Goal: Information Seeking & Learning: Learn about a topic

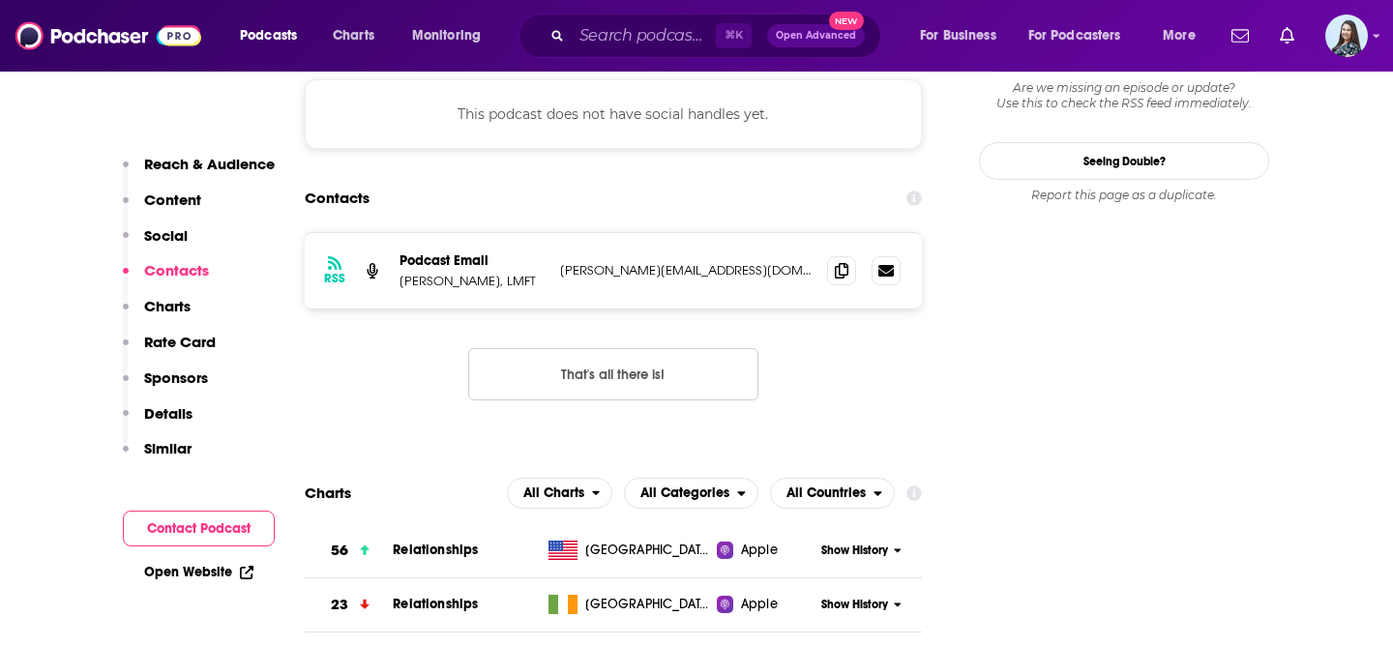
scroll to position [1715, 0]
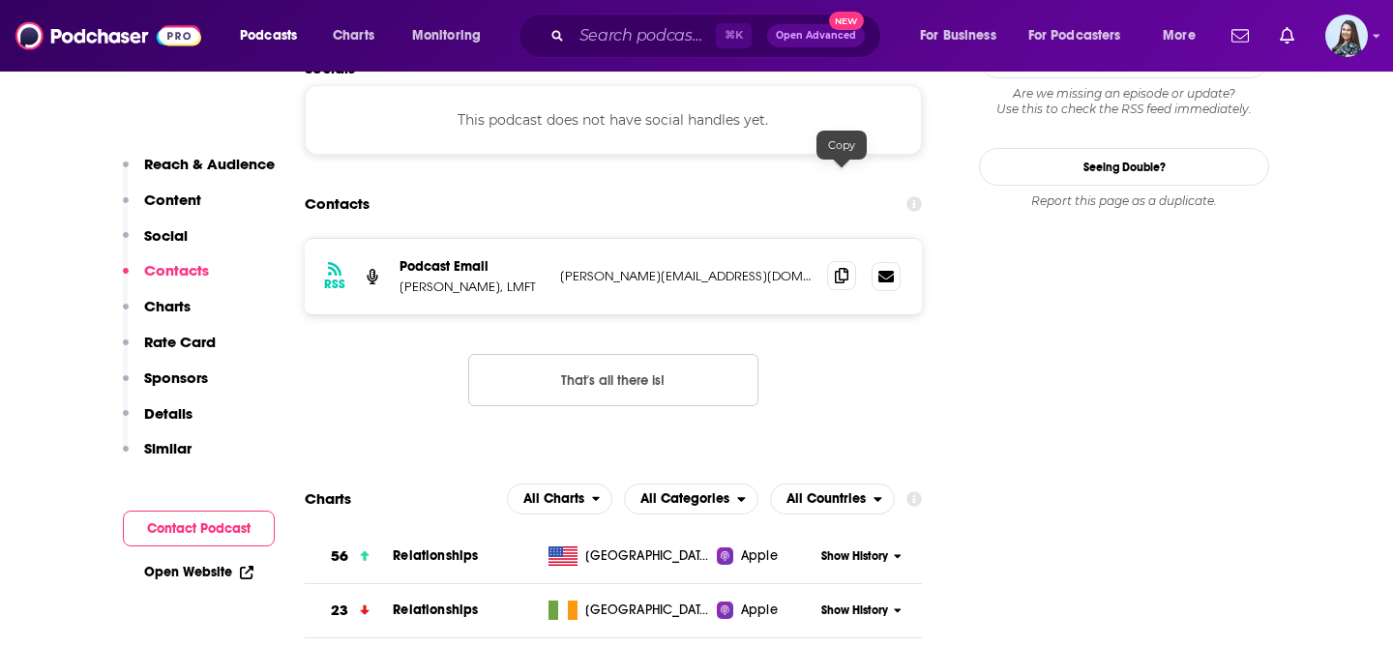
click at [838, 268] on icon at bounding box center [842, 275] width 14 height 15
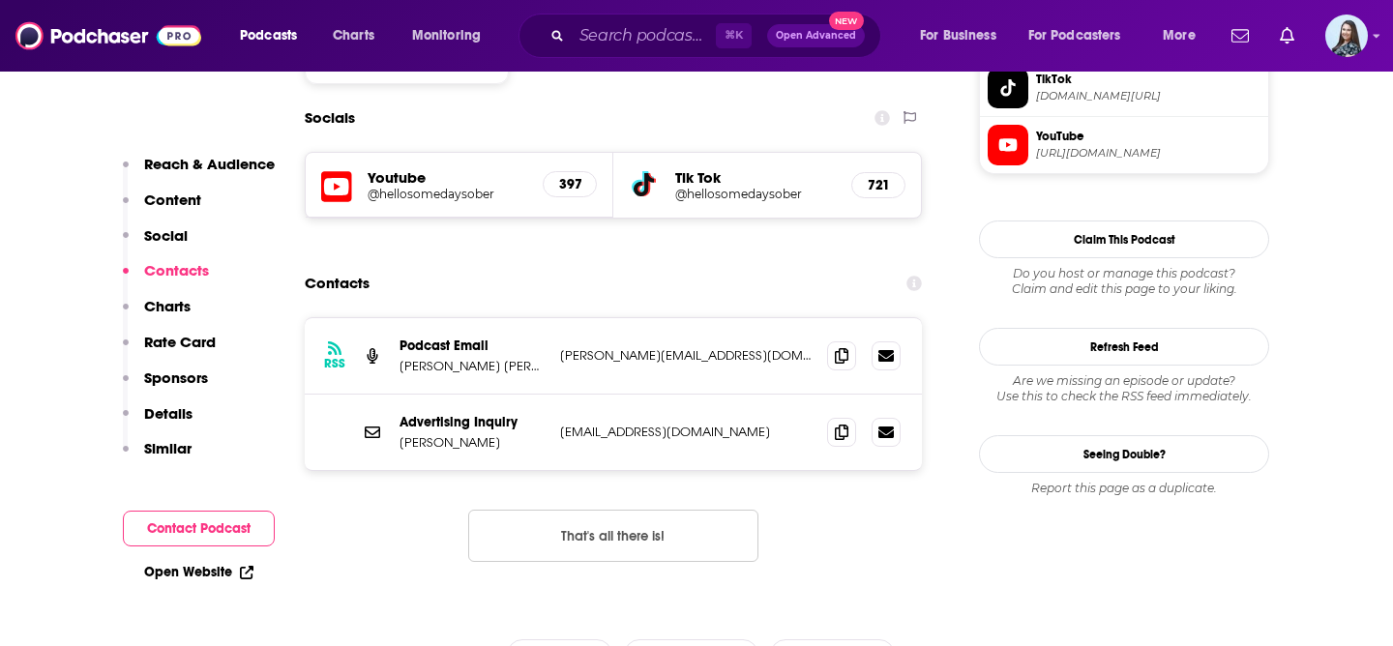
scroll to position [1698, 0]
click at [844, 346] on icon at bounding box center [842, 353] width 14 height 15
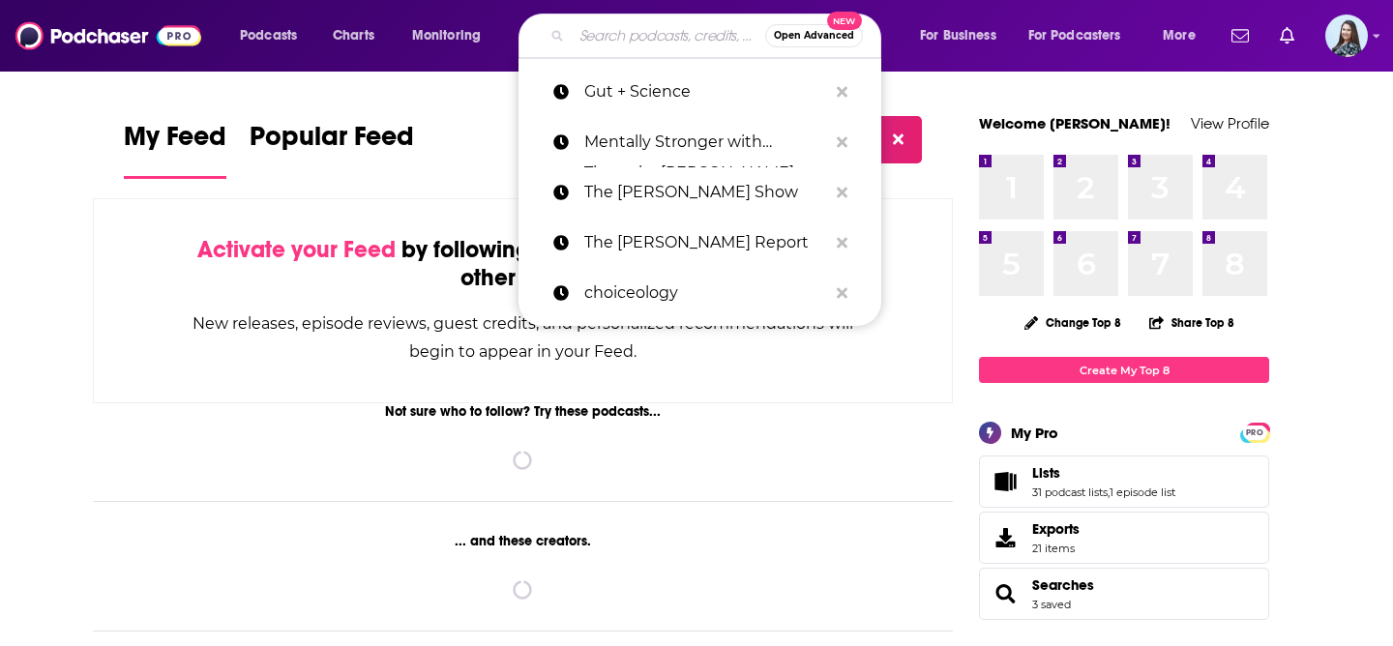
click at [648, 32] on input "Search podcasts, credits, & more..." at bounding box center [669, 35] width 194 height 31
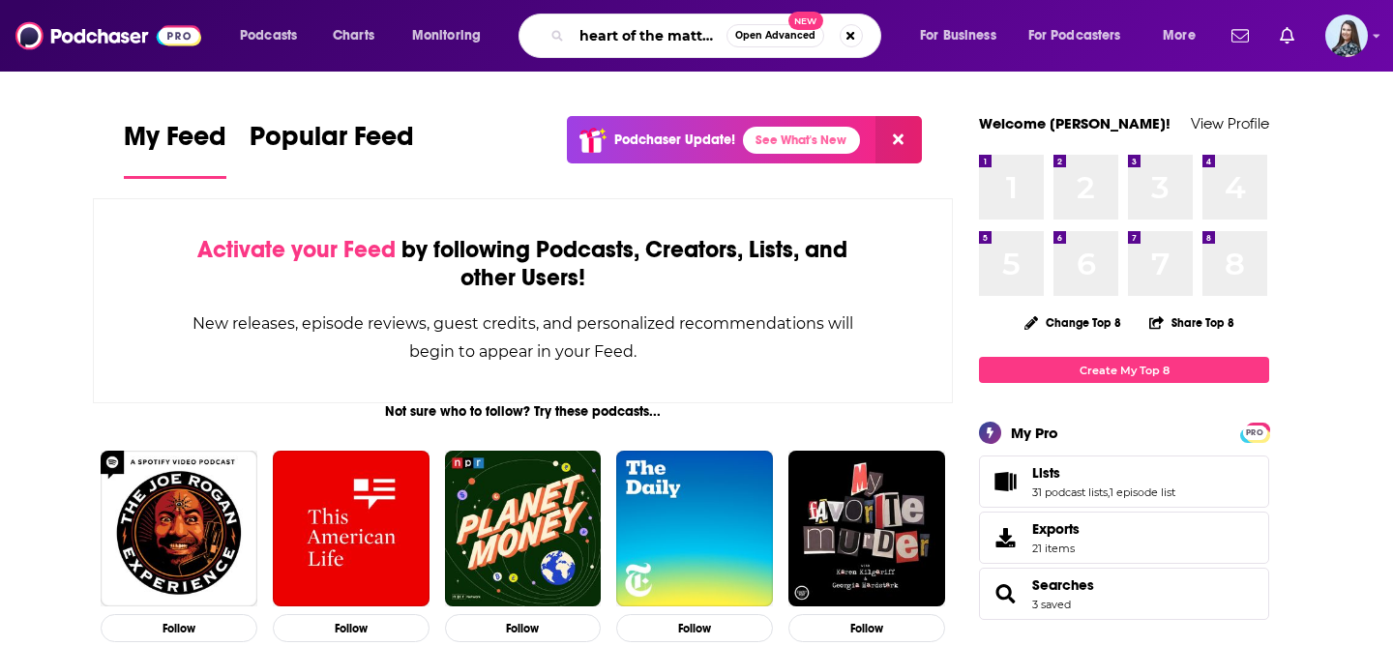
type input "heart of the matter"
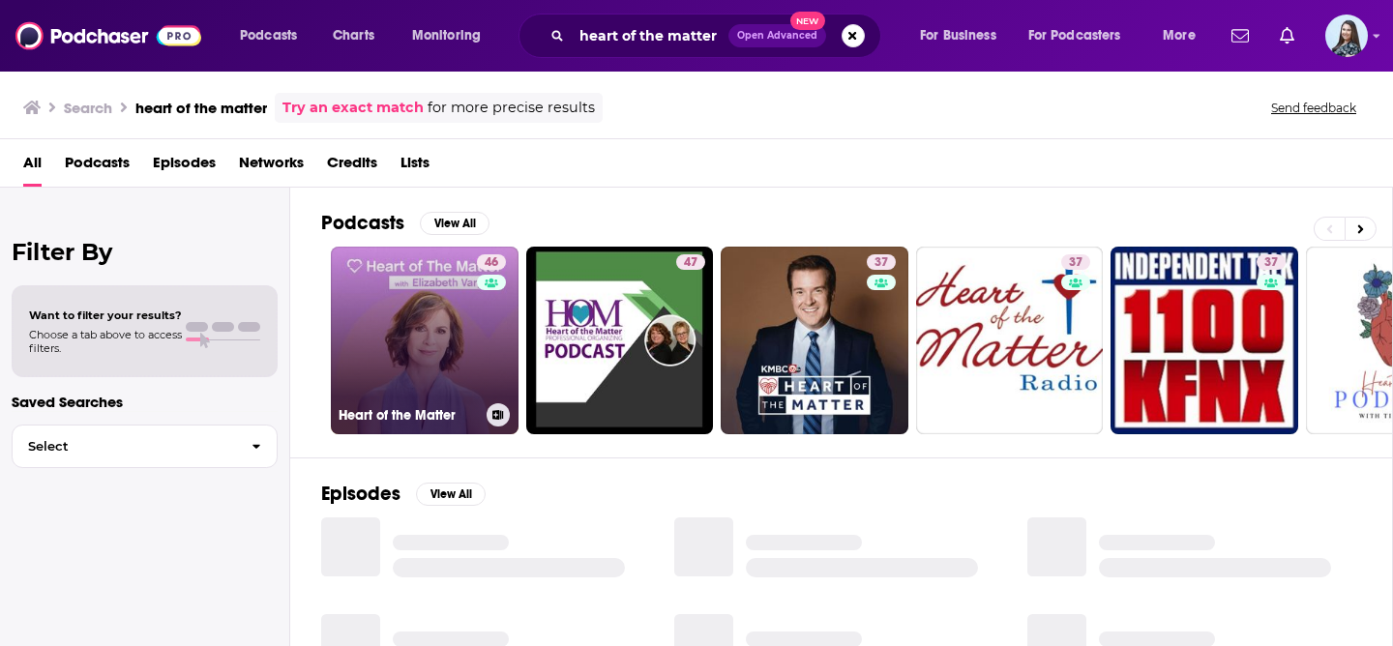
click at [410, 331] on link "46 Heart of the Matter" at bounding box center [425, 341] width 188 height 188
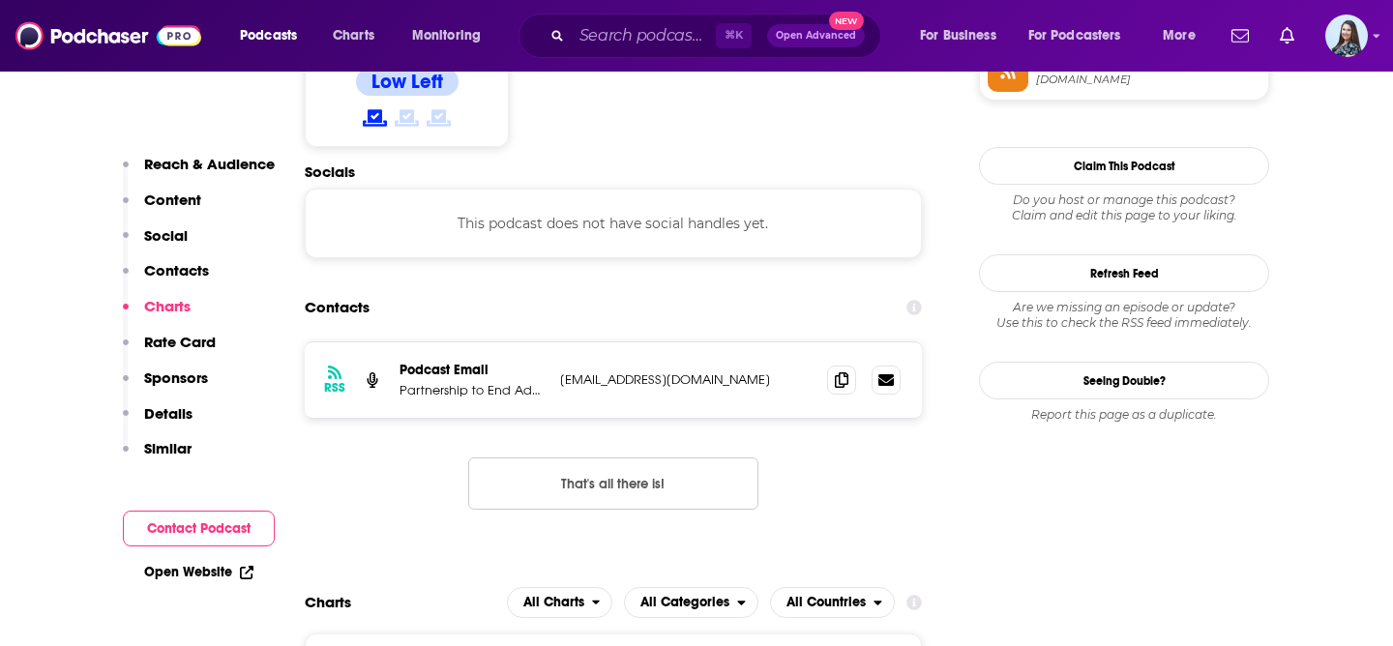
scroll to position [1680, 0]
click at [835, 371] on icon at bounding box center [842, 378] width 14 height 15
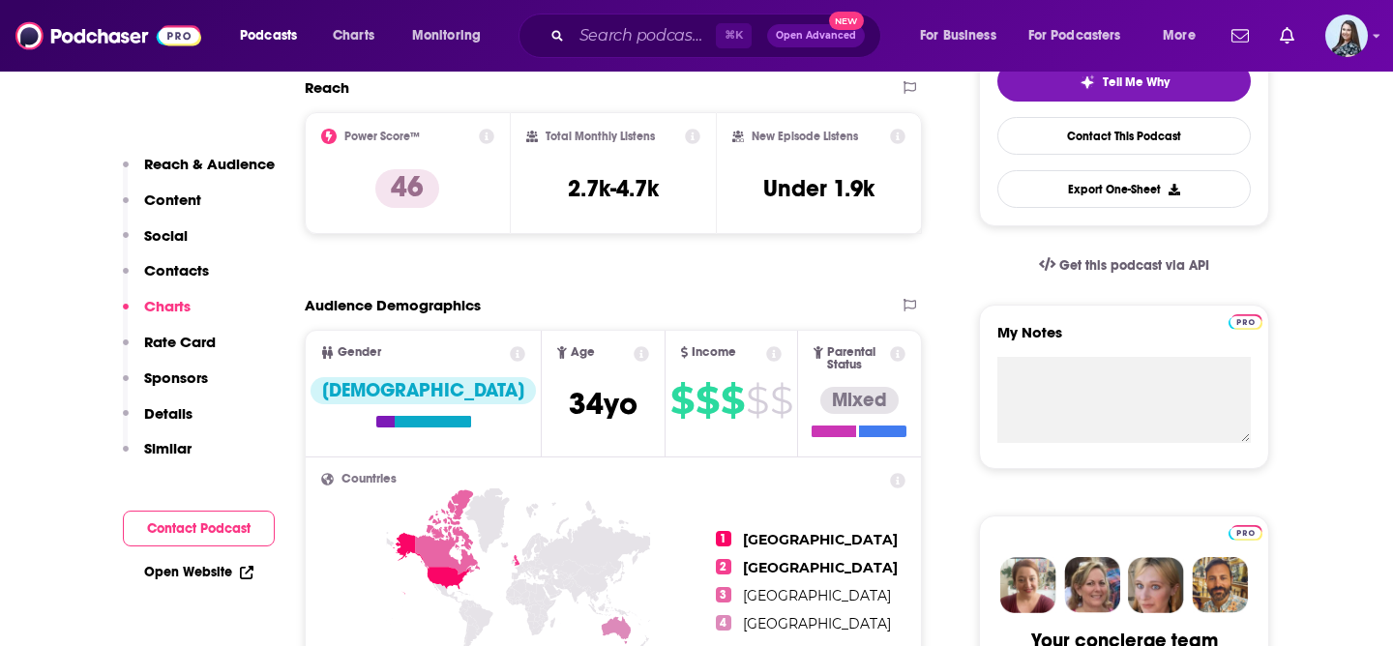
scroll to position [0, 0]
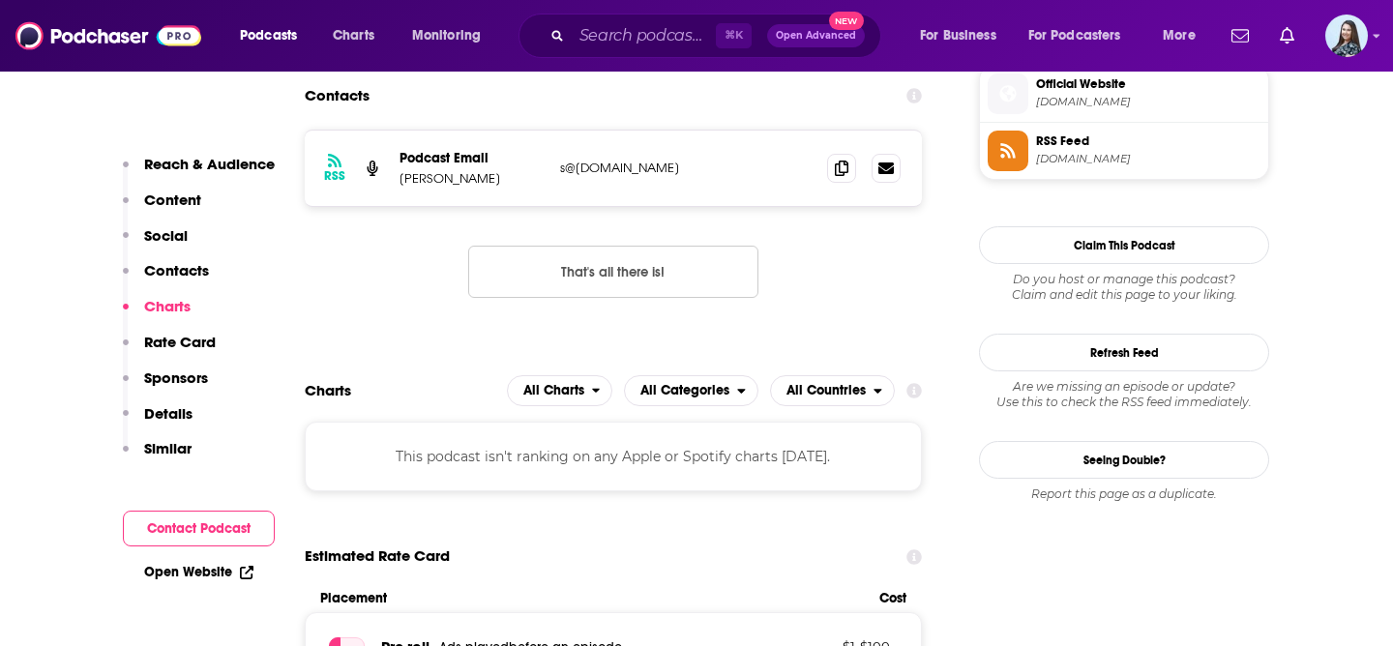
scroll to position [1598, 0]
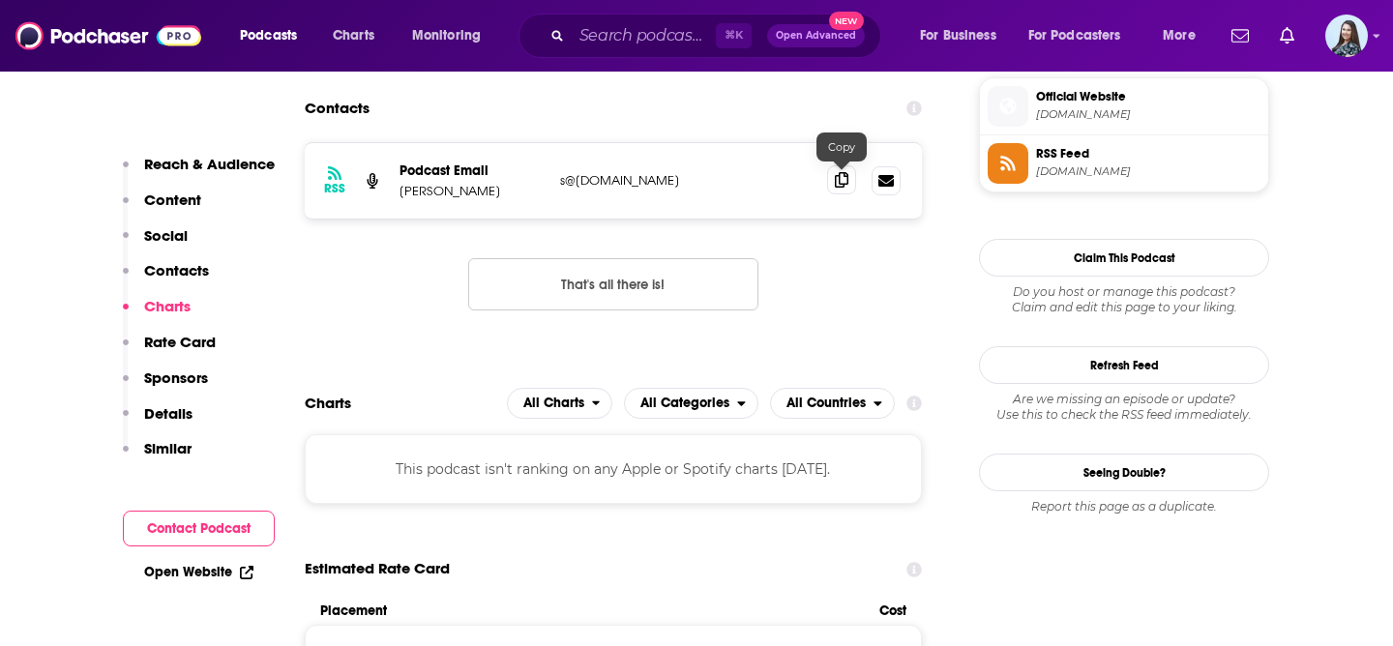
click at [843, 187] on icon at bounding box center [842, 179] width 14 height 15
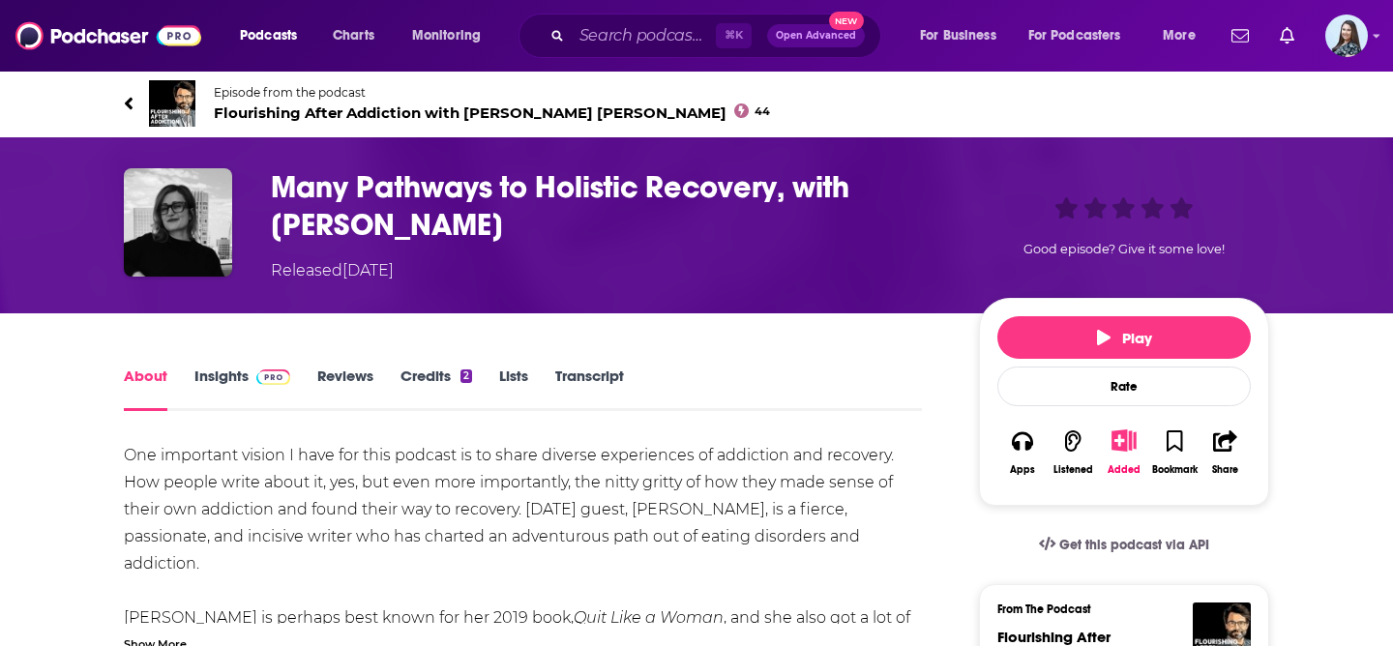
click at [348, 111] on span "Flourishing After Addiction with [PERSON_NAME] [PERSON_NAME] 44" at bounding box center [492, 113] width 556 height 18
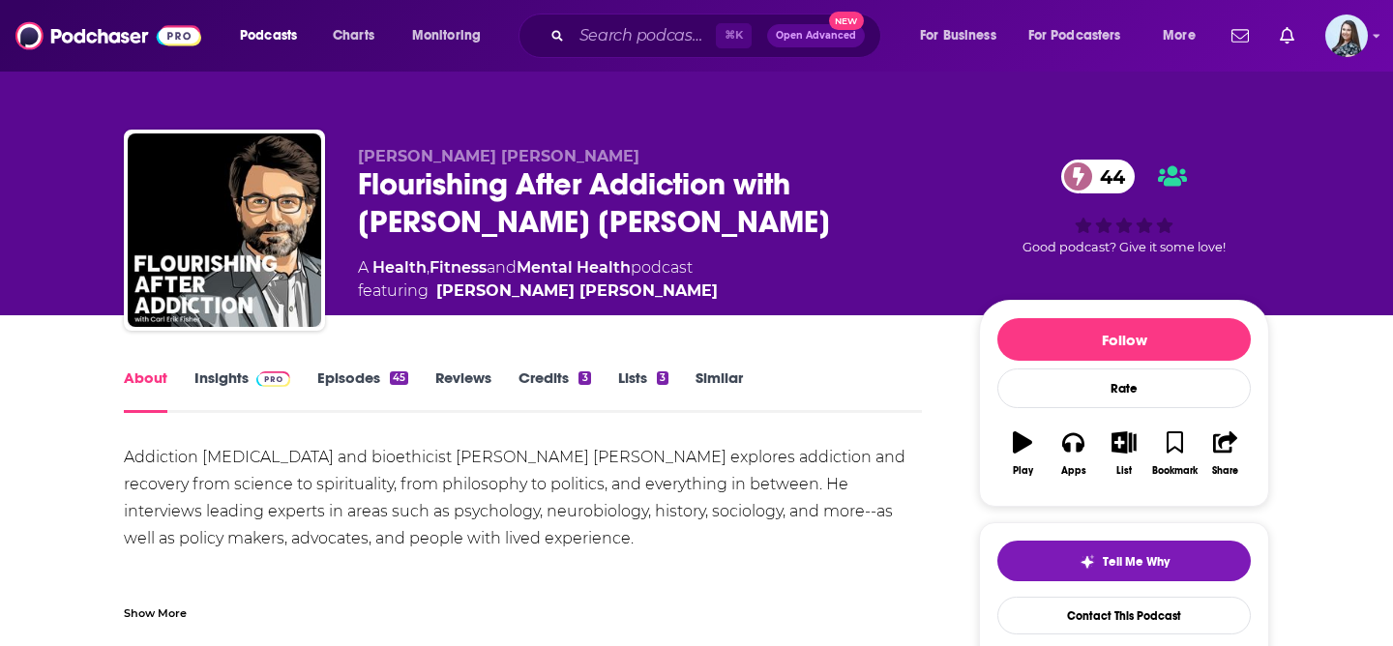
click at [225, 390] on link "Insights" at bounding box center [242, 391] width 96 height 45
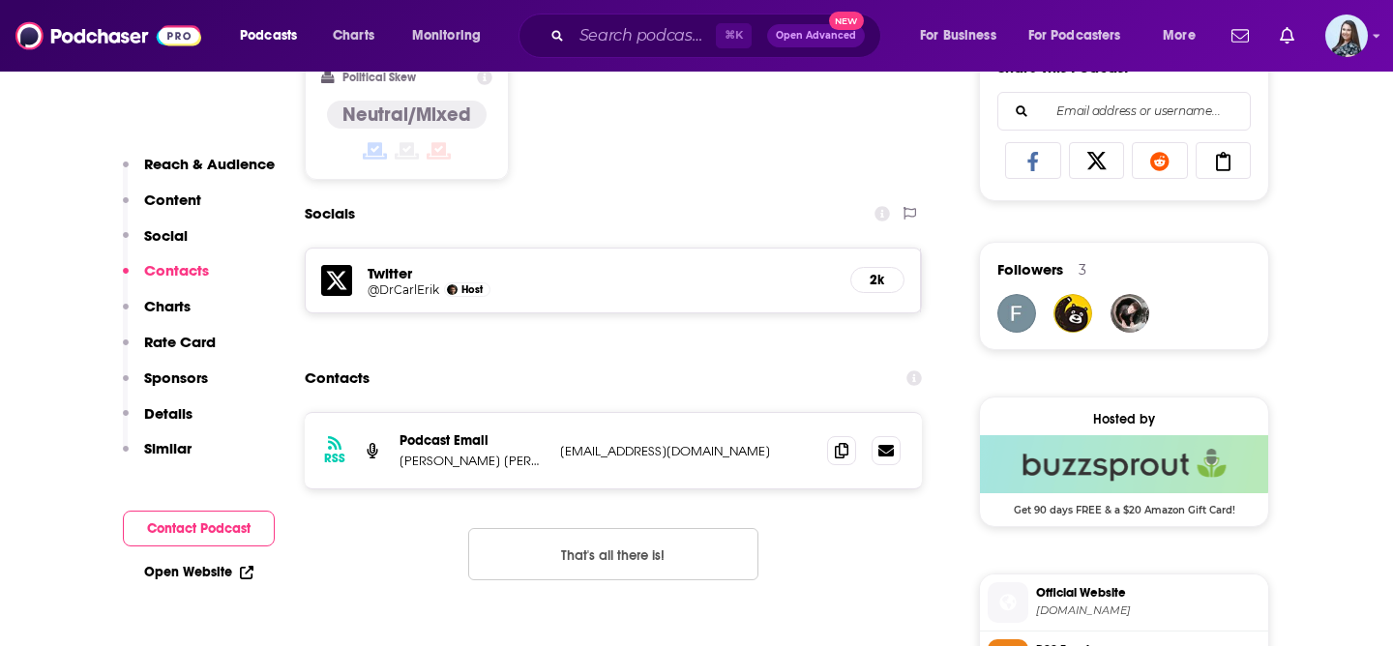
scroll to position [1246, 0]
click at [847, 444] on icon at bounding box center [842, 448] width 14 height 15
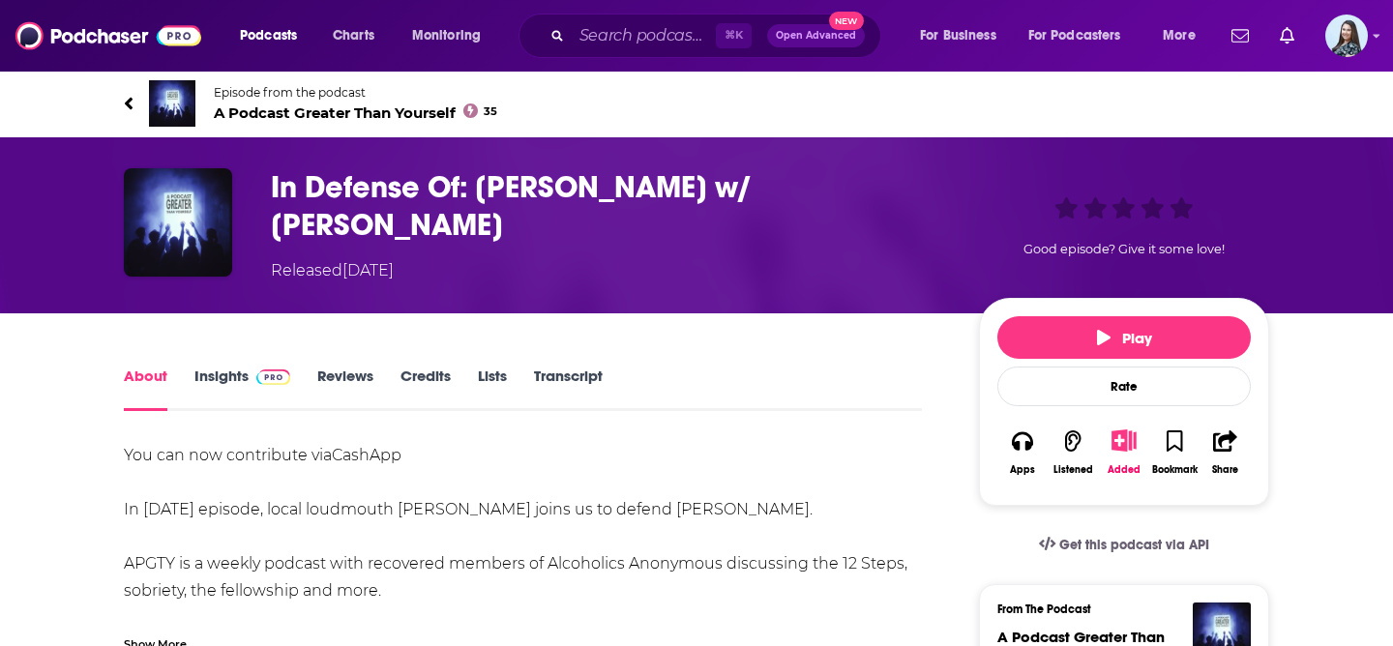
click at [326, 109] on span "A Podcast Greater Than Yourself 35" at bounding box center [355, 113] width 283 height 18
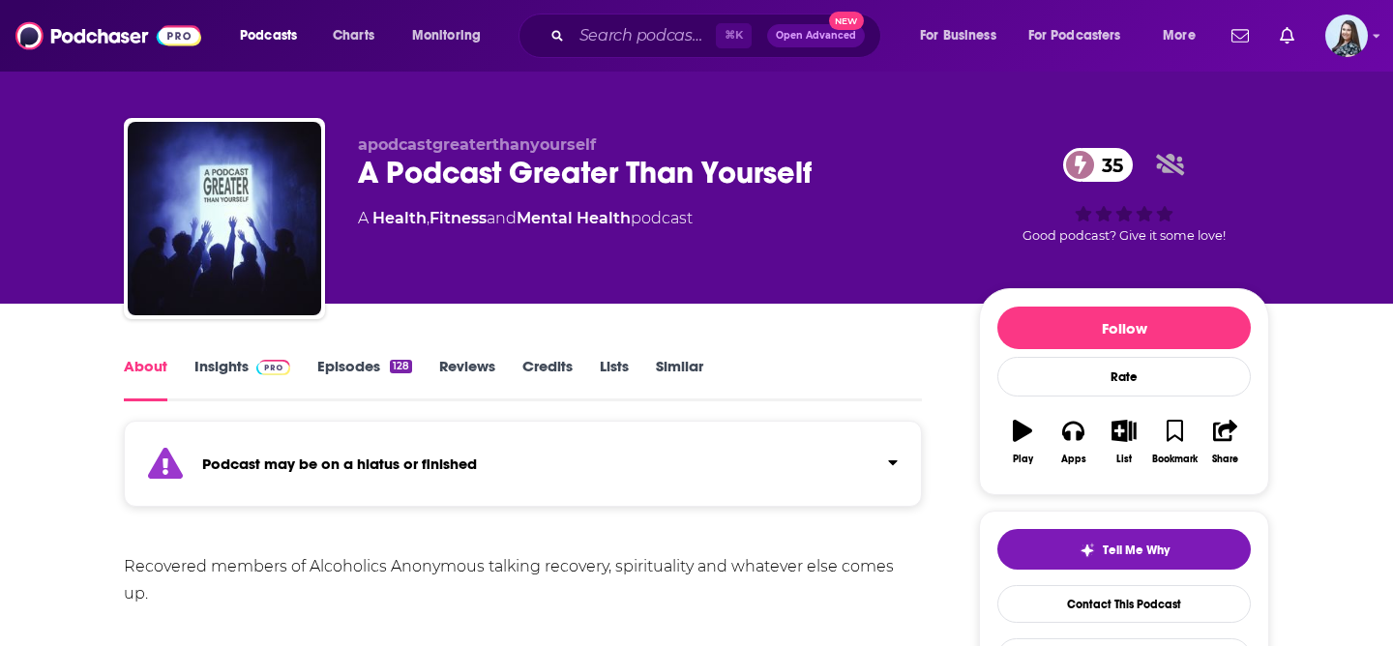
scroll to position [13, 0]
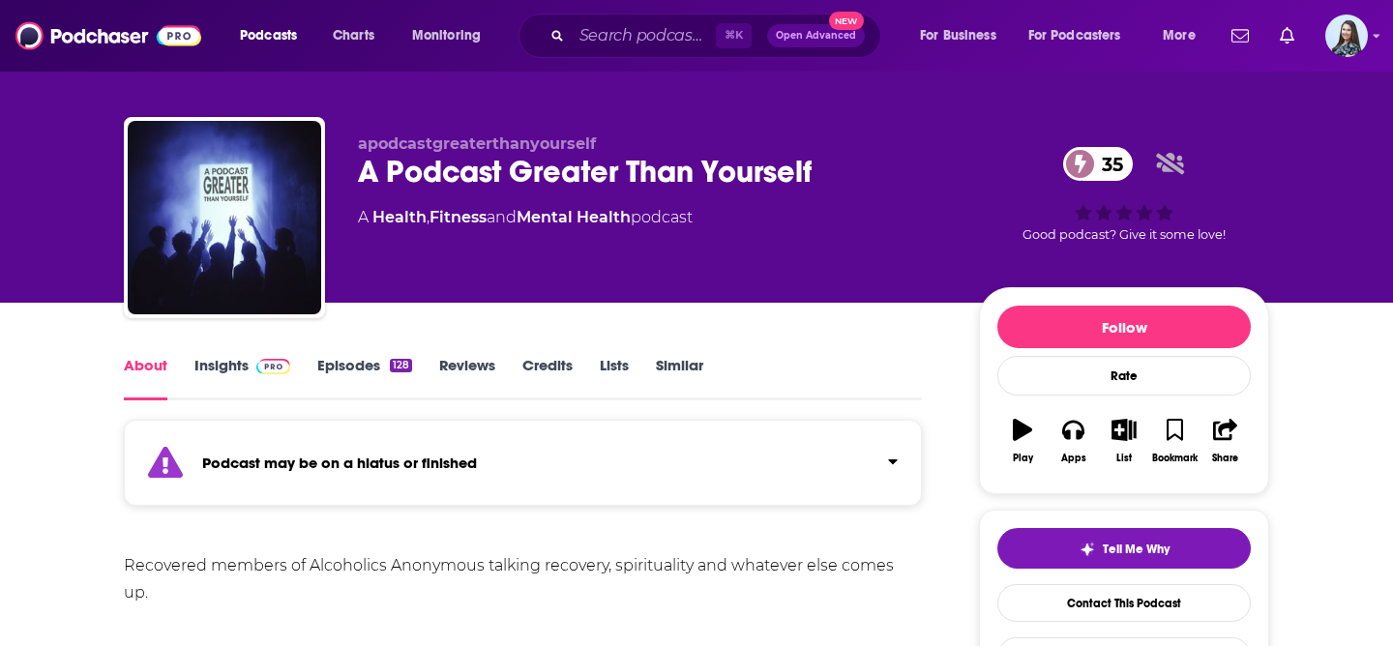
click at [223, 357] on link "Insights" at bounding box center [242, 378] width 96 height 45
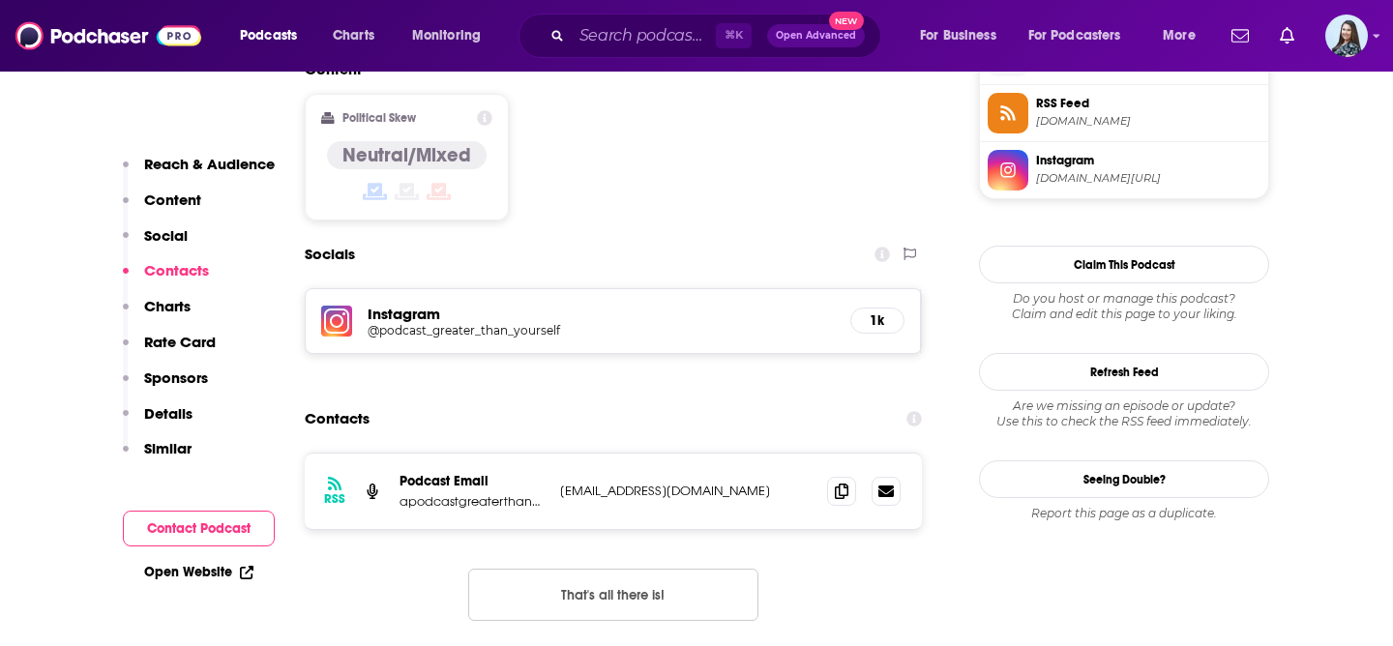
scroll to position [1663, 0]
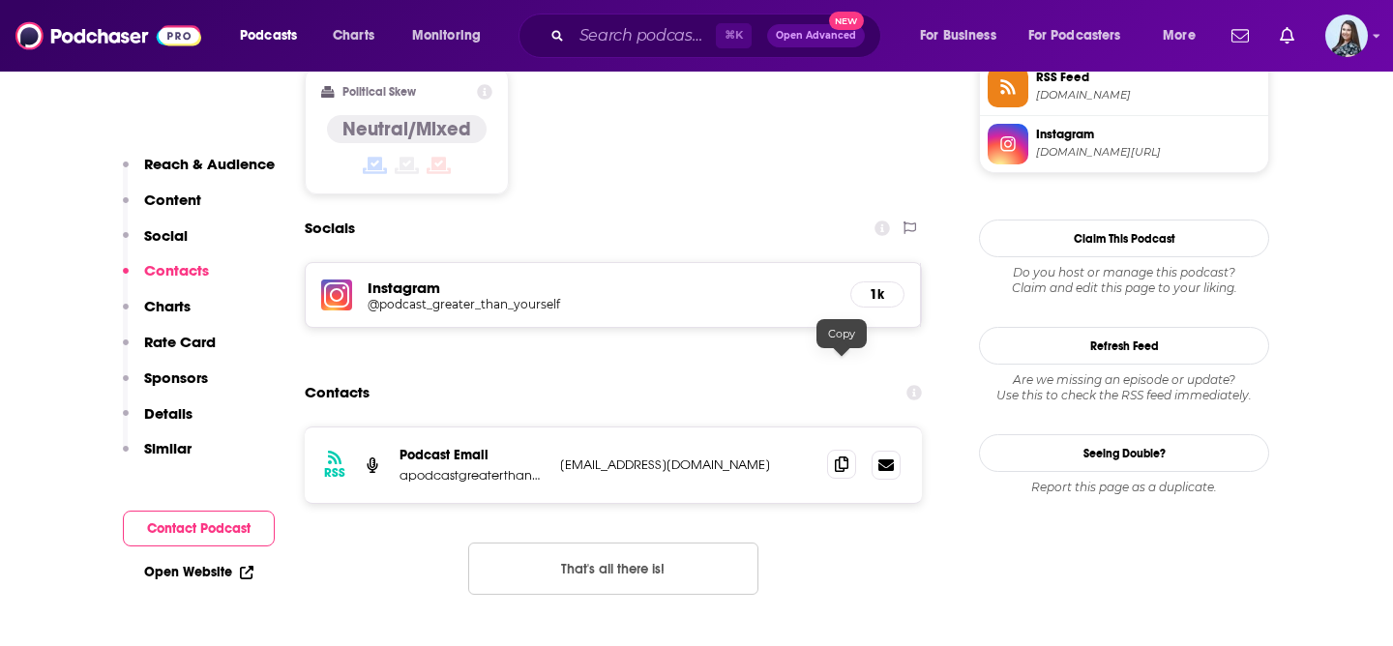
click at [849, 450] on span at bounding box center [841, 464] width 29 height 29
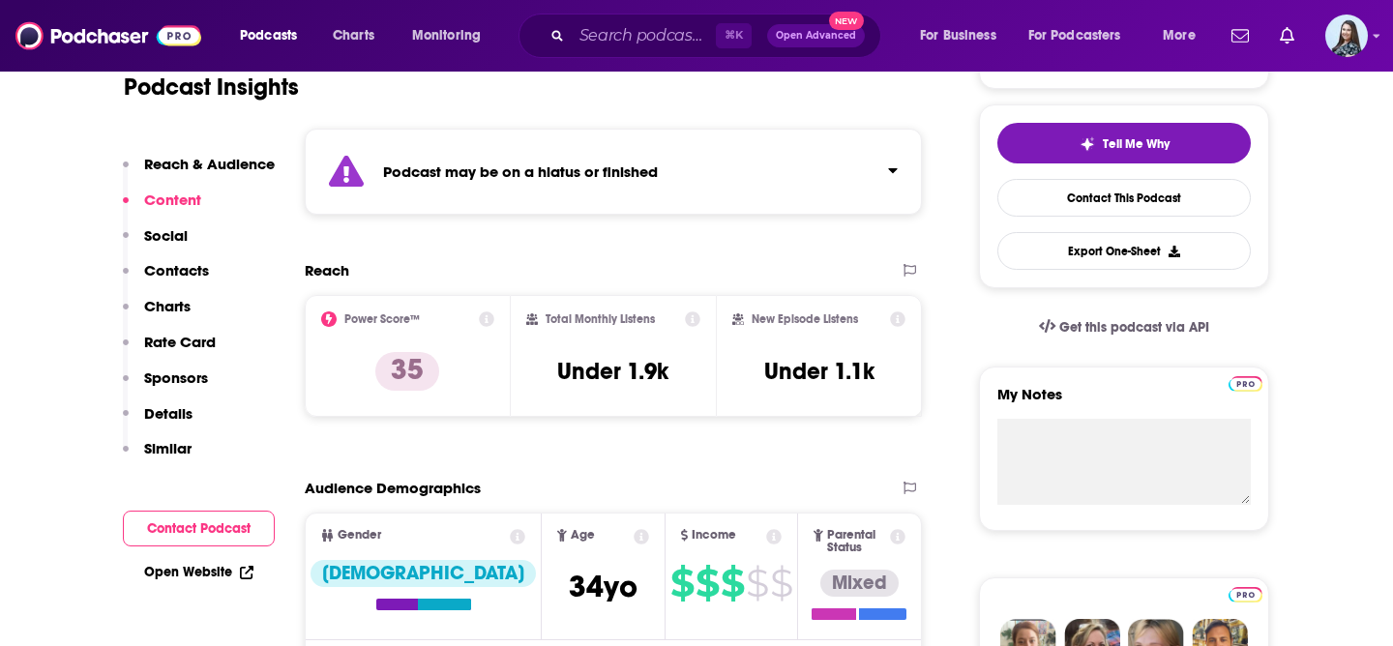
scroll to position [0, 0]
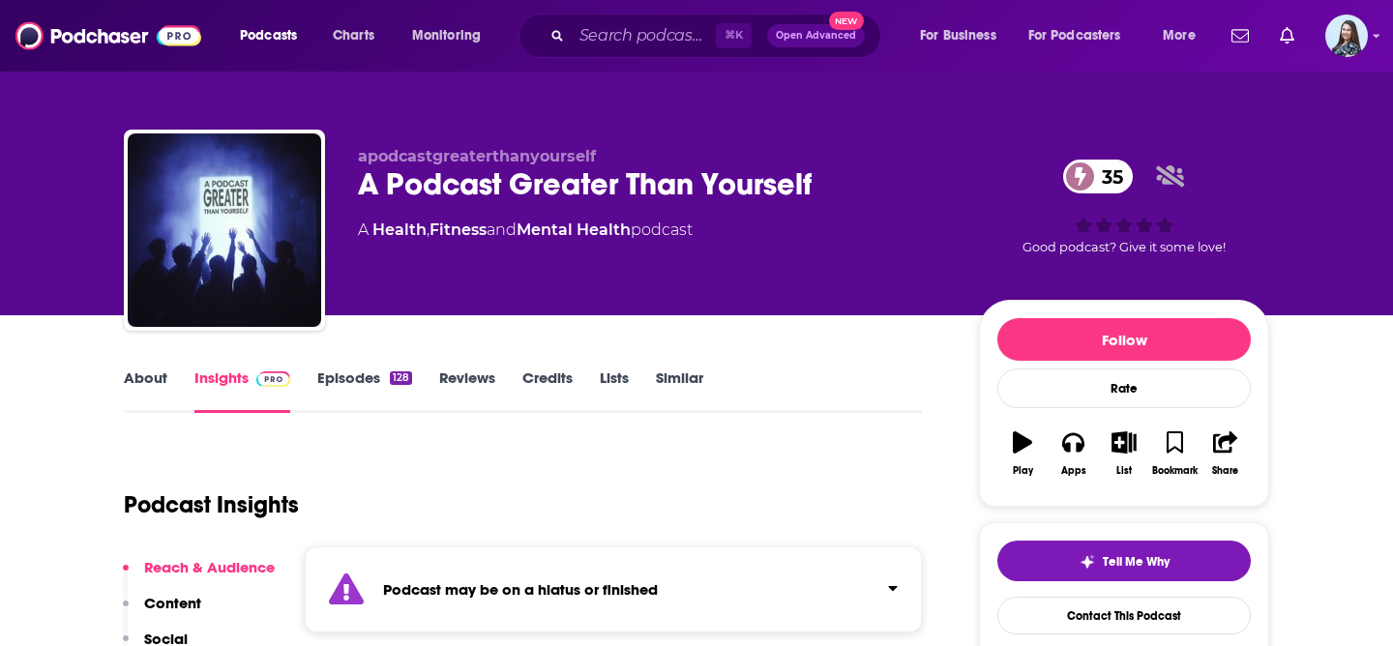
click at [150, 374] on link "About" at bounding box center [146, 391] width 44 height 45
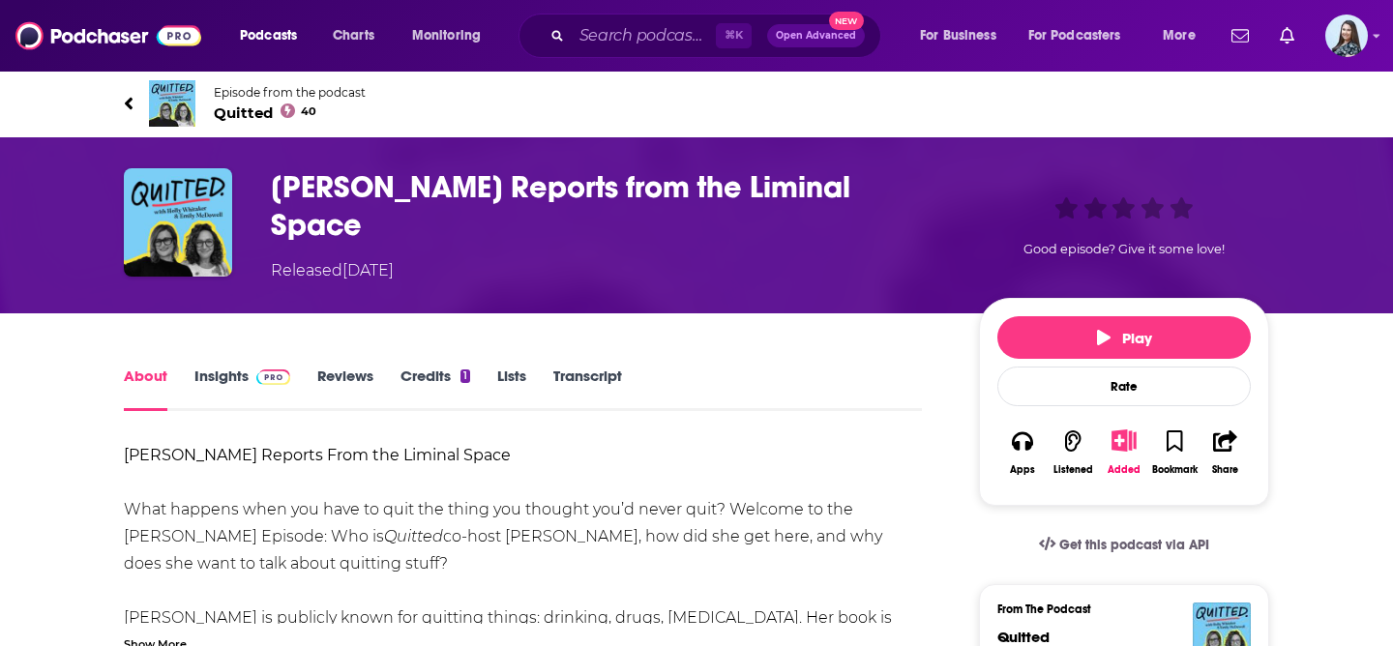
click at [252, 111] on span "Quitted 40" at bounding box center [290, 113] width 152 height 18
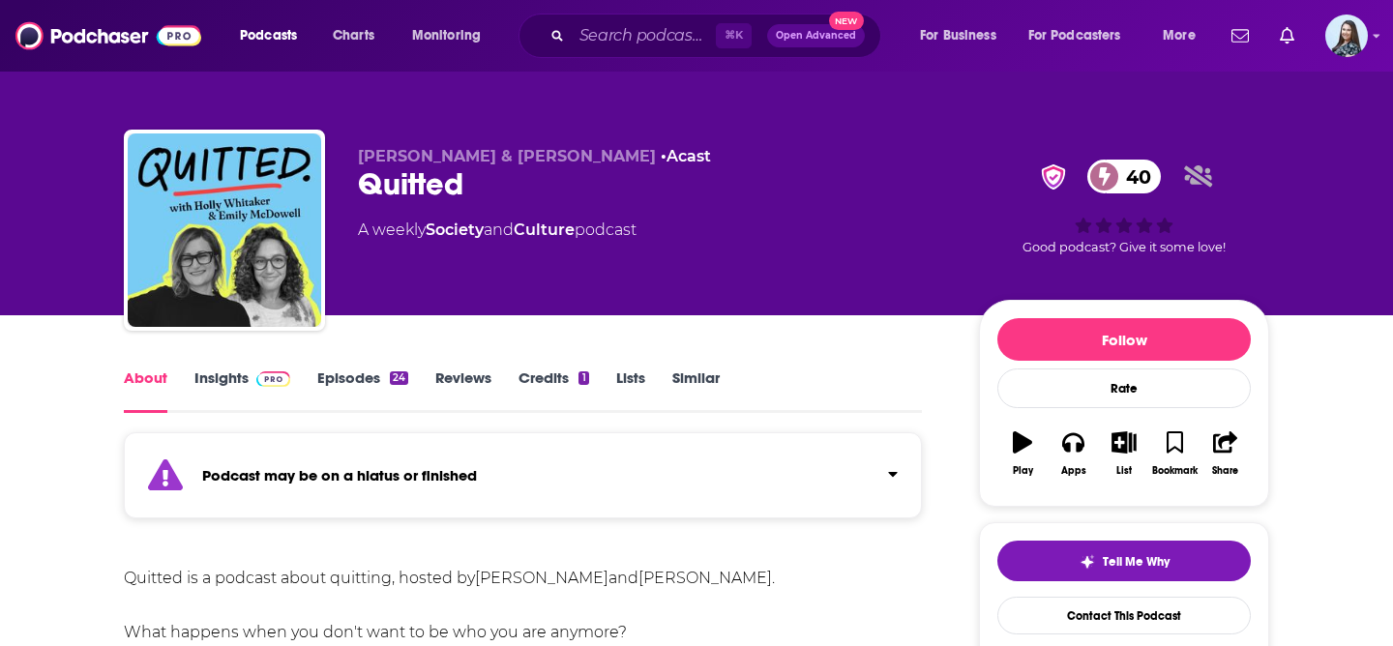
click at [211, 376] on link "Insights" at bounding box center [242, 391] width 96 height 45
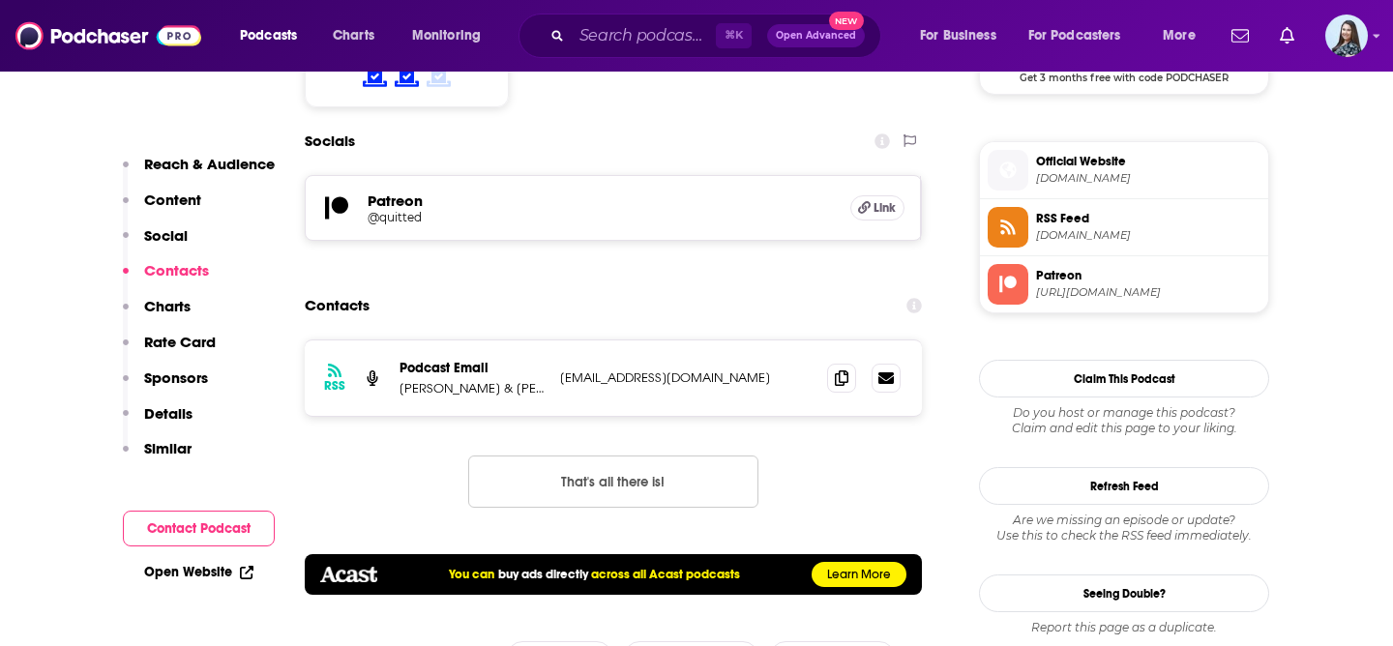
scroll to position [1507, 0]
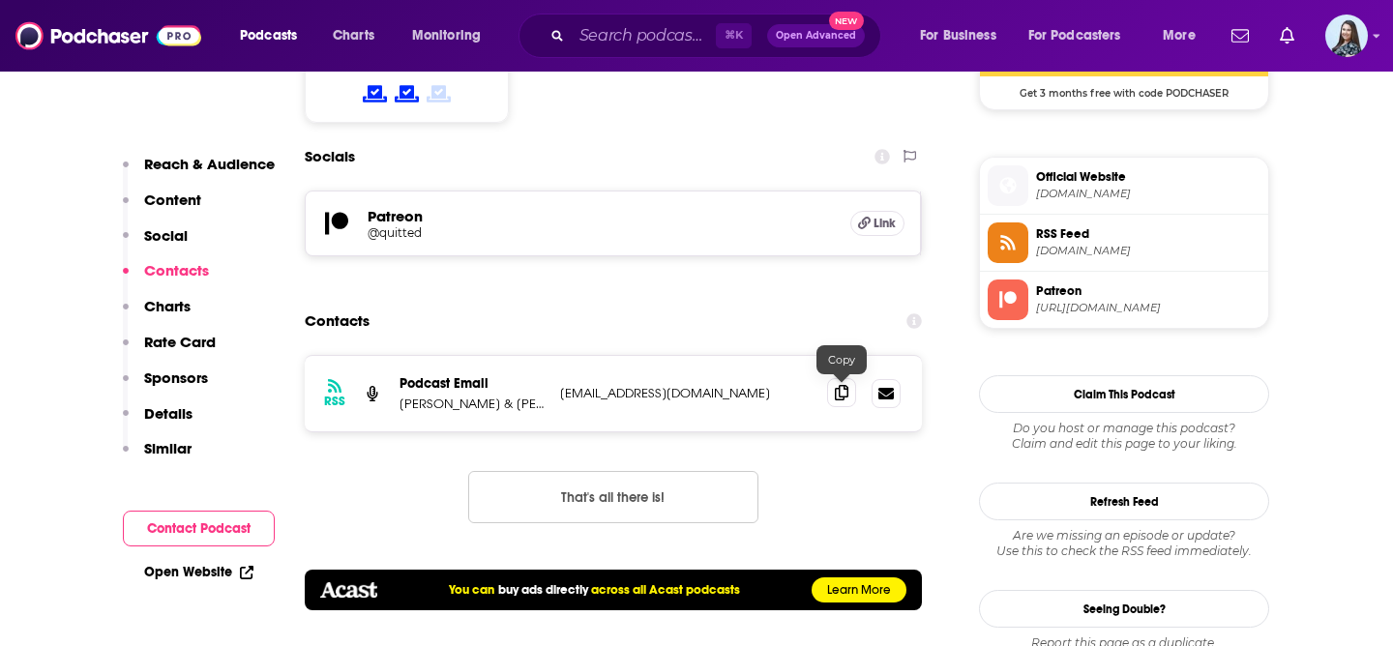
click at [836, 389] on icon at bounding box center [842, 392] width 14 height 15
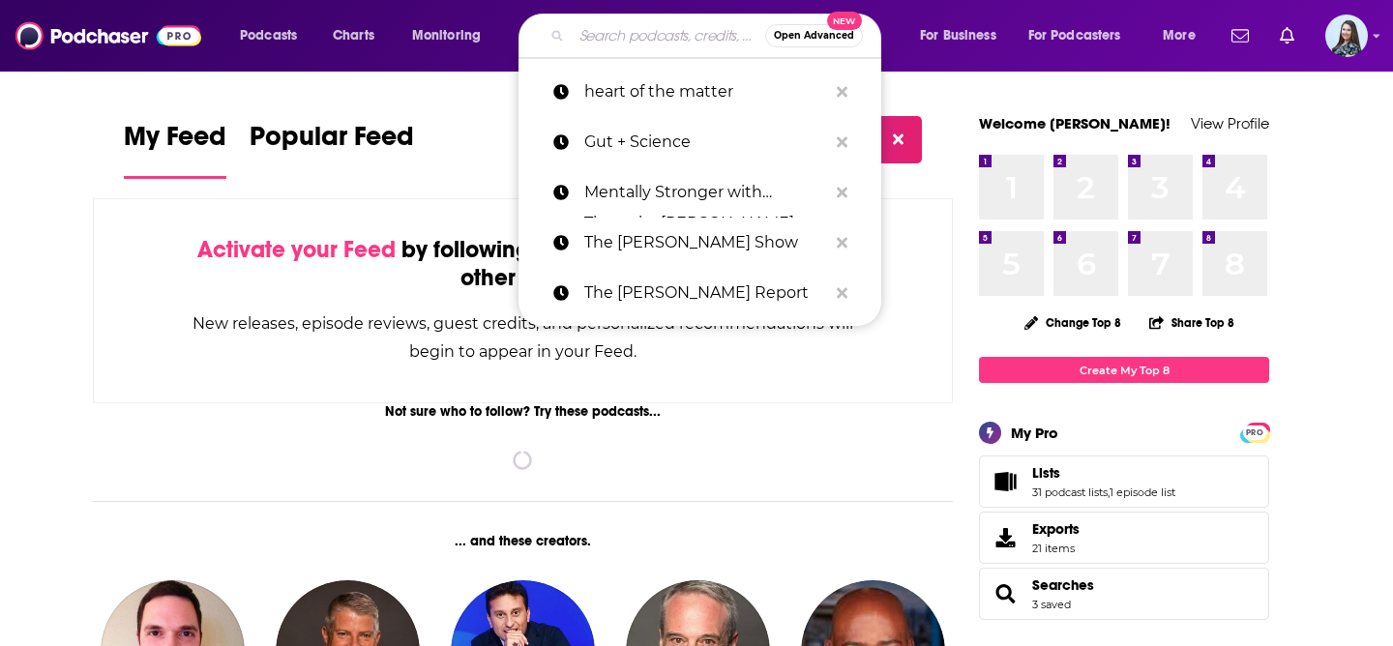
click at [649, 33] on input "Search podcasts, credits, & more..." at bounding box center [669, 35] width 194 height 31
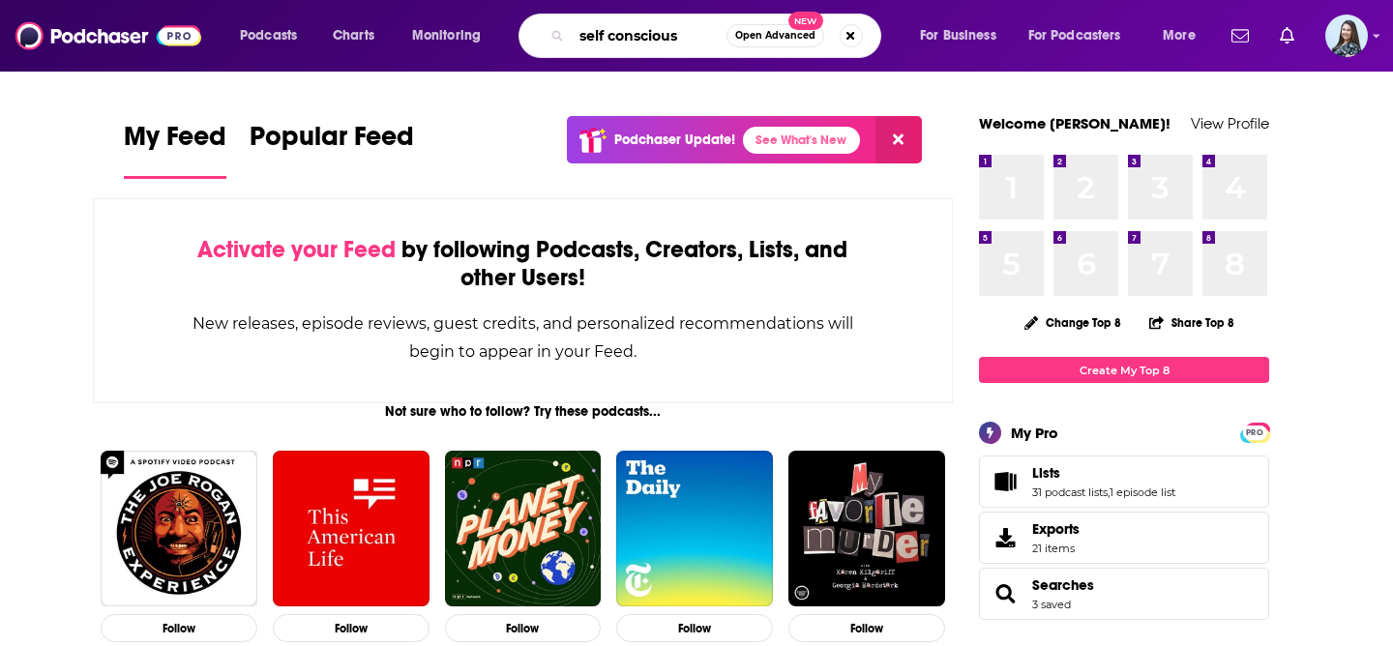
type input "self conscious"
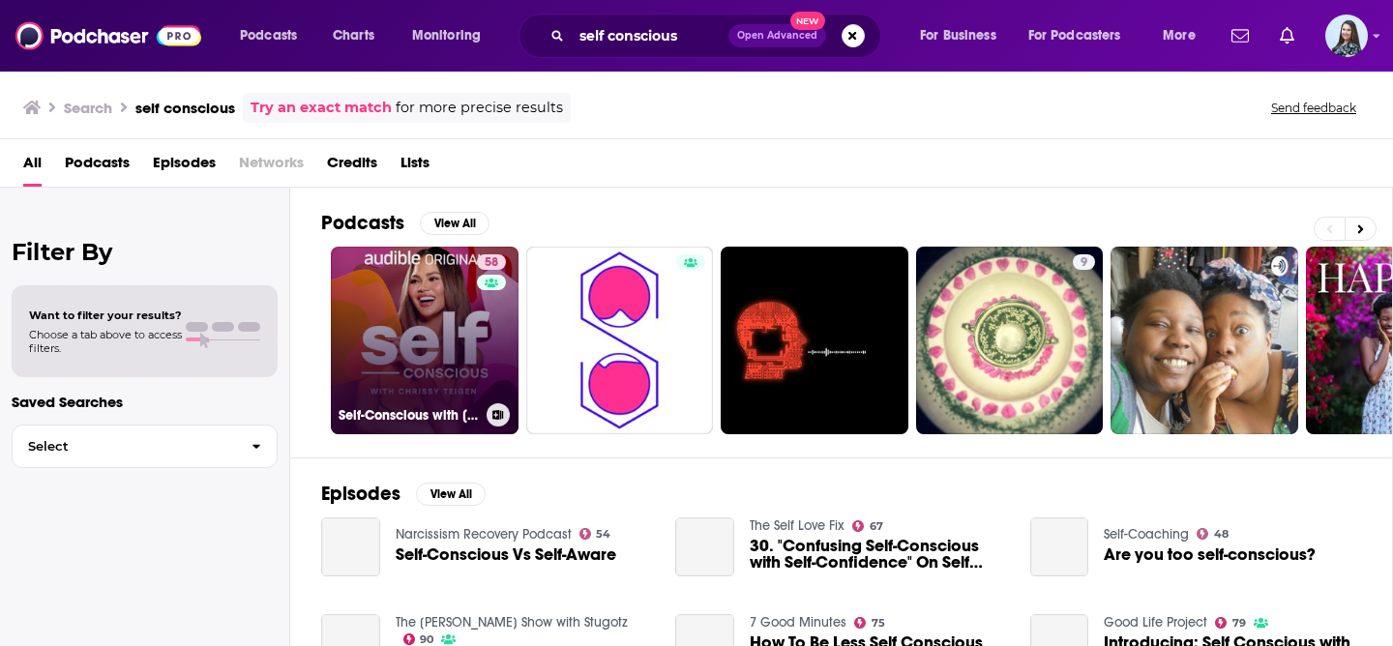
click at [386, 353] on link "58 Self-Conscious with Chrissy Teigen" at bounding box center [425, 341] width 188 height 188
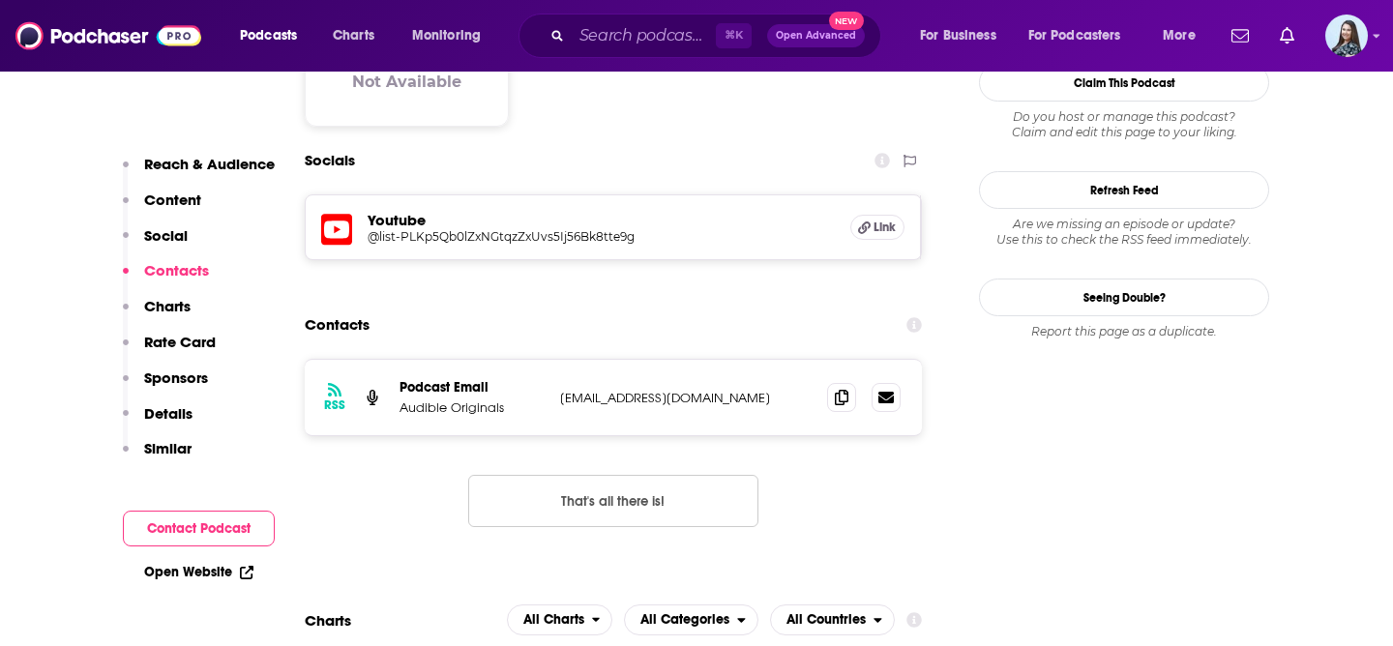
scroll to position [1609, 0]
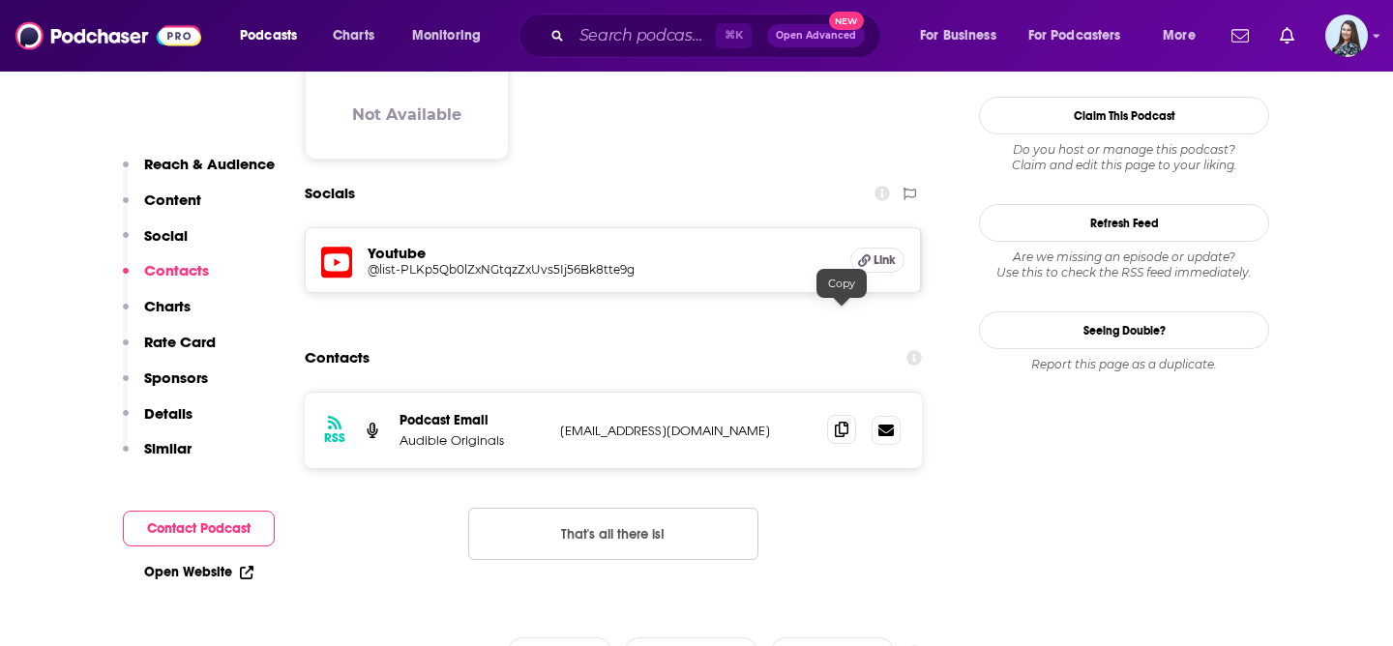
click at [844, 422] on icon at bounding box center [842, 429] width 14 height 15
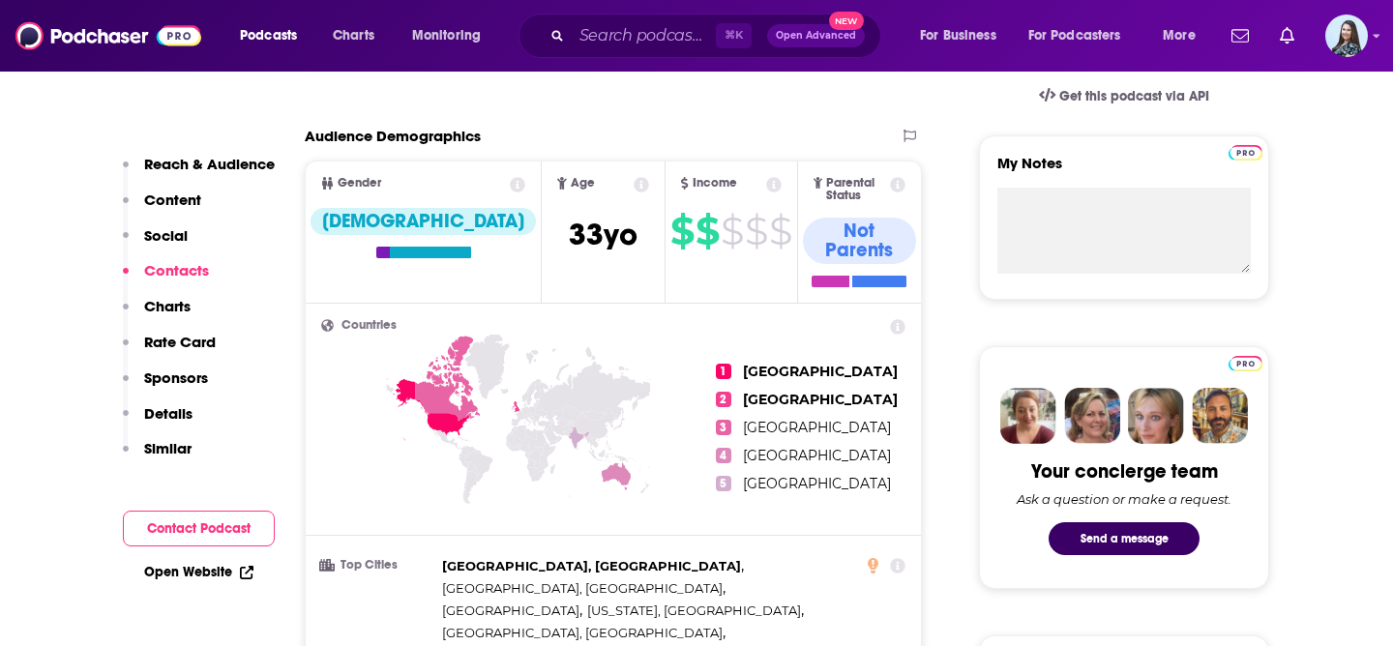
scroll to position [0, 0]
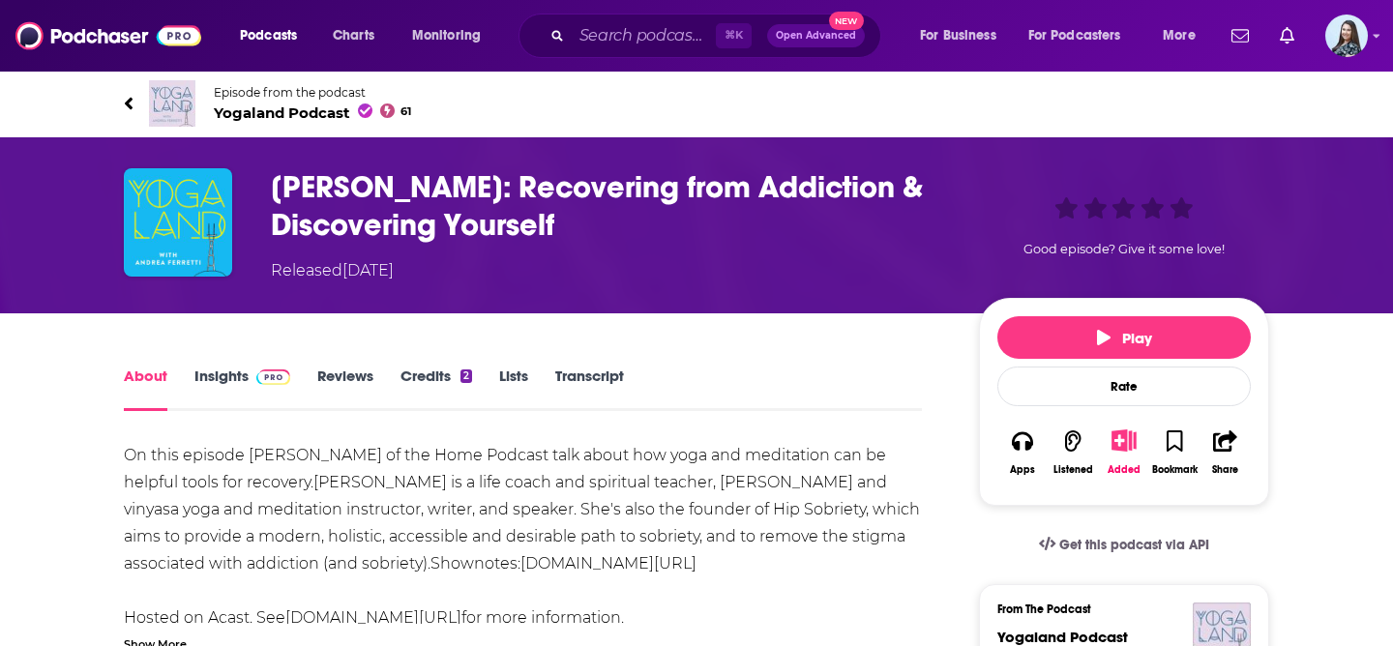
click at [328, 109] on span "Yogaland Podcast 61" at bounding box center [312, 113] width 197 height 18
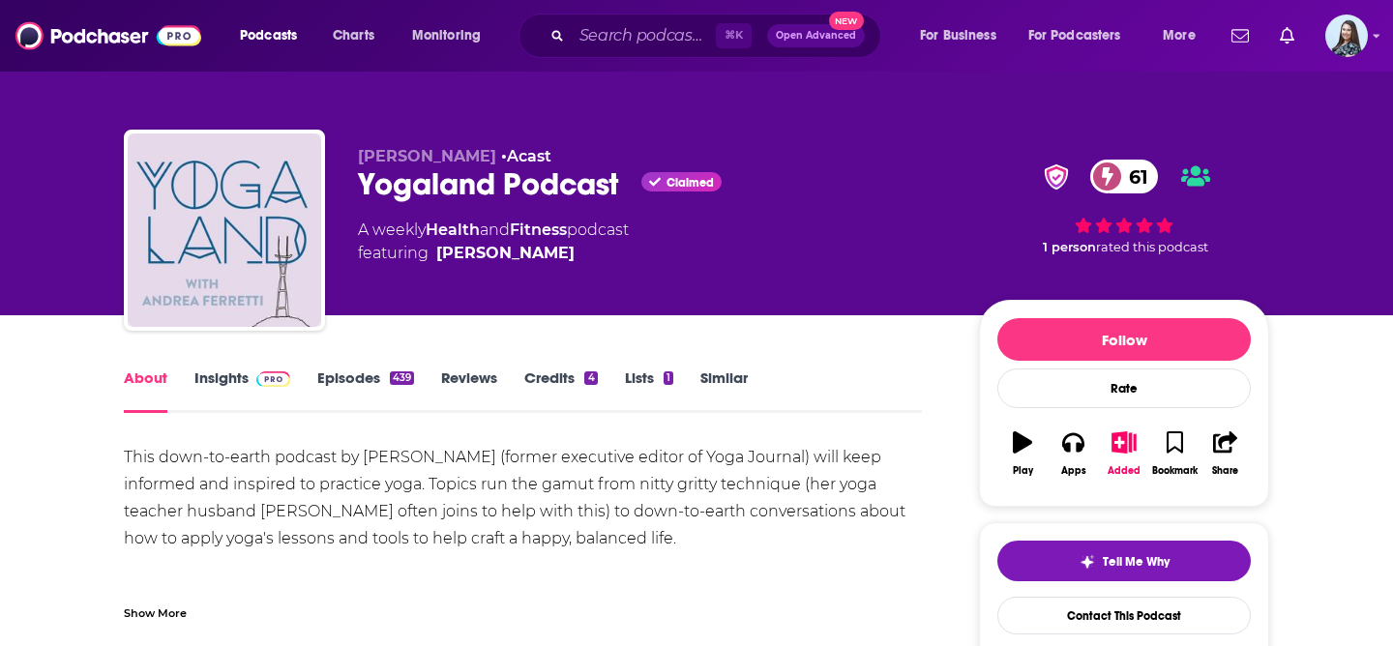
click at [236, 376] on link "Insights" at bounding box center [242, 391] width 96 height 45
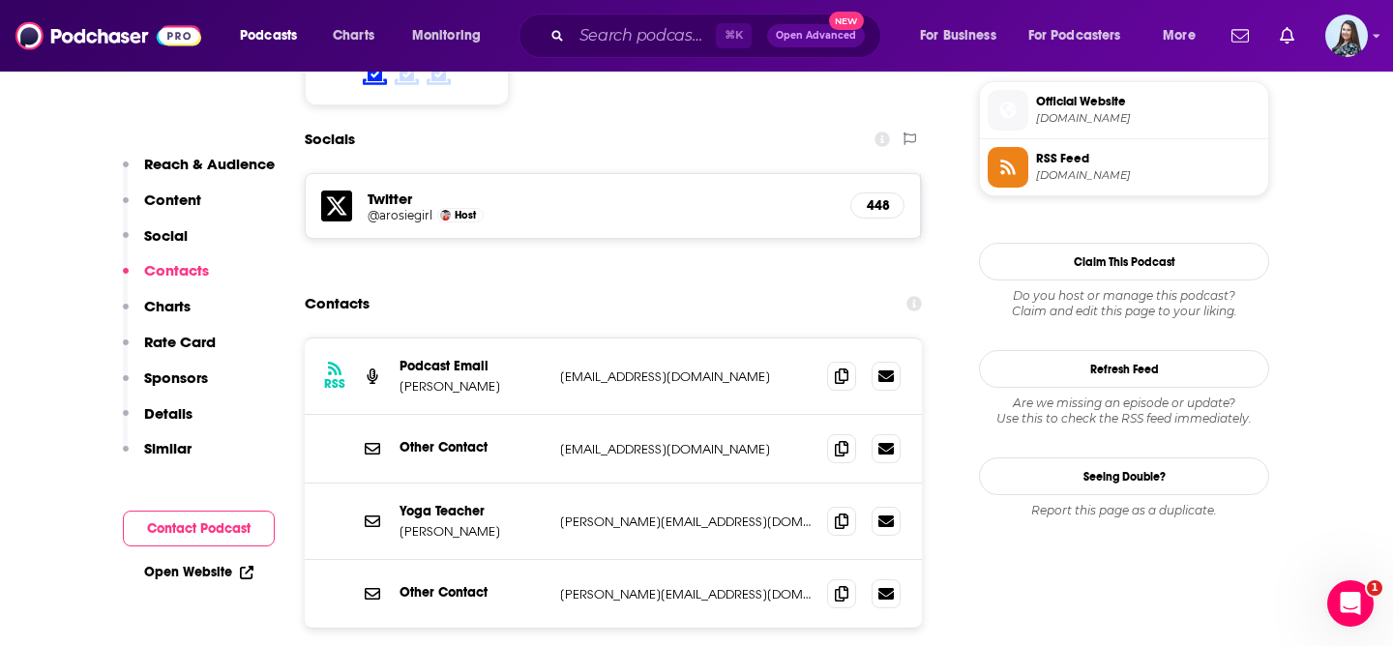
scroll to position [1739, 0]
click at [846, 512] on icon at bounding box center [842, 519] width 14 height 15
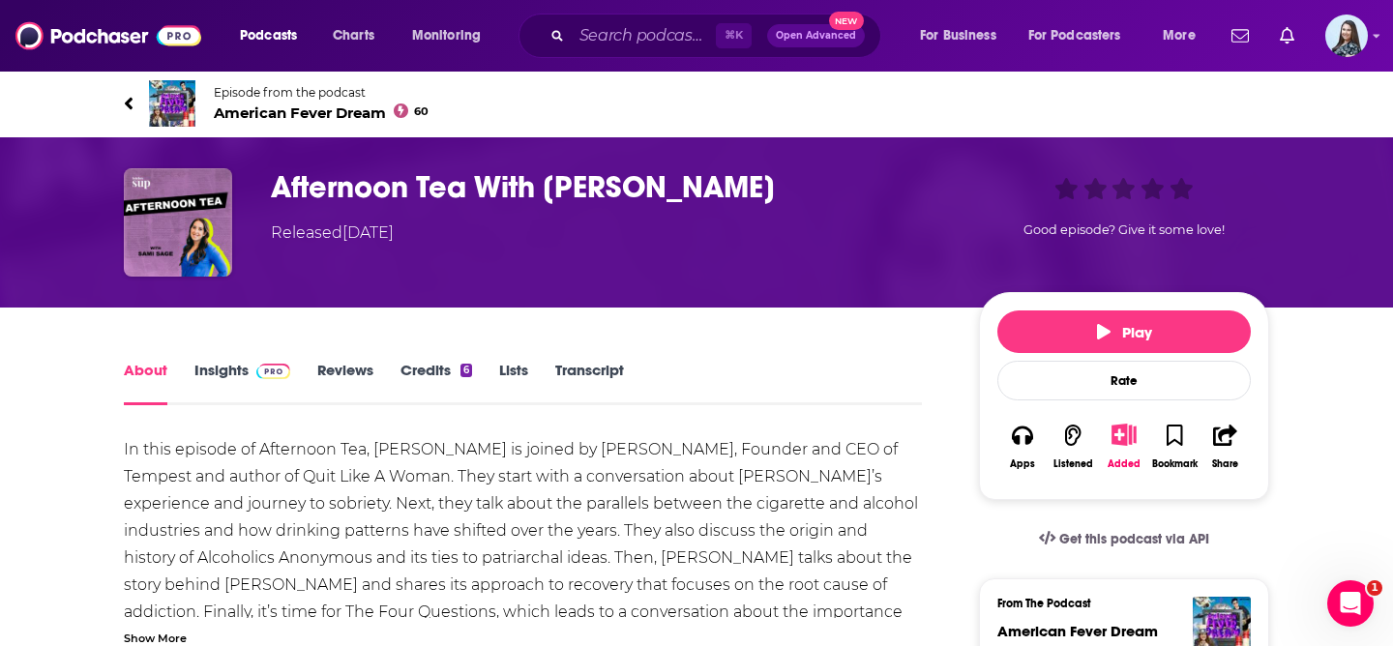
click at [340, 110] on span "American Fever Dream 60" at bounding box center [321, 113] width 215 height 18
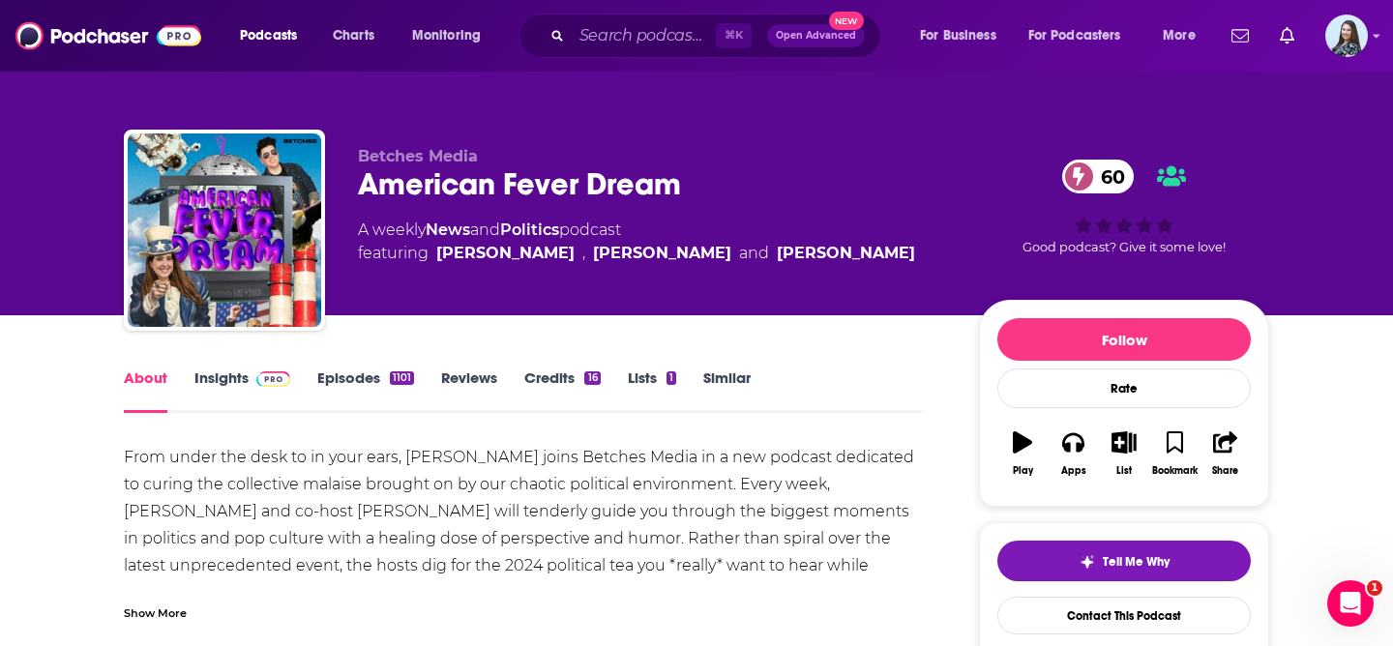
click at [208, 381] on link "Insights" at bounding box center [242, 391] width 96 height 45
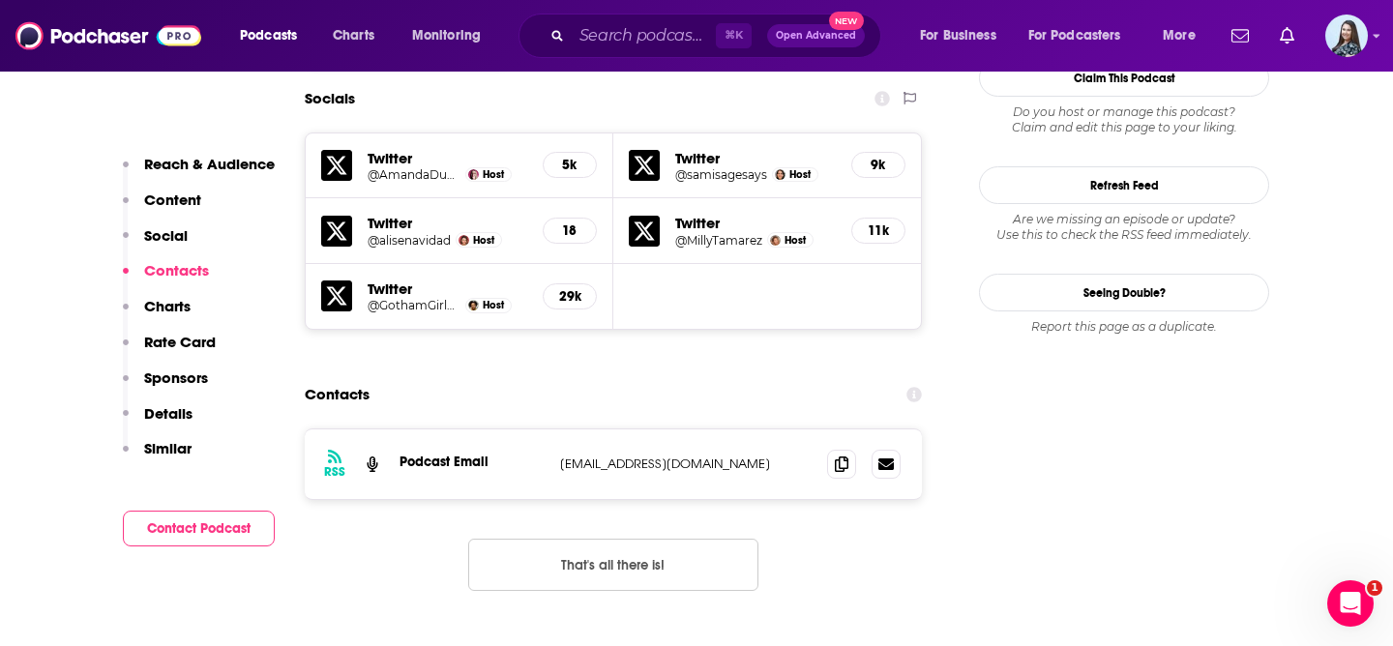
scroll to position [1692, 0]
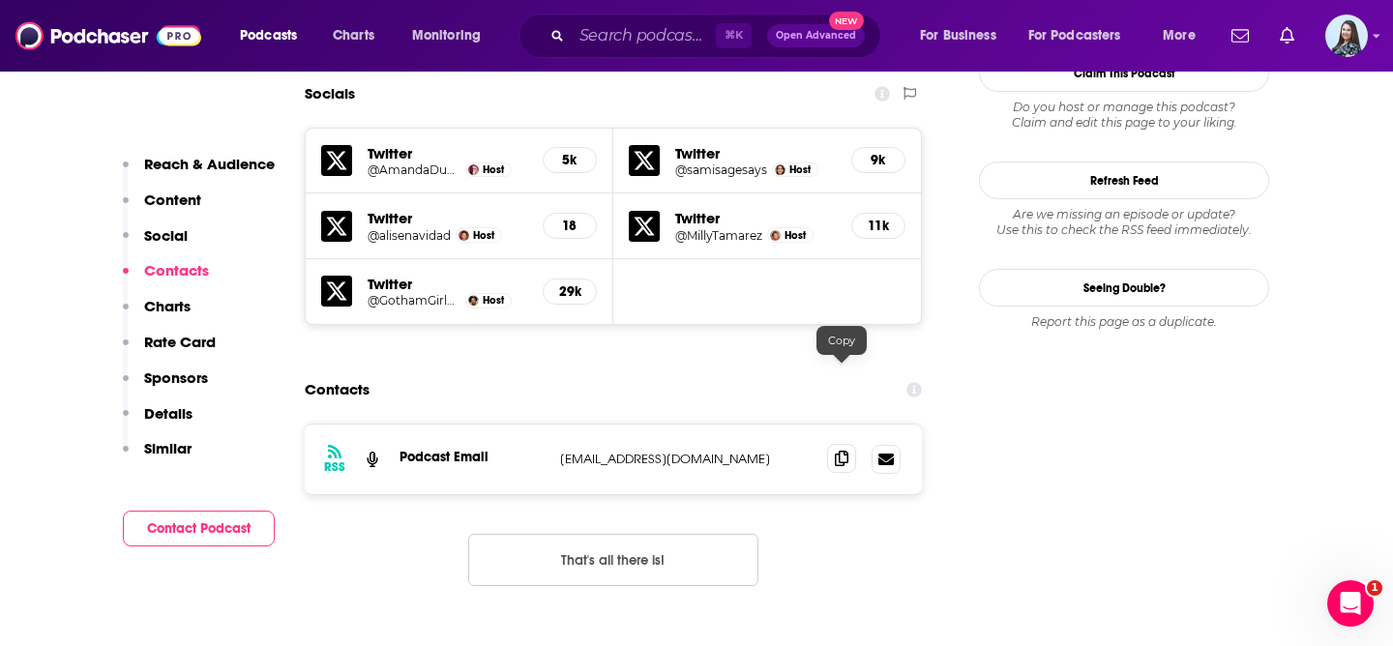
click at [838, 451] on icon at bounding box center [842, 458] width 14 height 15
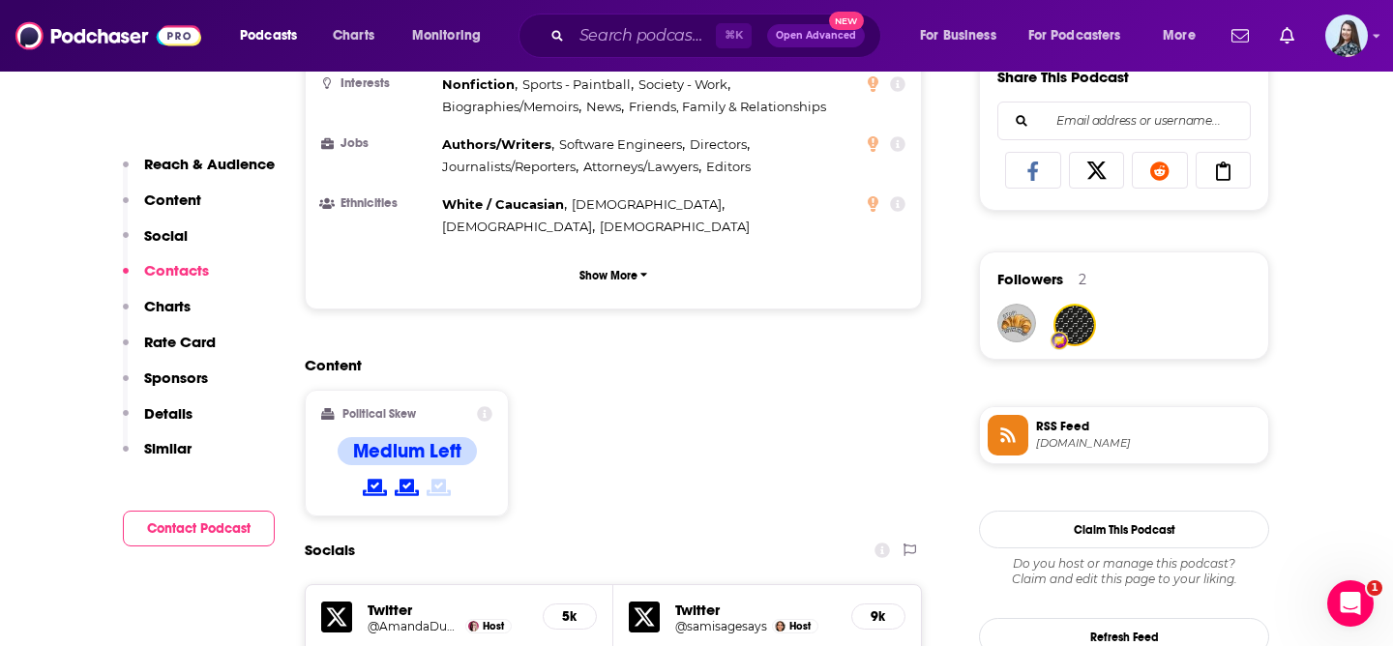
scroll to position [0, 0]
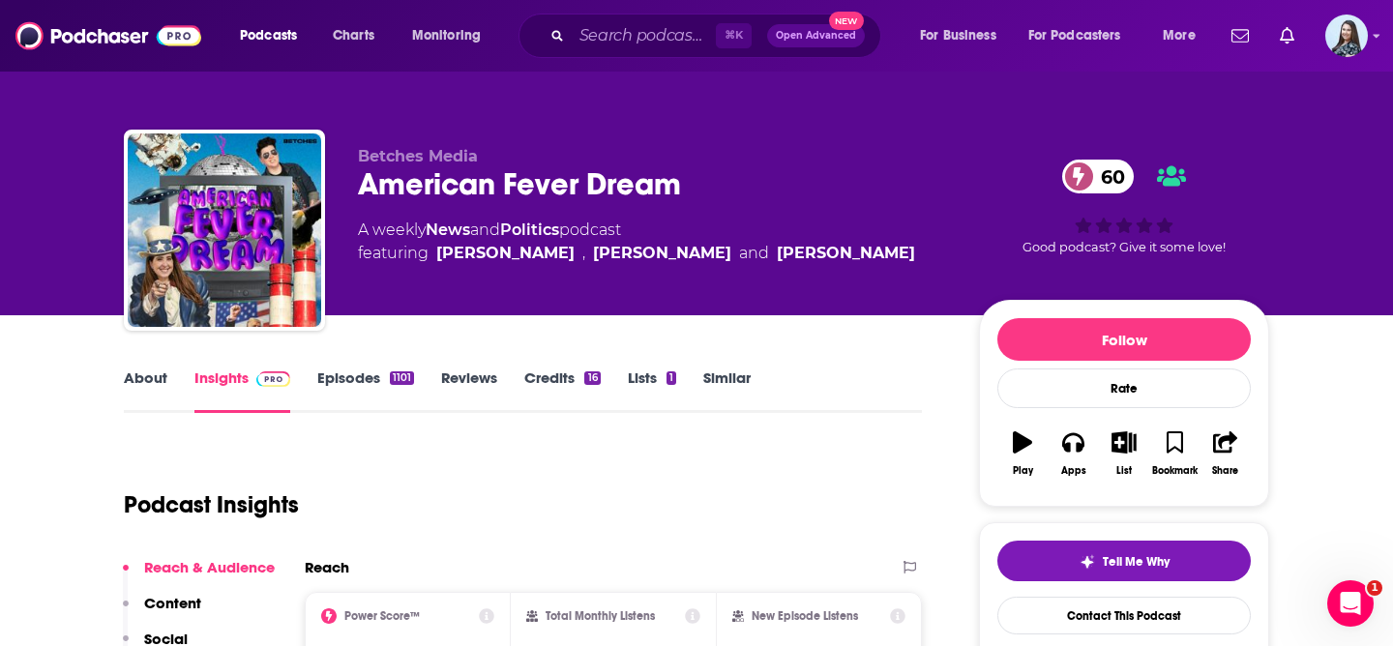
click at [145, 376] on link "About" at bounding box center [146, 391] width 44 height 45
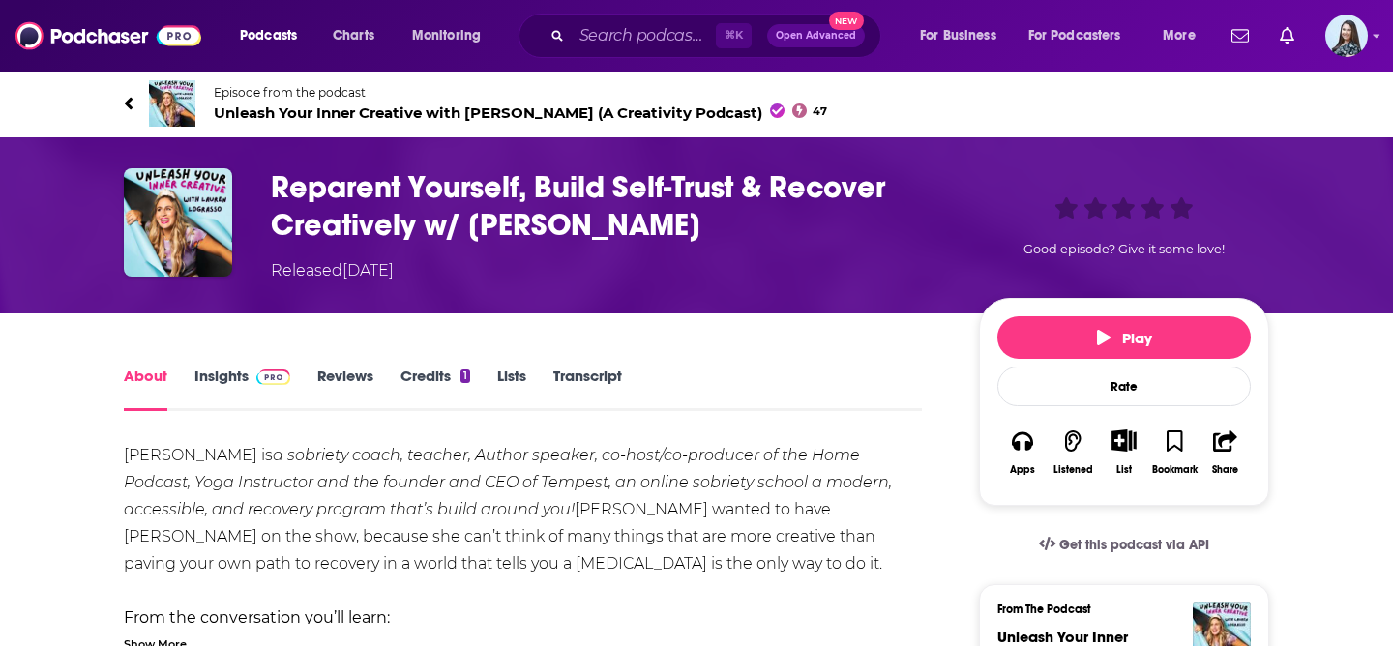
click at [371, 116] on span "Unleash Your Inner Creative with [PERSON_NAME] (A Creativity Podcast) 47" at bounding box center [520, 113] width 613 height 18
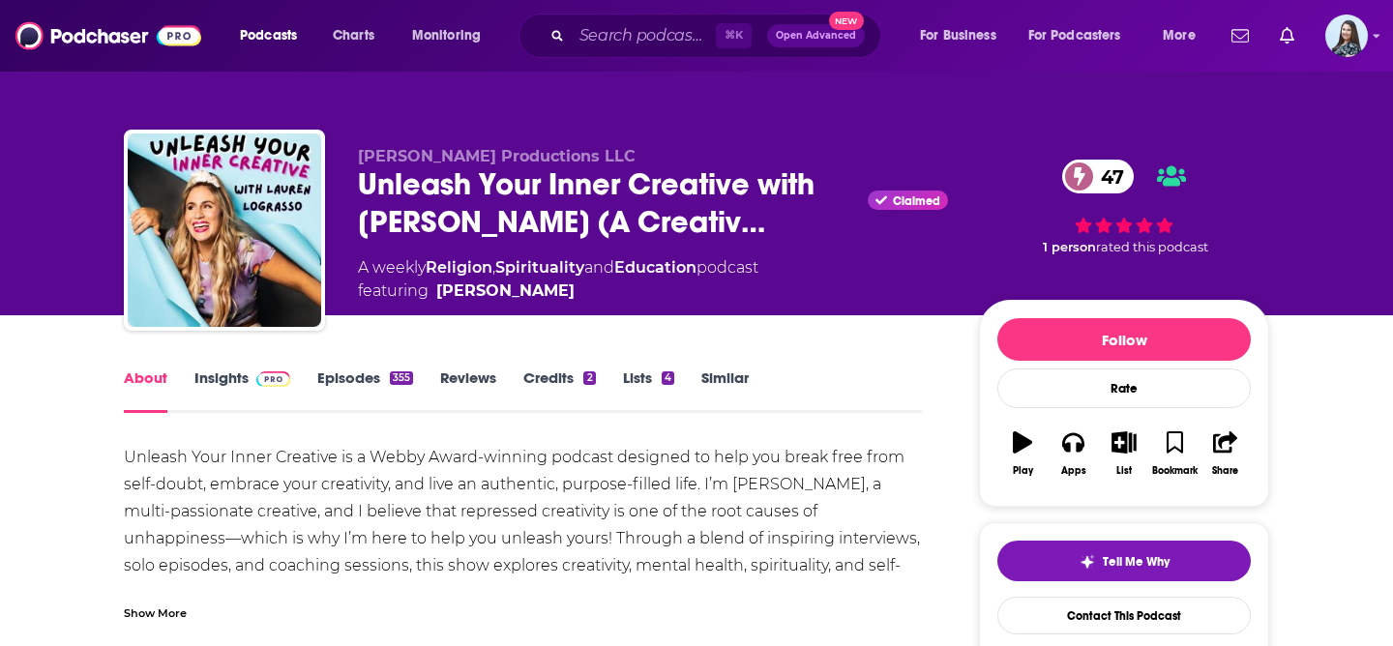
click at [205, 378] on link "Insights" at bounding box center [242, 391] width 96 height 45
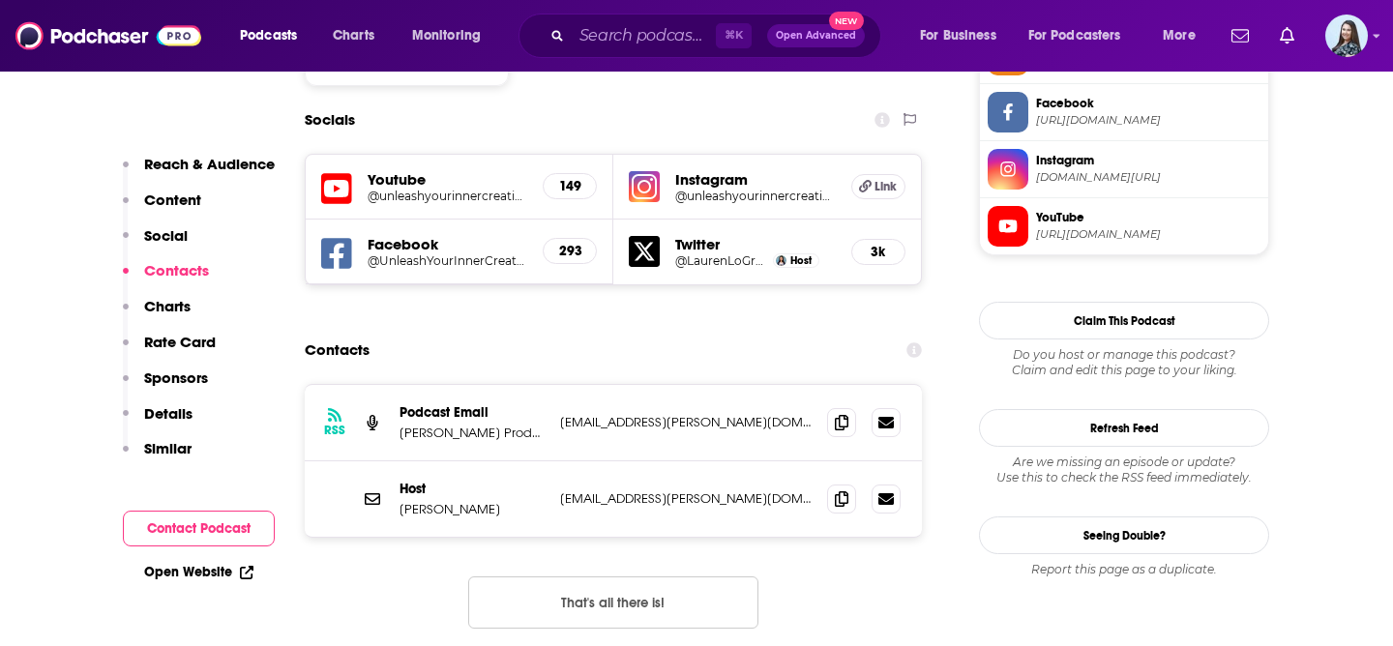
scroll to position [1674, 0]
click at [848, 413] on icon at bounding box center [842, 420] width 14 height 15
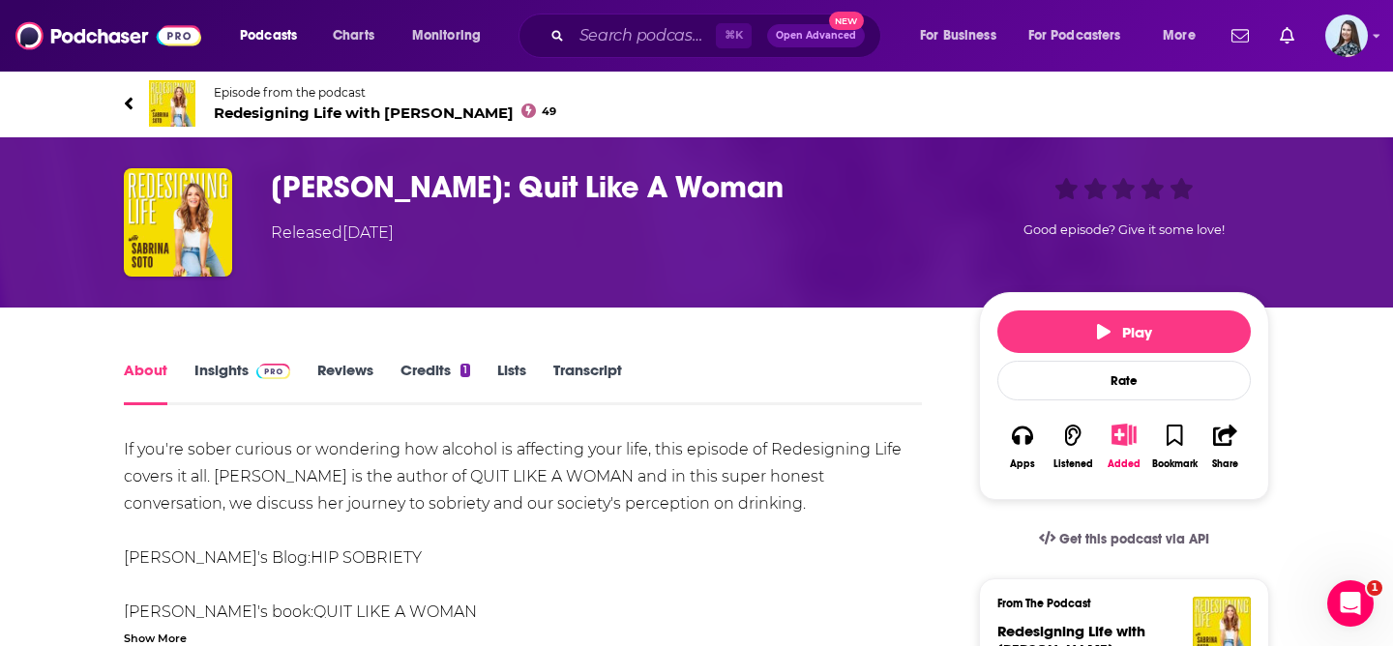
click at [319, 114] on span "Redesigning Life with Sabrina Soto 49" at bounding box center [385, 113] width 343 height 18
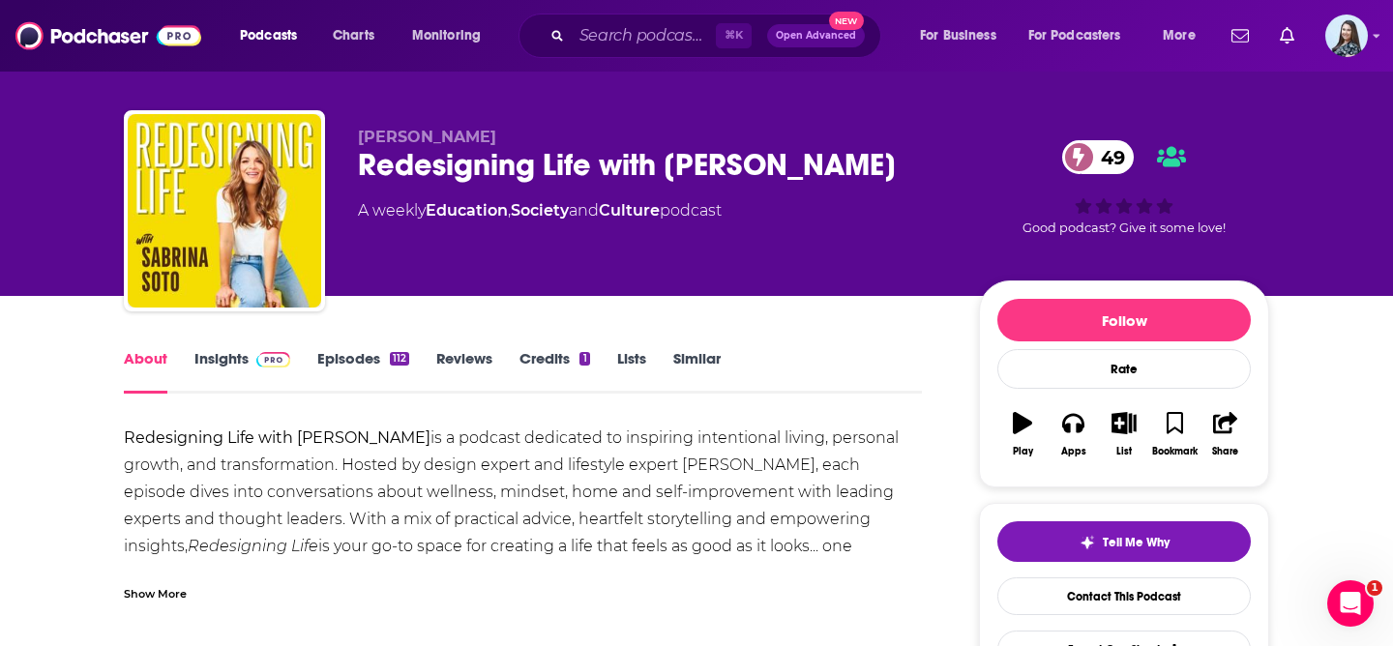
scroll to position [30, 0]
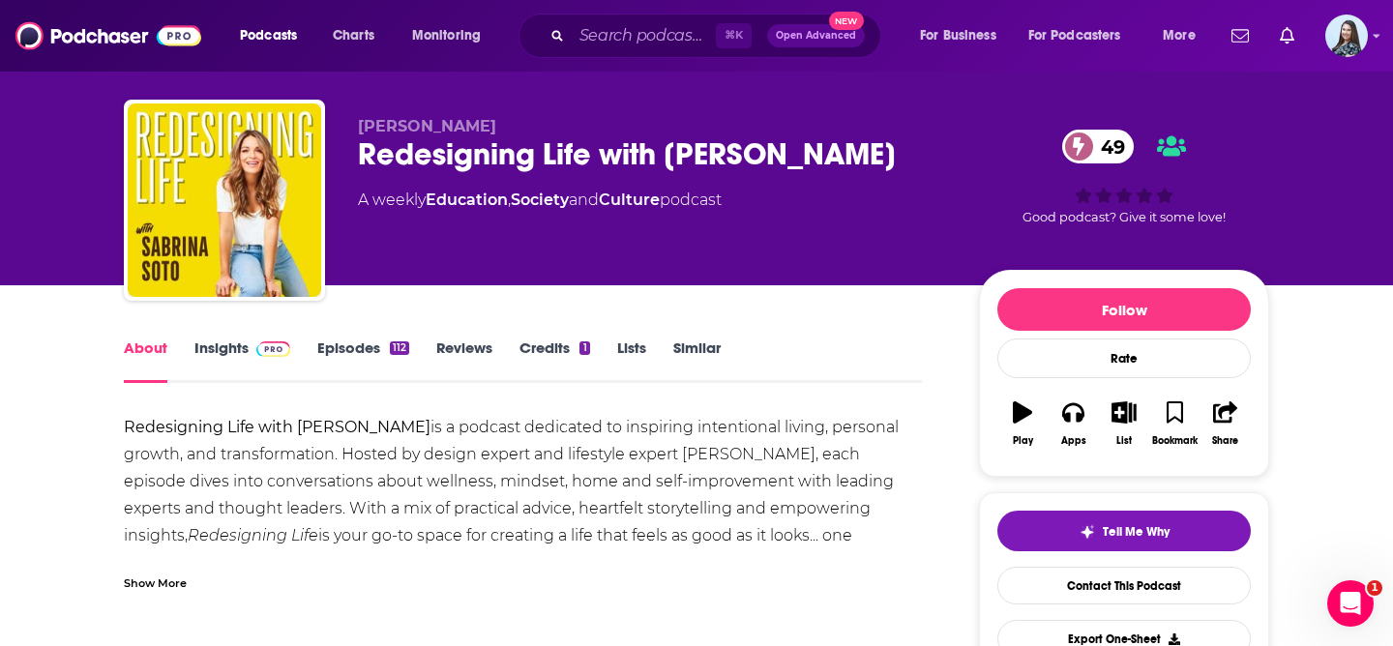
click at [215, 349] on link "Insights" at bounding box center [242, 361] width 96 height 45
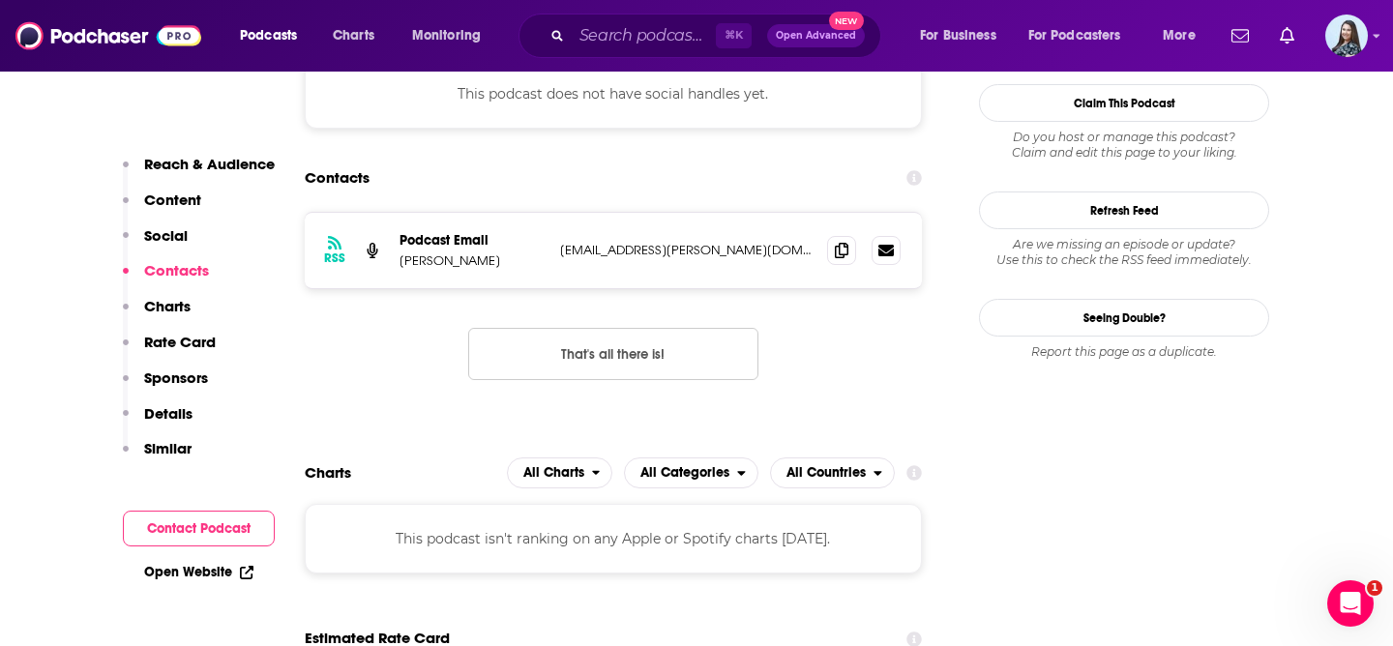
scroll to position [1737, 0]
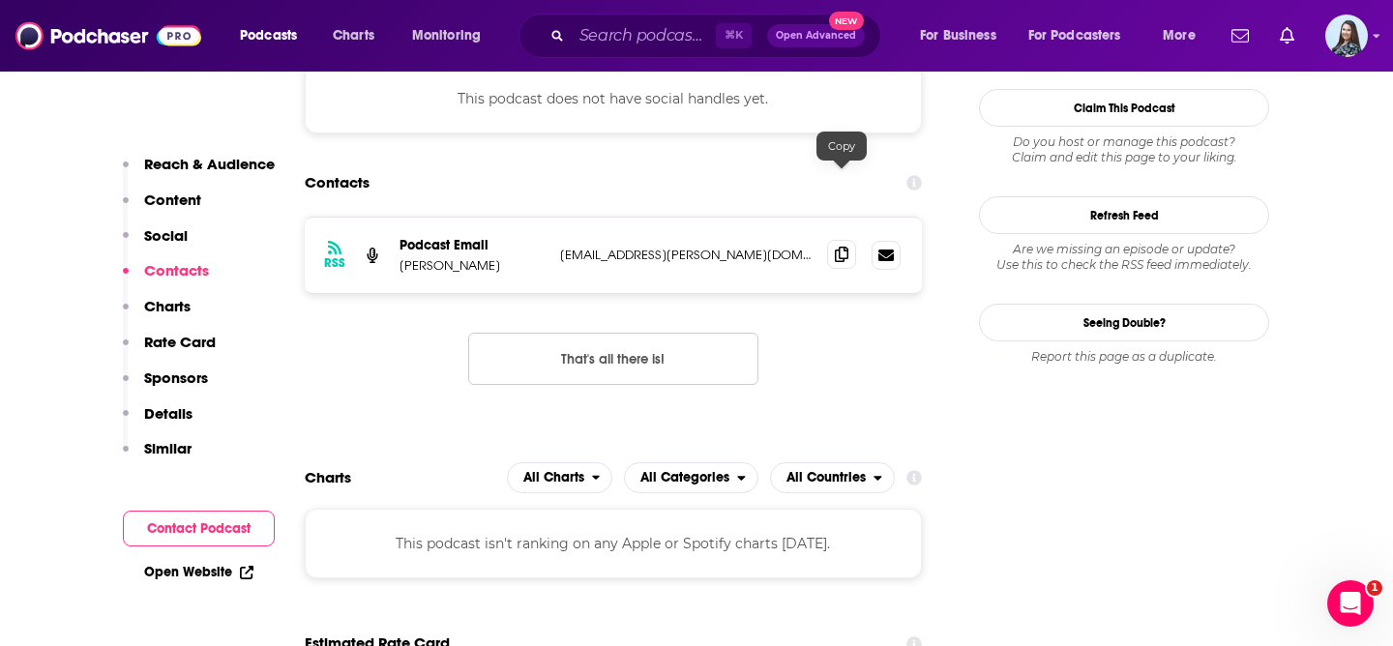
click at [849, 240] on span at bounding box center [841, 254] width 29 height 29
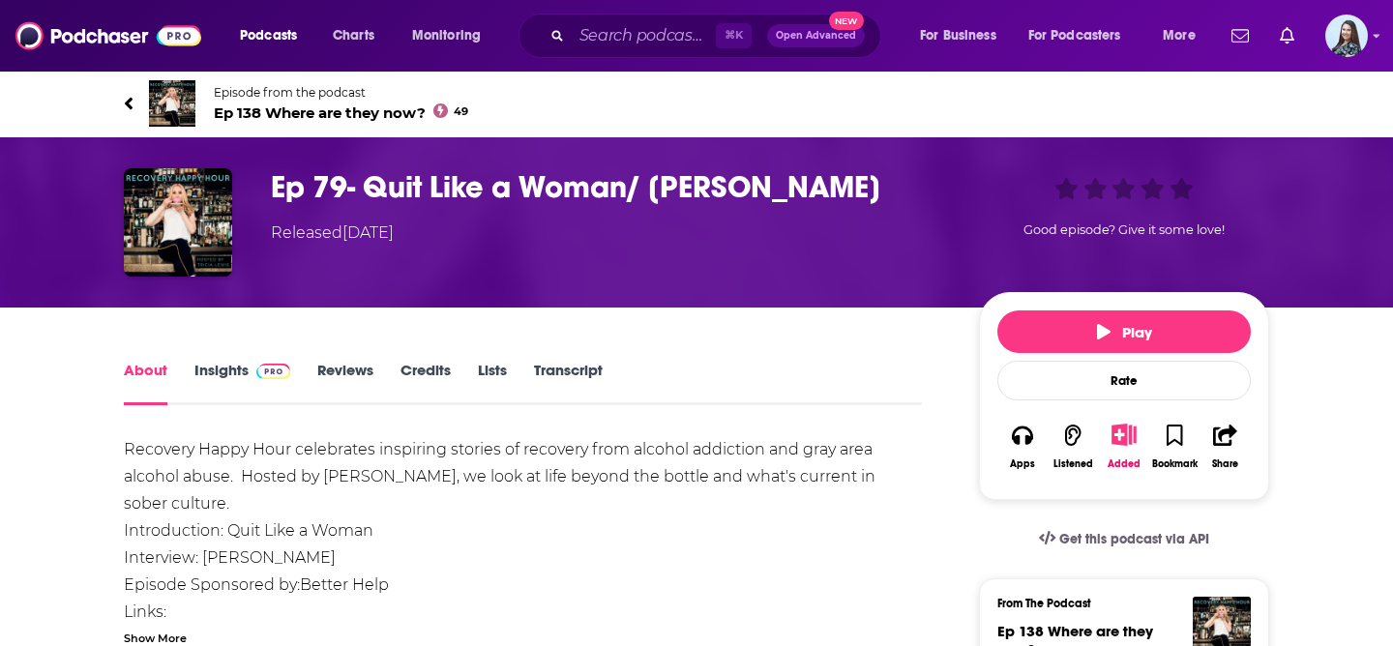
click at [313, 113] on span "Ep 138 Where are they now? 49" at bounding box center [341, 113] width 254 height 18
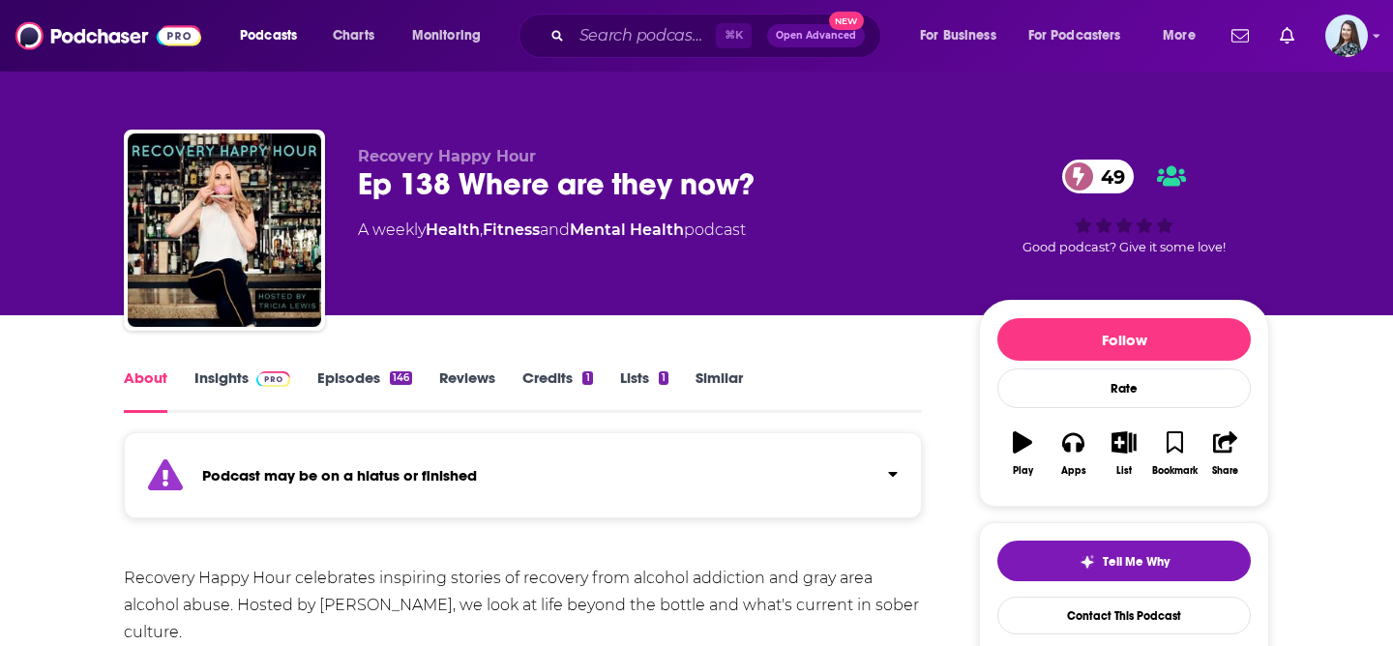
click at [235, 381] on link "Insights" at bounding box center [242, 391] width 96 height 45
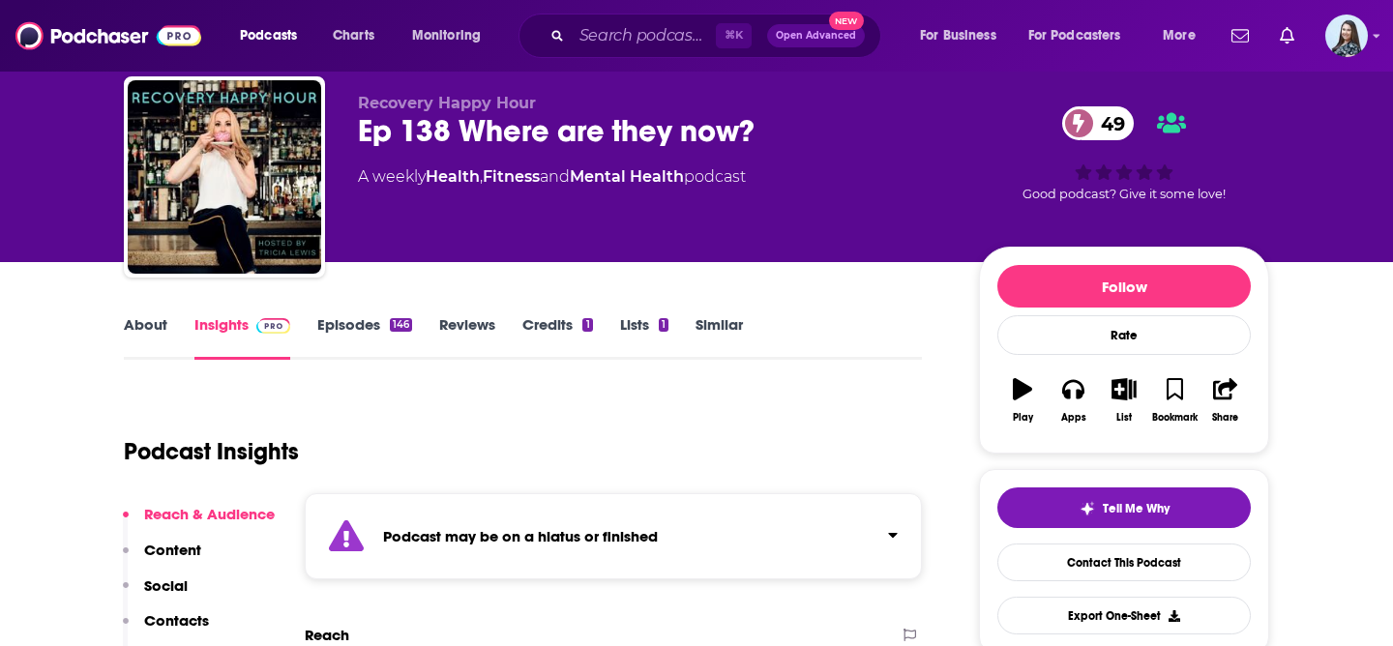
scroll to position [52, 0]
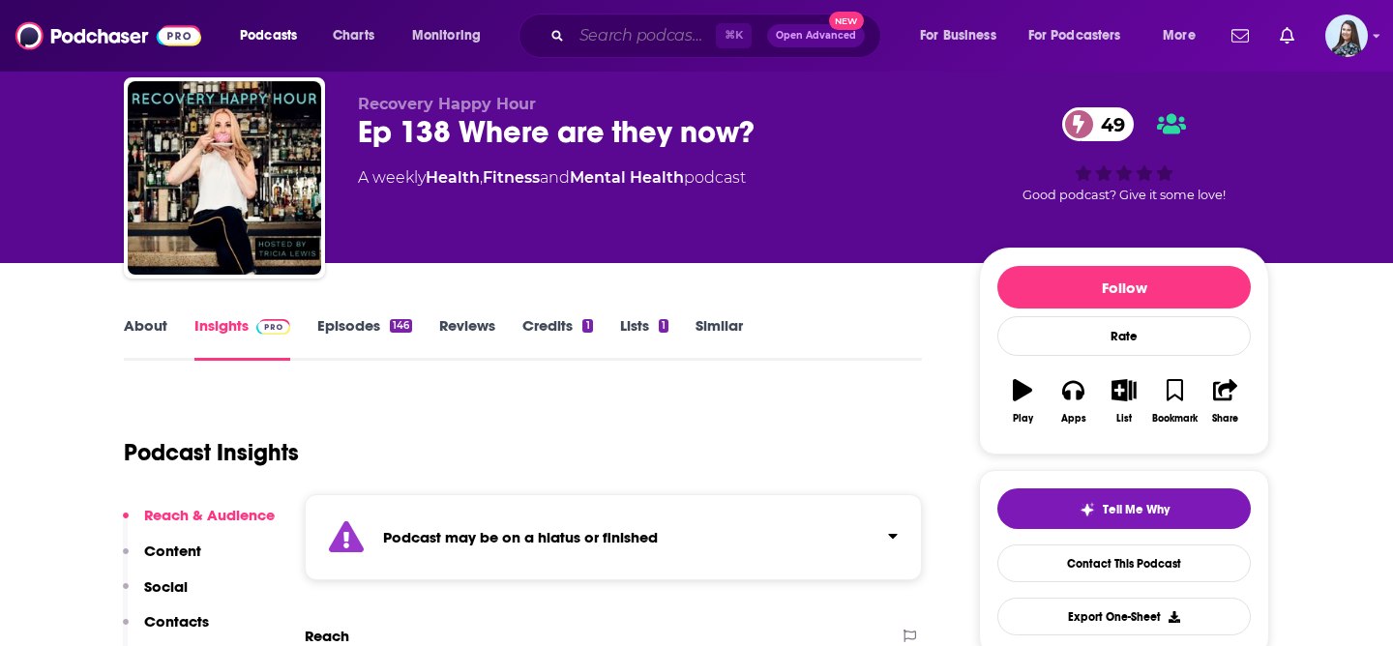
click at [606, 38] on input "Search podcasts, credits, & more..." at bounding box center [644, 35] width 144 height 31
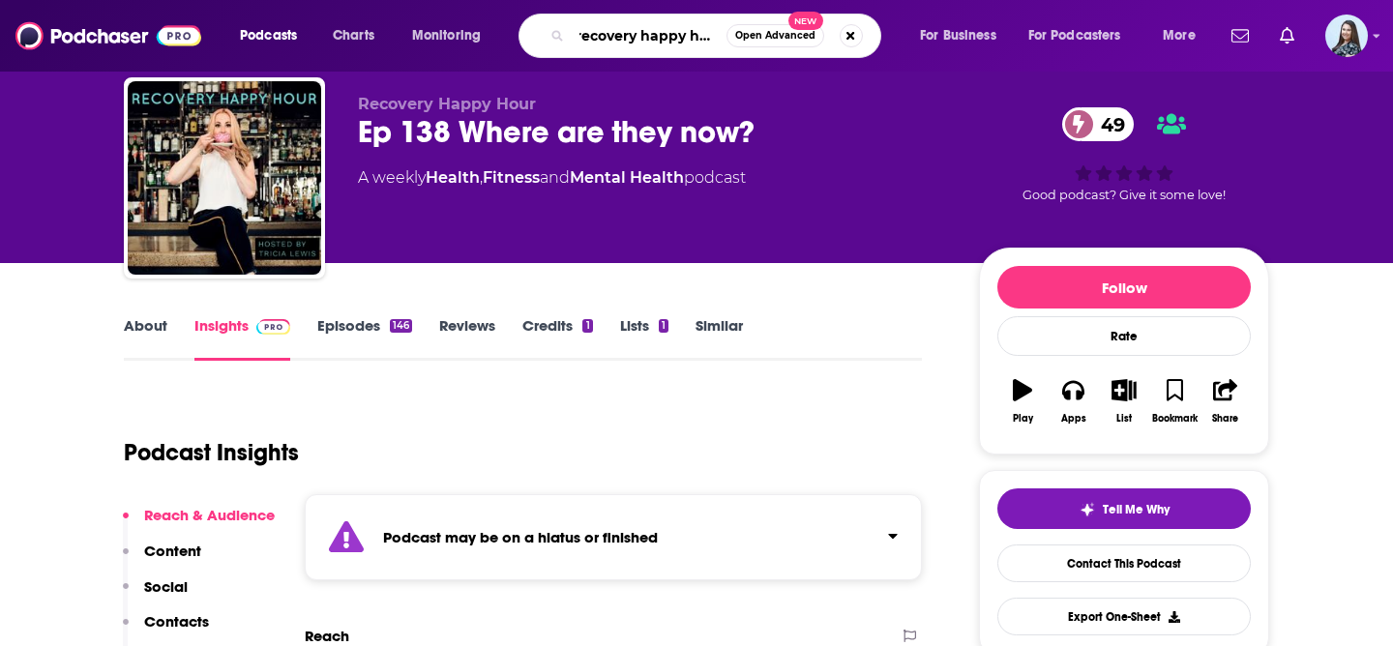
type input "recovery happy hour"
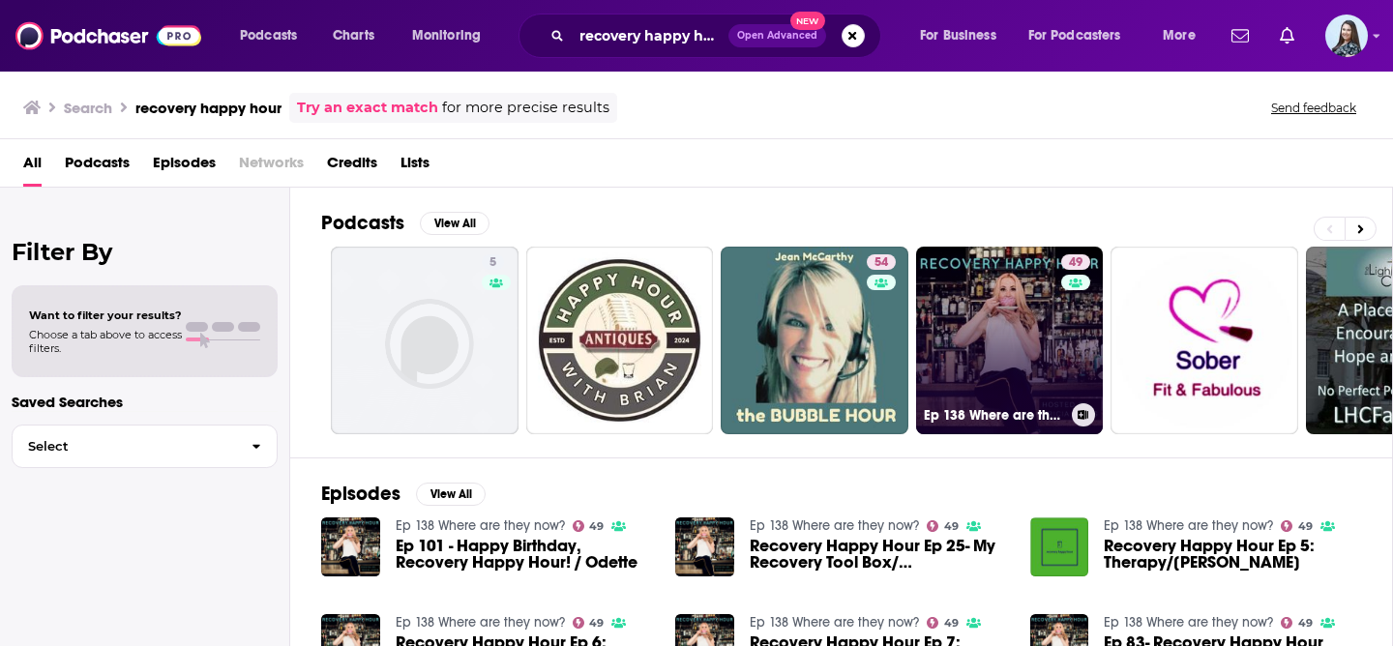
click at [964, 320] on link "49 Ep 138 Where are they now?" at bounding box center [1010, 341] width 188 height 188
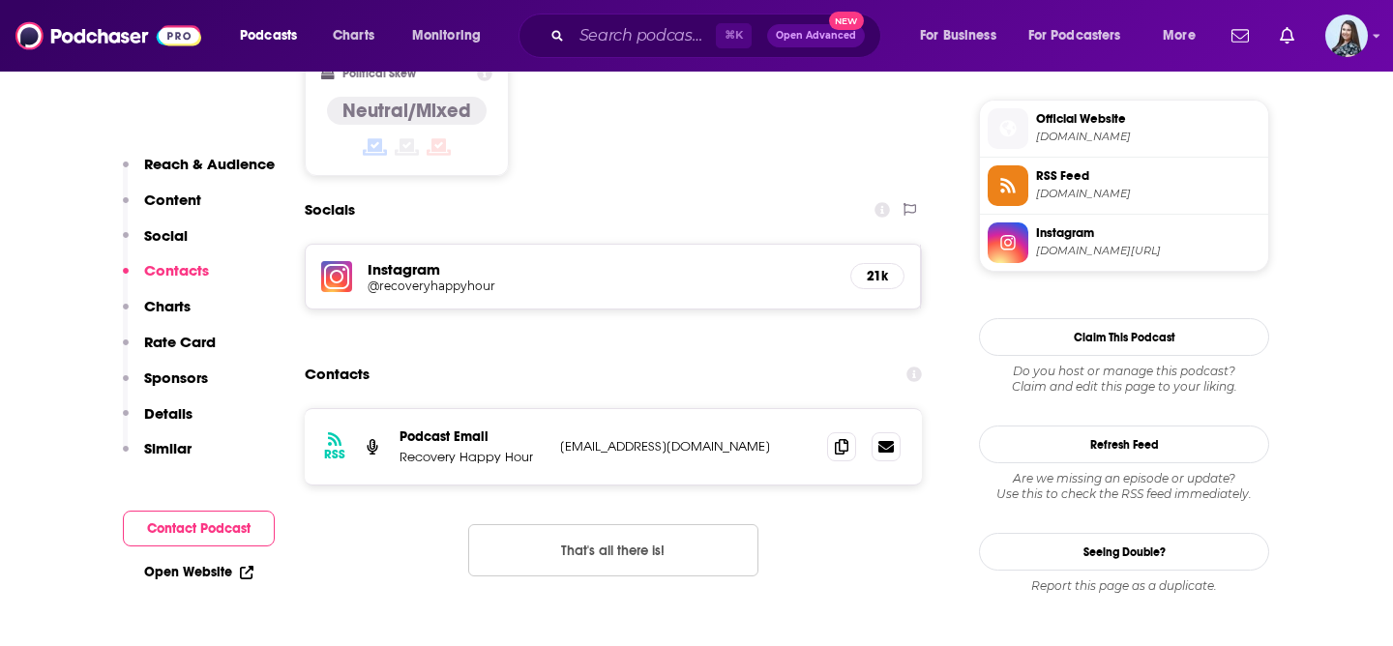
scroll to position [1721, 0]
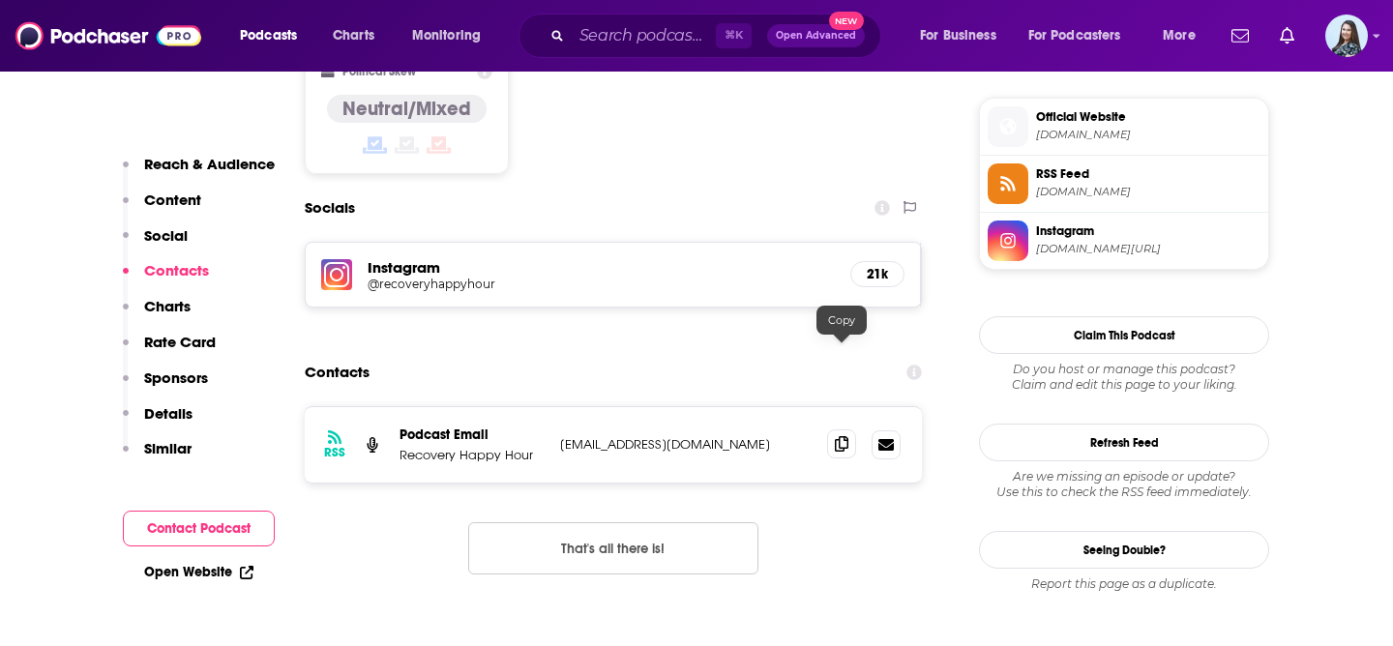
click at [849, 430] on span at bounding box center [841, 444] width 29 height 29
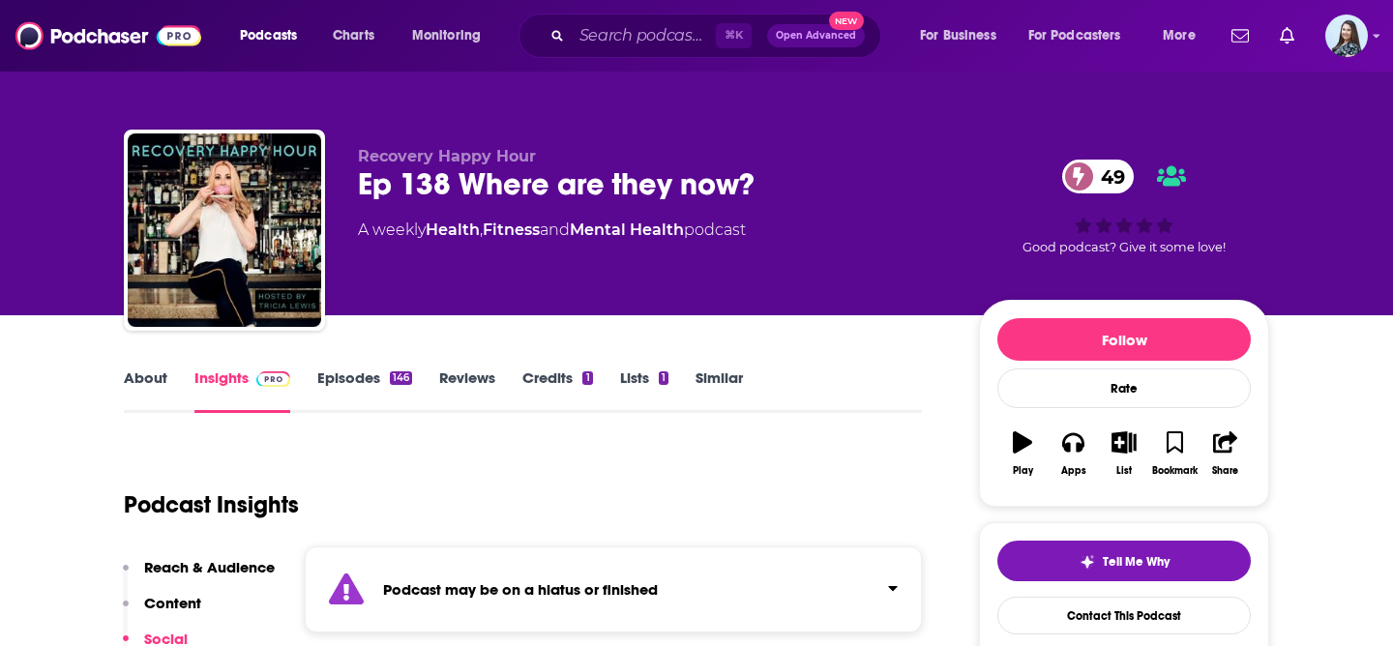
click at [138, 373] on link "About" at bounding box center [146, 391] width 44 height 45
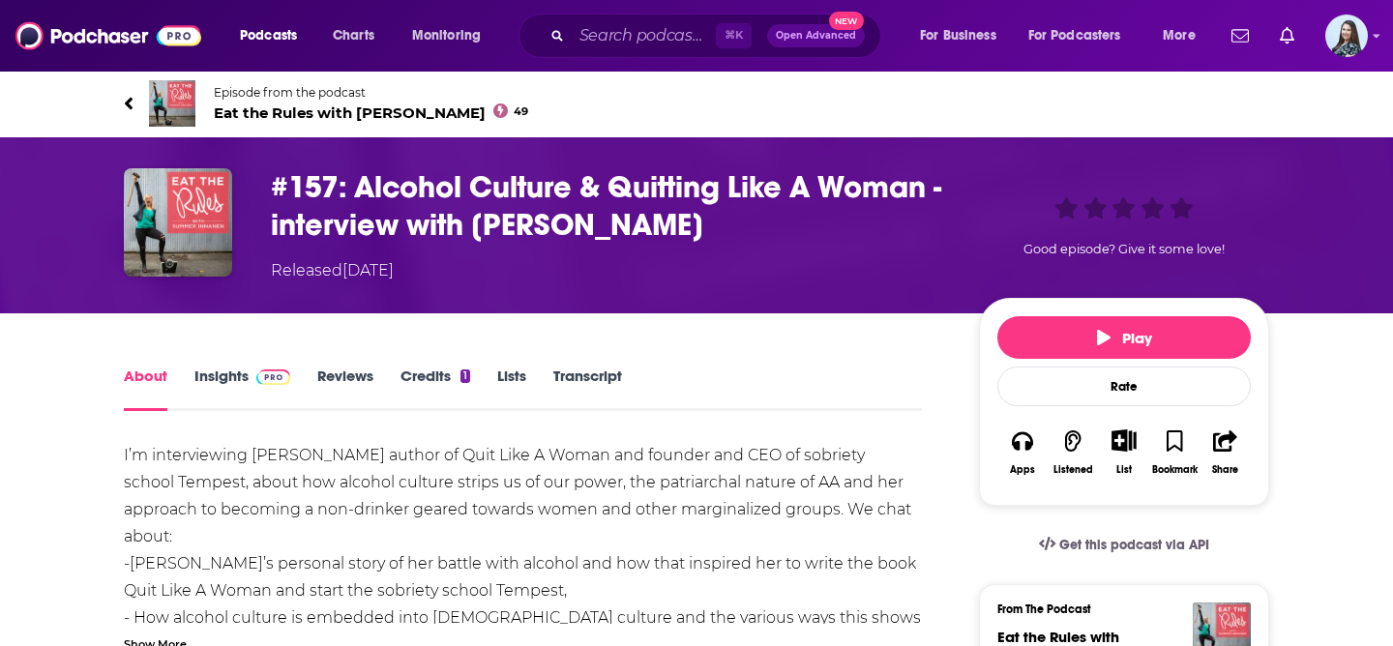
click at [435, 109] on span "Eat the Rules with Summer Innanen 49" at bounding box center [371, 113] width 314 height 18
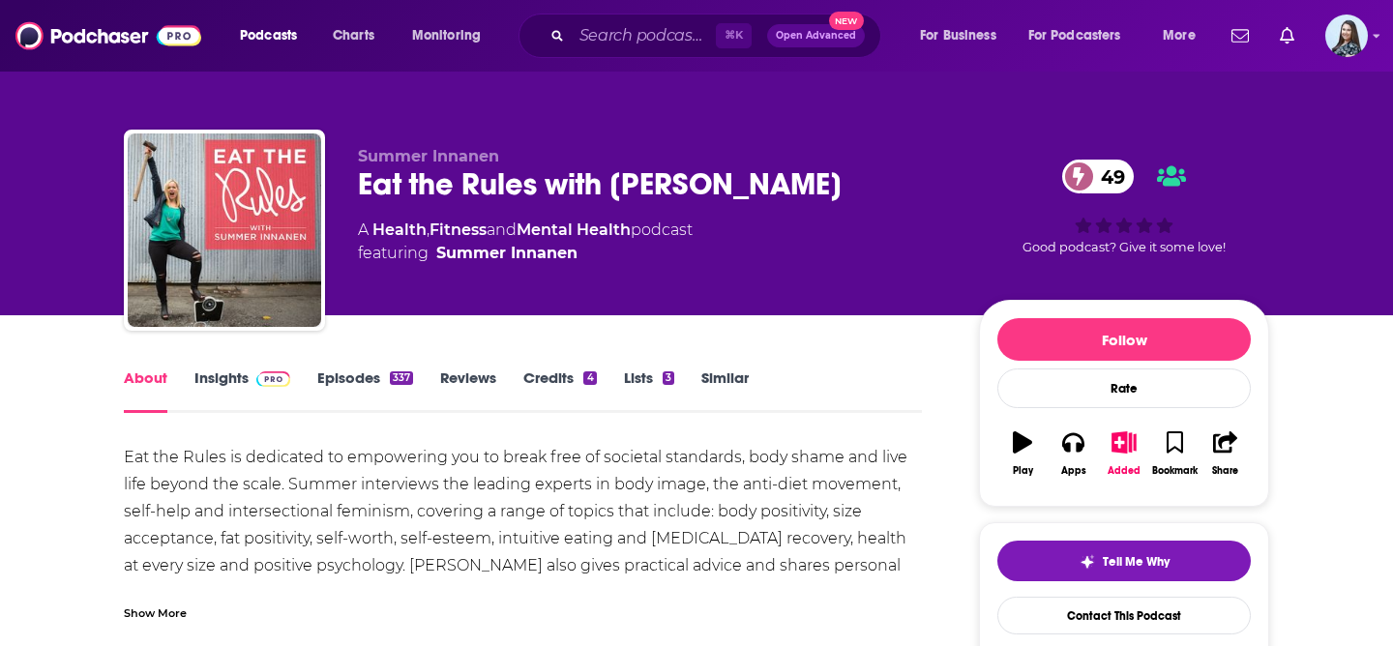
click at [234, 383] on link "Insights" at bounding box center [242, 391] width 96 height 45
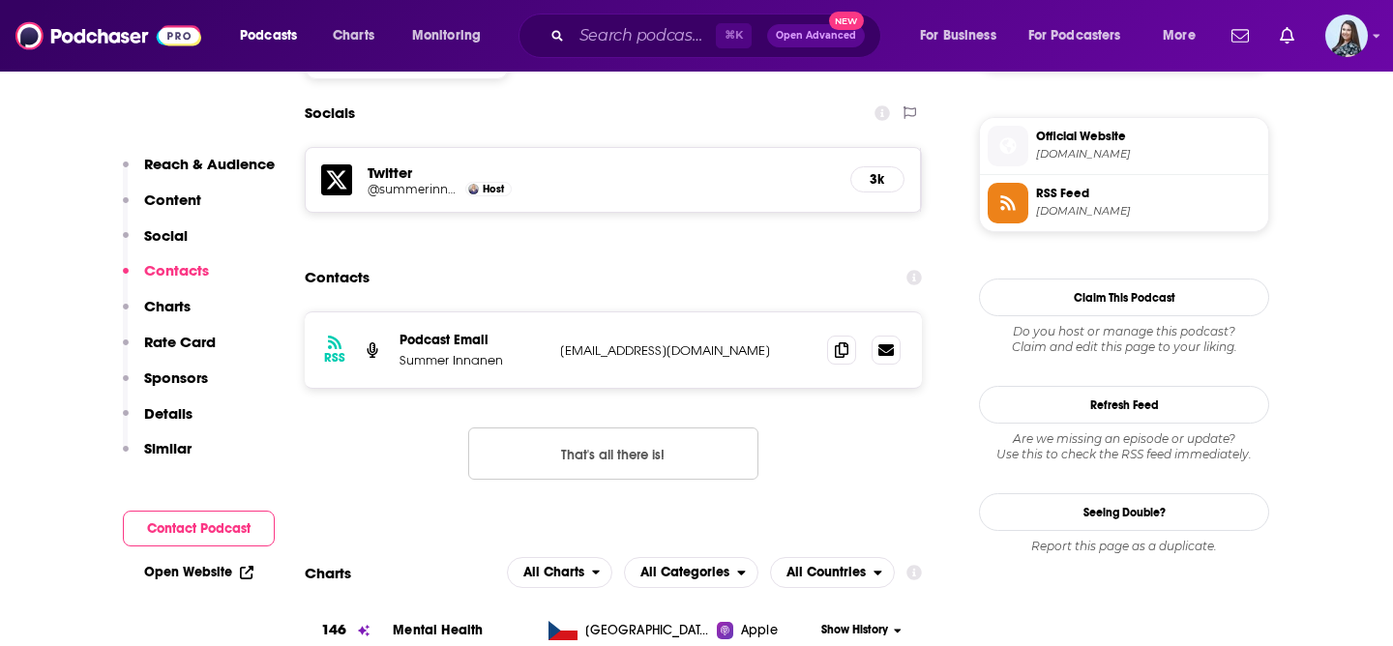
scroll to position [1707, 0]
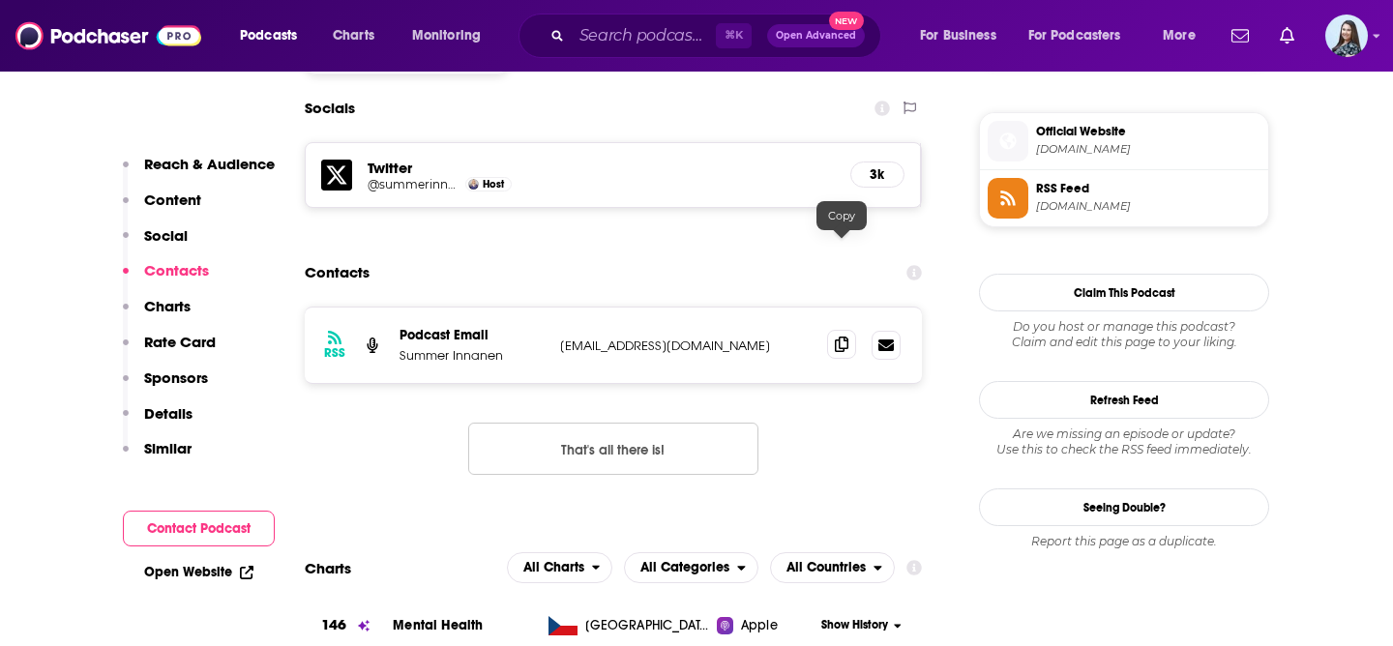
click at [847, 337] on icon at bounding box center [842, 344] width 14 height 15
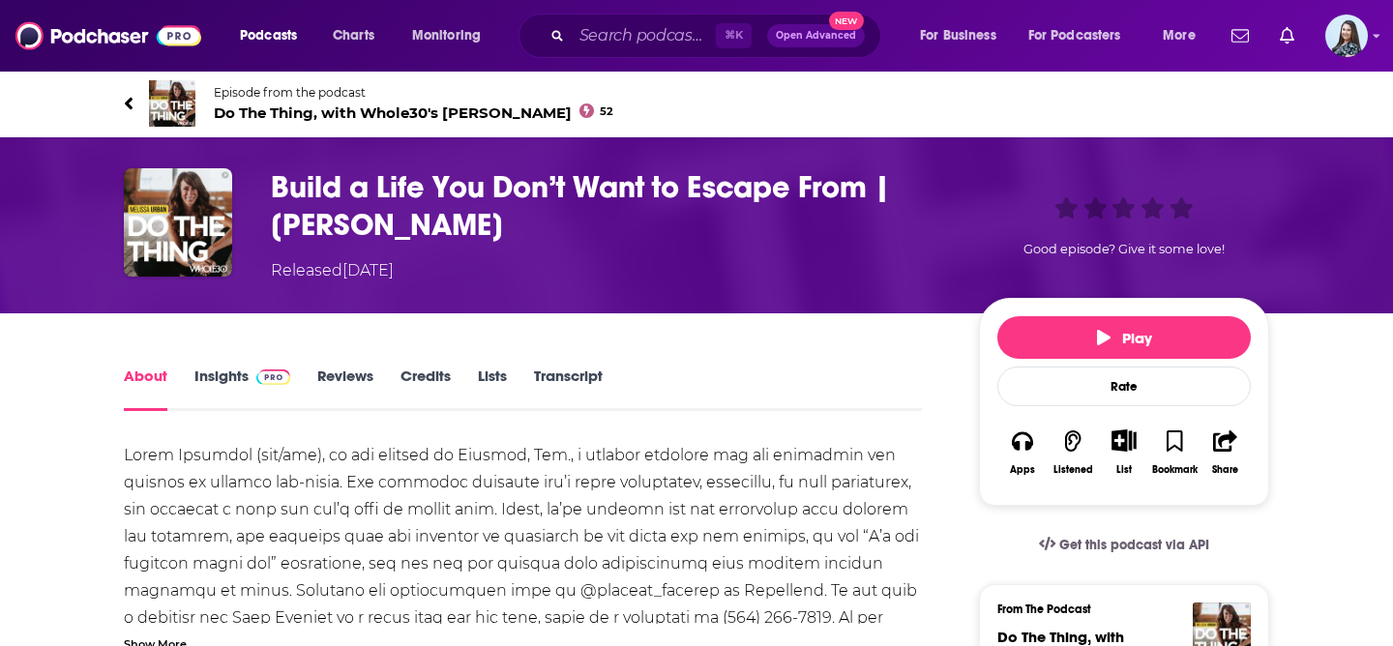
click at [333, 115] on span "Do The Thing, with Whole30's Melissa Urban 52" at bounding box center [414, 113] width 400 height 18
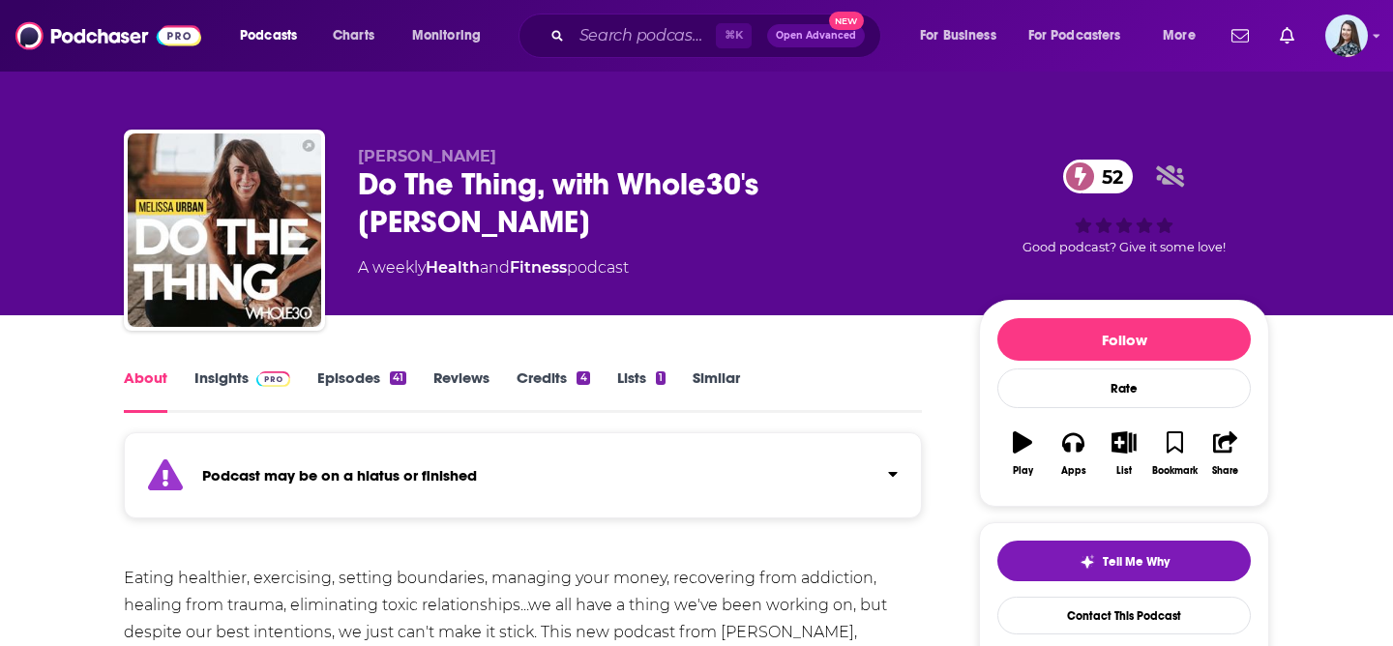
click at [228, 385] on link "Insights" at bounding box center [242, 391] width 96 height 45
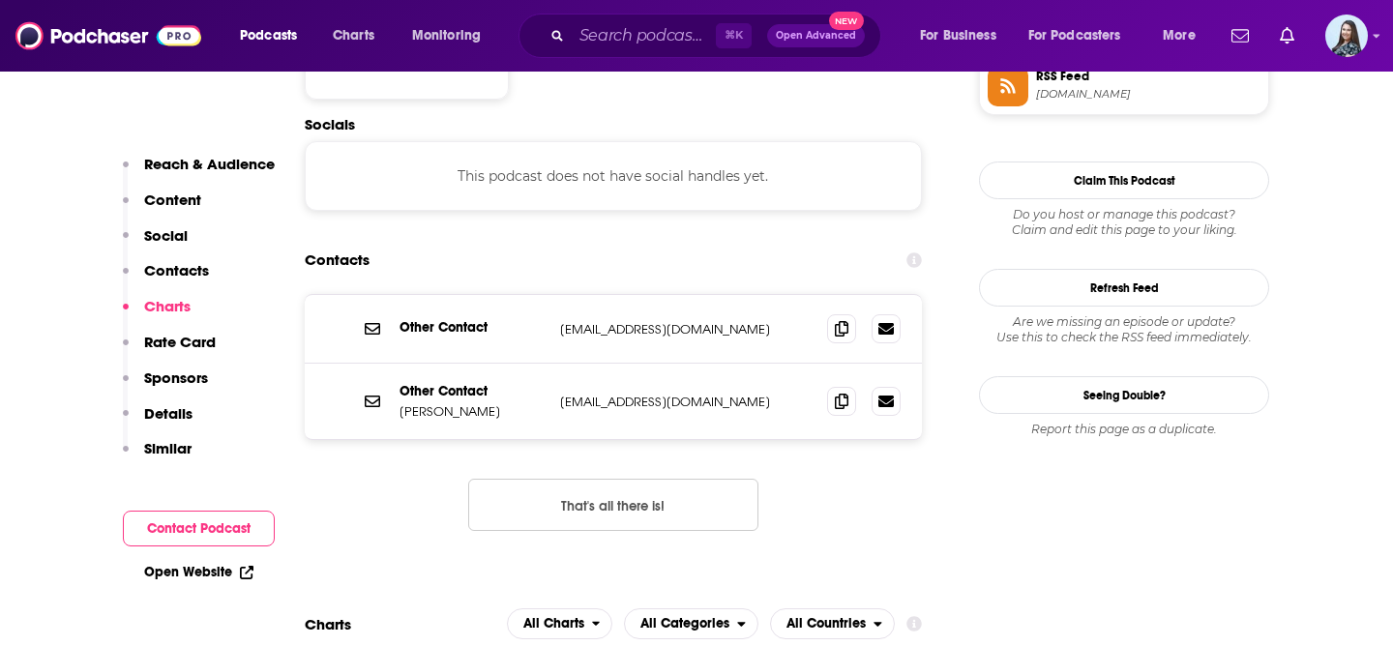
scroll to position [1778, 0]
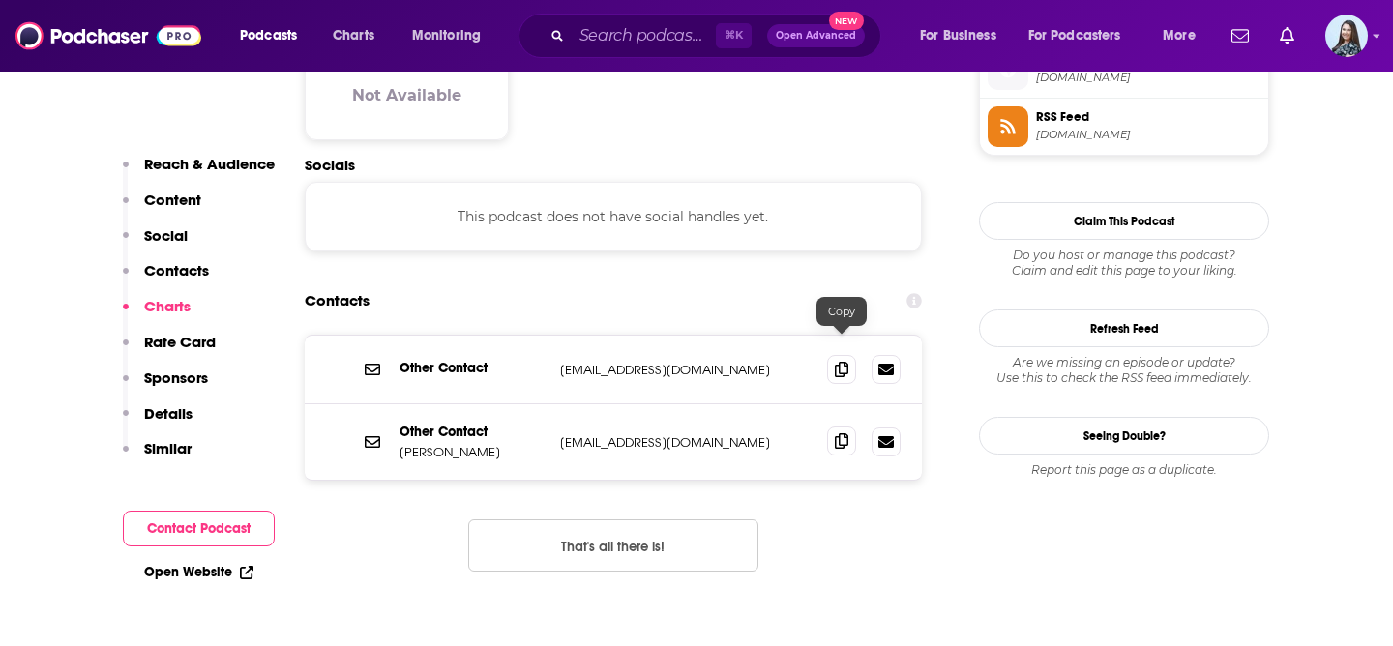
click at [849, 427] on span at bounding box center [841, 441] width 29 height 29
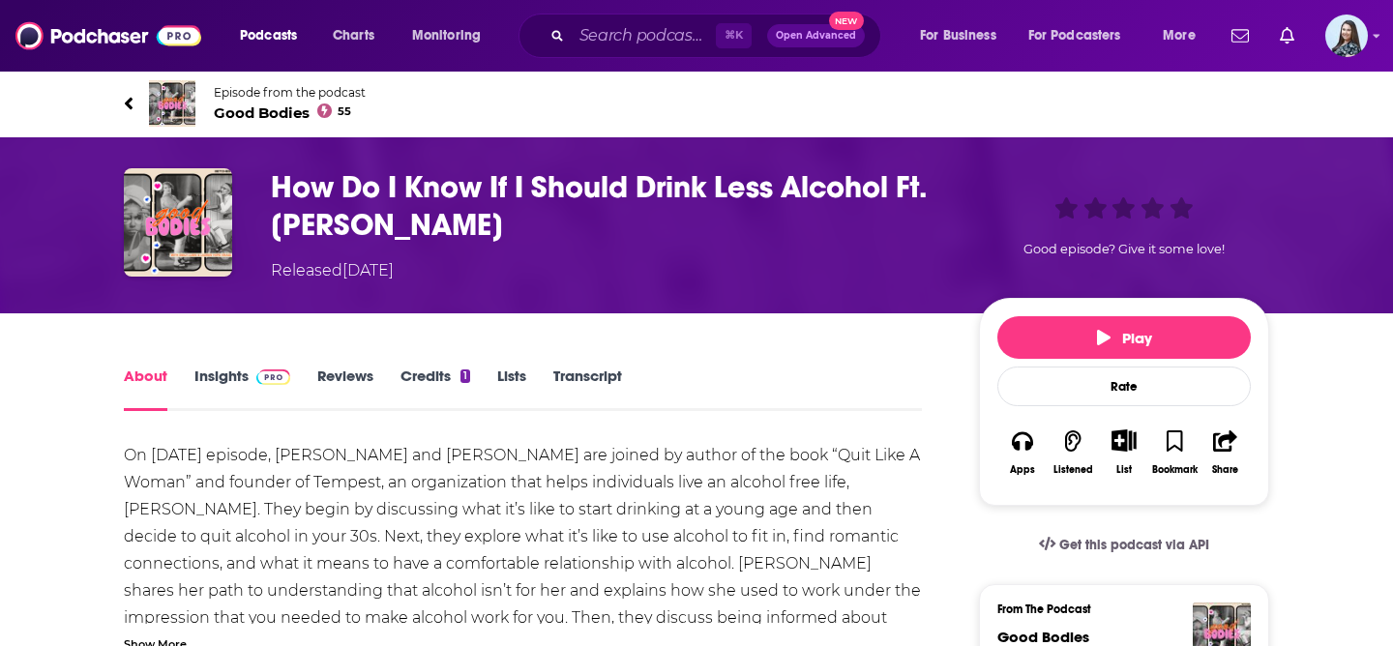
click at [280, 117] on span "Good Bodies 55" at bounding box center [290, 113] width 152 height 18
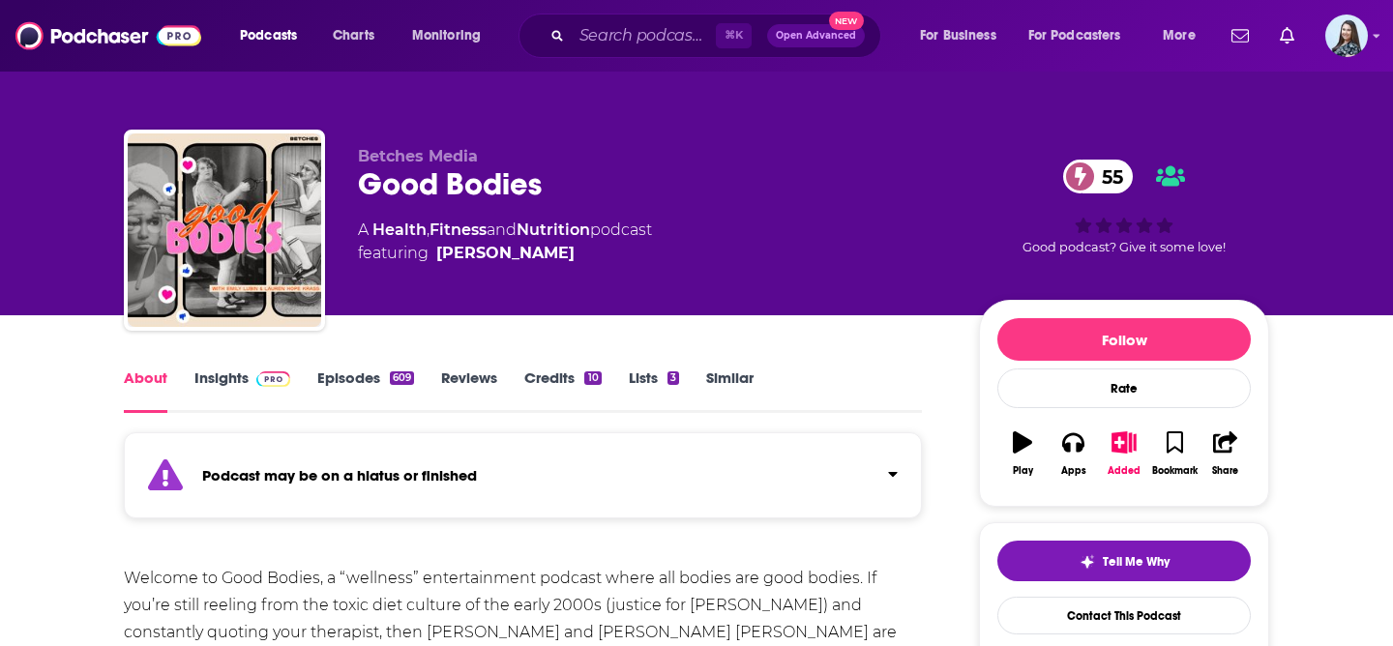
click at [209, 383] on link "Insights" at bounding box center [242, 391] width 96 height 45
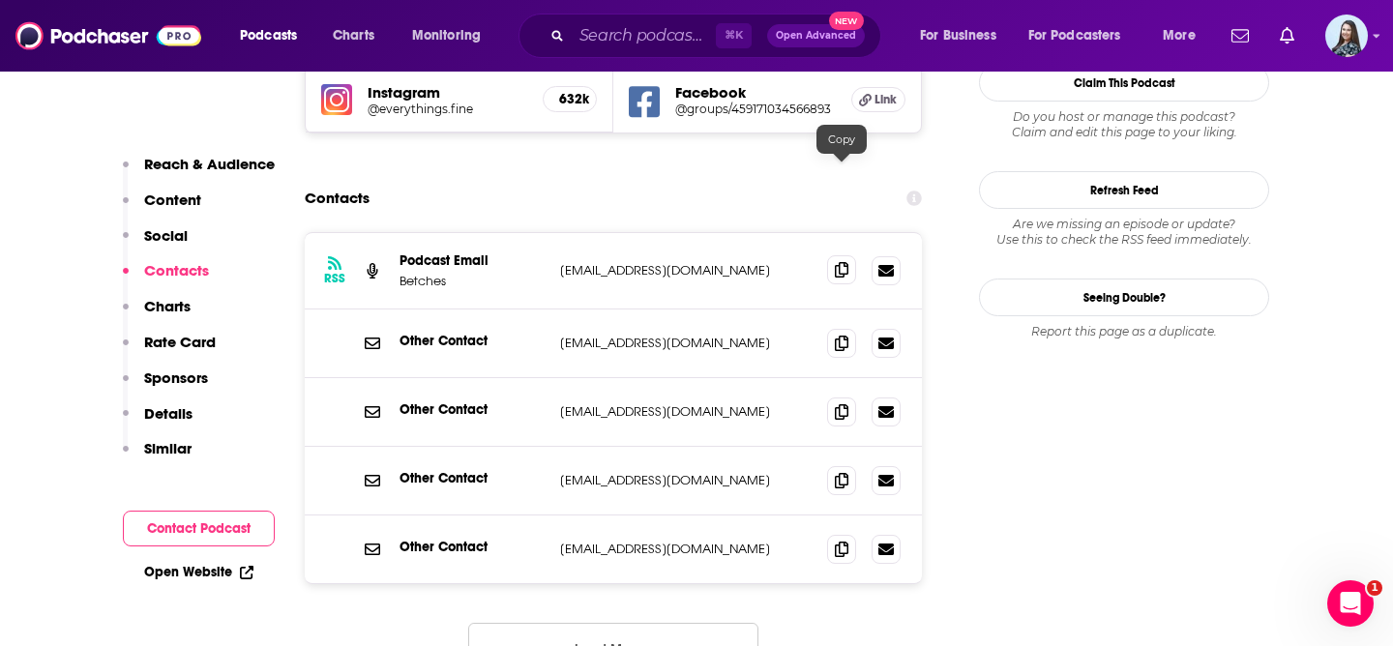
click at [838, 262] on icon at bounding box center [842, 269] width 14 height 15
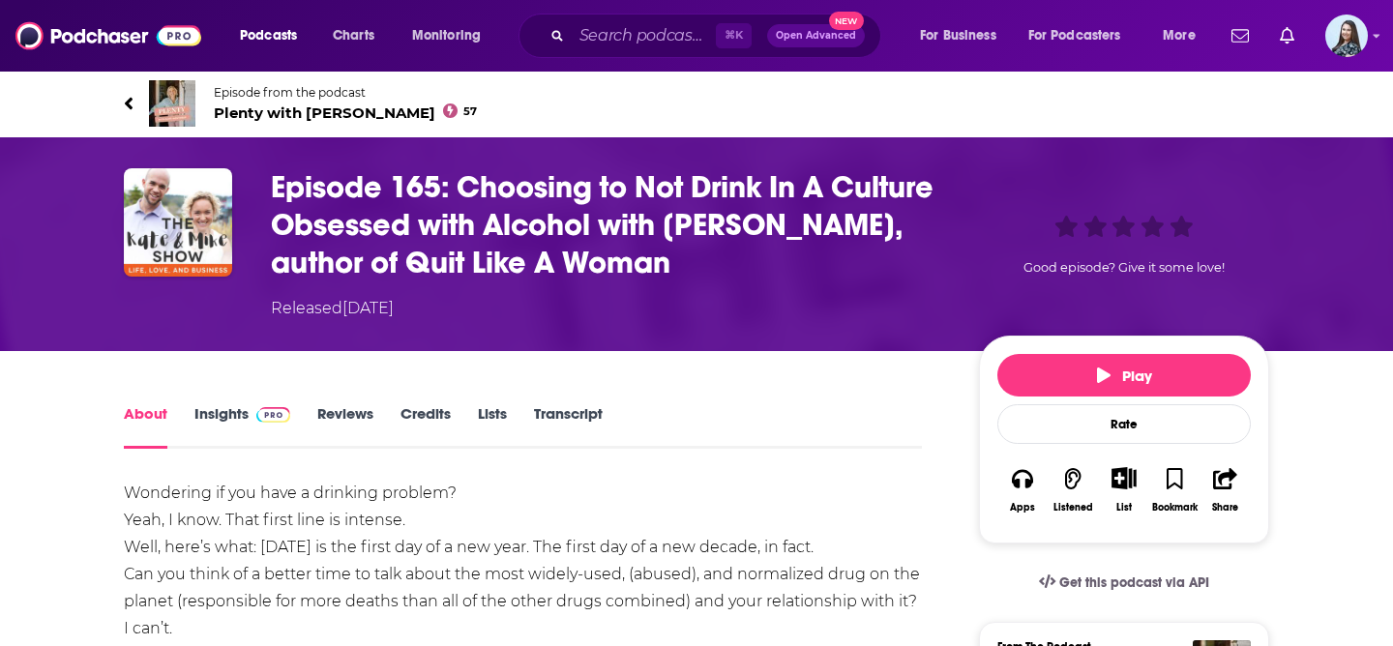
click at [313, 106] on span "Plenty with [PERSON_NAME] 57" at bounding box center [345, 113] width 263 height 18
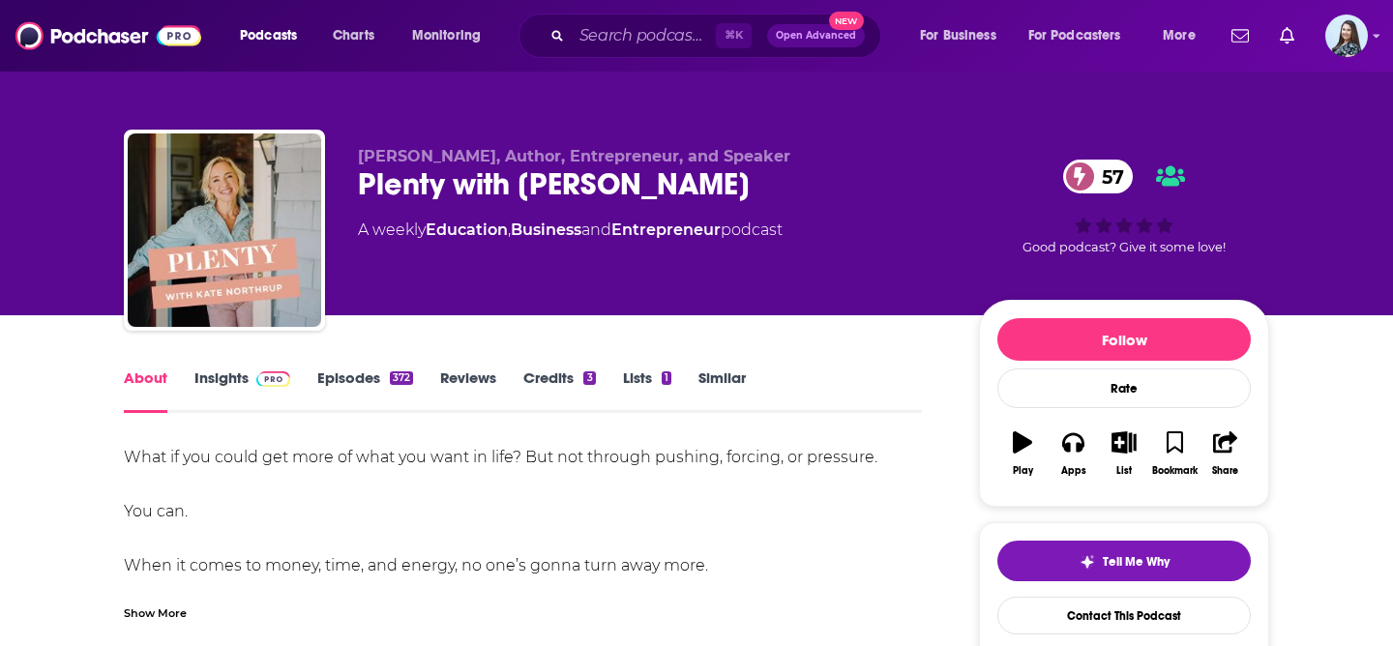
click at [219, 383] on link "Insights" at bounding box center [242, 391] width 96 height 45
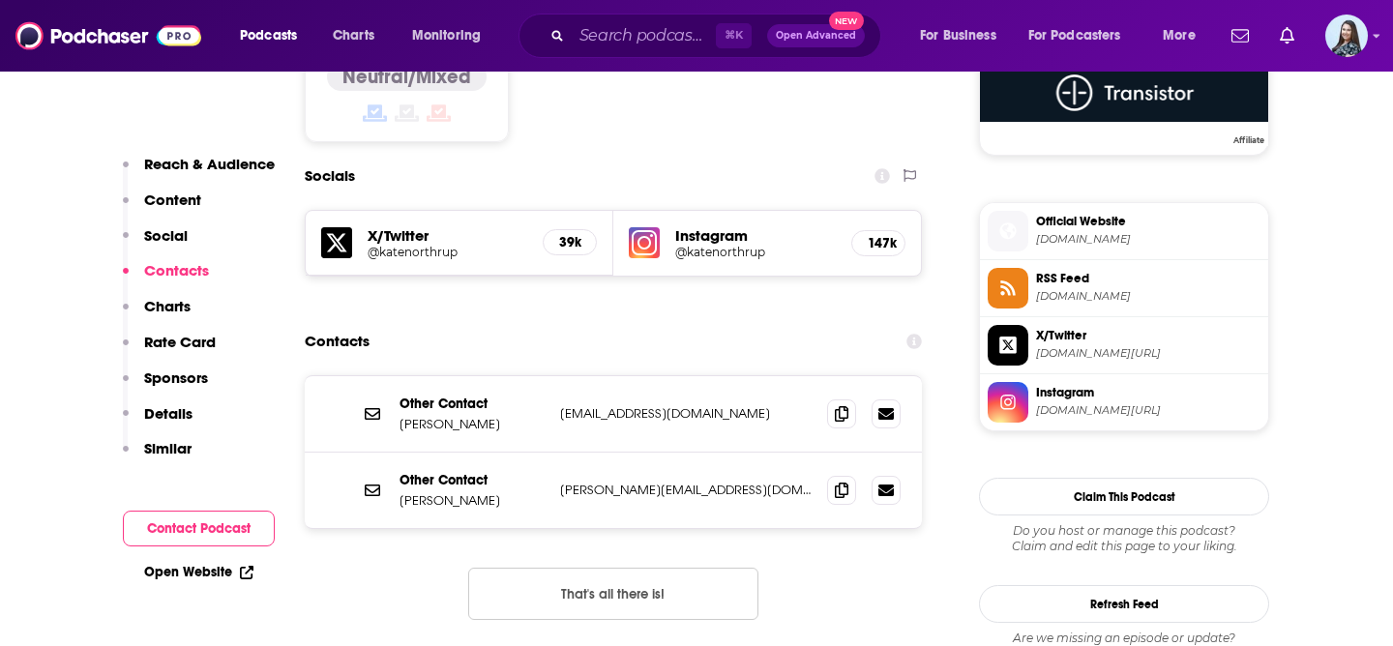
scroll to position [1620, 0]
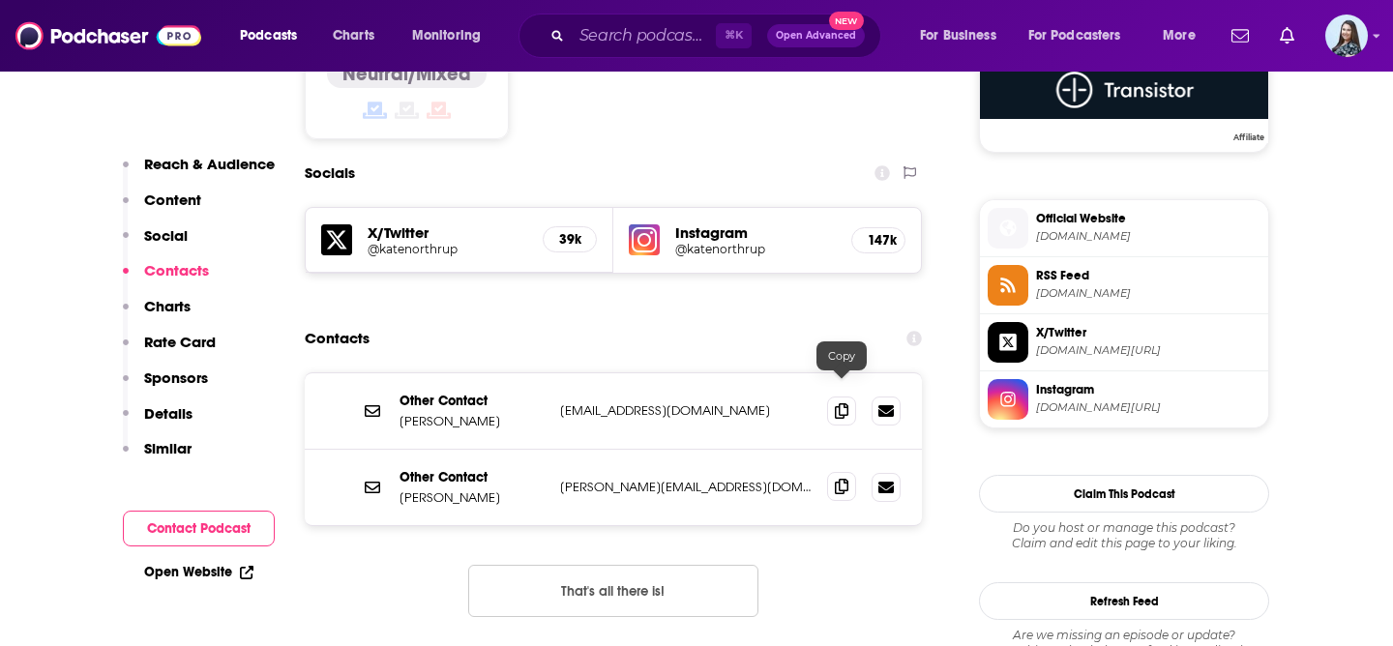
click at [847, 479] on icon at bounding box center [842, 486] width 14 height 15
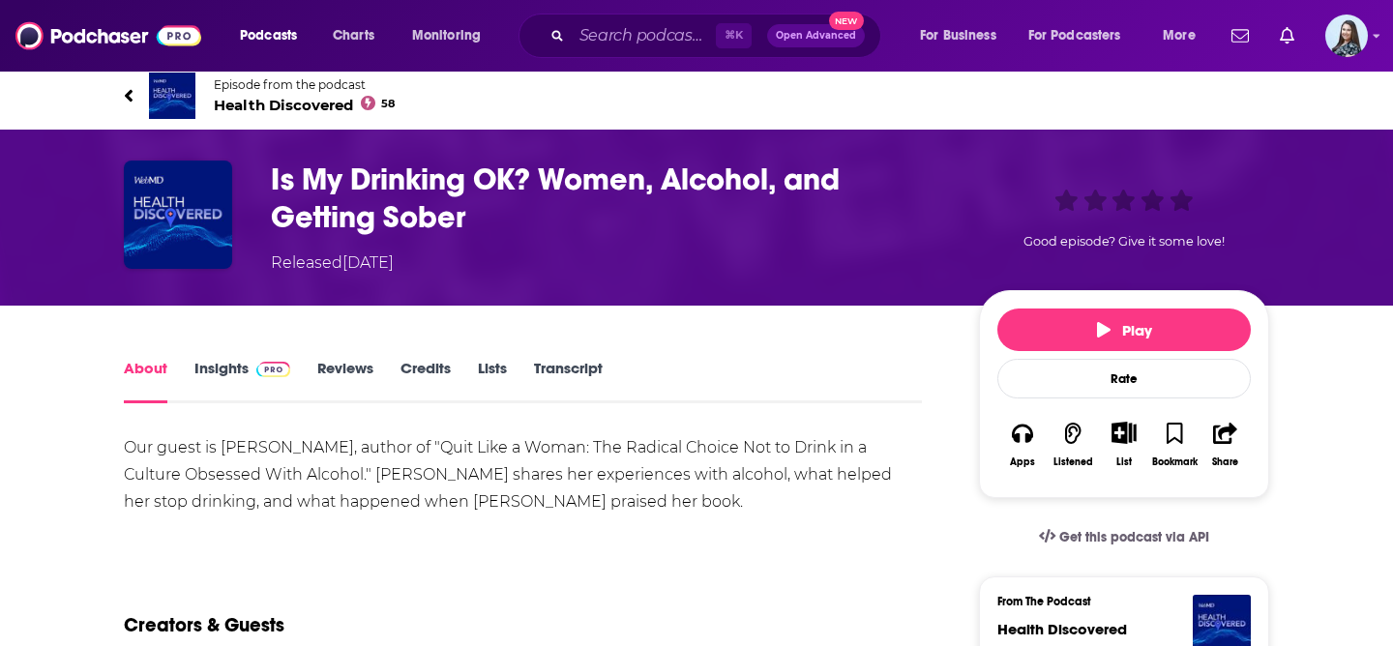
scroll to position [10, 0]
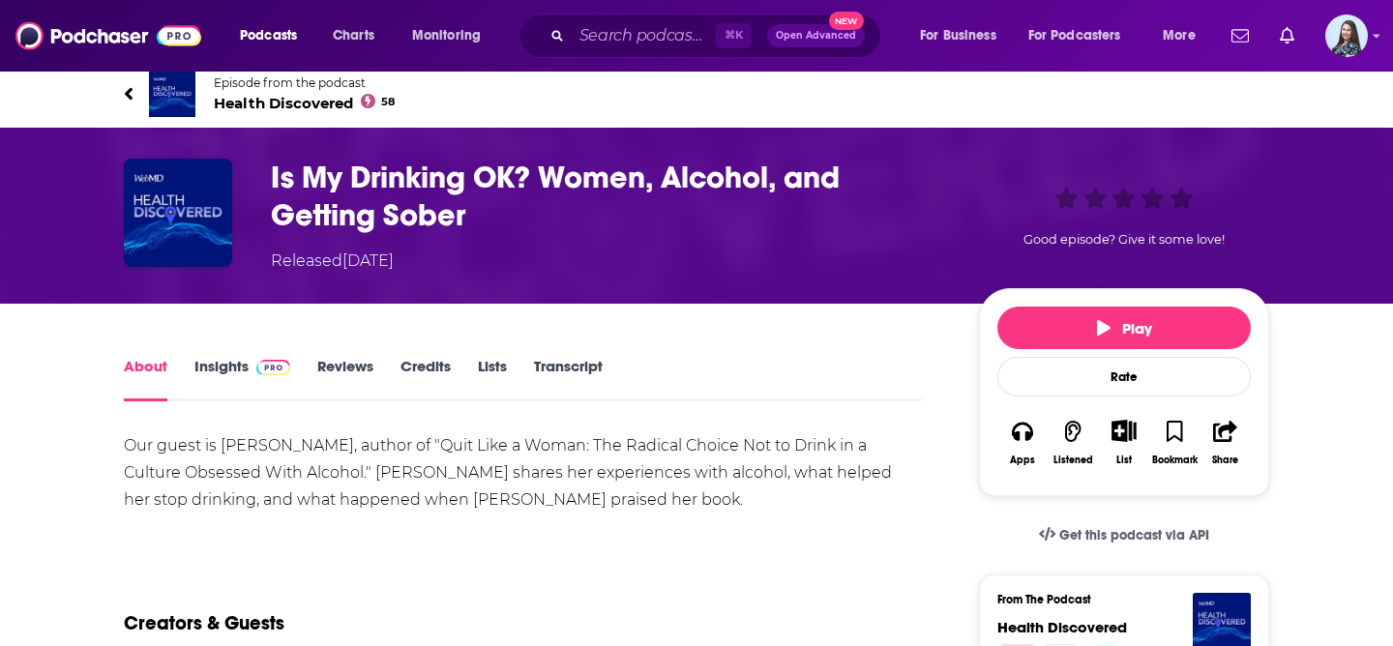
click at [274, 100] on span "Health Discovered 58" at bounding box center [304, 103] width 181 height 18
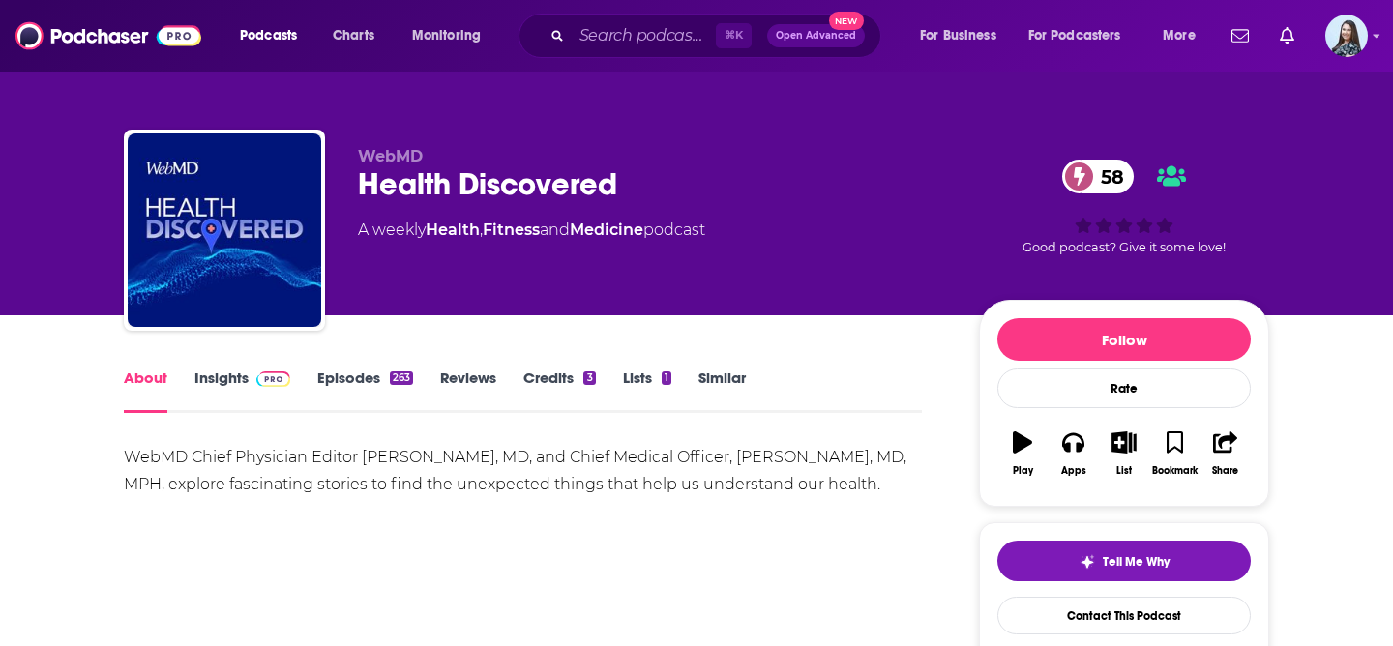
click at [222, 393] on link "Insights" at bounding box center [242, 391] width 96 height 45
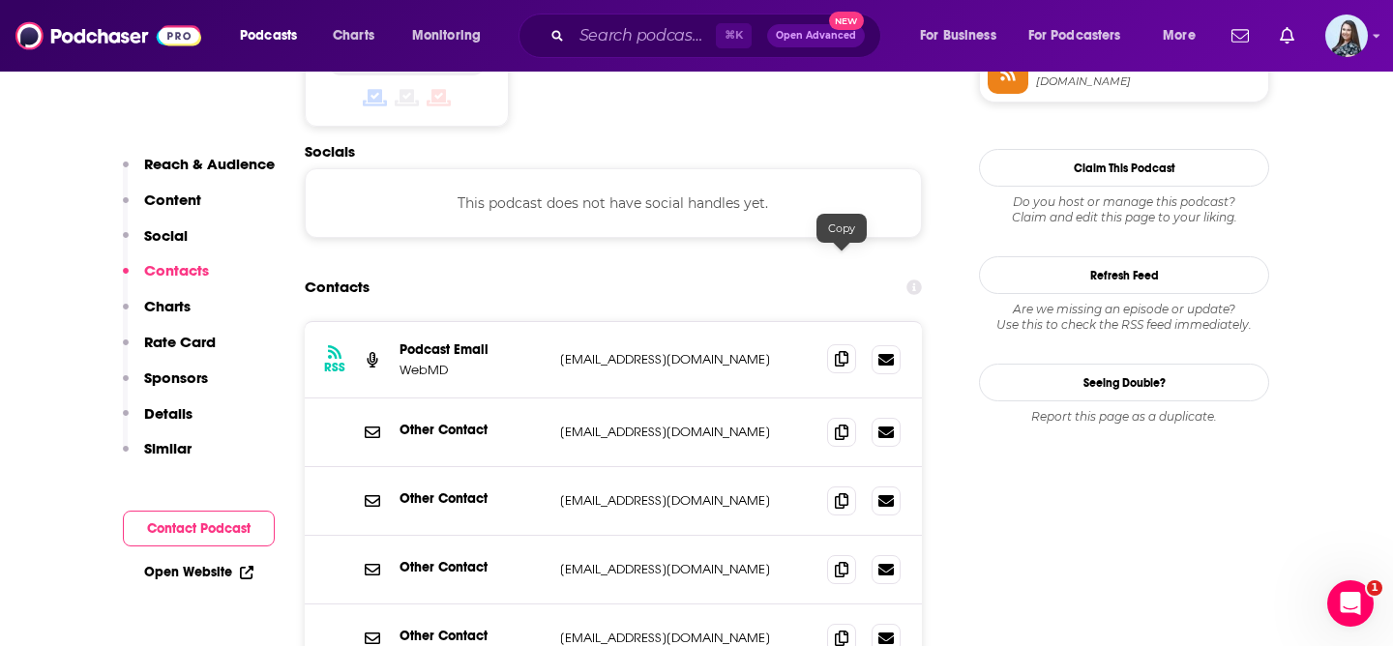
click at [835, 351] on icon at bounding box center [842, 358] width 14 height 15
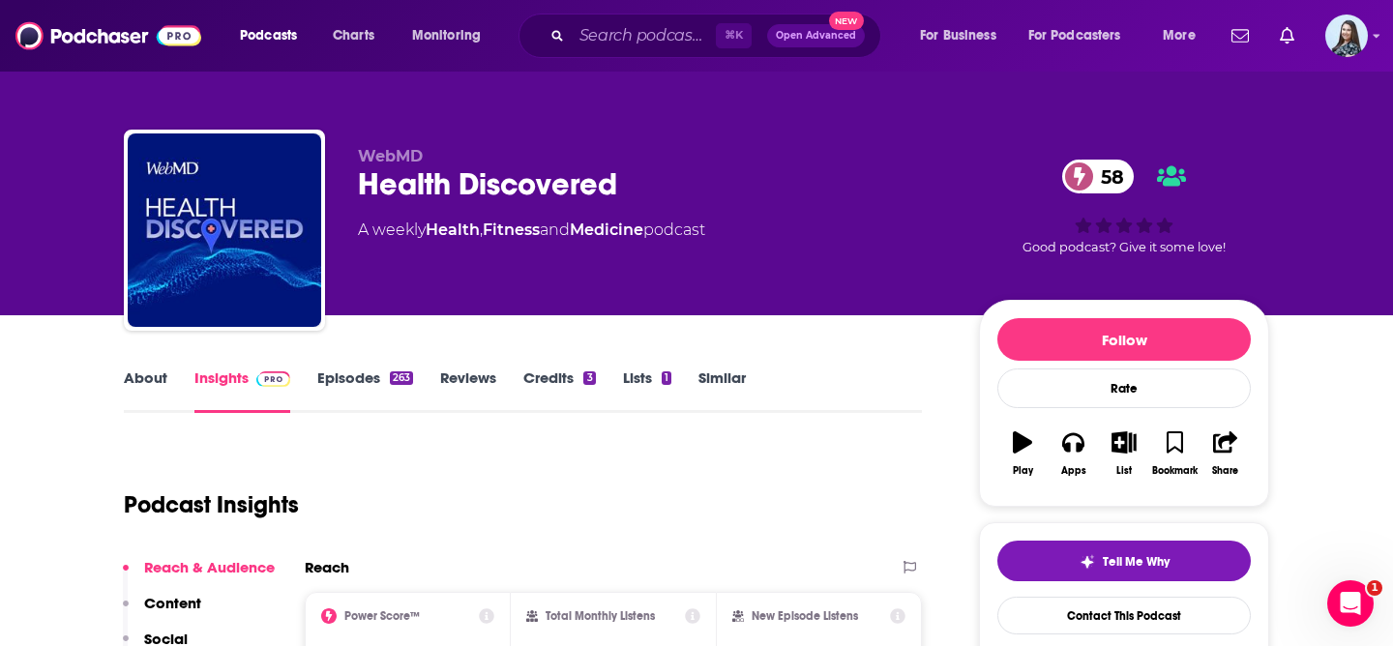
click at [128, 378] on link "About" at bounding box center [146, 391] width 44 height 45
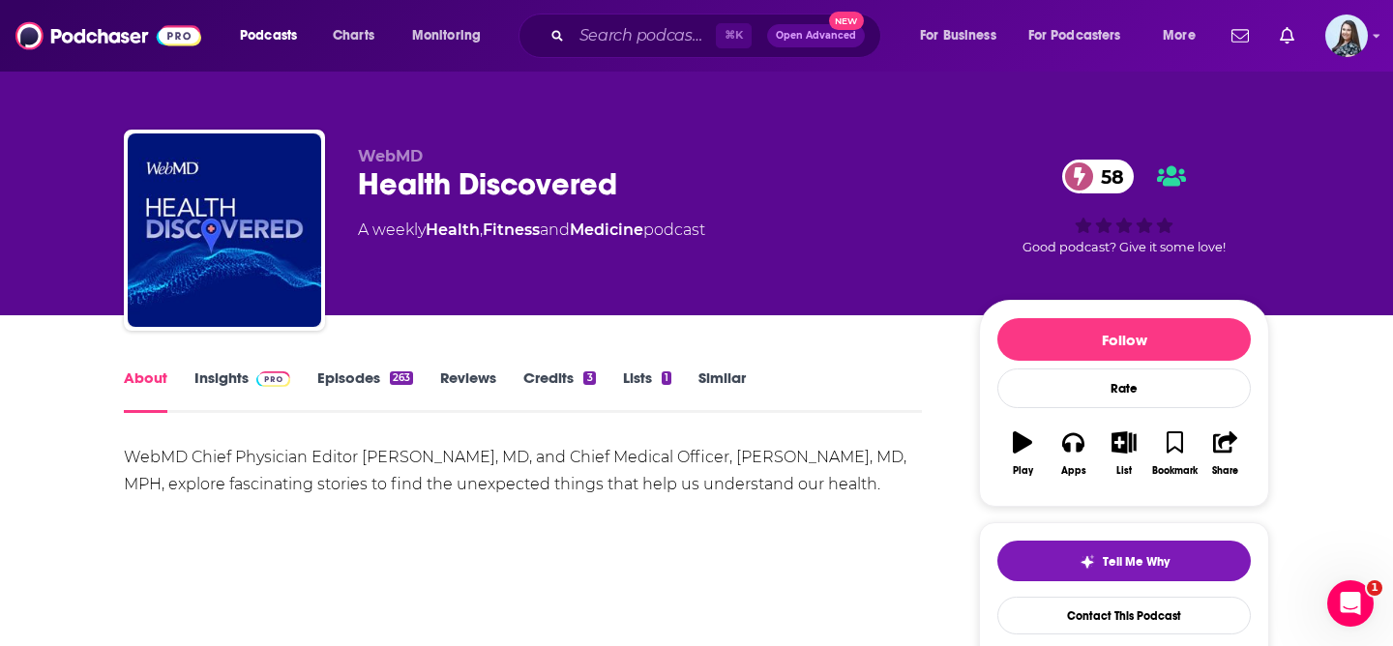
click at [213, 384] on link "Insights" at bounding box center [242, 391] width 96 height 45
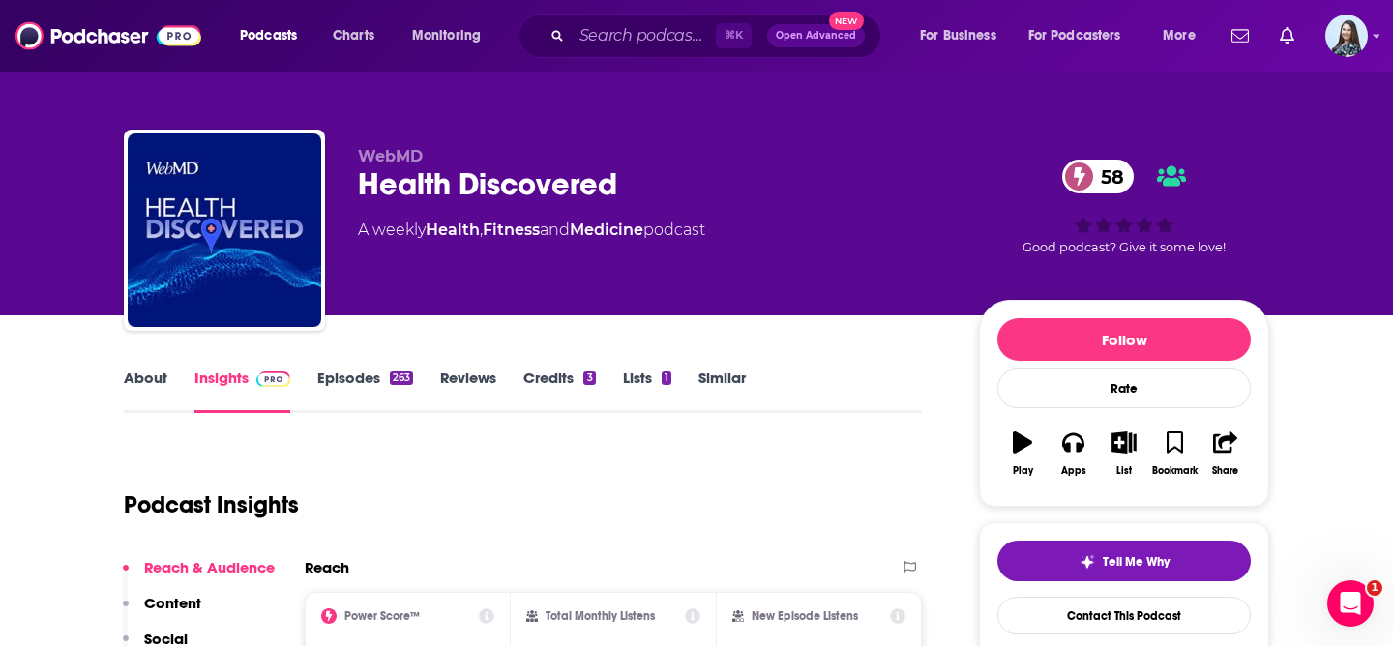
click at [147, 388] on link "About" at bounding box center [146, 391] width 44 height 45
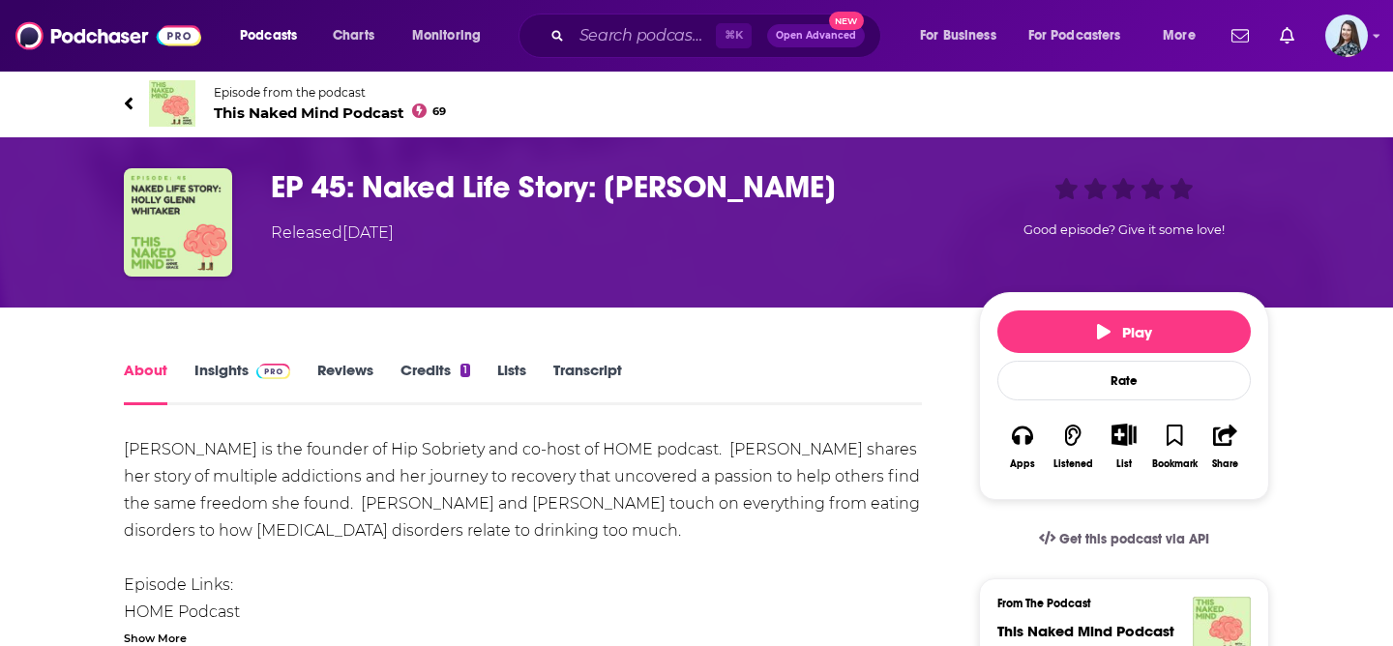
click at [208, 381] on link "Insights" at bounding box center [242, 383] width 96 height 45
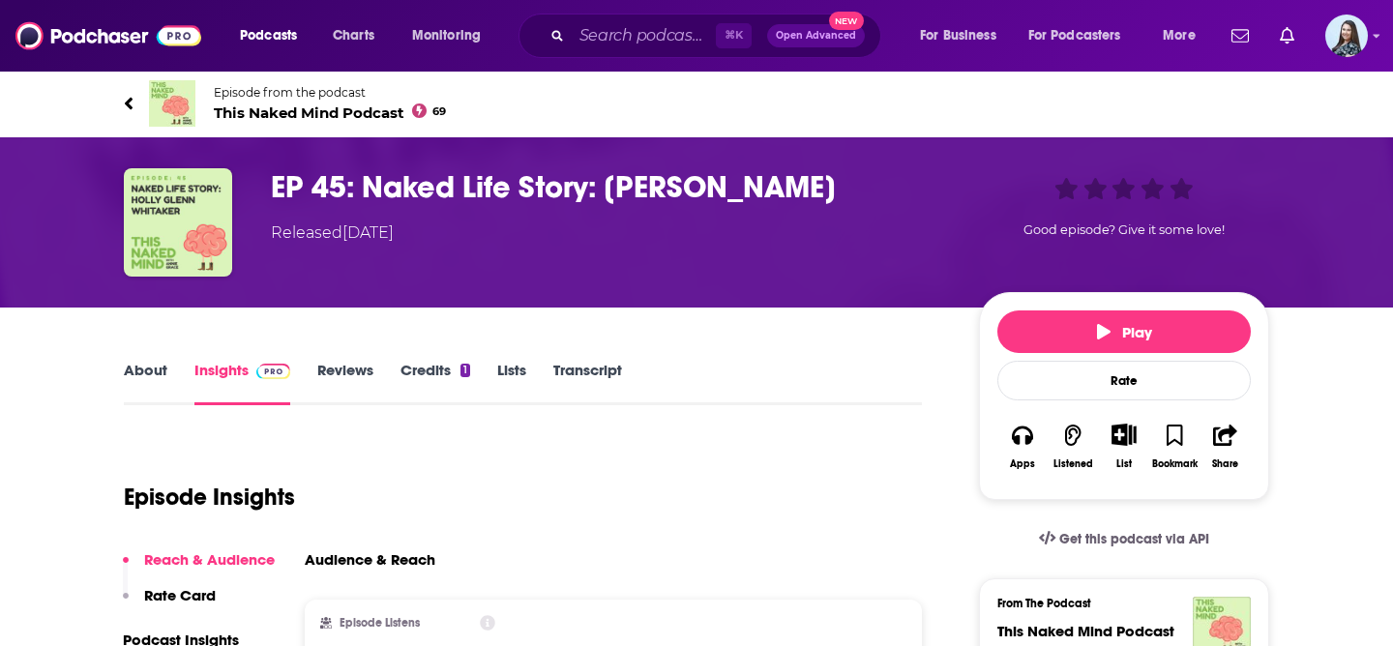
click at [280, 113] on span "This Naked Mind Podcast 69" at bounding box center [330, 113] width 232 height 18
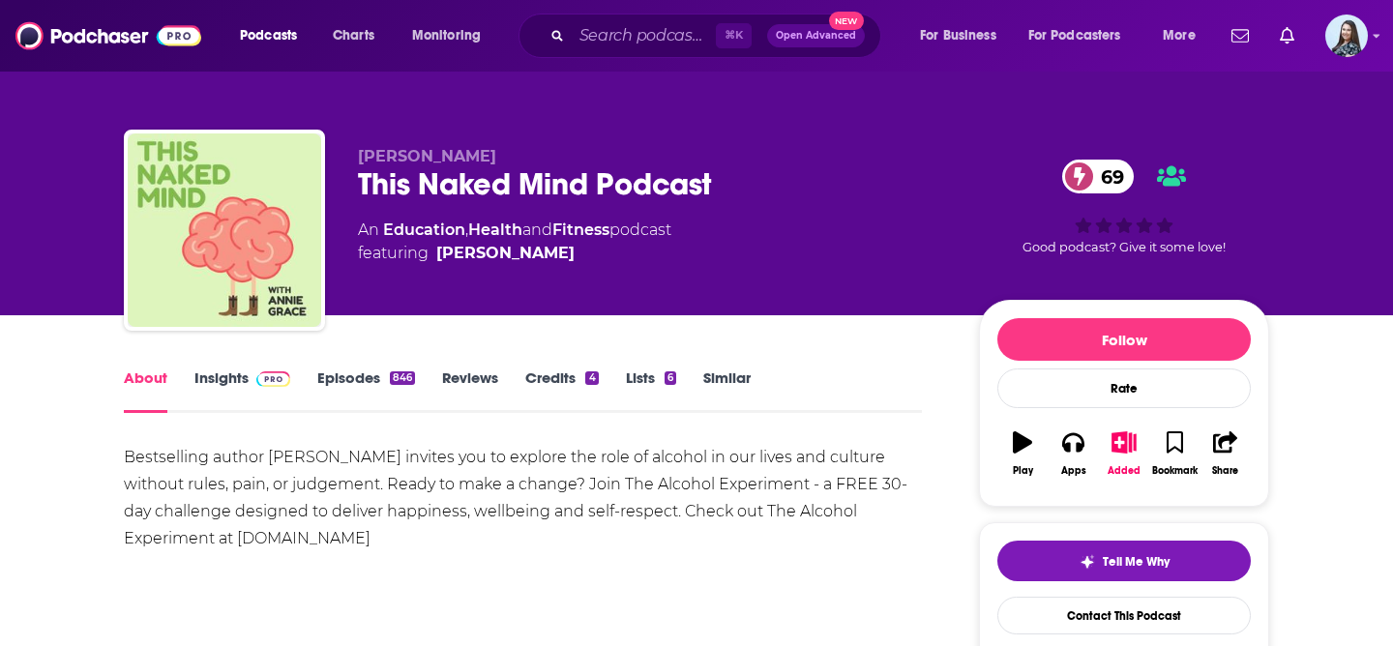
click at [230, 374] on link "Insights" at bounding box center [242, 391] width 96 height 45
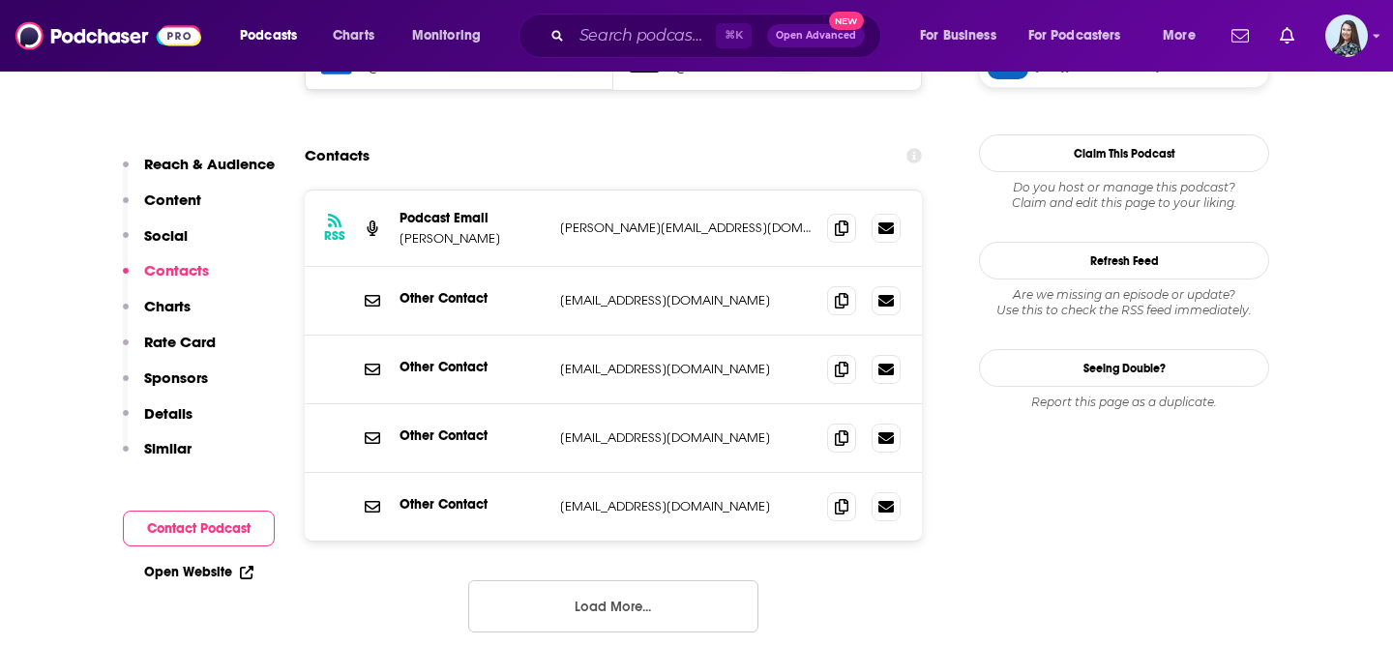
scroll to position [1861, 0]
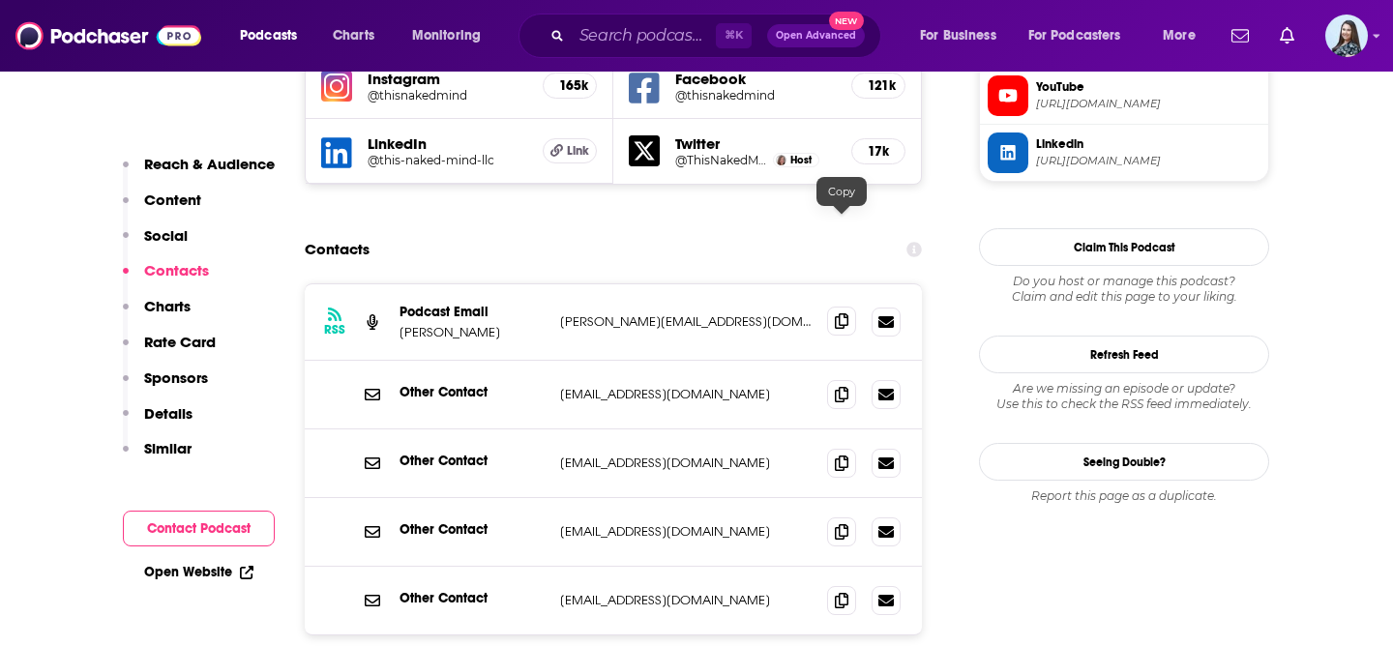
click at [848, 307] on span at bounding box center [841, 321] width 29 height 29
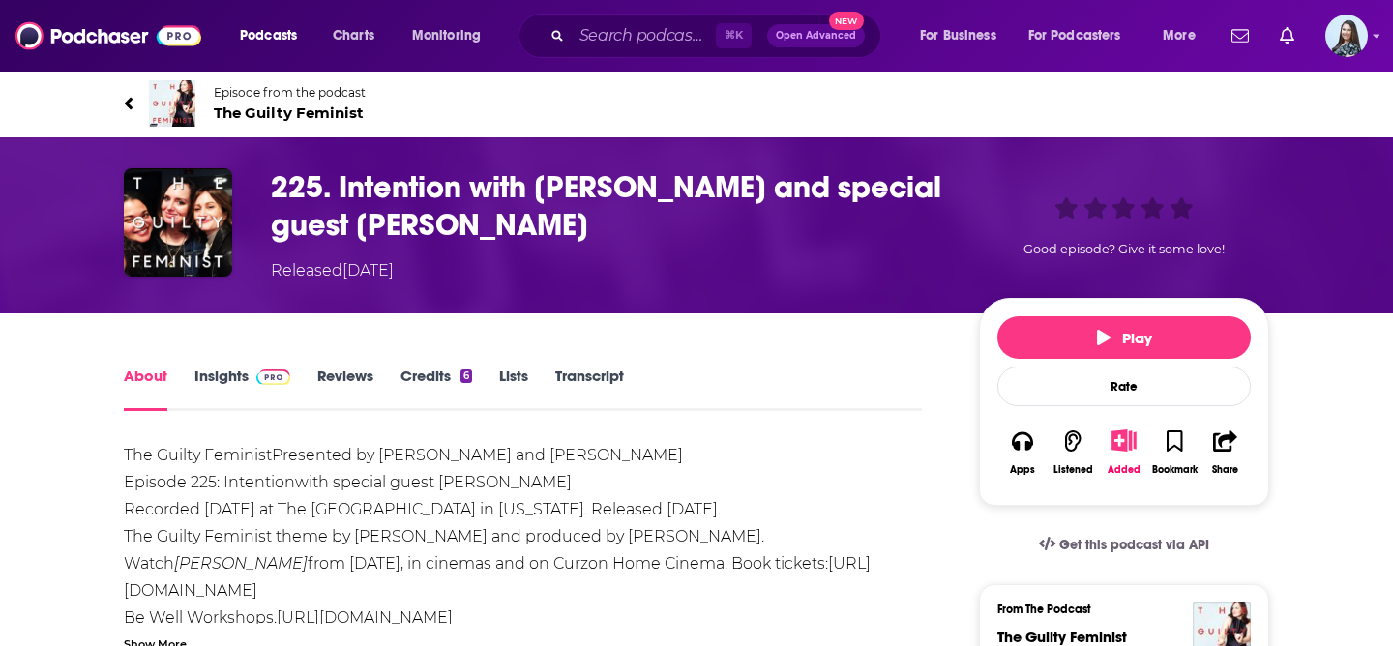
click at [294, 117] on span "The Guilty Feminist" at bounding box center [290, 113] width 152 height 18
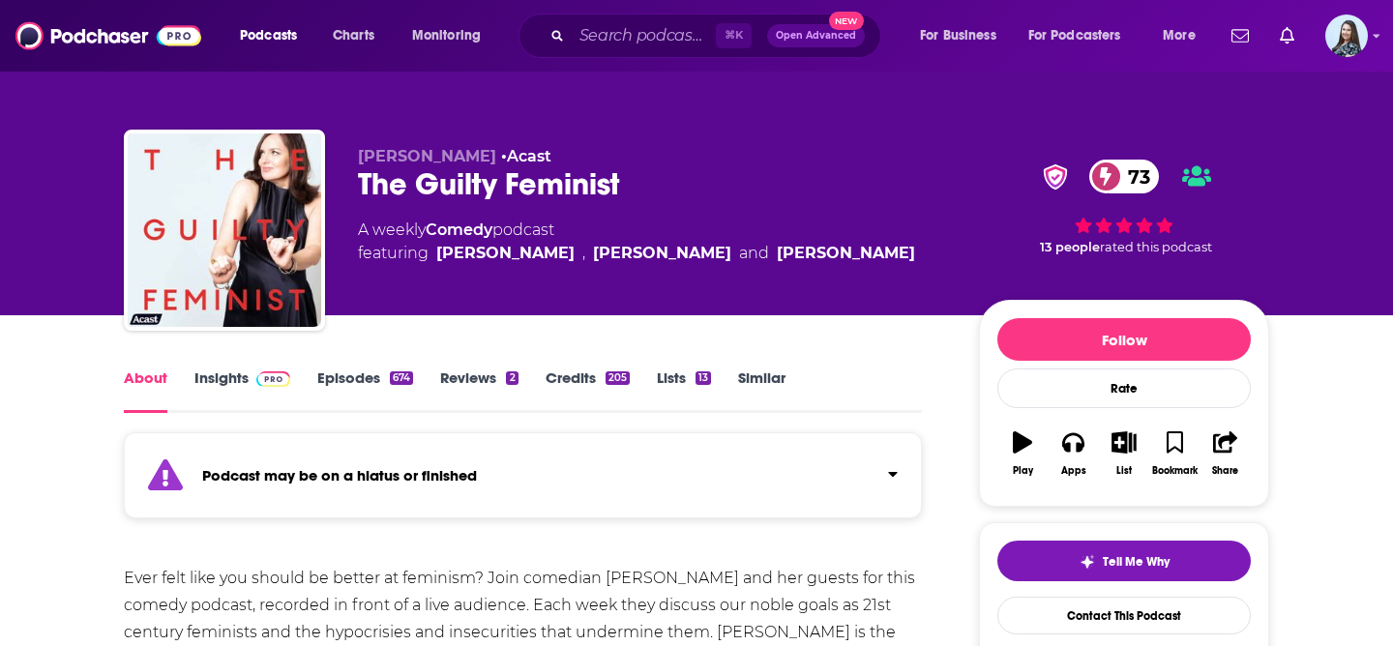
click at [226, 372] on link "Insights" at bounding box center [242, 391] width 96 height 45
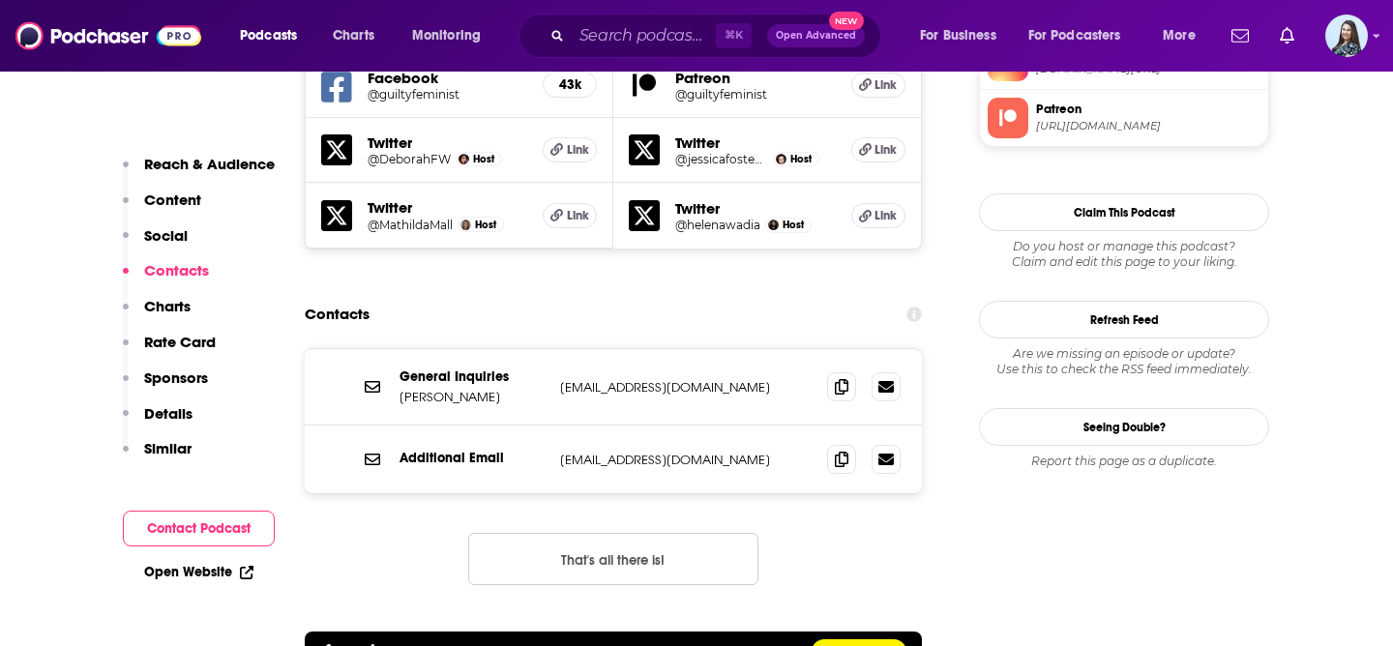
scroll to position [2034, 0]
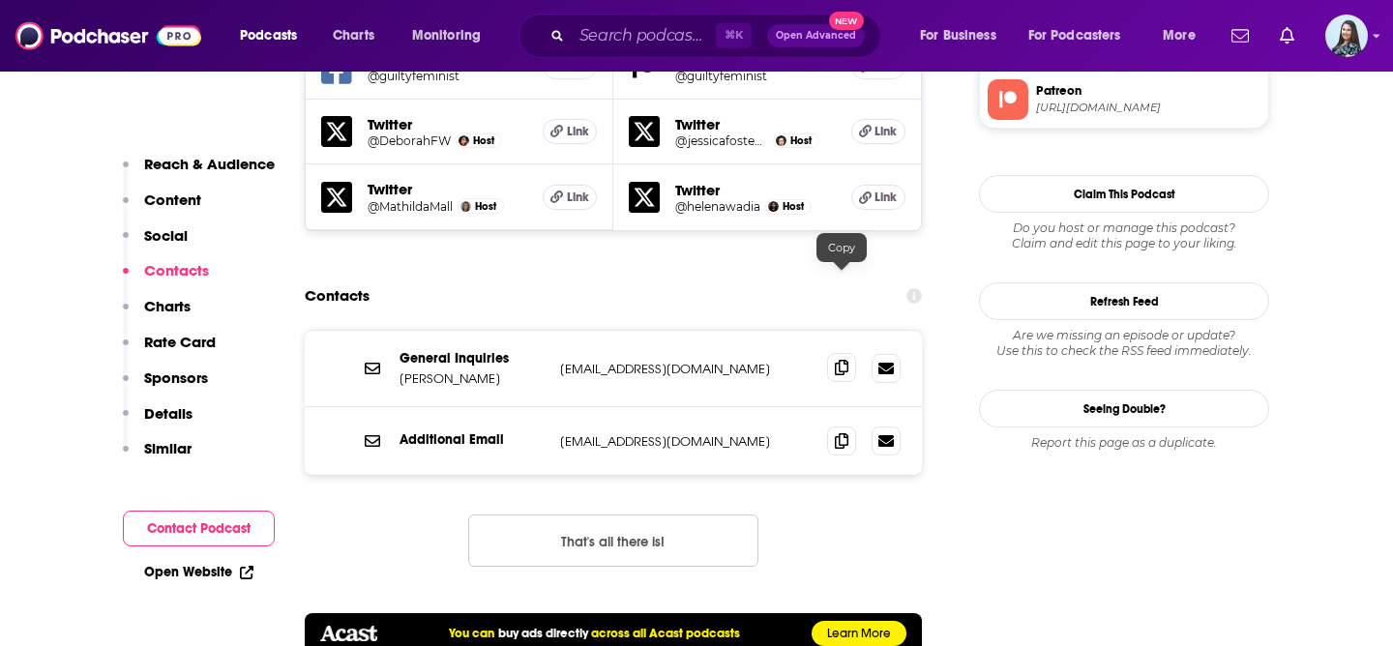
click at [836, 360] on icon at bounding box center [842, 367] width 14 height 15
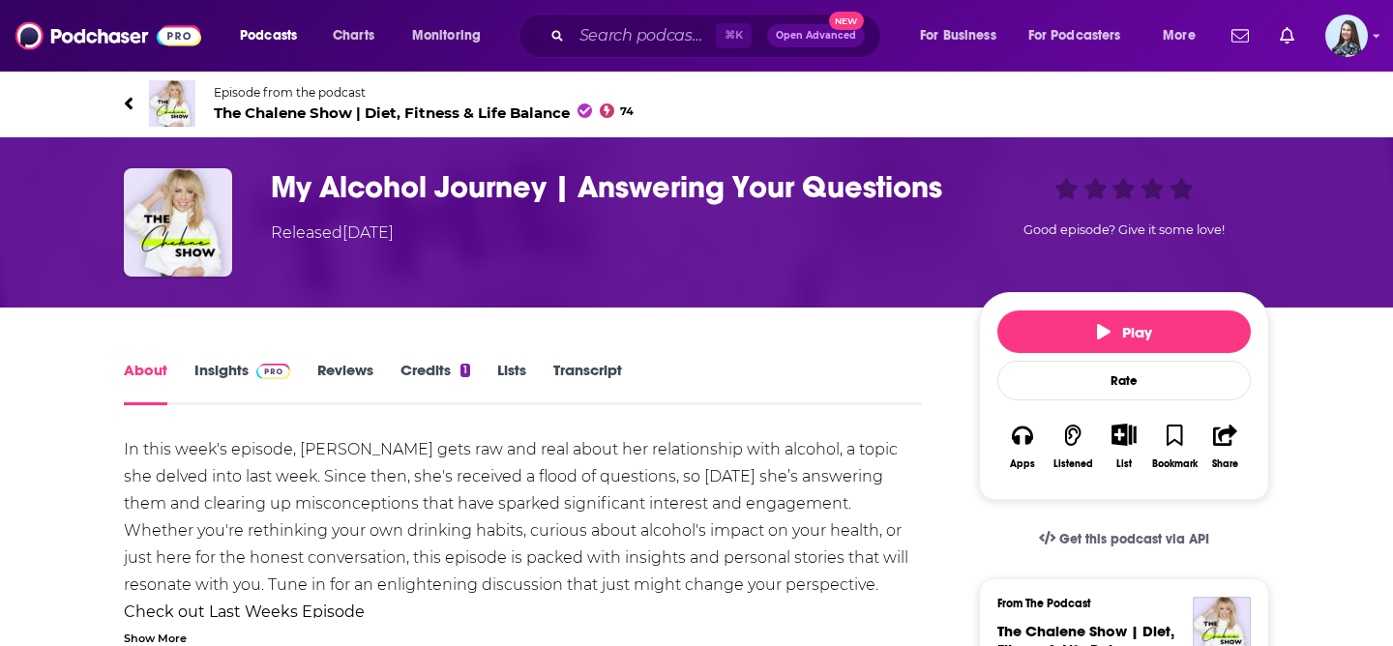
click at [301, 112] on span "The Chalene Show | Diet, Fitness & Life Balance 74" at bounding box center [424, 113] width 420 height 18
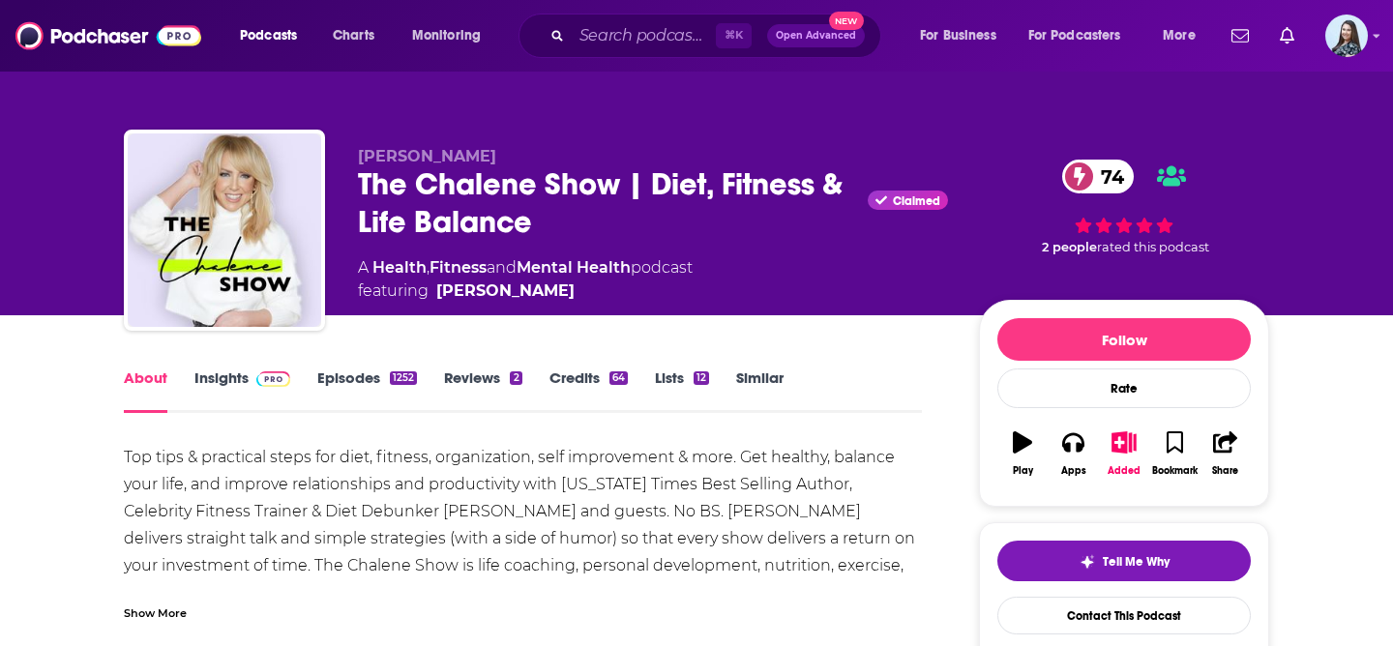
click at [219, 380] on link "Insights" at bounding box center [242, 391] width 96 height 45
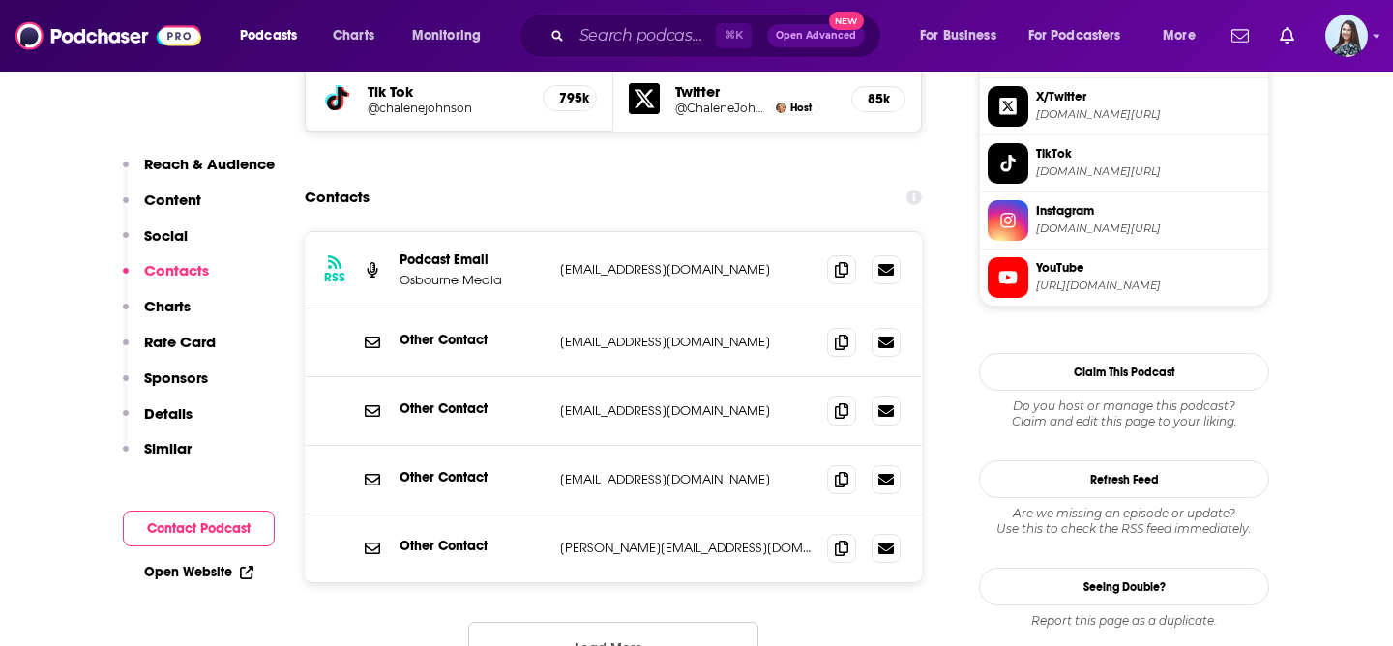
scroll to position [1916, 0]
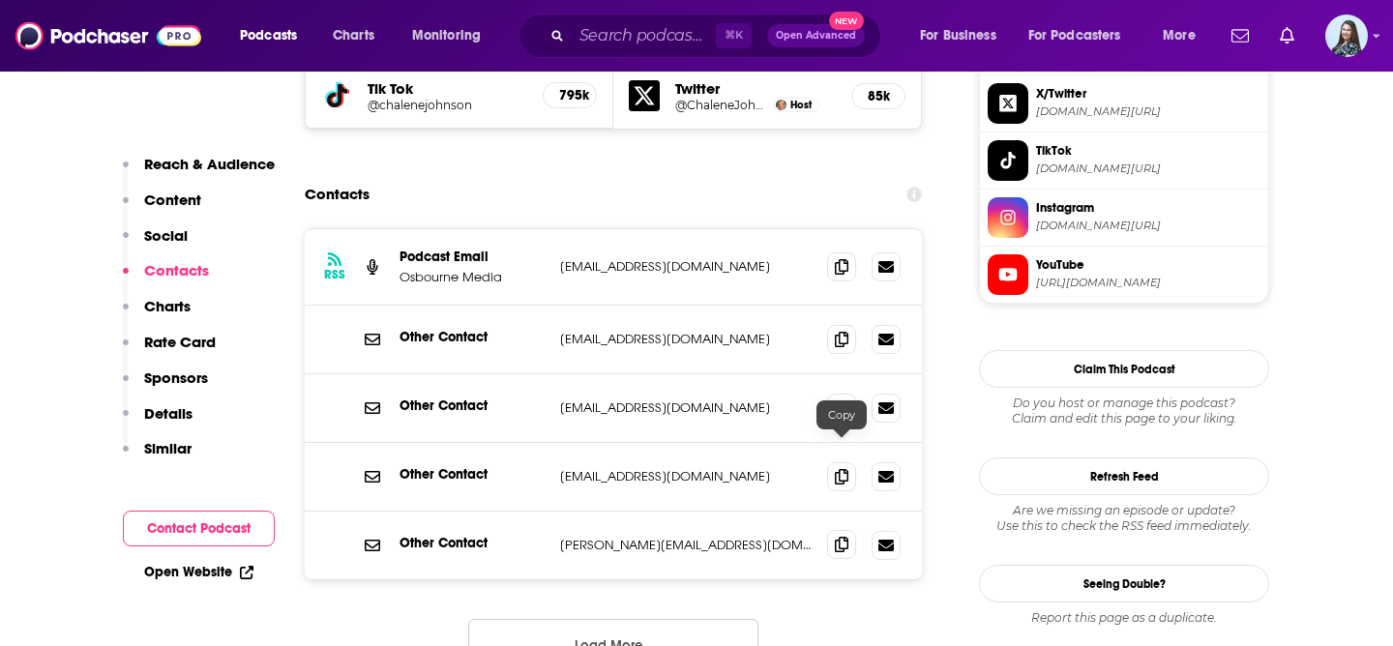
click at [840, 537] on icon at bounding box center [842, 544] width 14 height 15
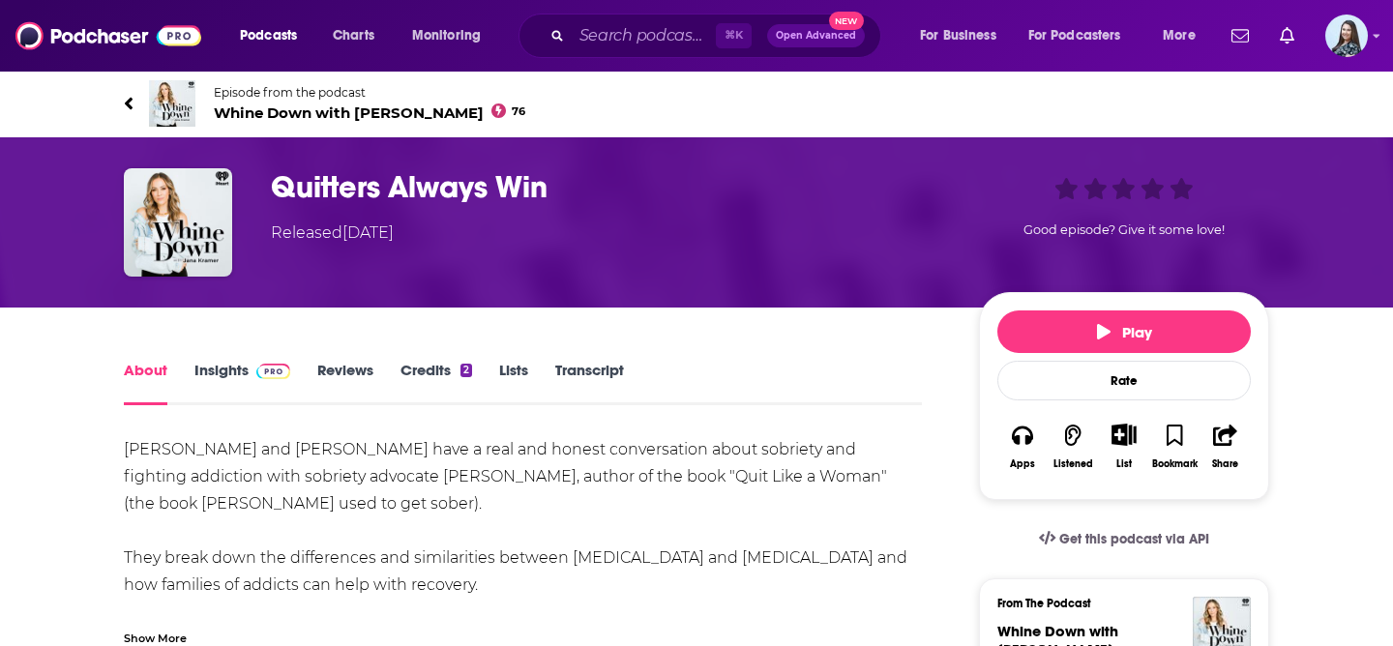
click at [287, 112] on span "Whine Down with [PERSON_NAME] 76" at bounding box center [370, 113] width 312 height 18
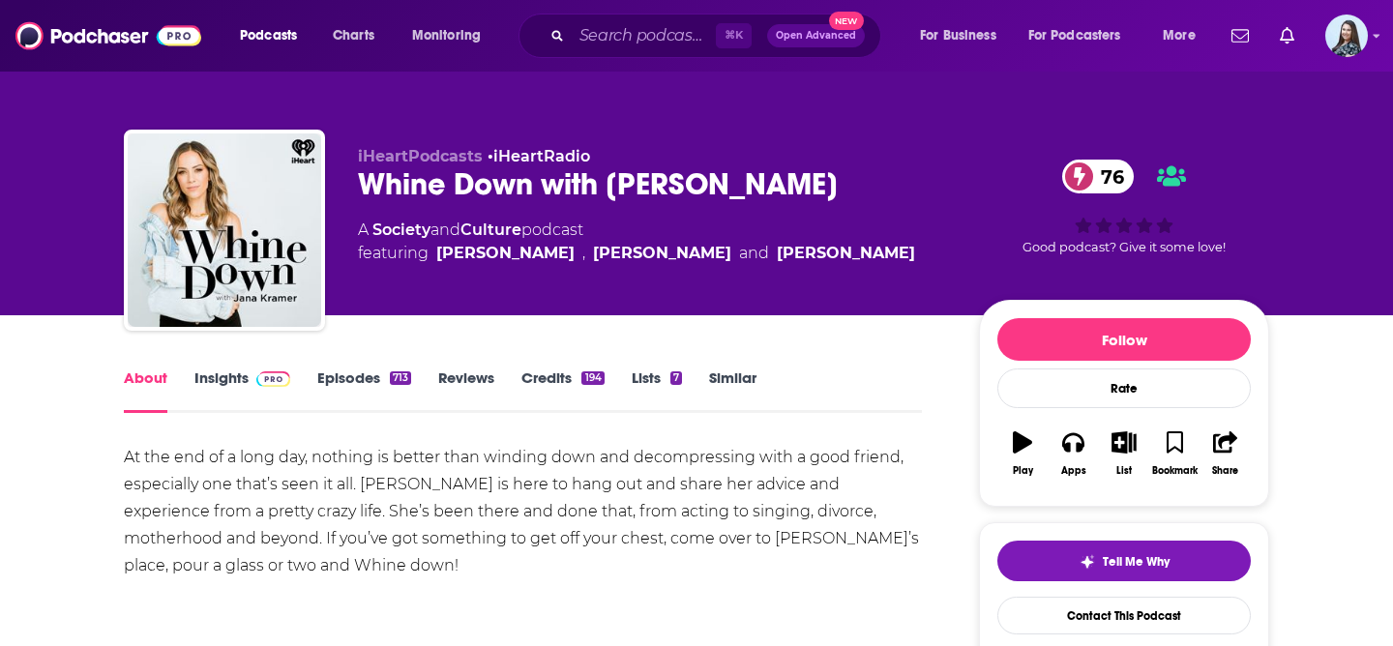
click at [201, 376] on link "Insights" at bounding box center [242, 391] width 96 height 45
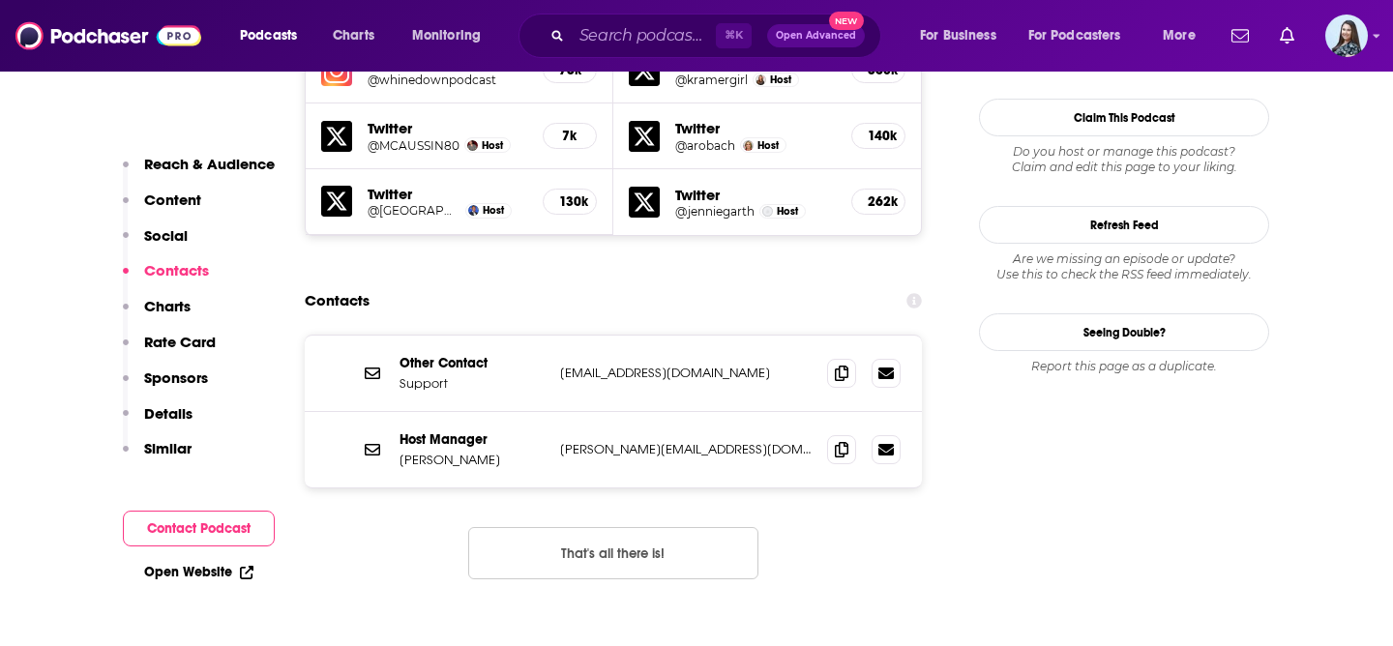
scroll to position [1878, 0]
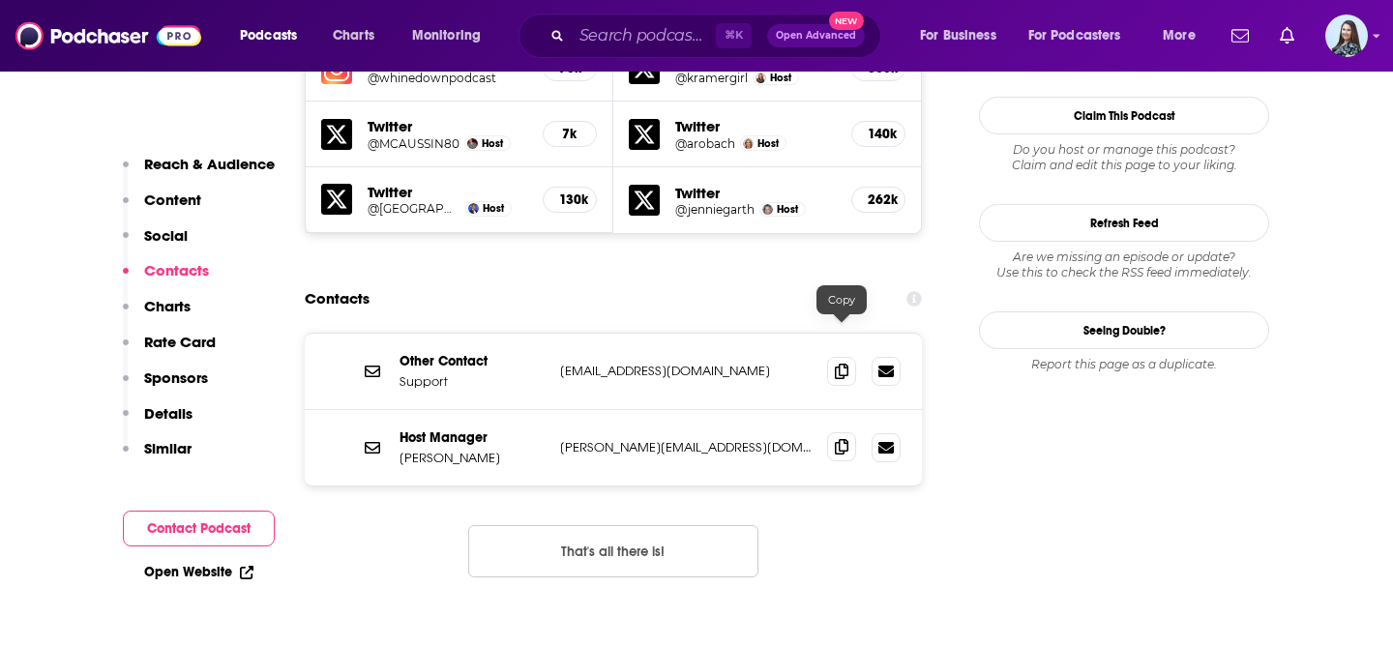
click at [845, 439] on icon at bounding box center [842, 446] width 14 height 15
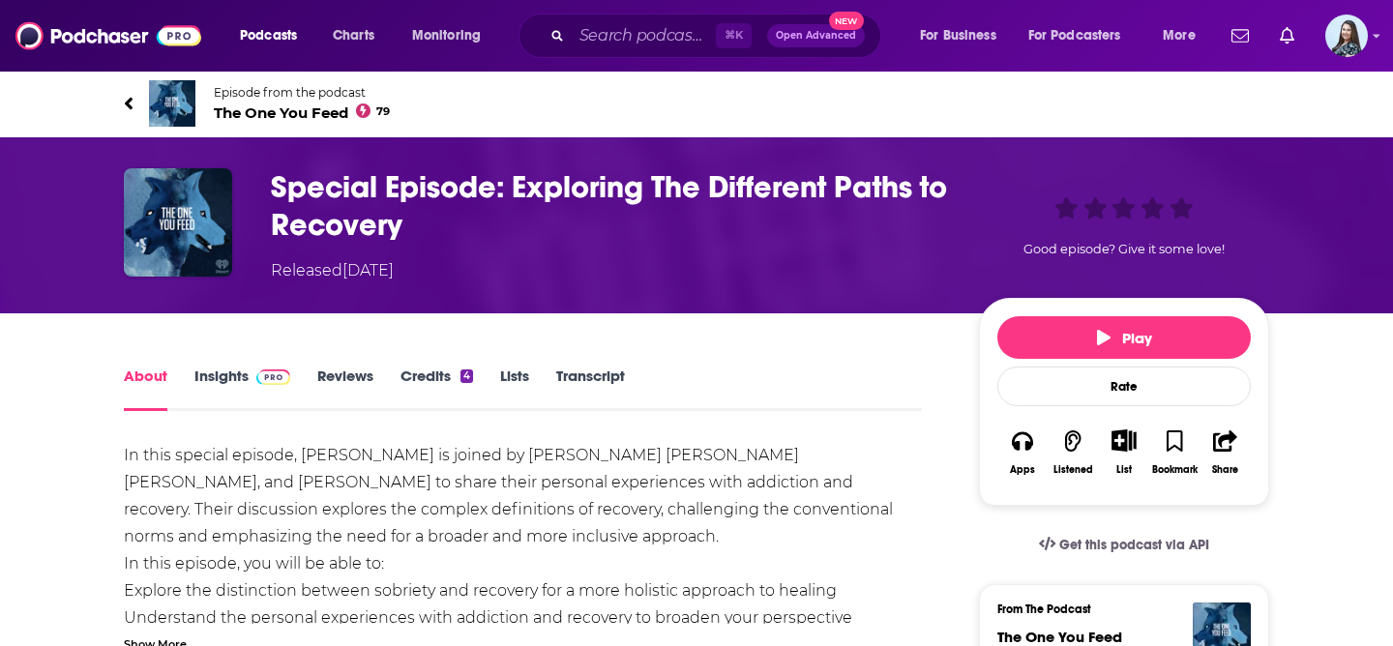
click at [289, 97] on span "Episode from the podcast" at bounding box center [302, 92] width 176 height 15
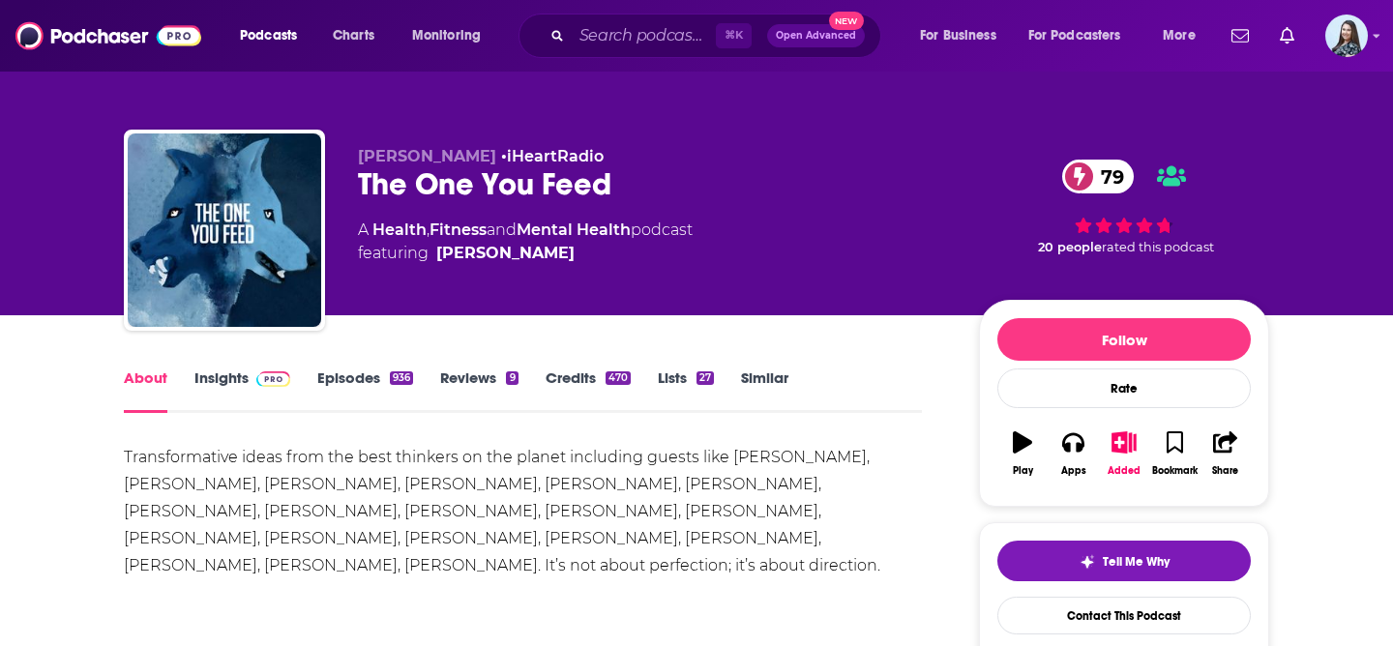
click at [220, 392] on link "Insights" at bounding box center [242, 391] width 96 height 45
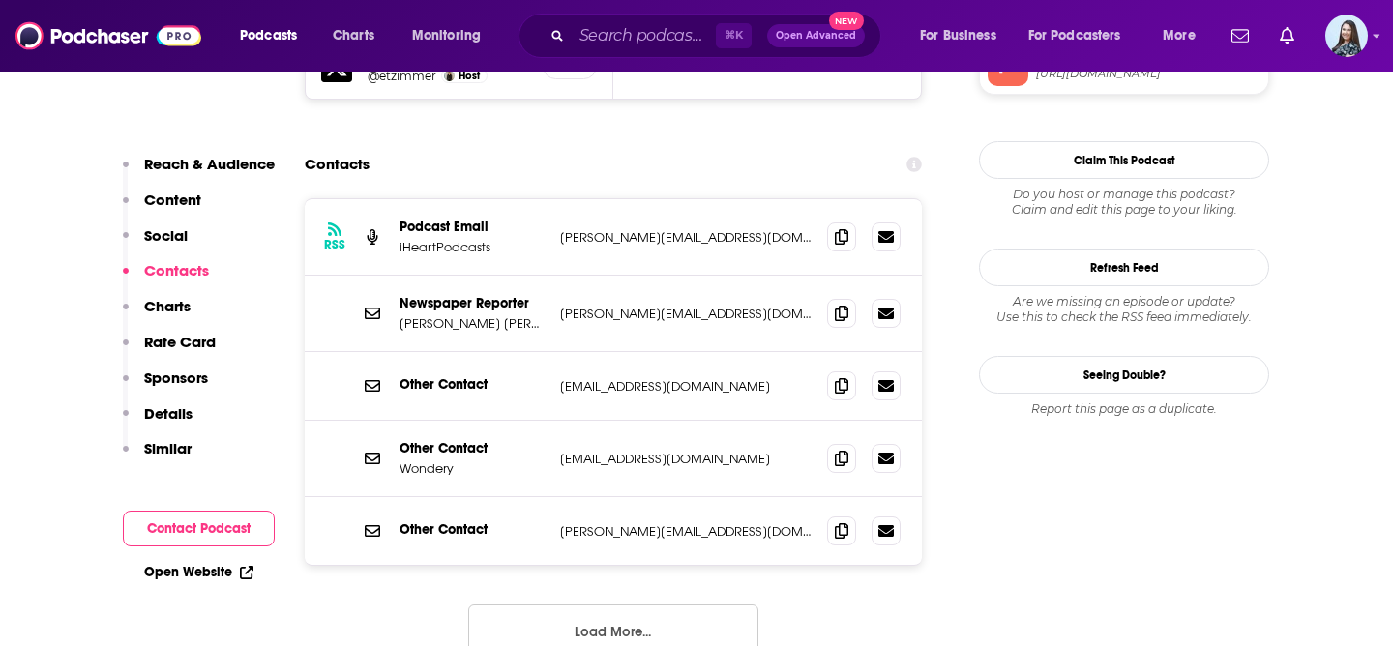
scroll to position [1902, 0]
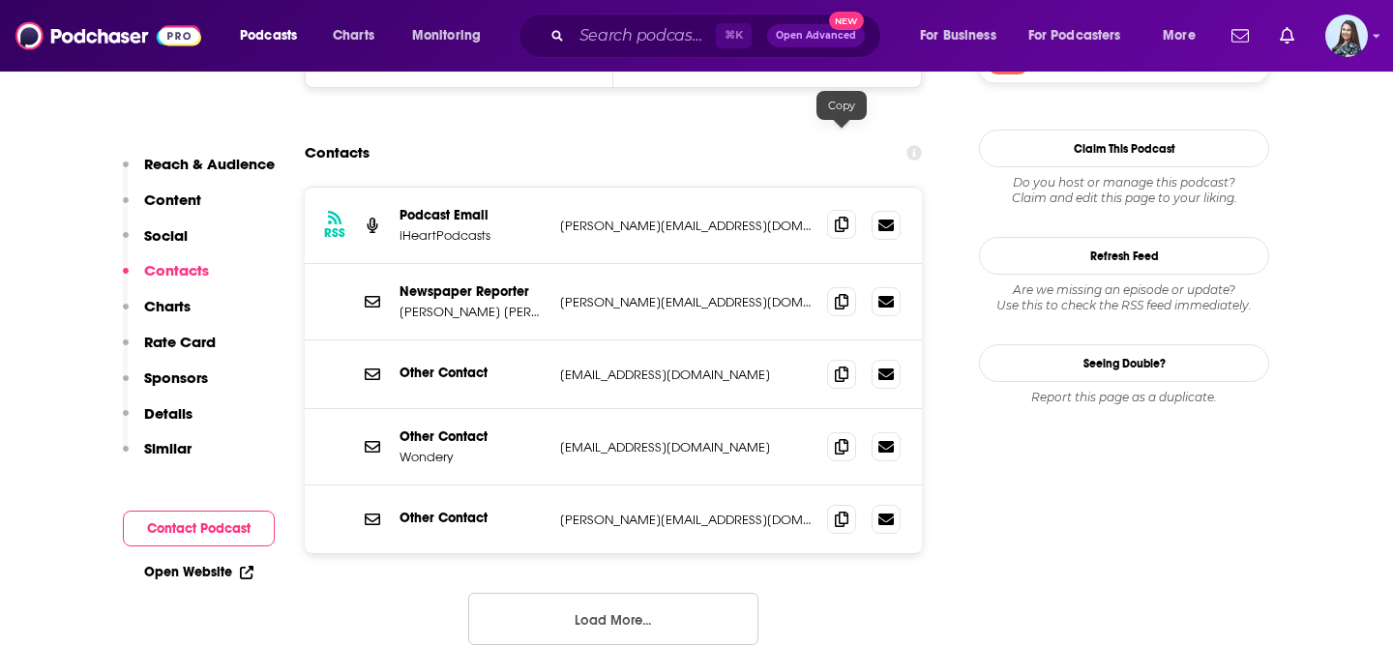
click at [839, 217] on icon at bounding box center [842, 224] width 14 height 15
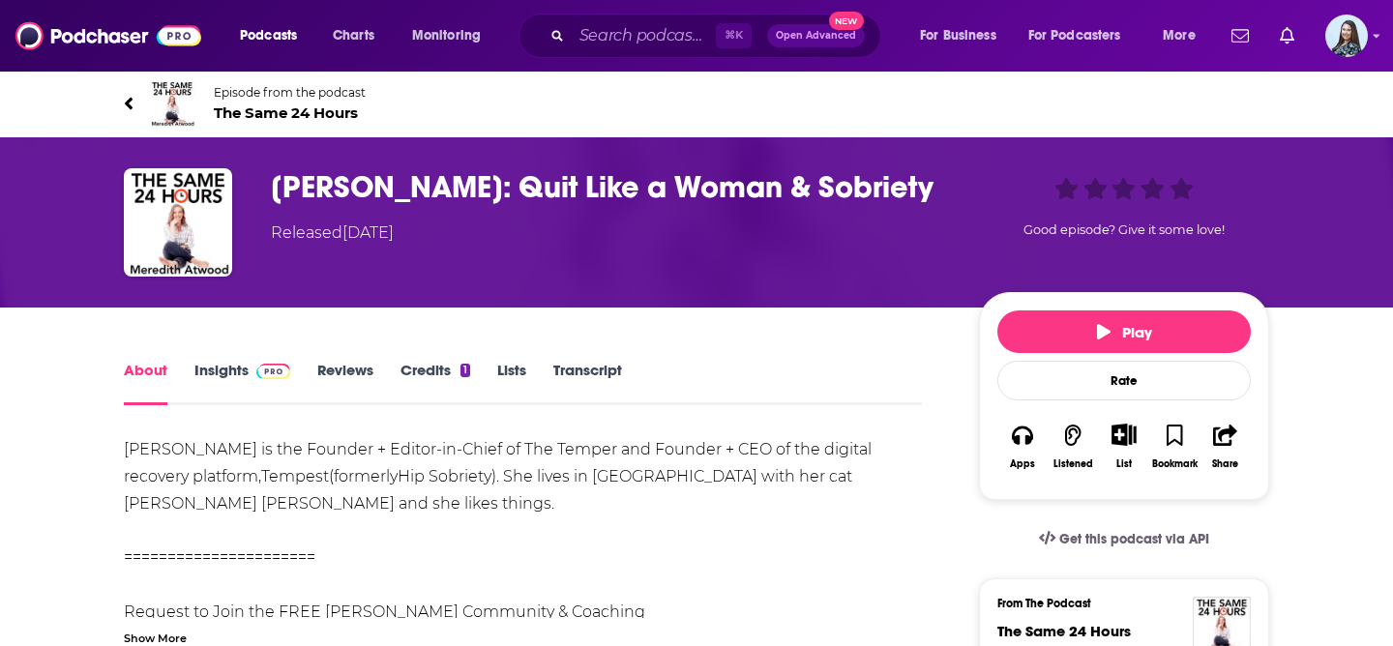
click at [306, 118] on span "The Same 24 Hours" at bounding box center [290, 113] width 152 height 18
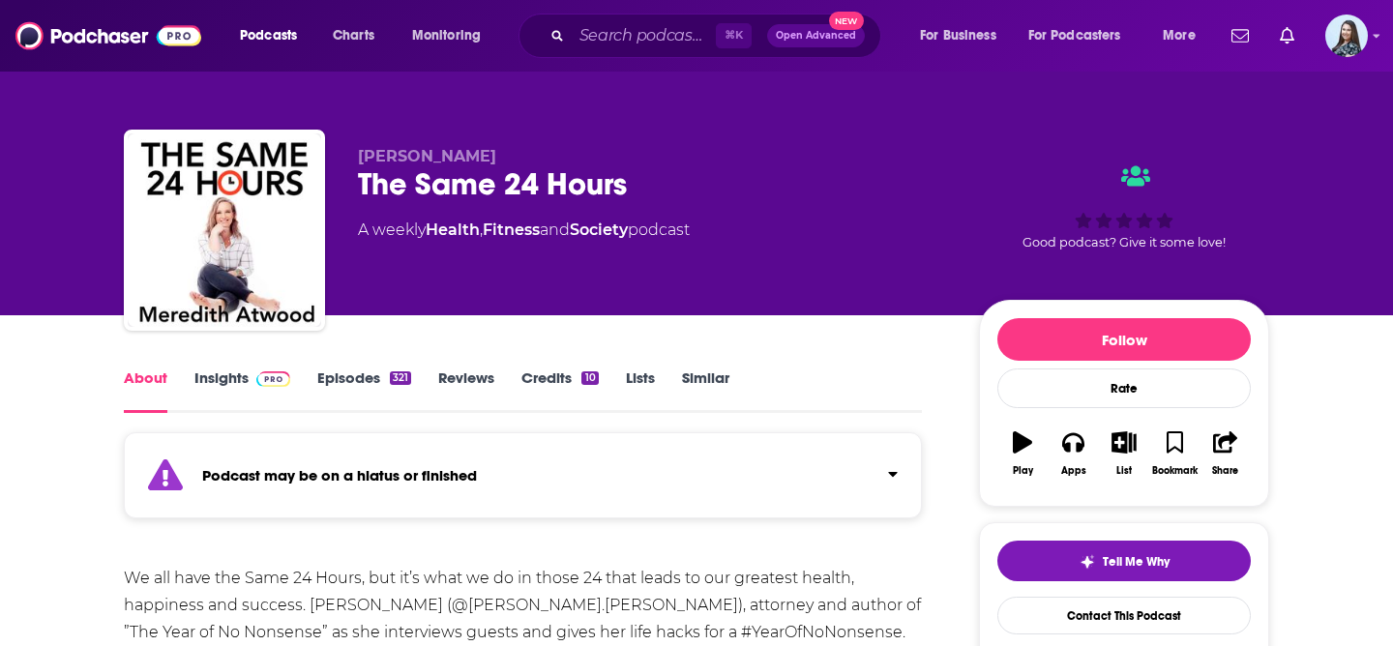
click at [215, 368] on div "About Insights Episodes 321 Reviews Credits 10 Lists Similar" at bounding box center [523, 389] width 798 height 47
click at [219, 382] on link "Insights" at bounding box center [242, 391] width 96 height 45
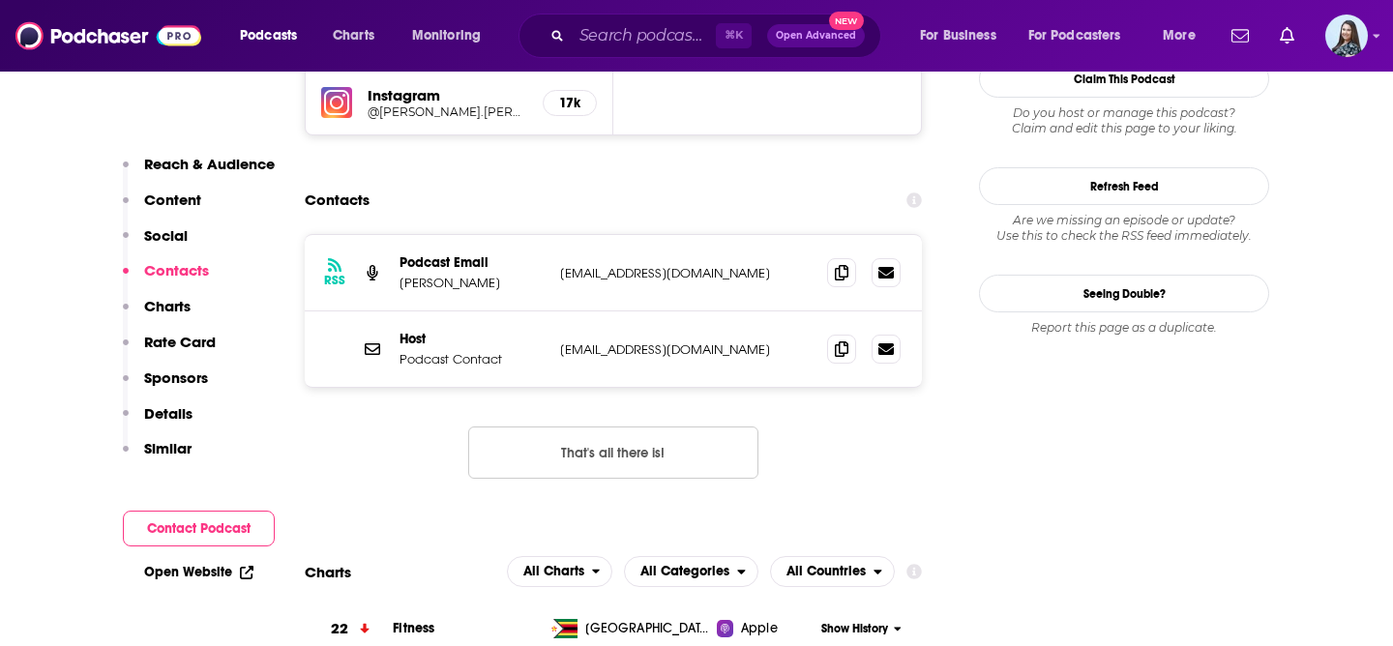
scroll to position [1975, 0]
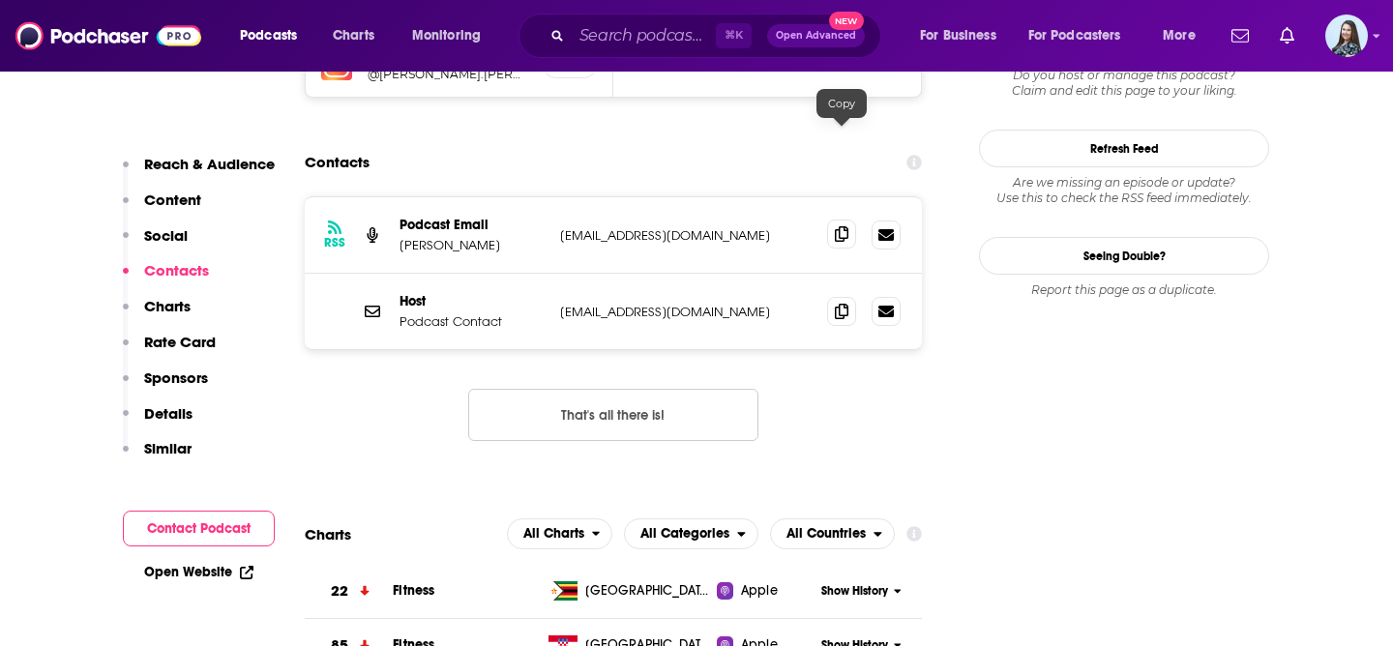
click at [847, 226] on icon at bounding box center [842, 233] width 14 height 15
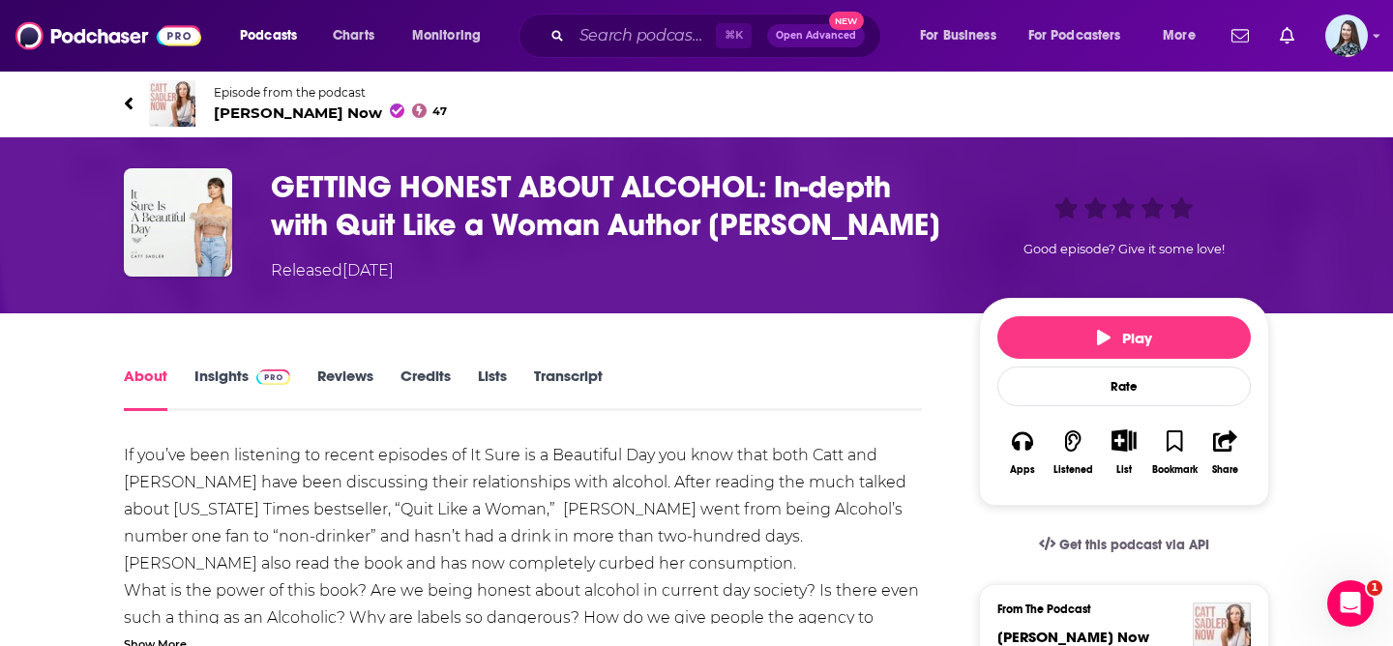
click at [243, 112] on span "[PERSON_NAME] Now 47" at bounding box center [330, 113] width 233 height 18
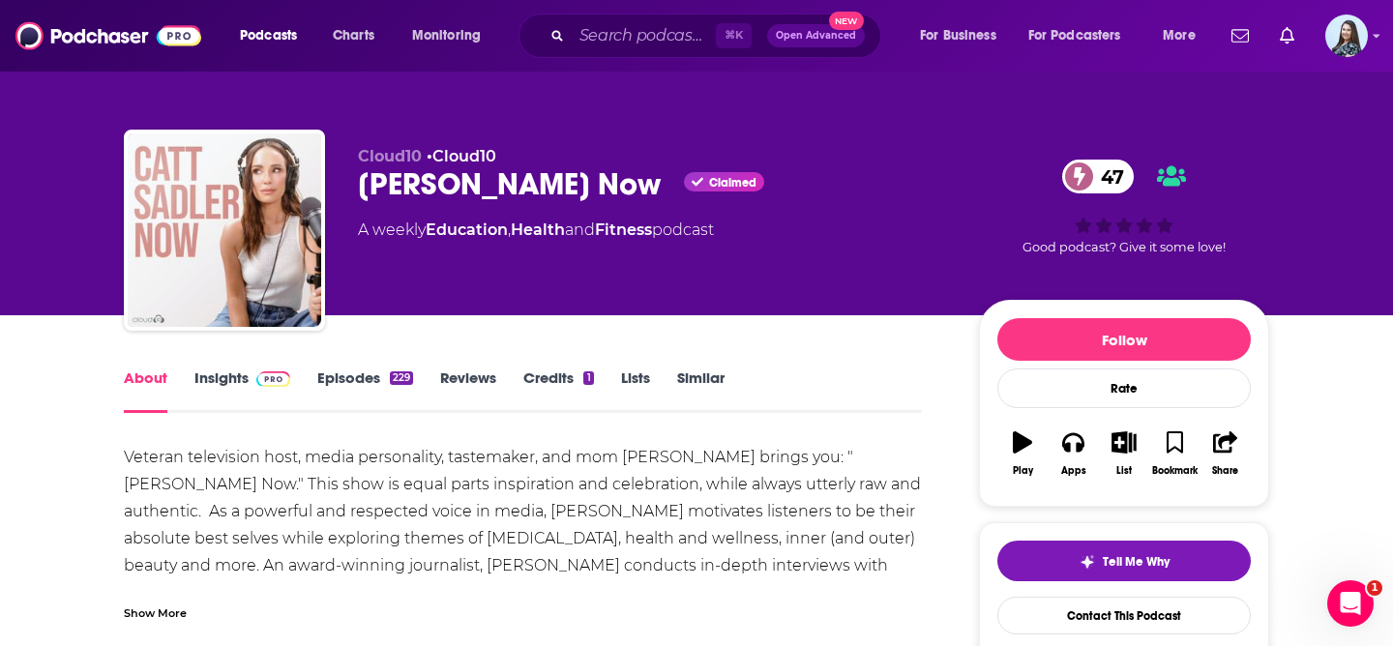
click at [227, 377] on link "Insights" at bounding box center [242, 391] width 96 height 45
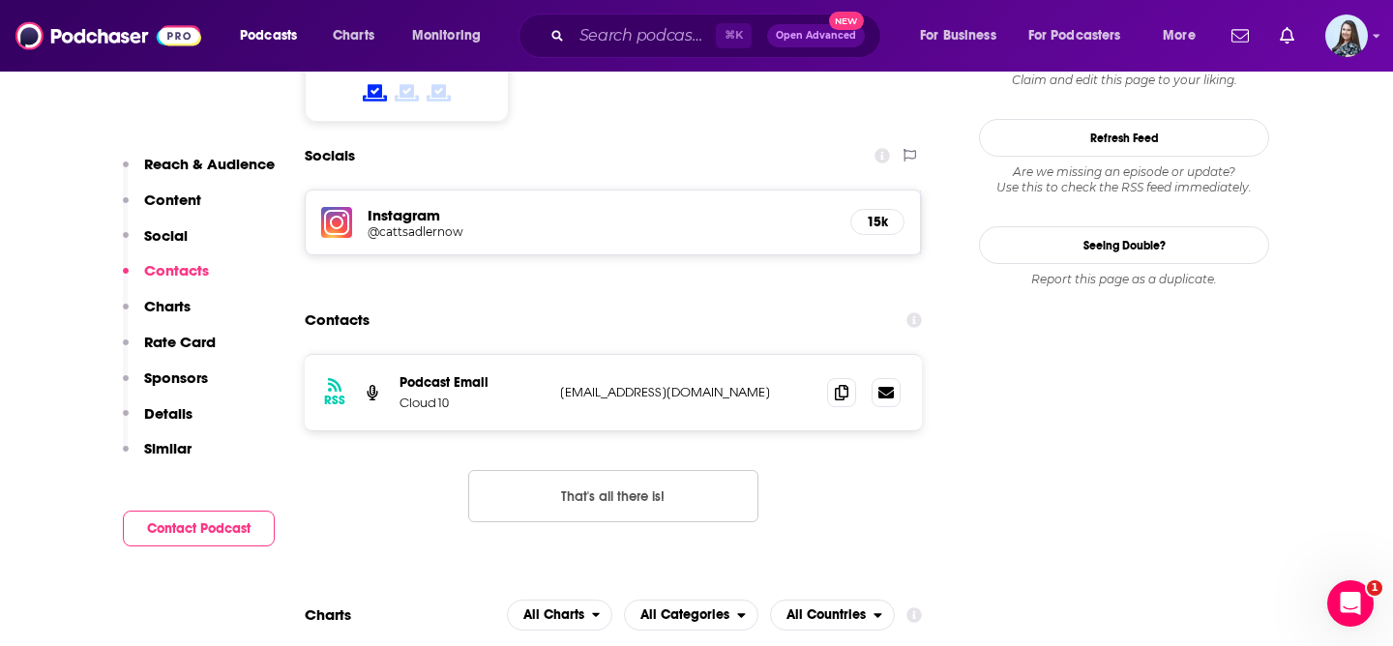
scroll to position [1654, 0]
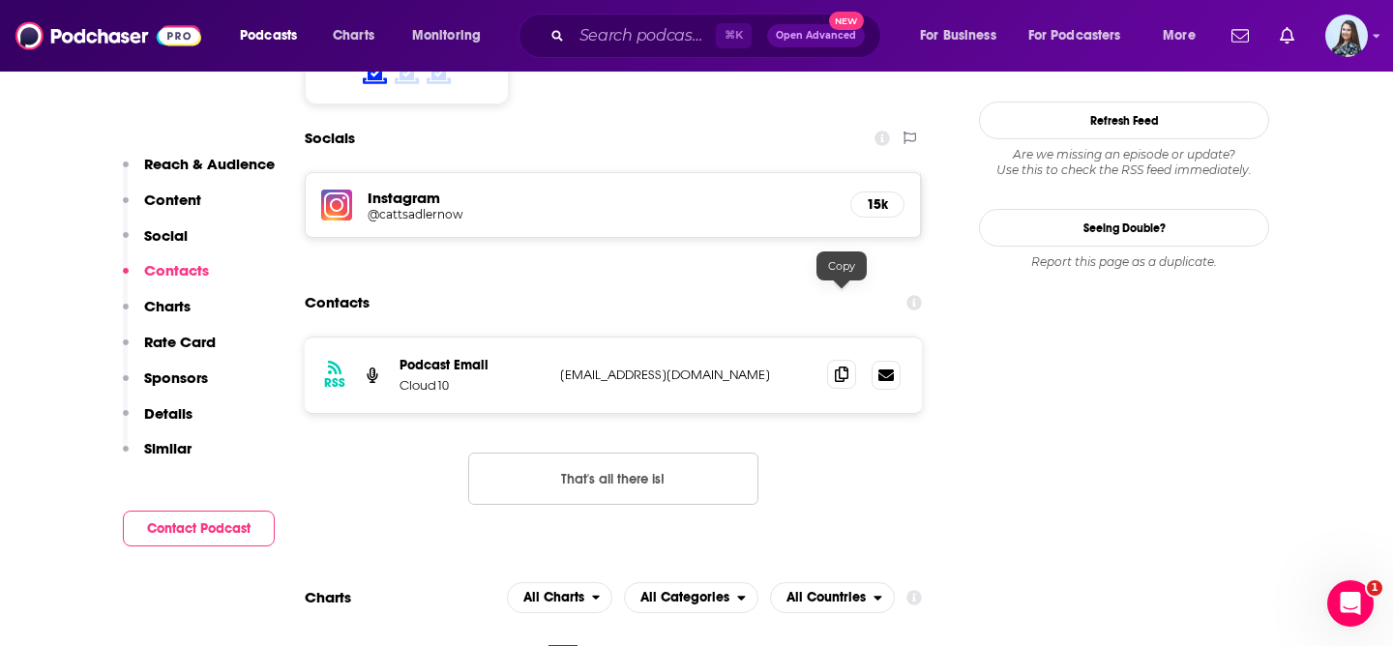
click at [837, 367] on icon at bounding box center [842, 374] width 14 height 15
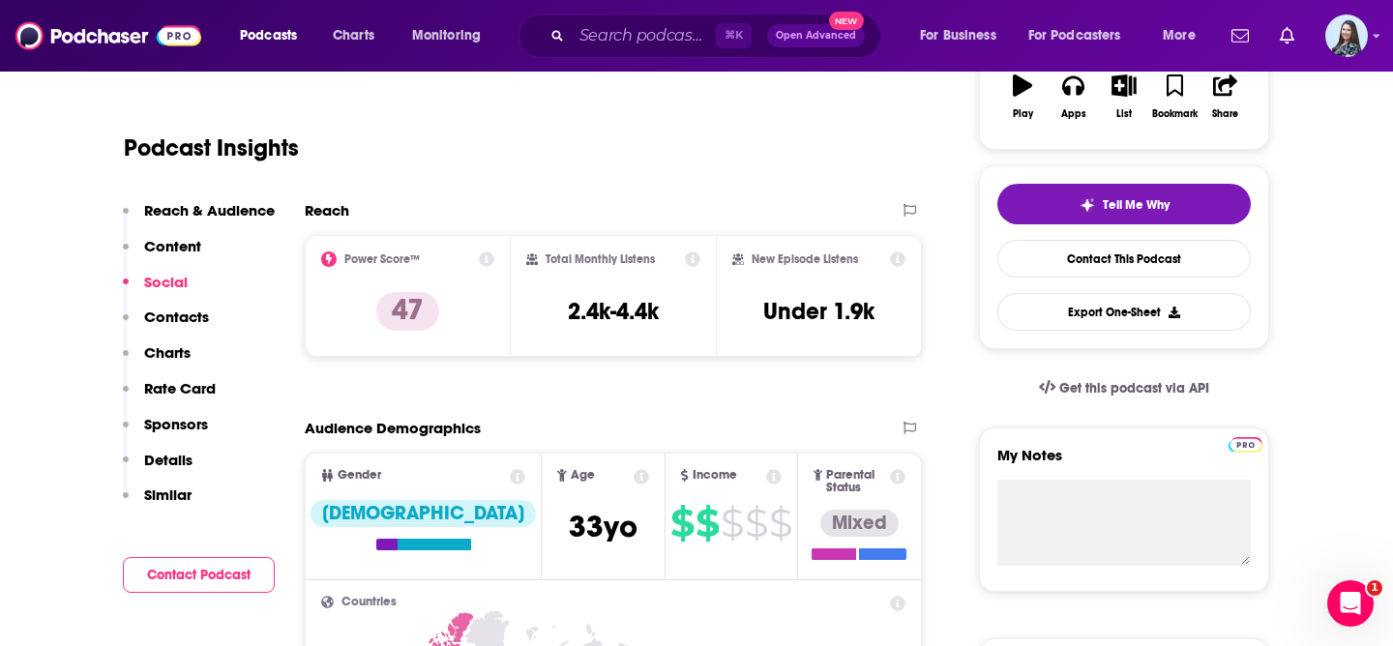
scroll to position [0, 0]
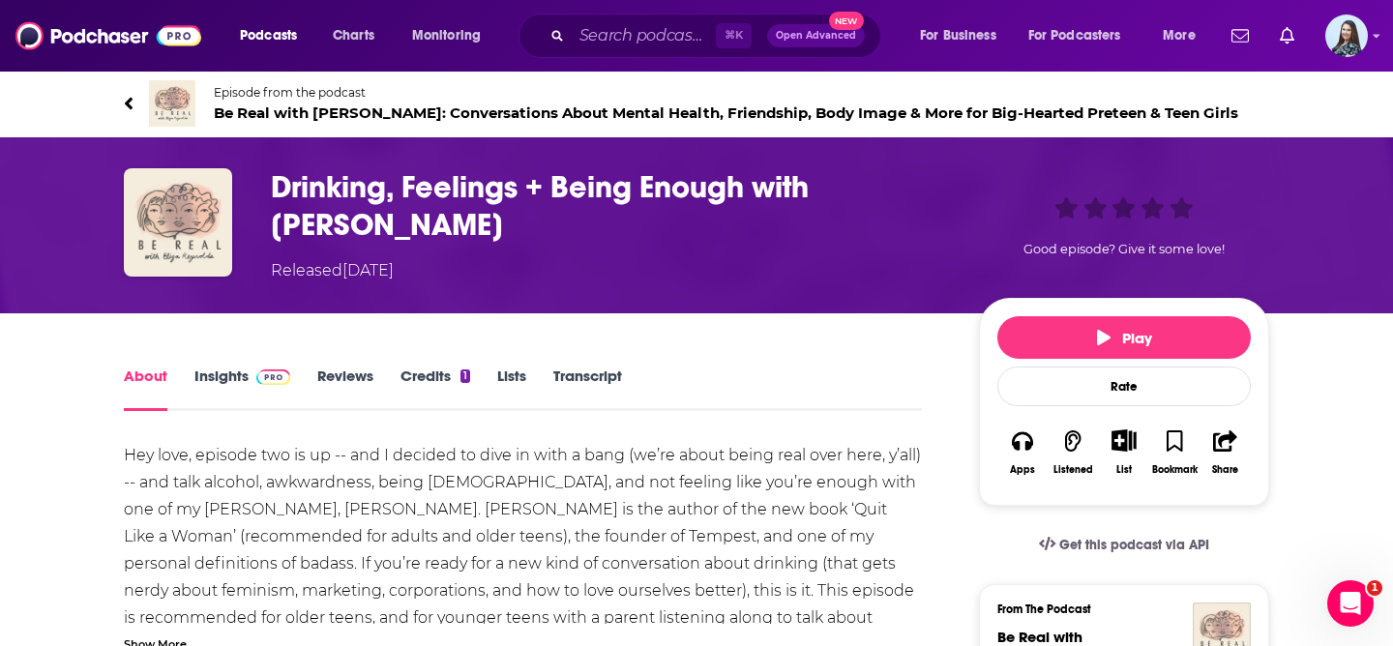
click at [400, 121] on link "Episode from the podcast Be Real with [PERSON_NAME]: Conversations About Mental…" at bounding box center [697, 103] width 1146 height 46
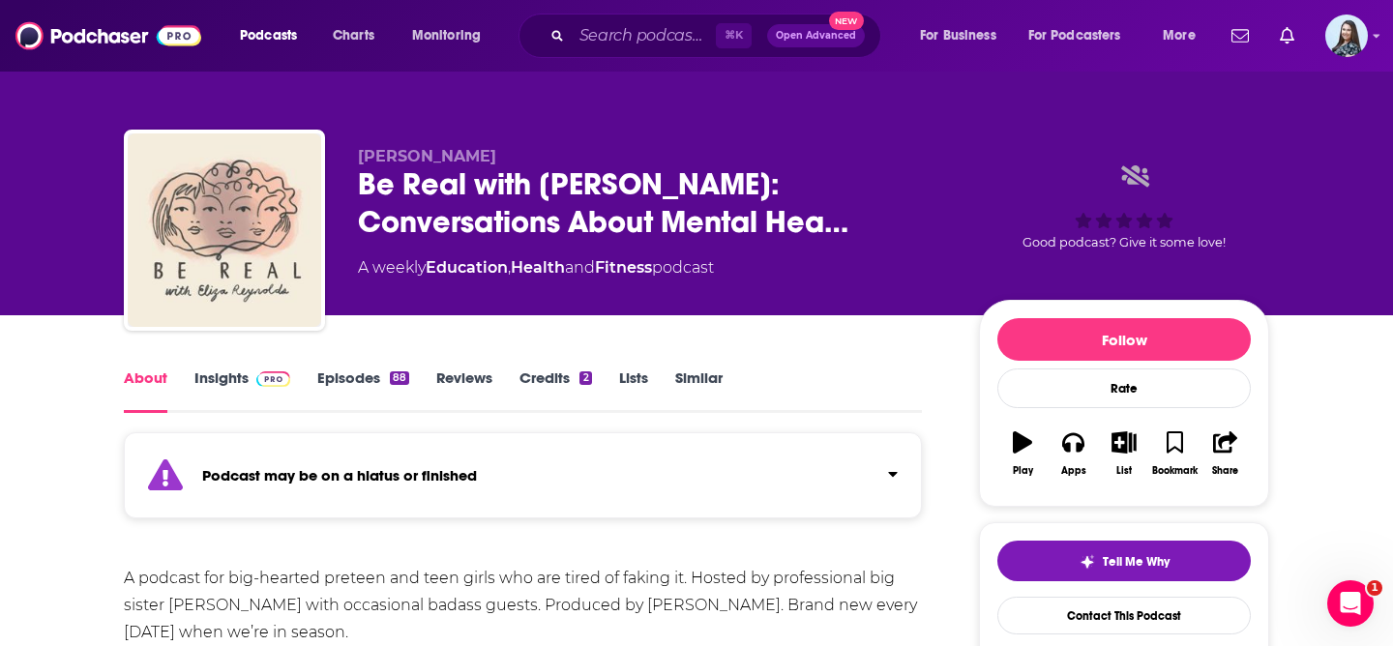
click at [227, 373] on link "Insights" at bounding box center [242, 391] width 96 height 45
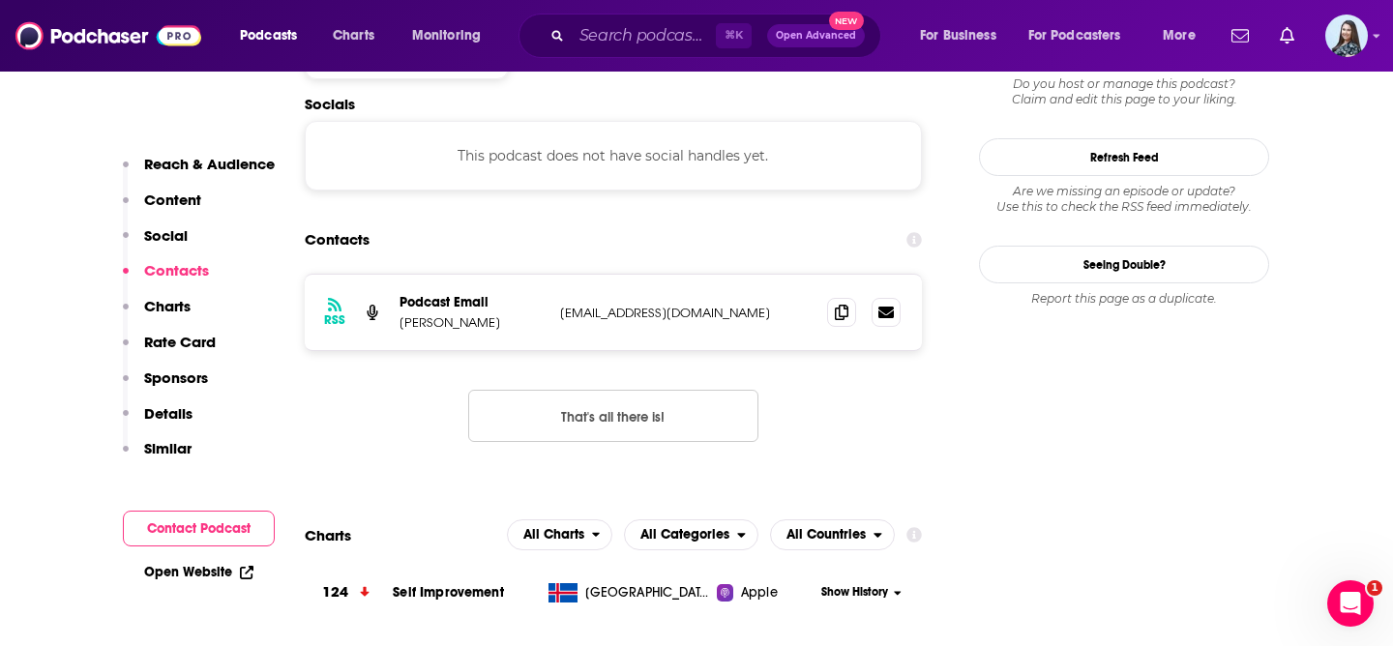
scroll to position [1801, 0]
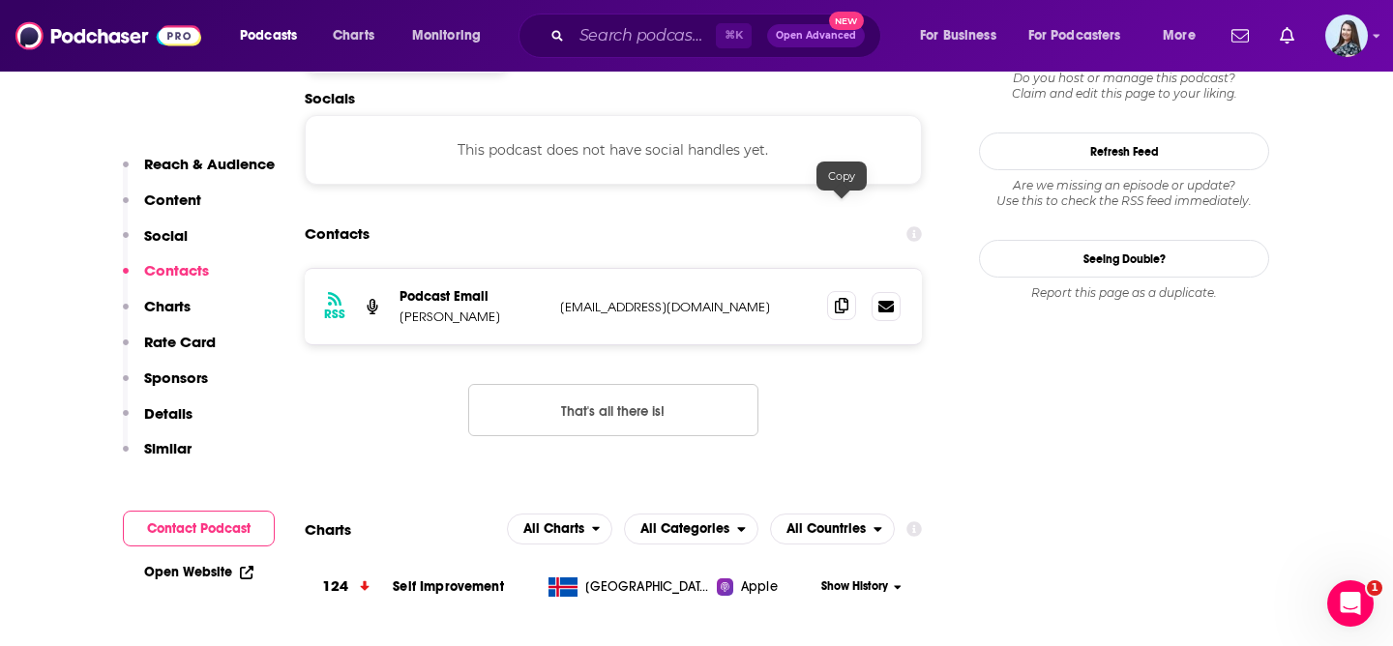
click at [838, 298] on icon at bounding box center [842, 305] width 14 height 15
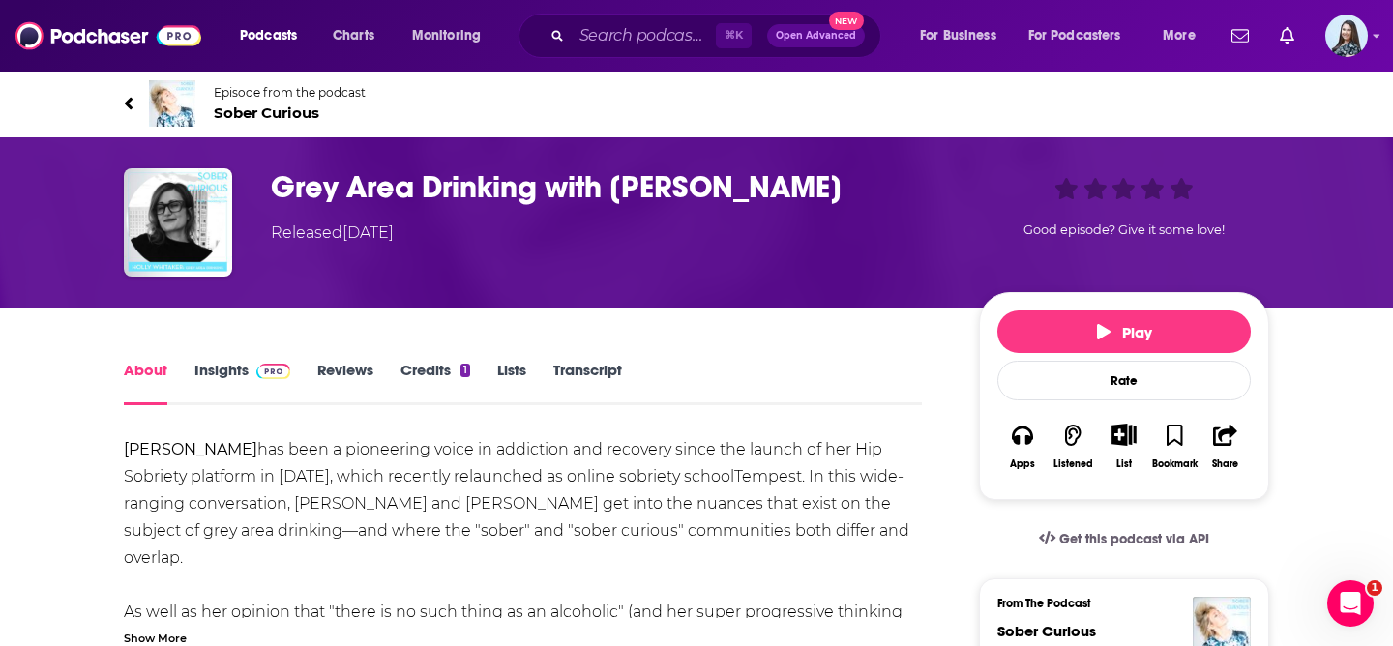
click at [226, 375] on link "Insights" at bounding box center [242, 383] width 96 height 45
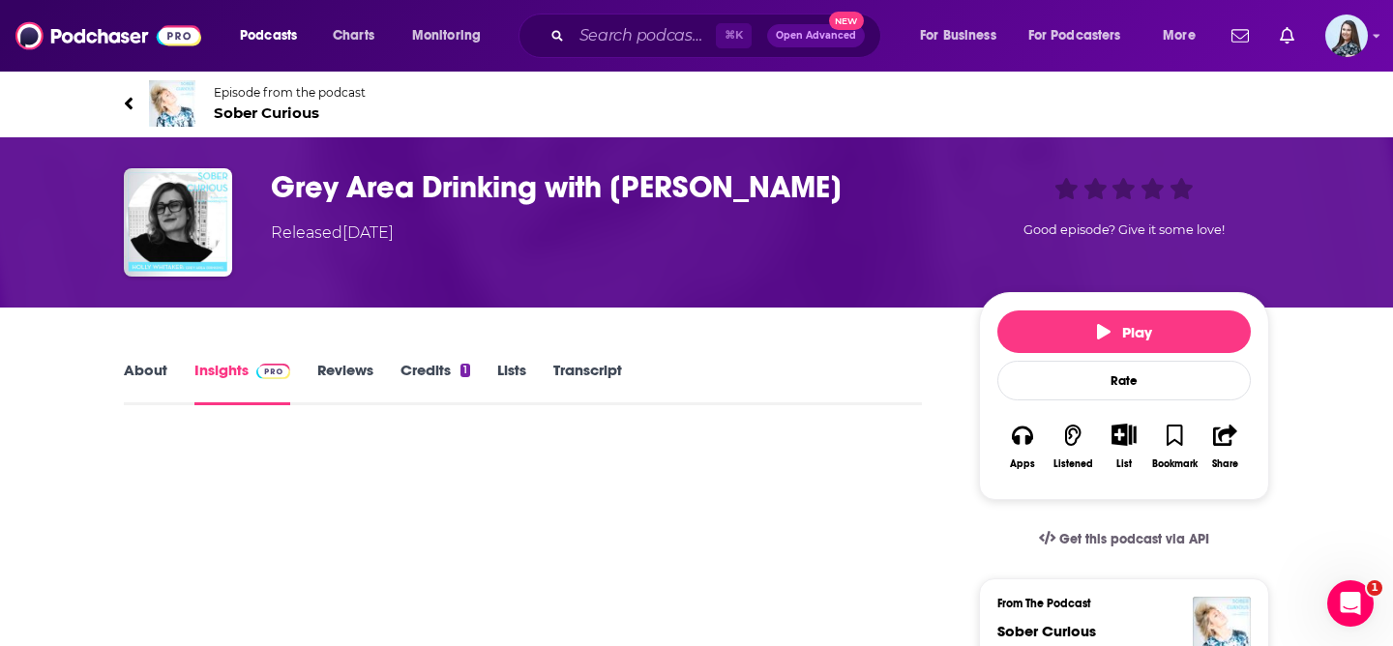
click at [287, 113] on span "Sober Curious" at bounding box center [290, 113] width 152 height 18
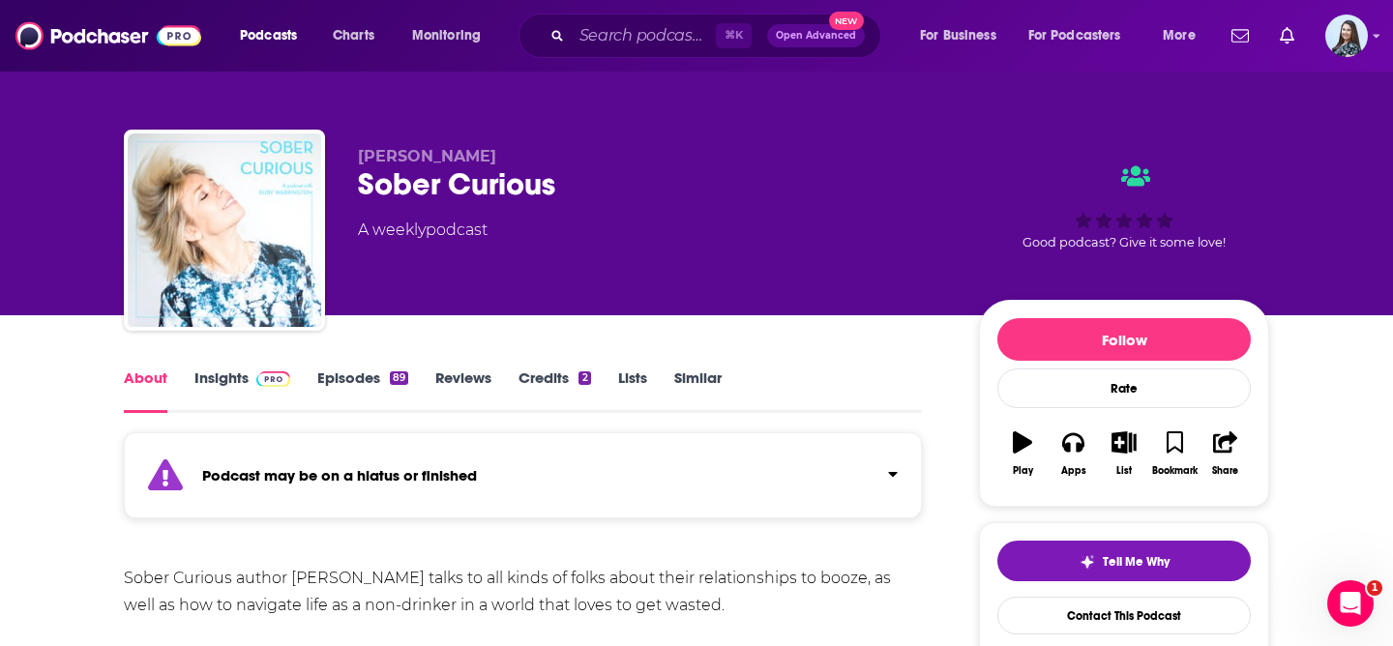
click at [223, 373] on link "Insights" at bounding box center [242, 391] width 96 height 45
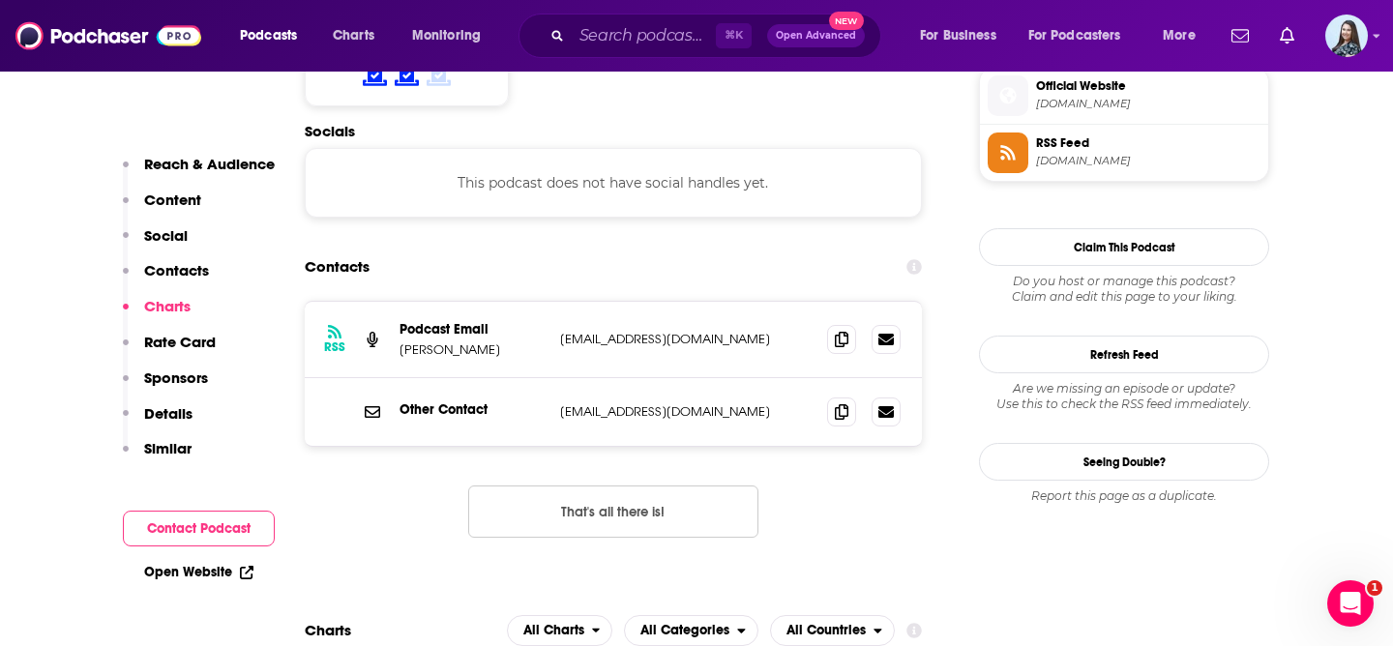
scroll to position [1749, 0]
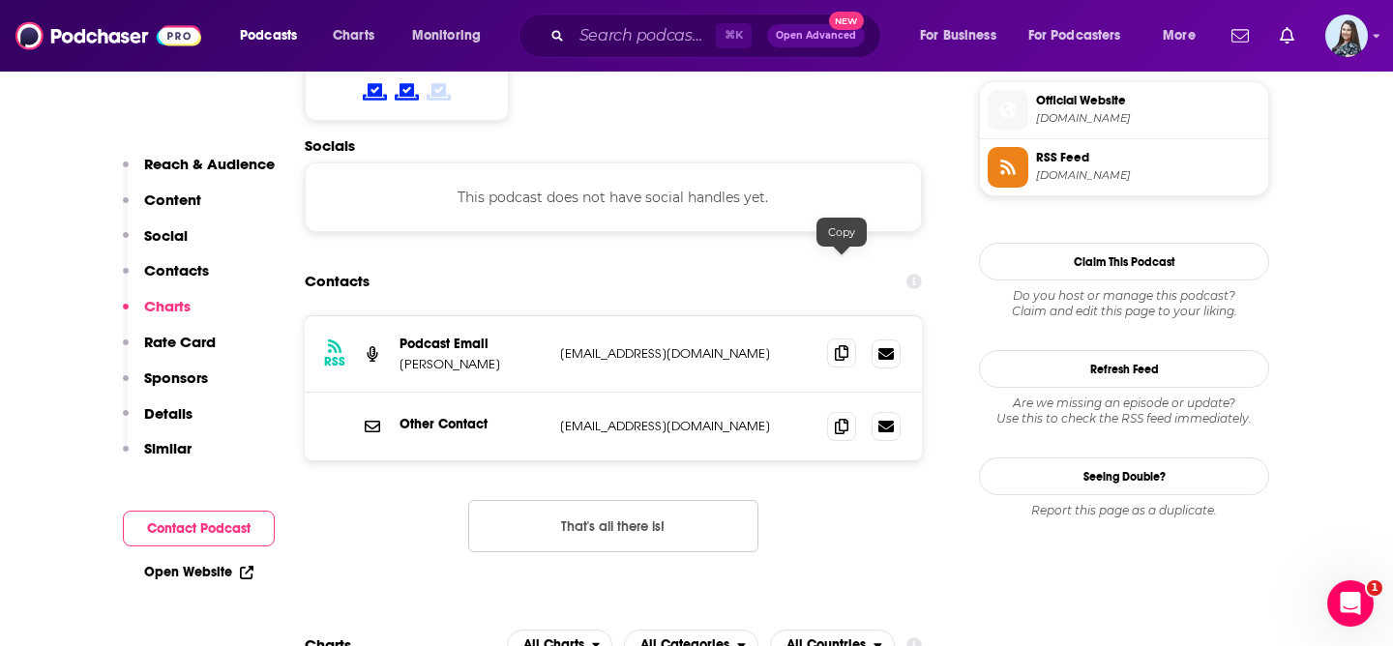
click at [846, 345] on icon at bounding box center [842, 352] width 14 height 15
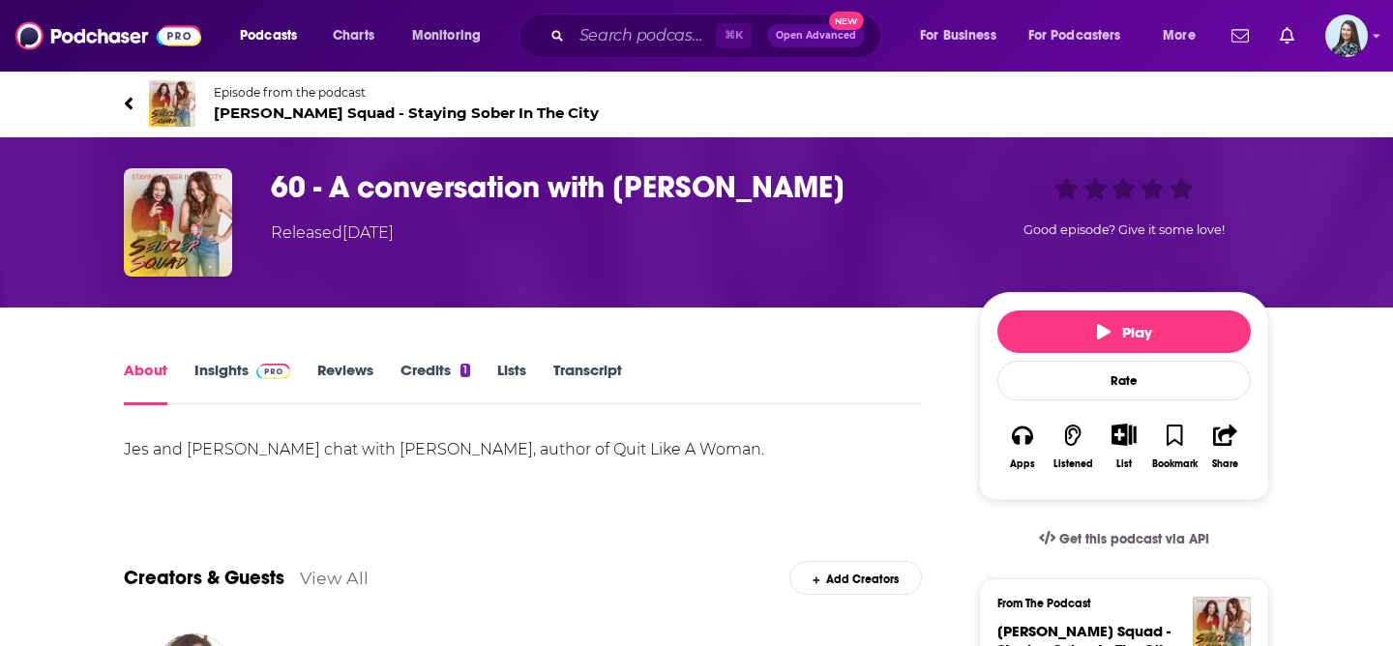
click at [294, 116] on span "[PERSON_NAME] Squad - Staying Sober In The City" at bounding box center [406, 113] width 385 height 18
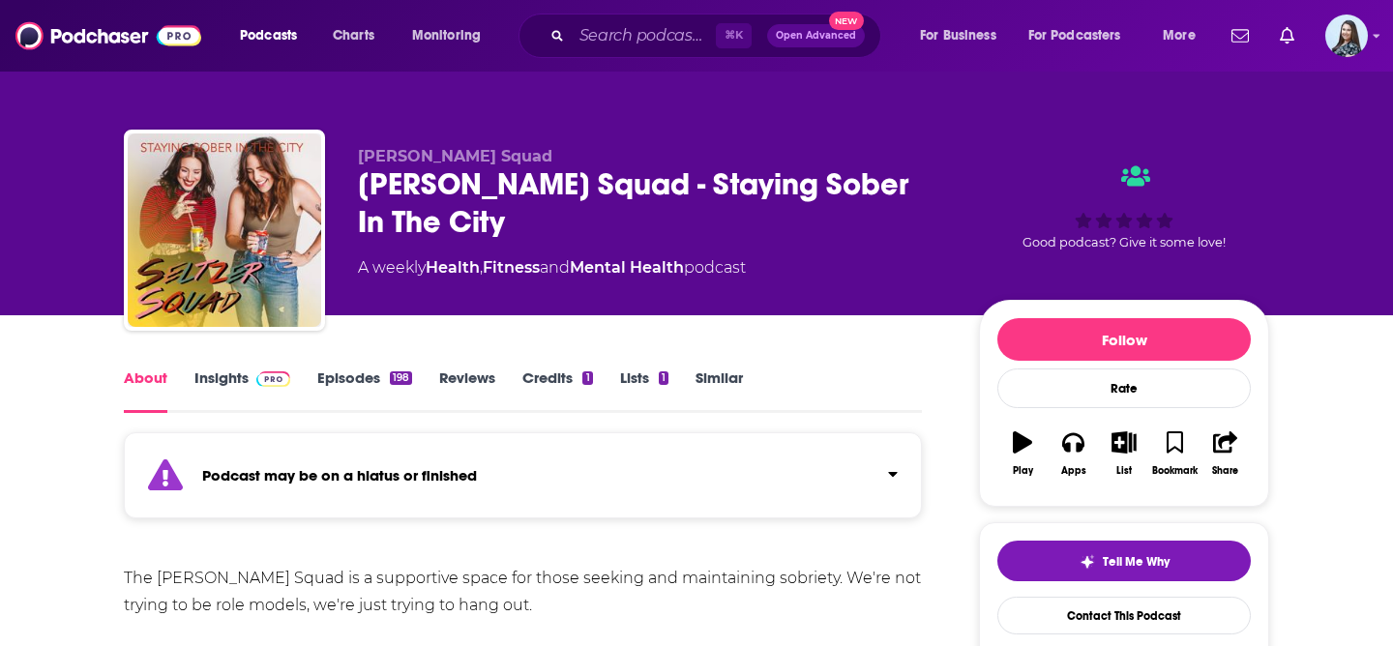
click at [235, 376] on link "Insights" at bounding box center [242, 391] width 96 height 45
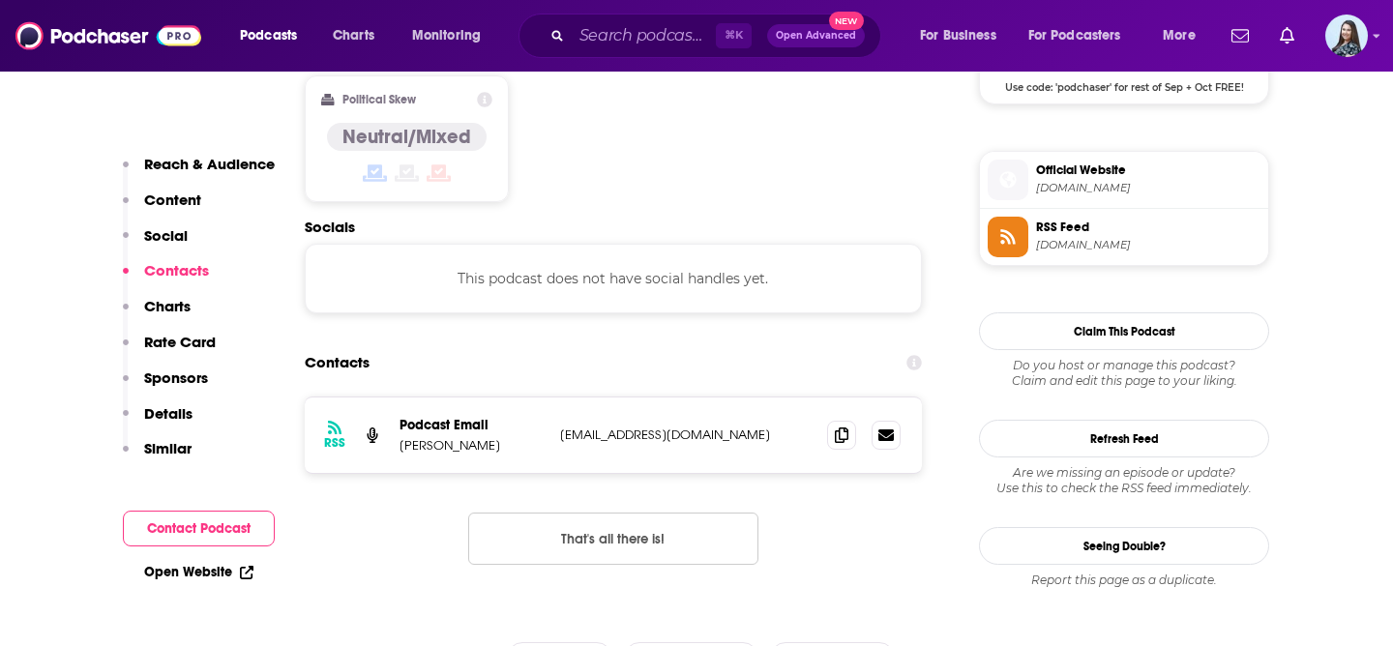
scroll to position [1677, 0]
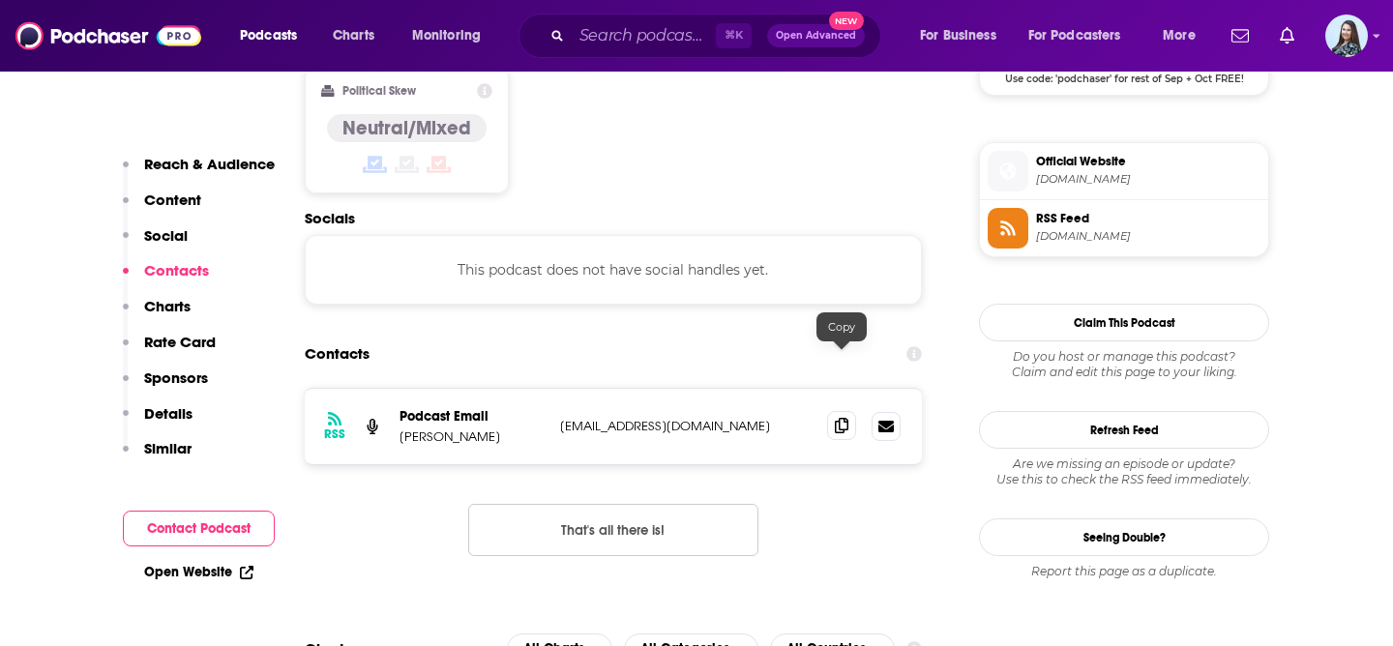
click at [841, 418] on icon at bounding box center [842, 425] width 14 height 15
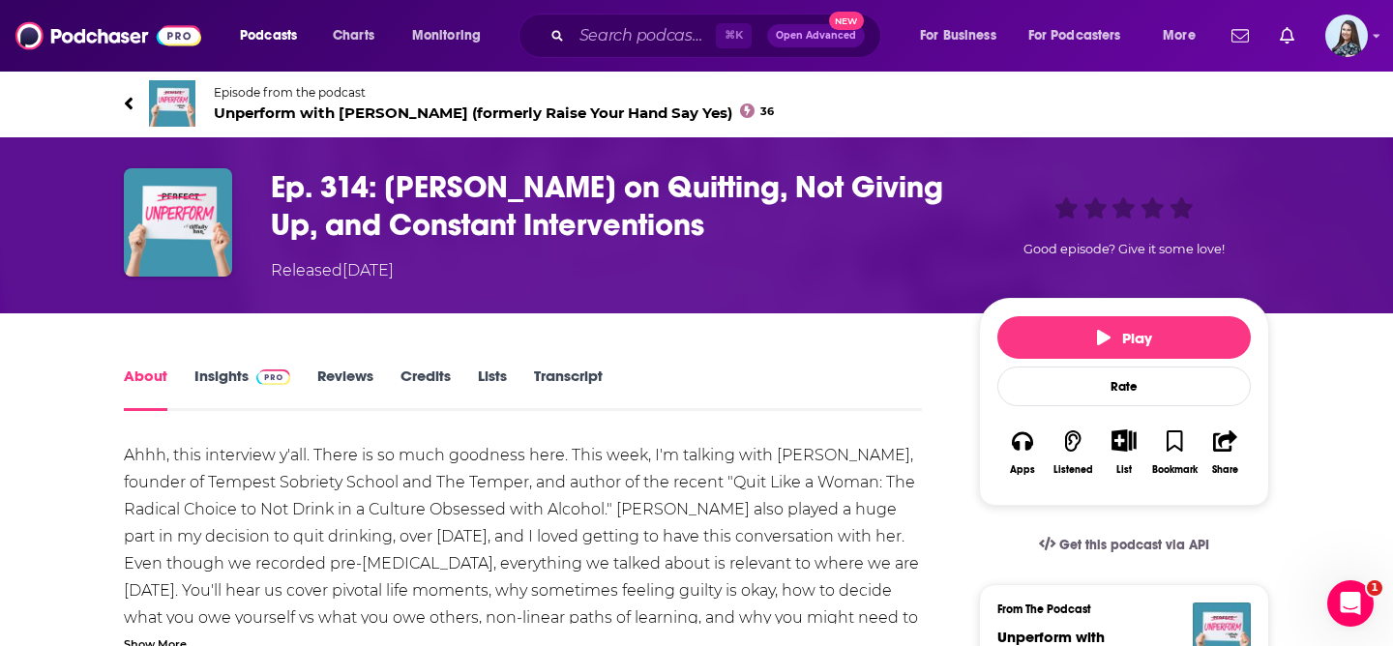
click at [402, 117] on span "Unperform with [PERSON_NAME] (formerly Raise Your Hand Say Yes) 36" at bounding box center [494, 113] width 560 height 18
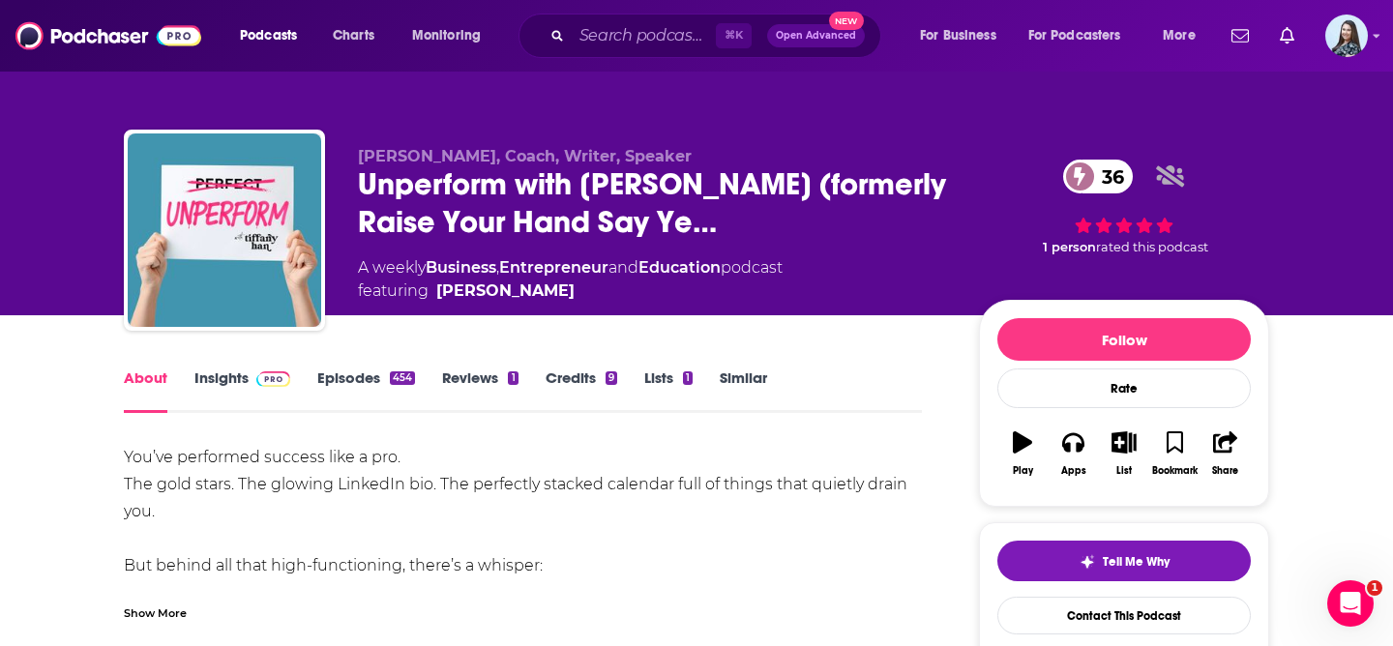
click at [223, 380] on link "Insights" at bounding box center [242, 391] width 96 height 45
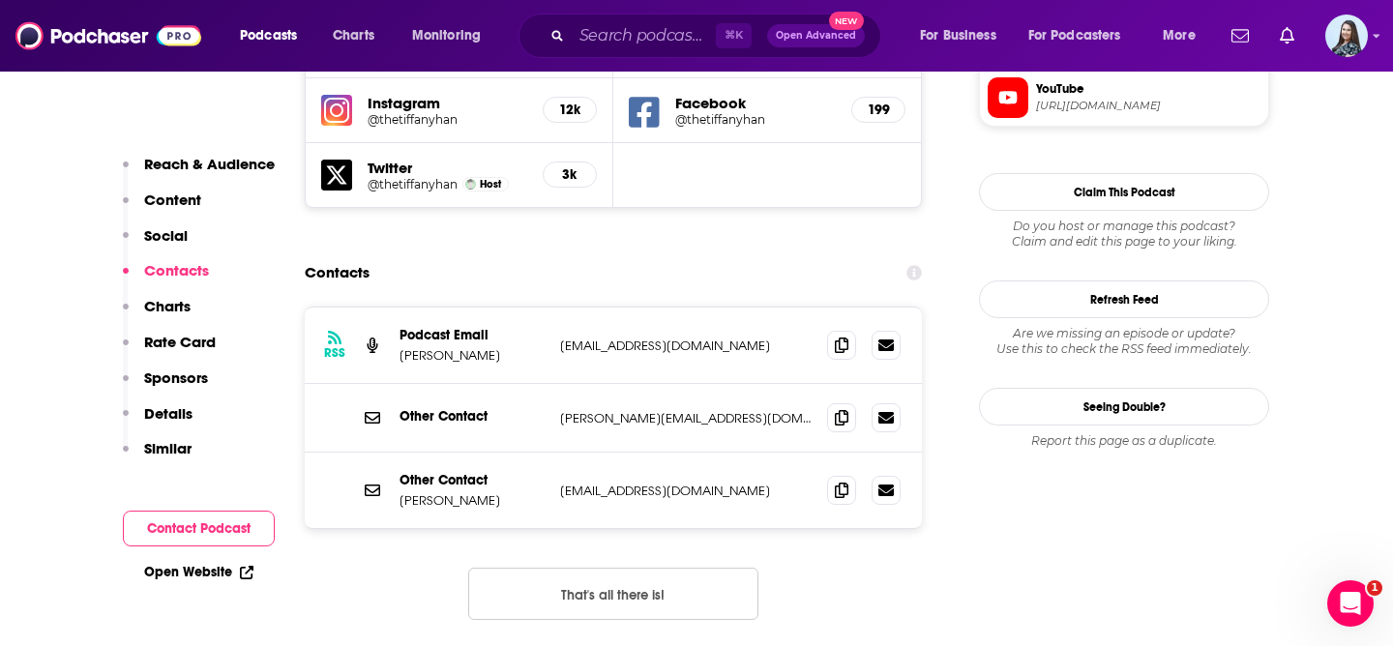
scroll to position [1871, 0]
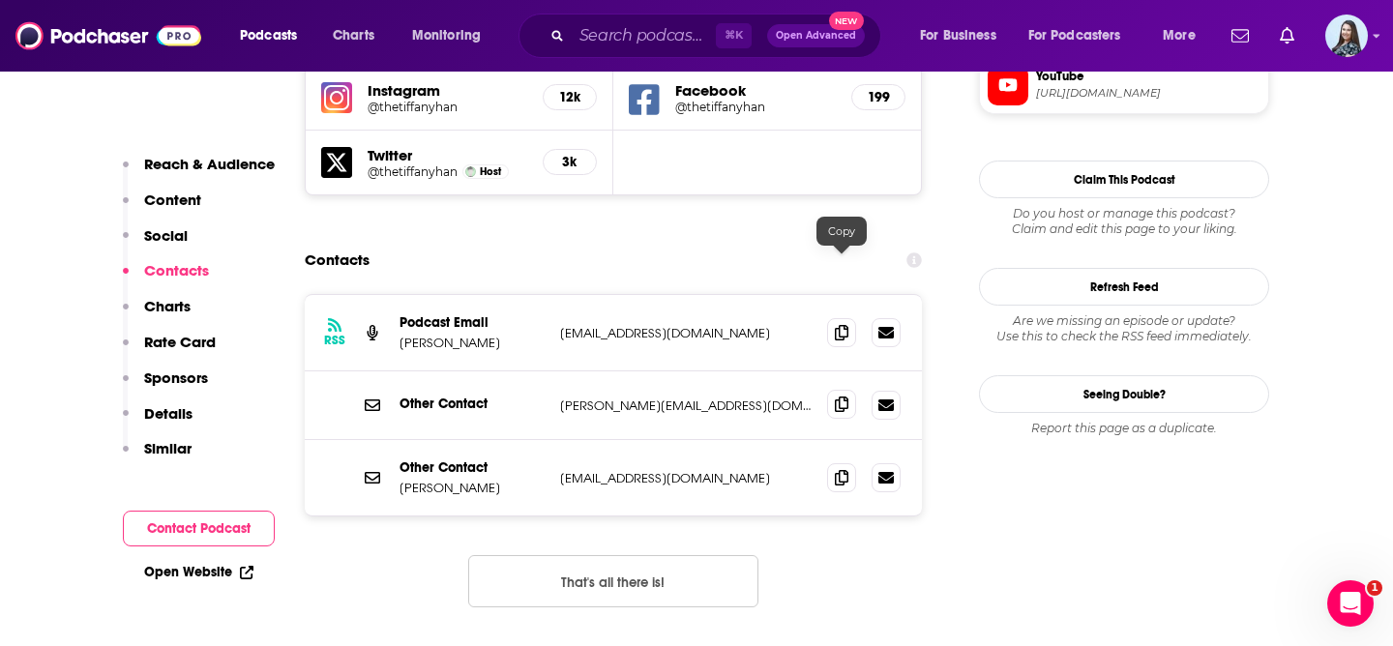
click at [842, 397] on icon at bounding box center [842, 404] width 14 height 15
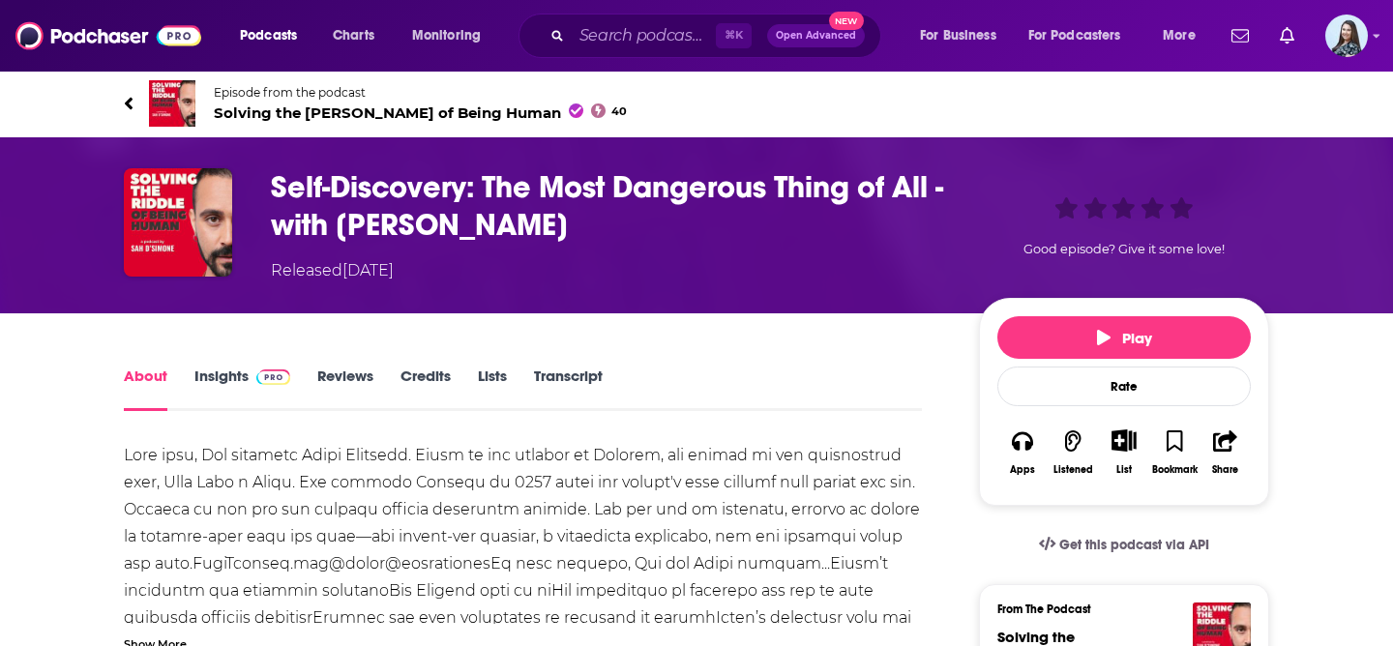
click at [290, 109] on span "Solving the Riddle of Being Human 40" at bounding box center [420, 113] width 413 height 18
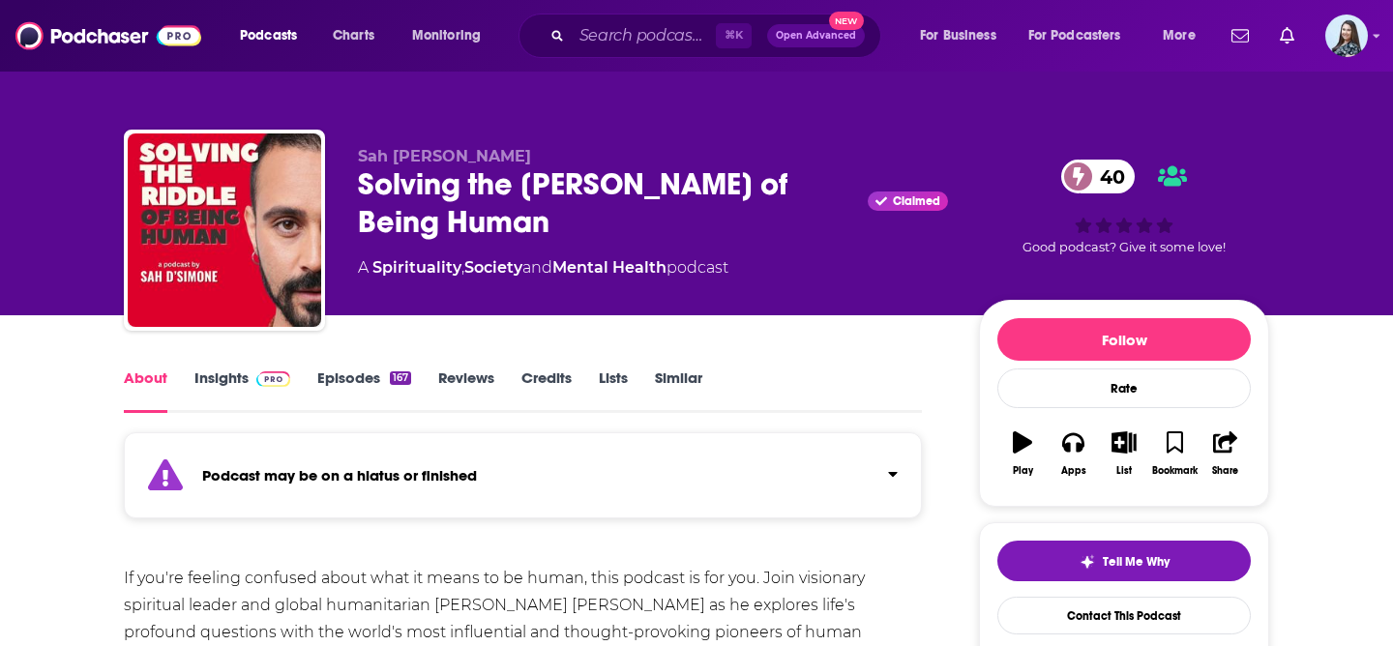
click at [216, 374] on link "Insights" at bounding box center [242, 391] width 96 height 45
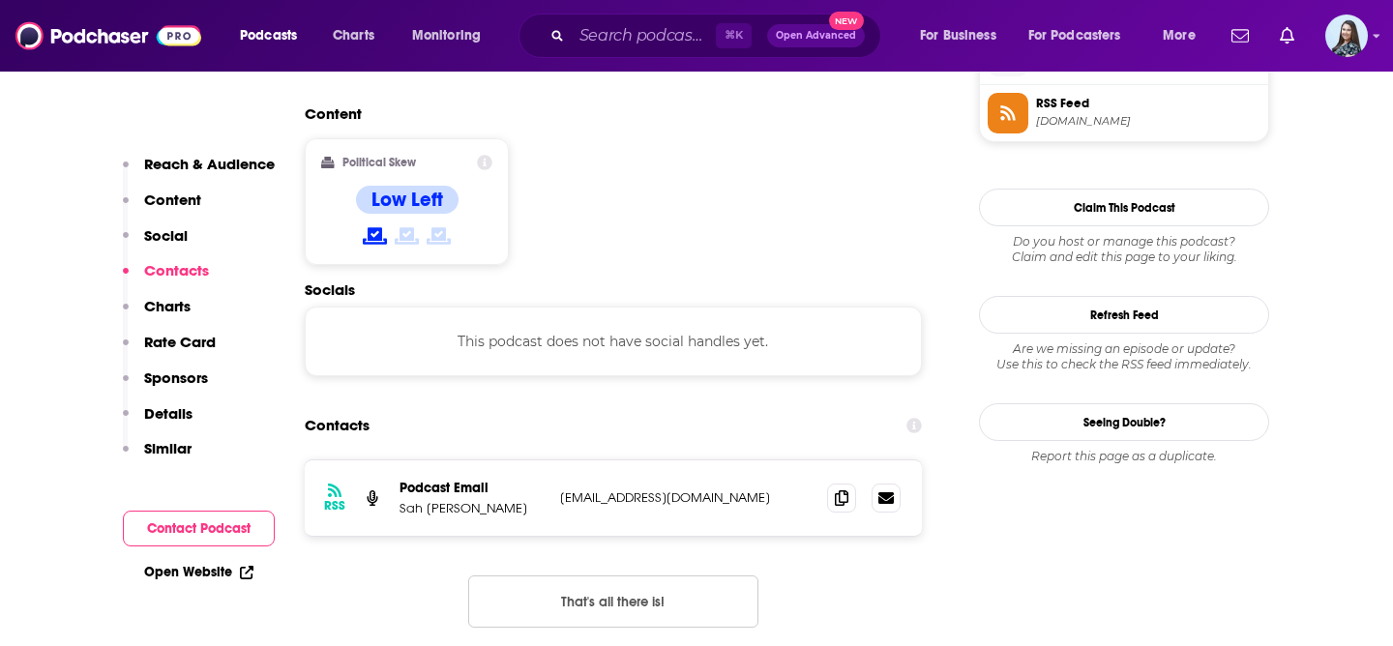
scroll to position [1678, 0]
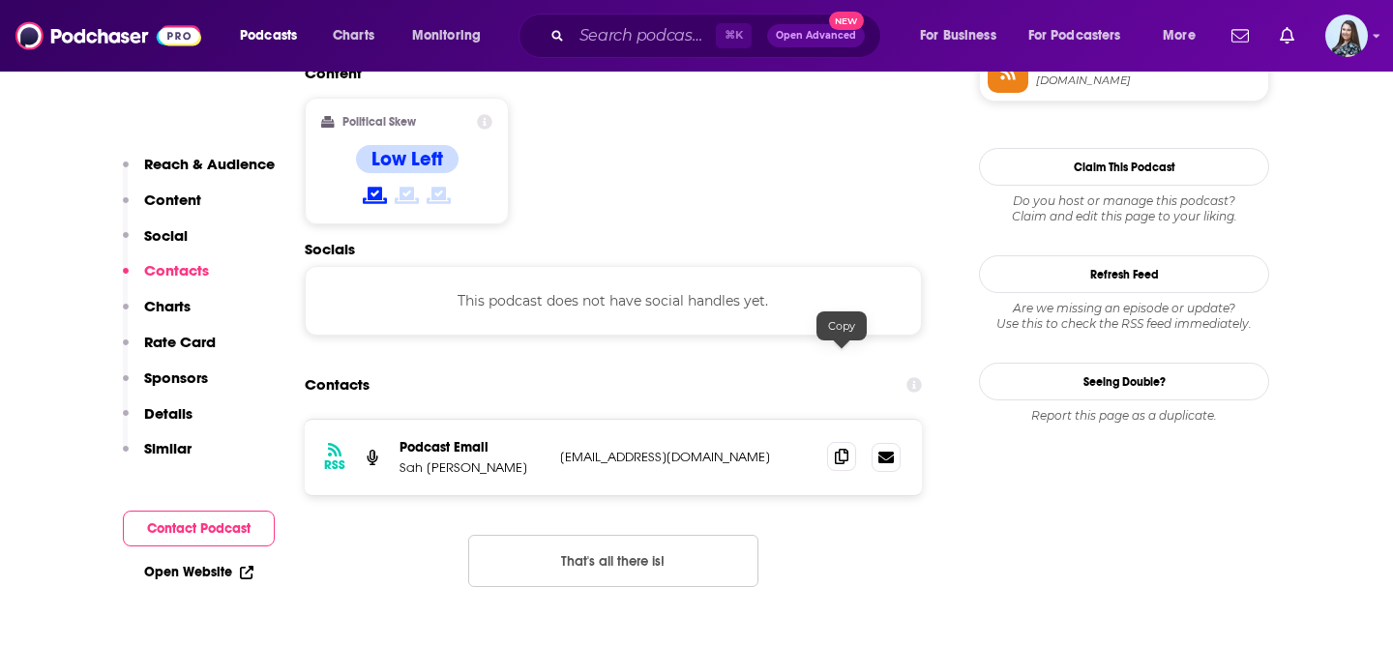
click at [851, 442] on span at bounding box center [841, 456] width 29 height 29
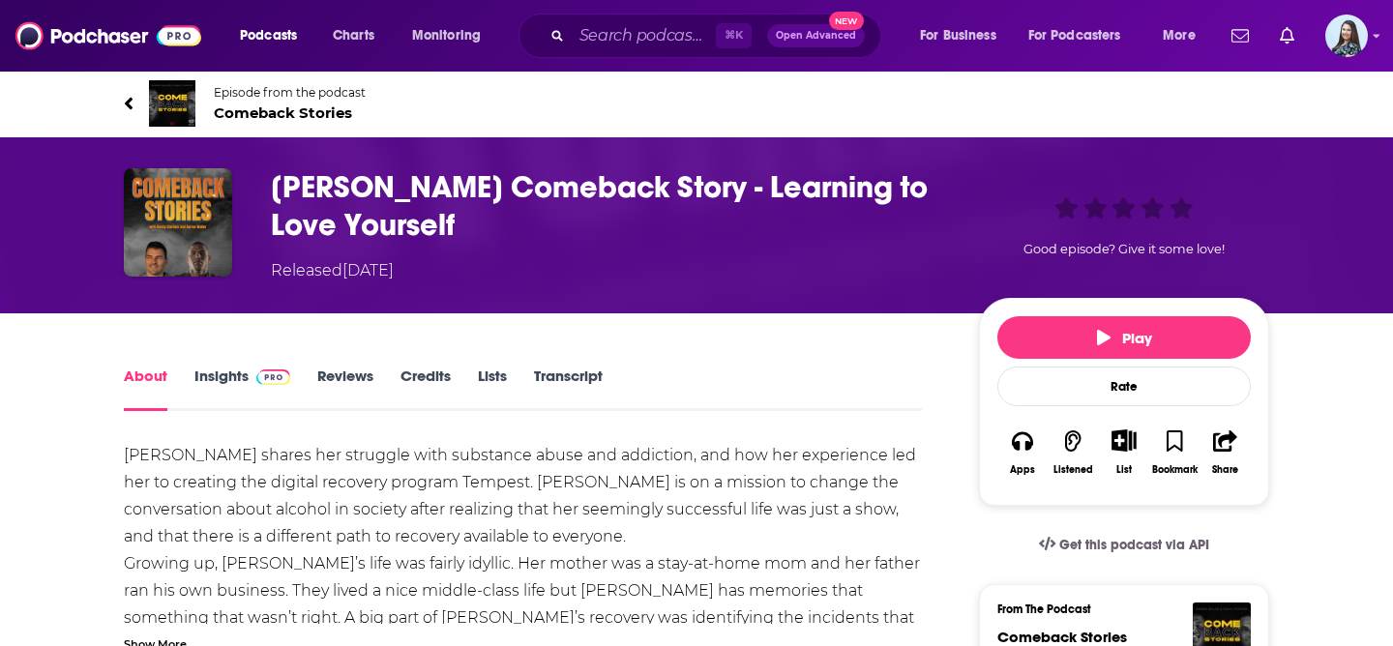
click at [329, 121] on link "Episode from the podcast Comeback Stories" at bounding box center [697, 103] width 1146 height 46
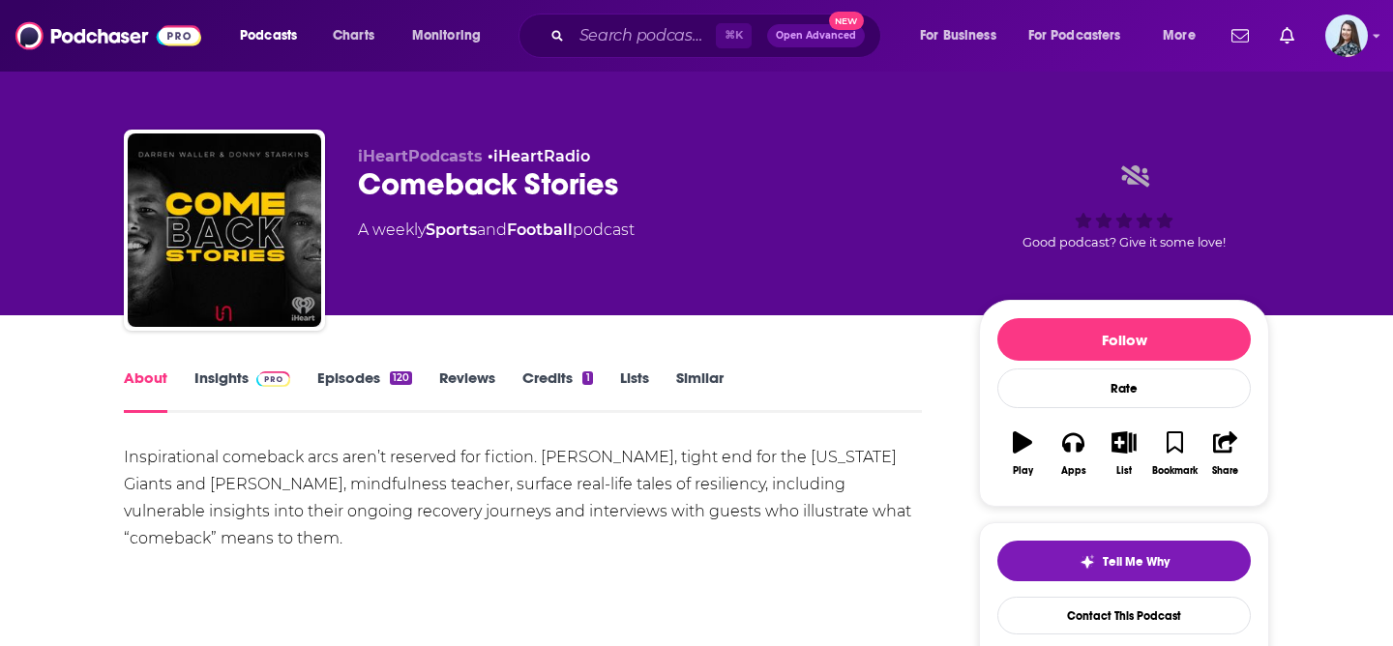
click at [232, 380] on link "Insights" at bounding box center [242, 391] width 96 height 45
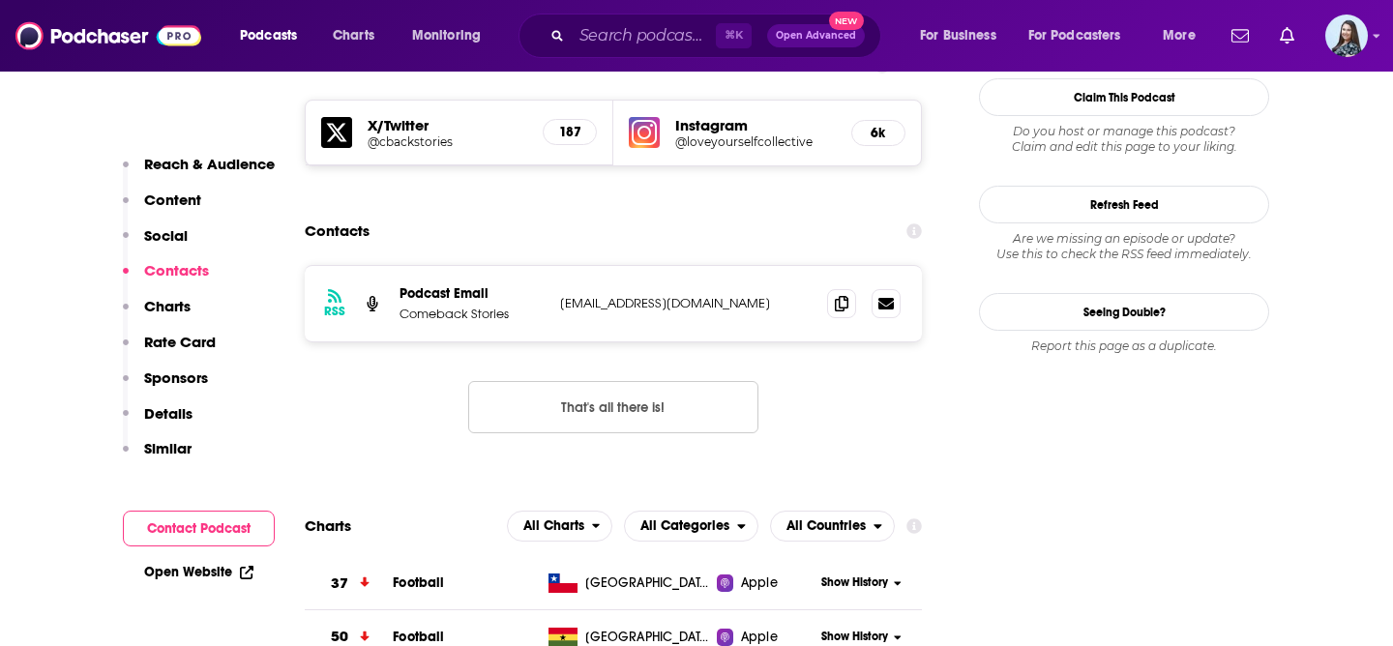
scroll to position [1686, 0]
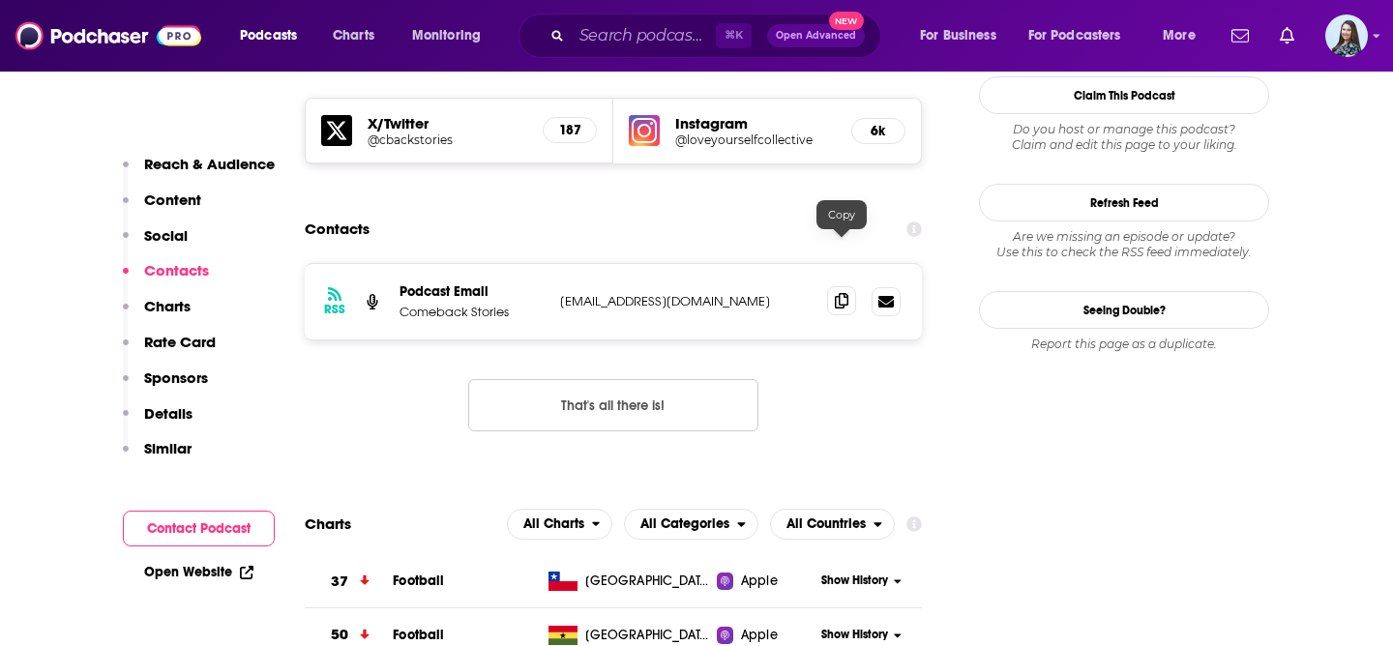
click at [840, 293] on icon at bounding box center [842, 300] width 14 height 15
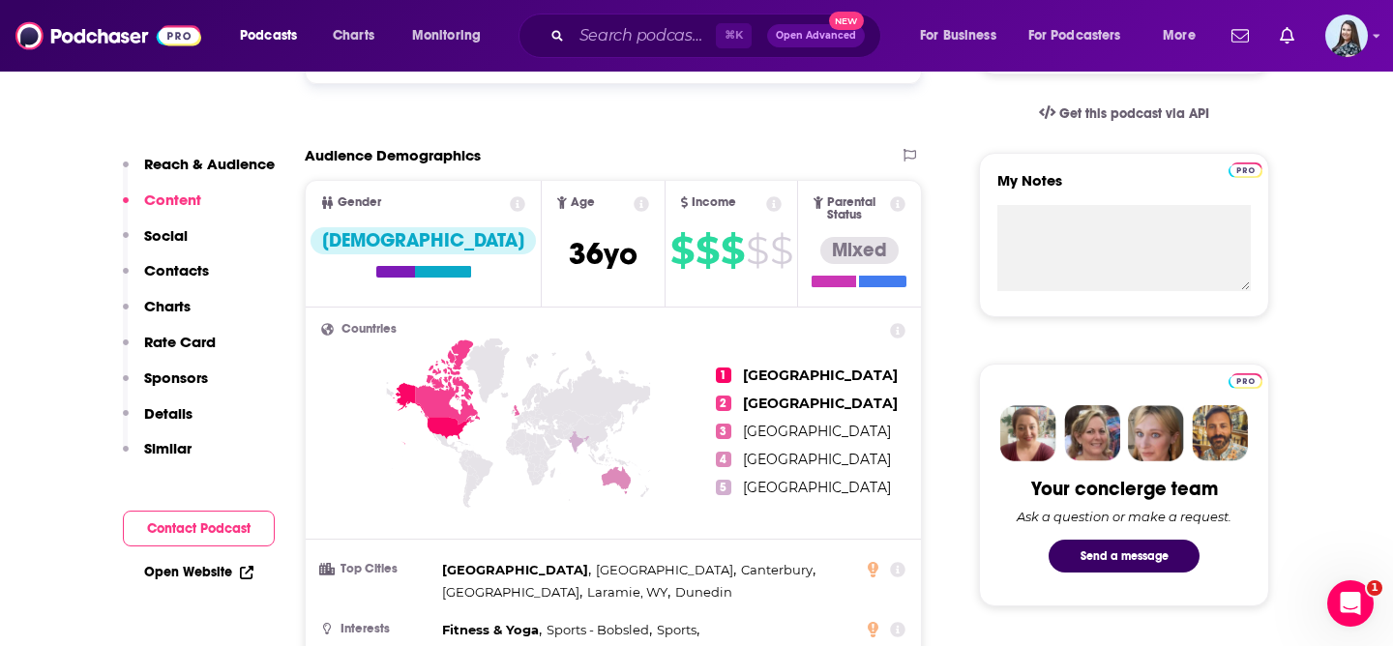
scroll to position [0, 0]
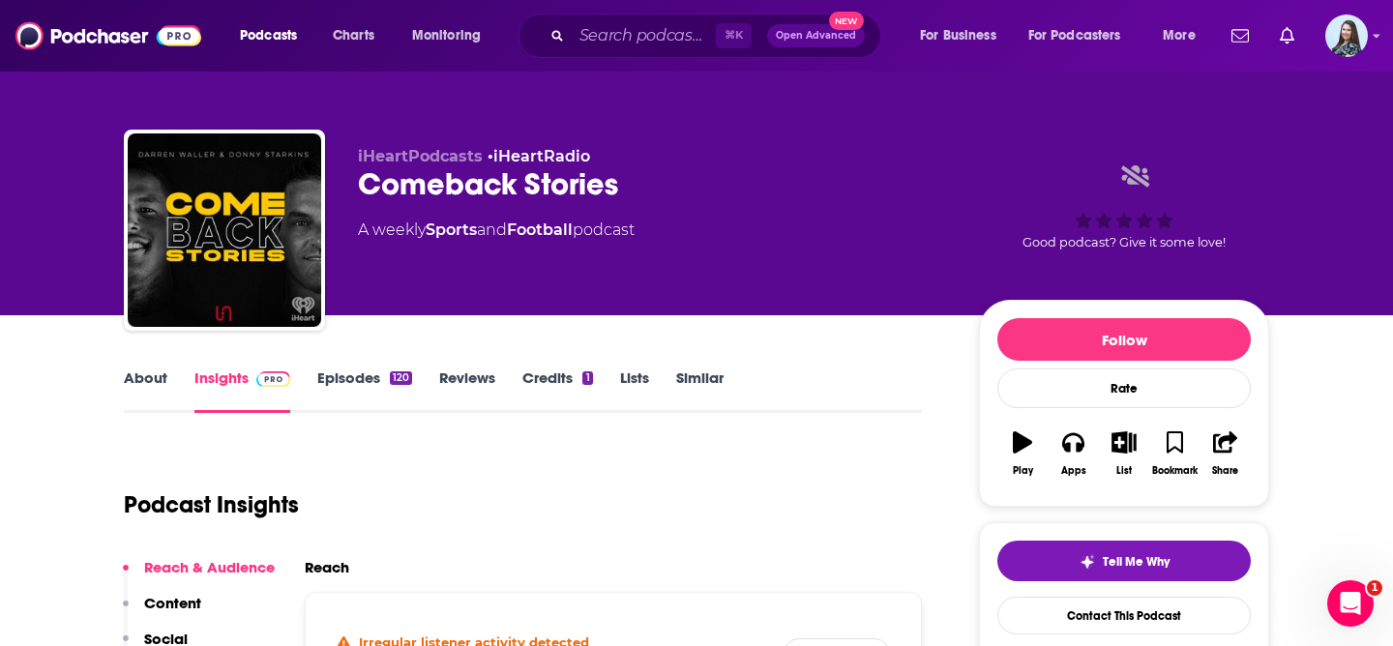
click at [142, 392] on link "About" at bounding box center [146, 391] width 44 height 45
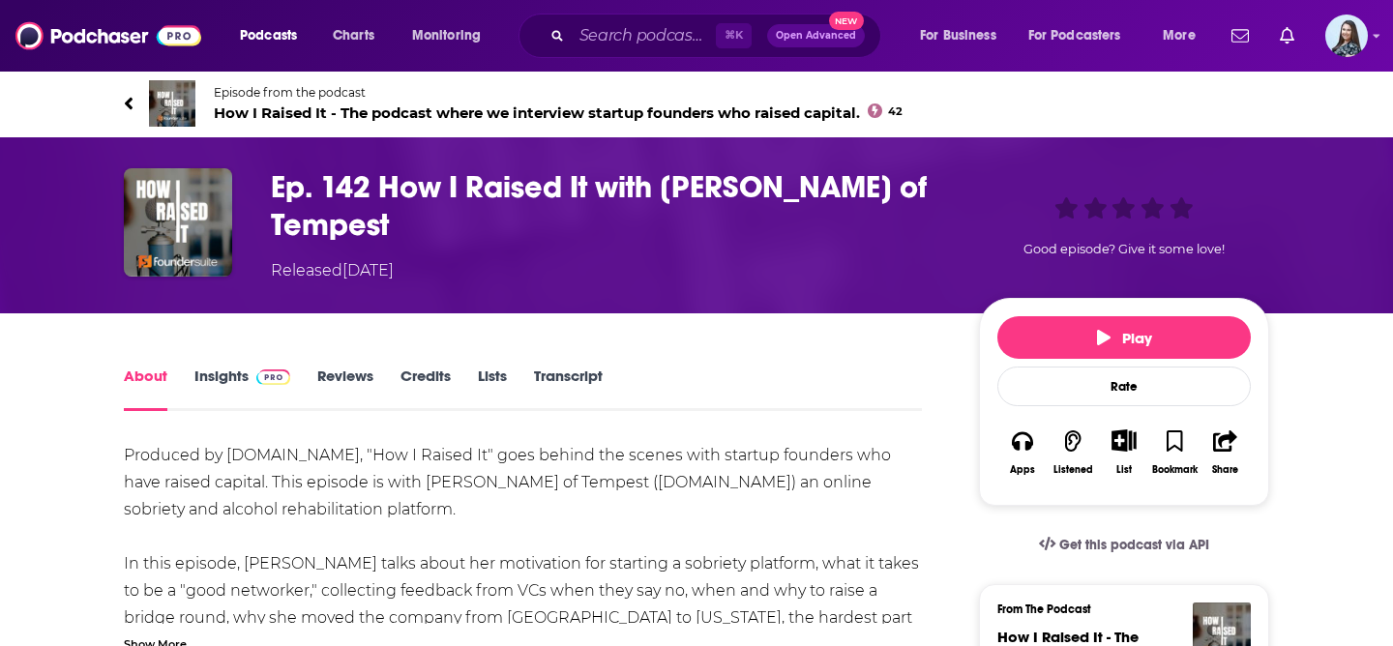
click at [375, 112] on span "How I Raised It - The podcast where we interview startup founders who raised ca…" at bounding box center [558, 113] width 689 height 18
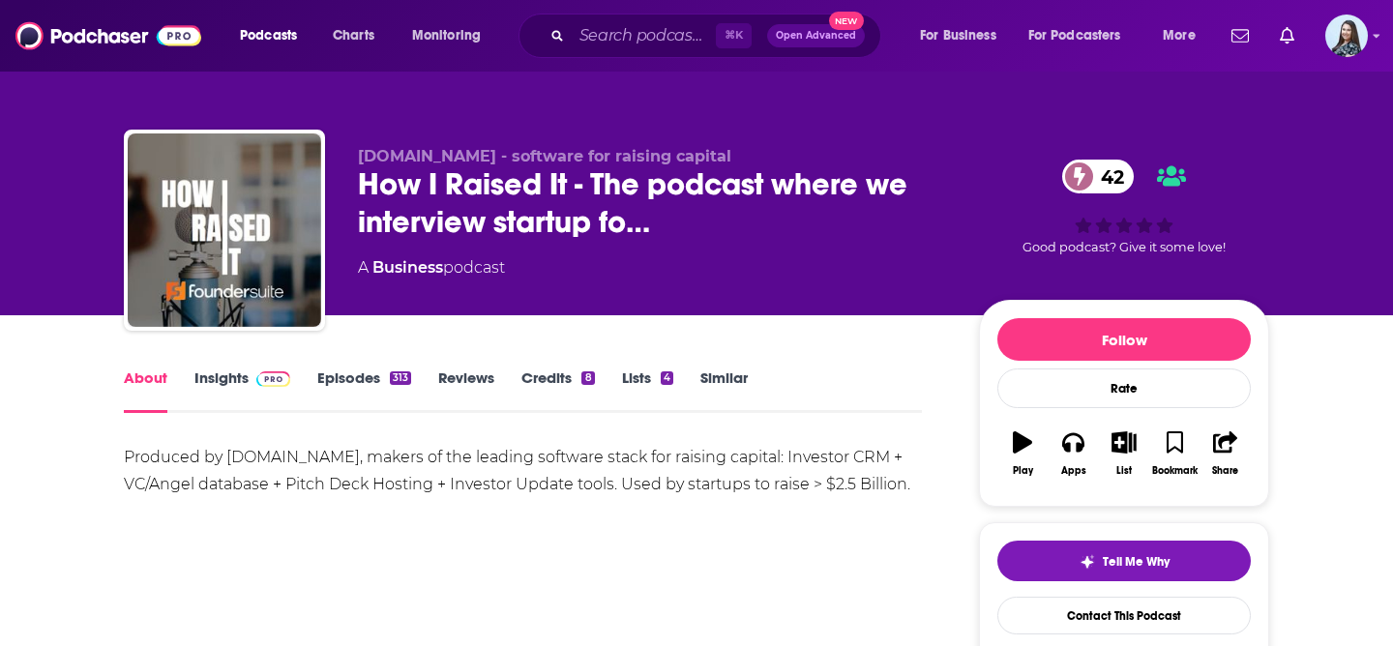
click at [207, 371] on link "Insights" at bounding box center [242, 391] width 96 height 45
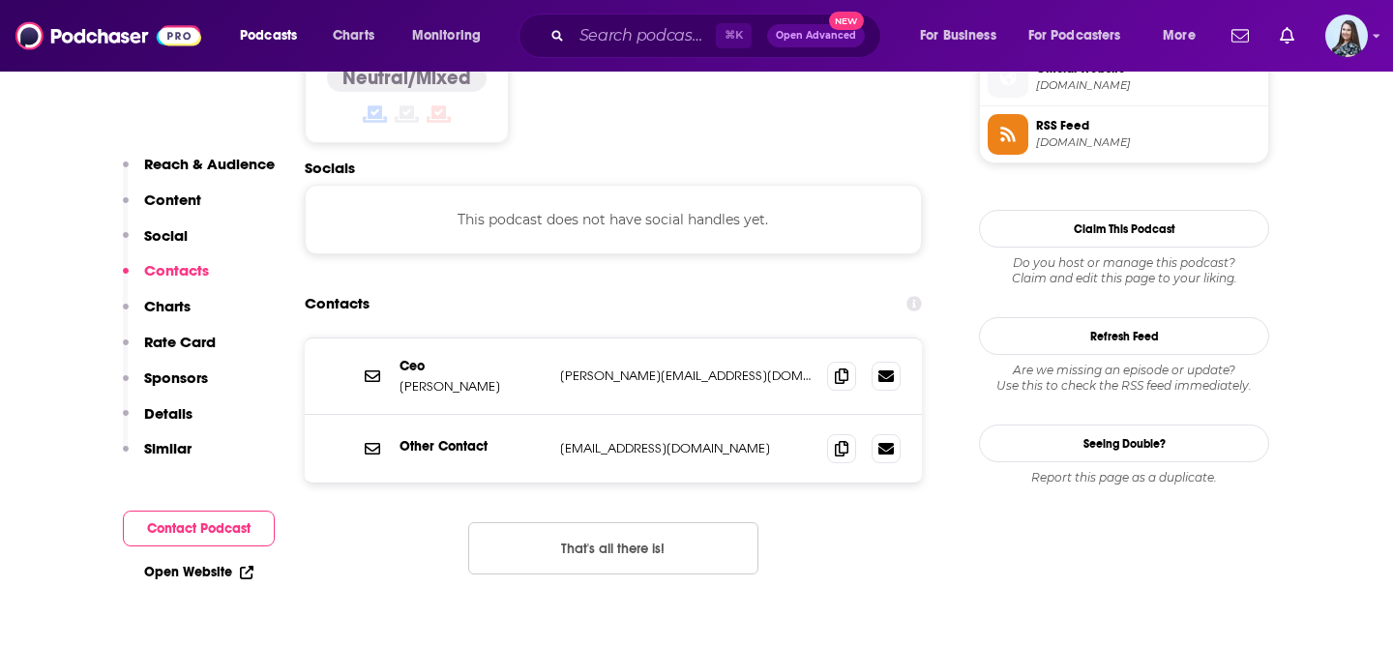
scroll to position [1659, 0]
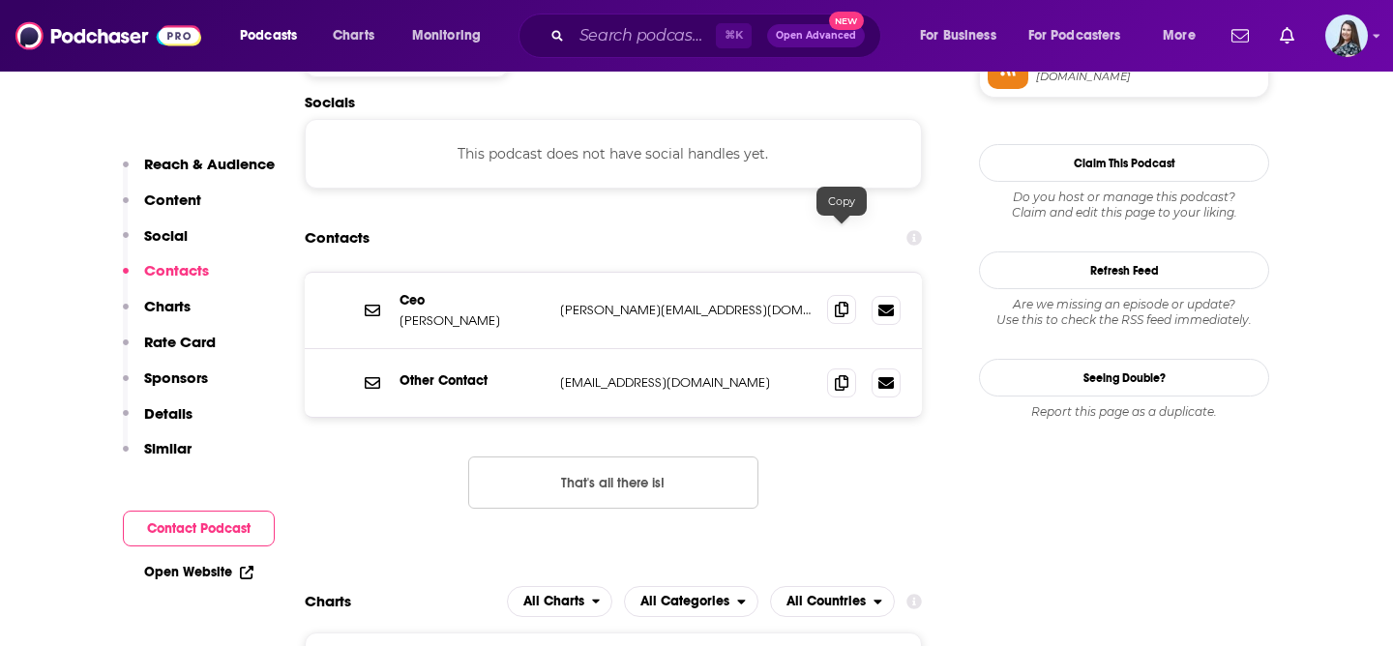
click at [844, 302] on icon at bounding box center [842, 309] width 14 height 15
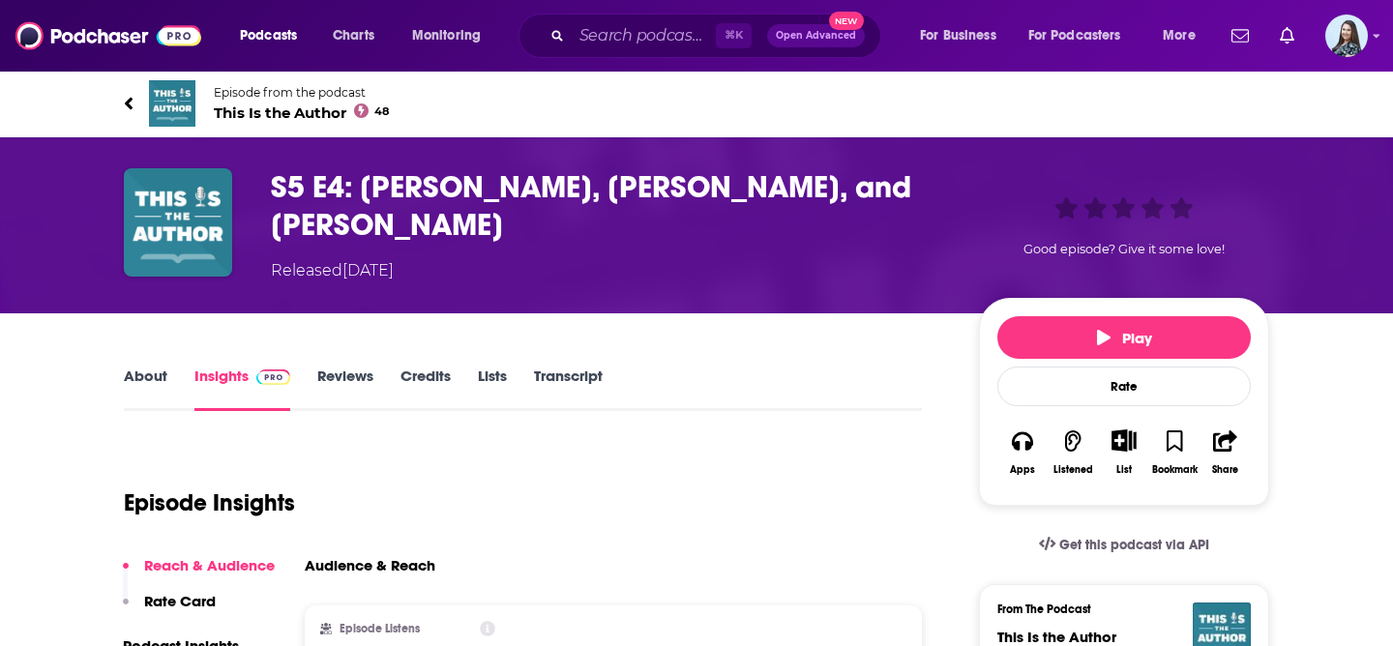
click at [292, 120] on span "This Is the Author 48" at bounding box center [301, 113] width 175 height 18
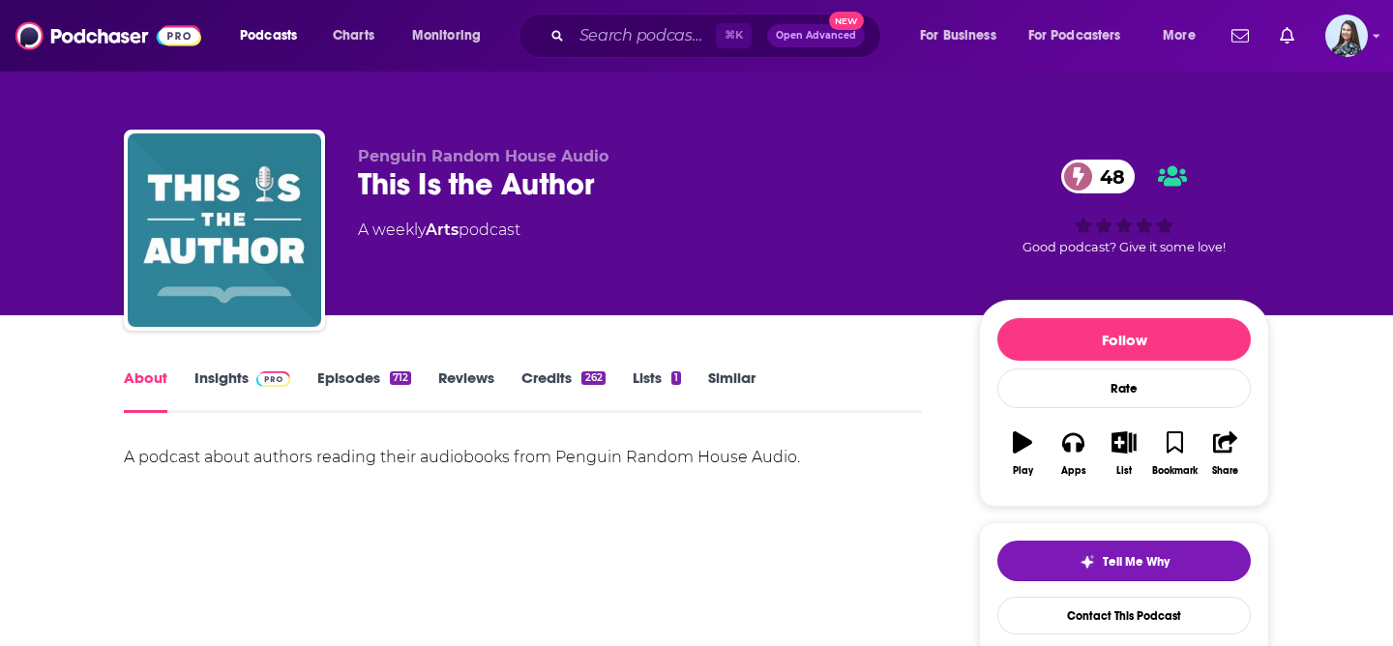
click at [209, 389] on link "Insights" at bounding box center [242, 391] width 96 height 45
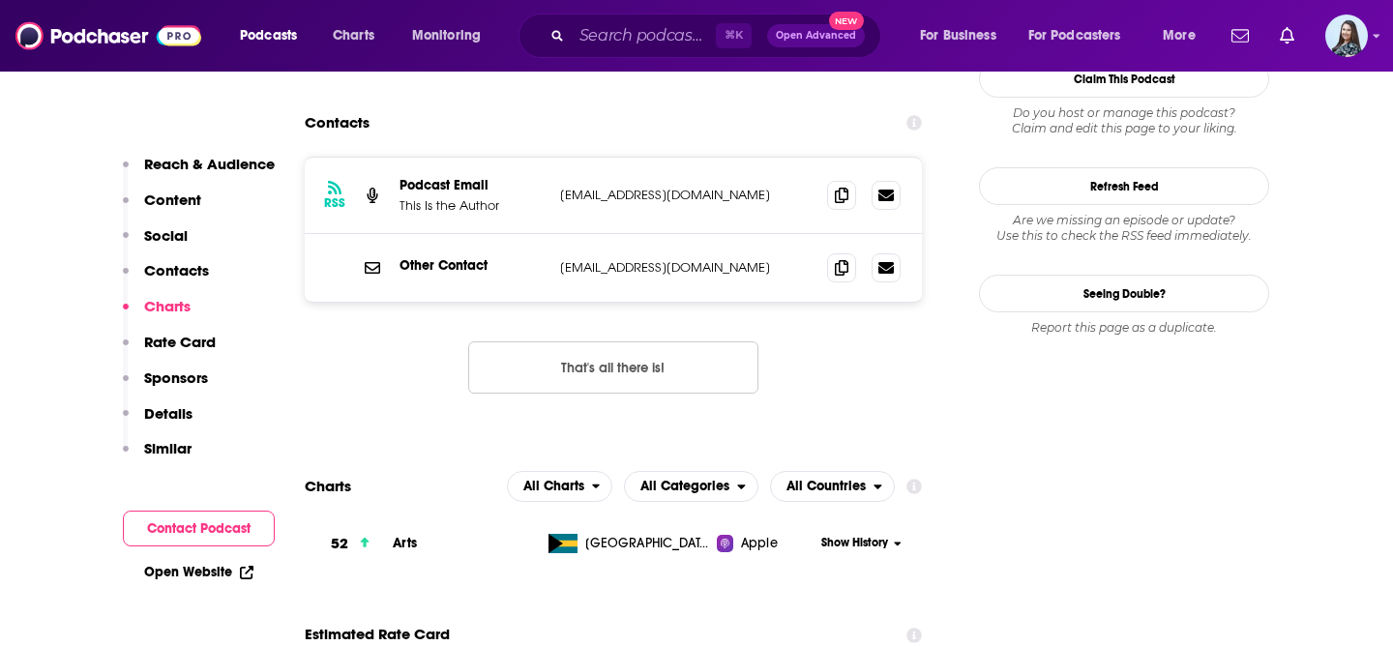
scroll to position [1804, 0]
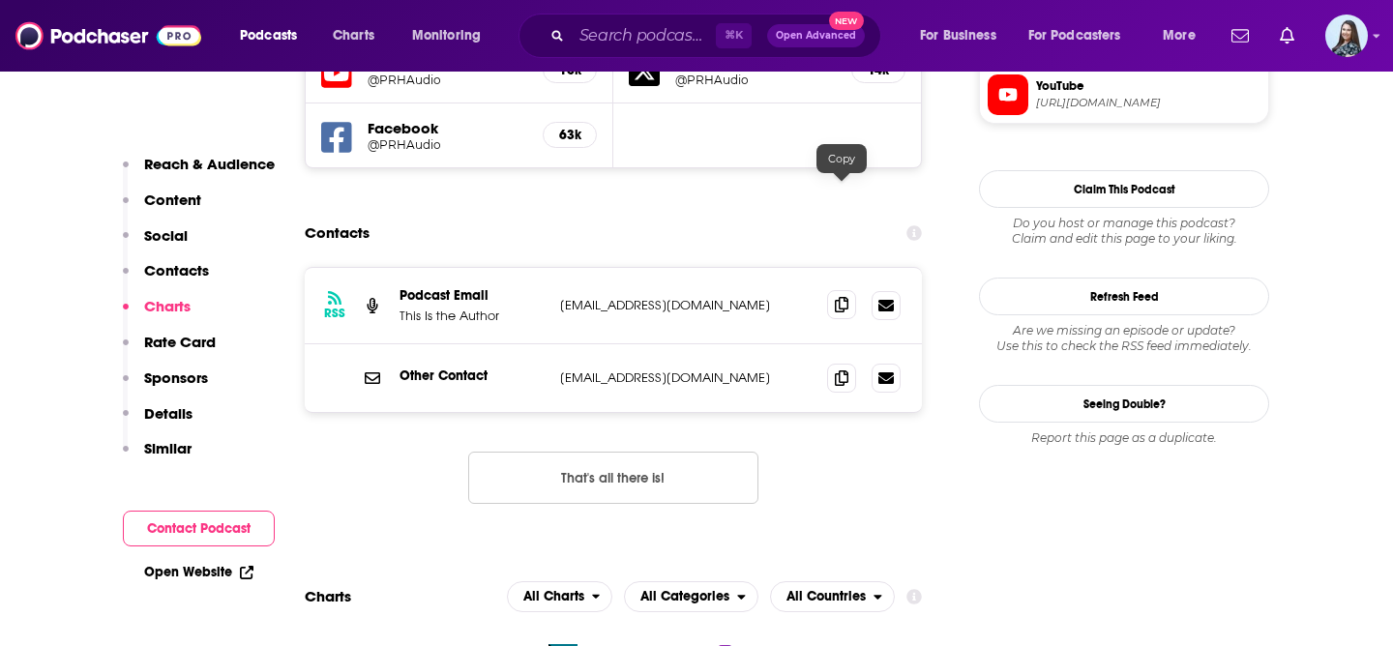
click at [842, 297] on icon at bounding box center [842, 304] width 14 height 15
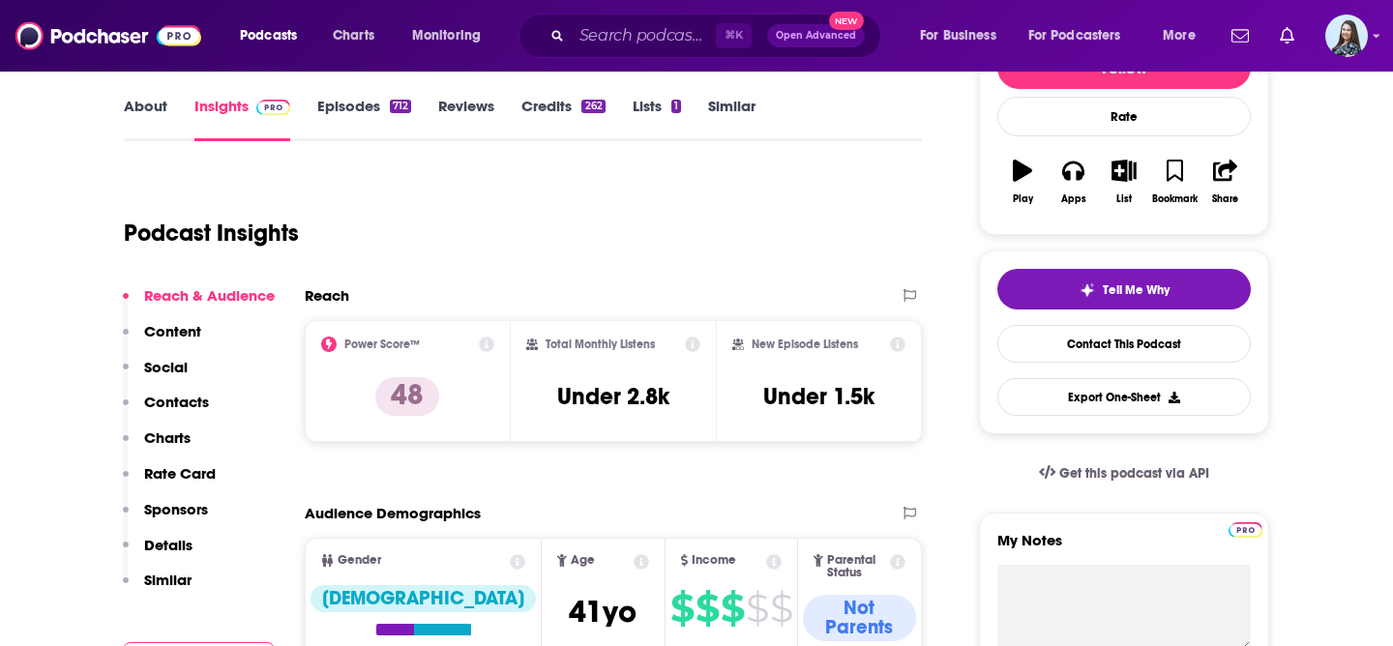
scroll to position [0, 0]
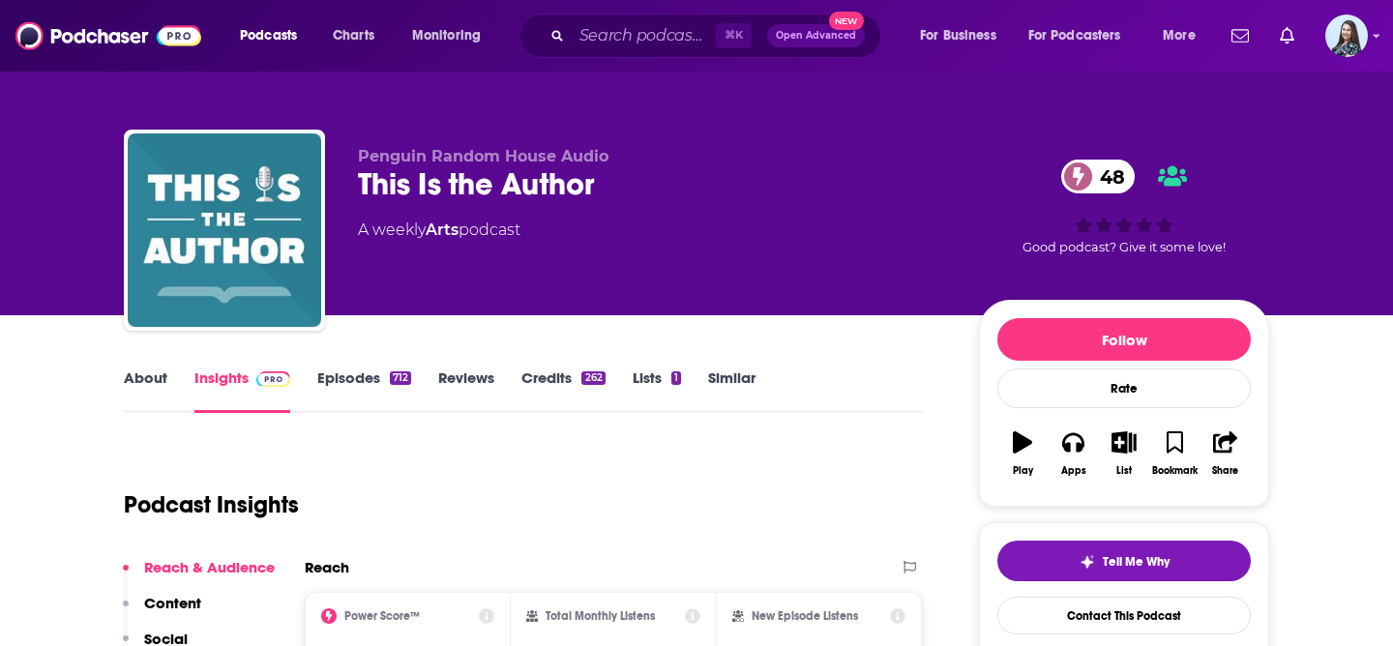
click at [146, 383] on link "About" at bounding box center [146, 391] width 44 height 45
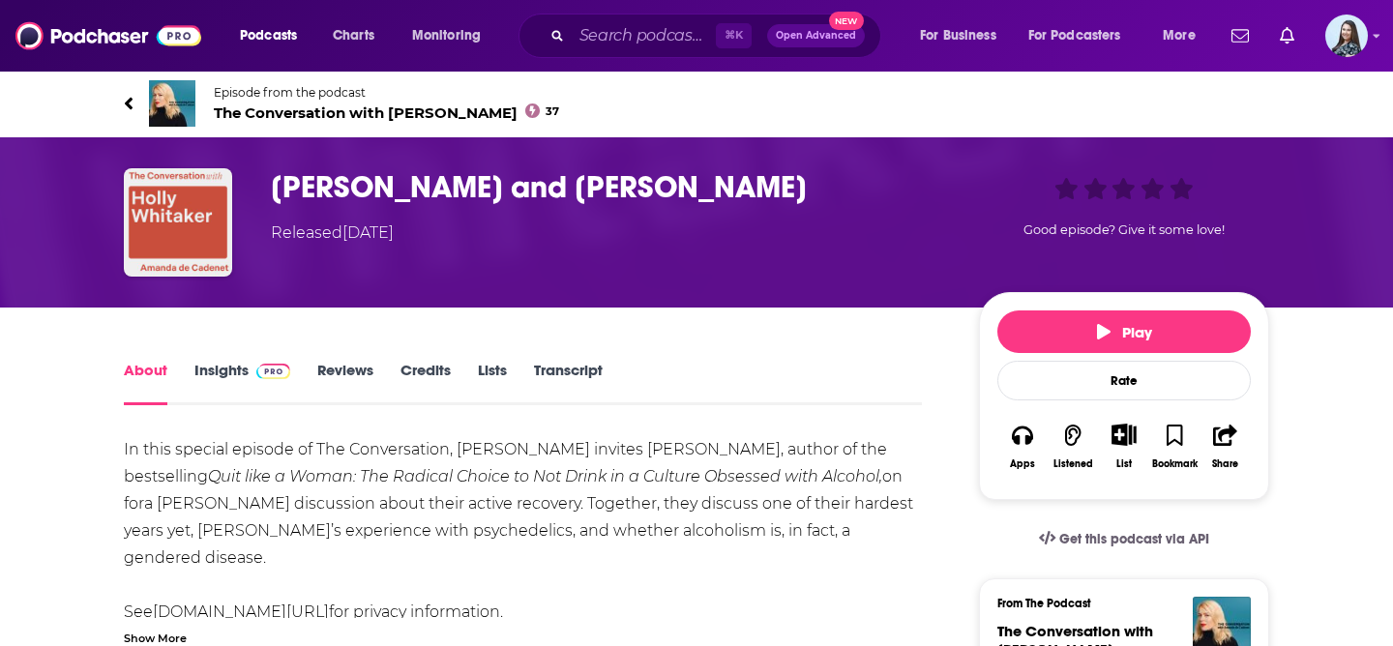
click at [310, 109] on span "The Conversation with [PERSON_NAME] 37" at bounding box center [386, 113] width 345 height 18
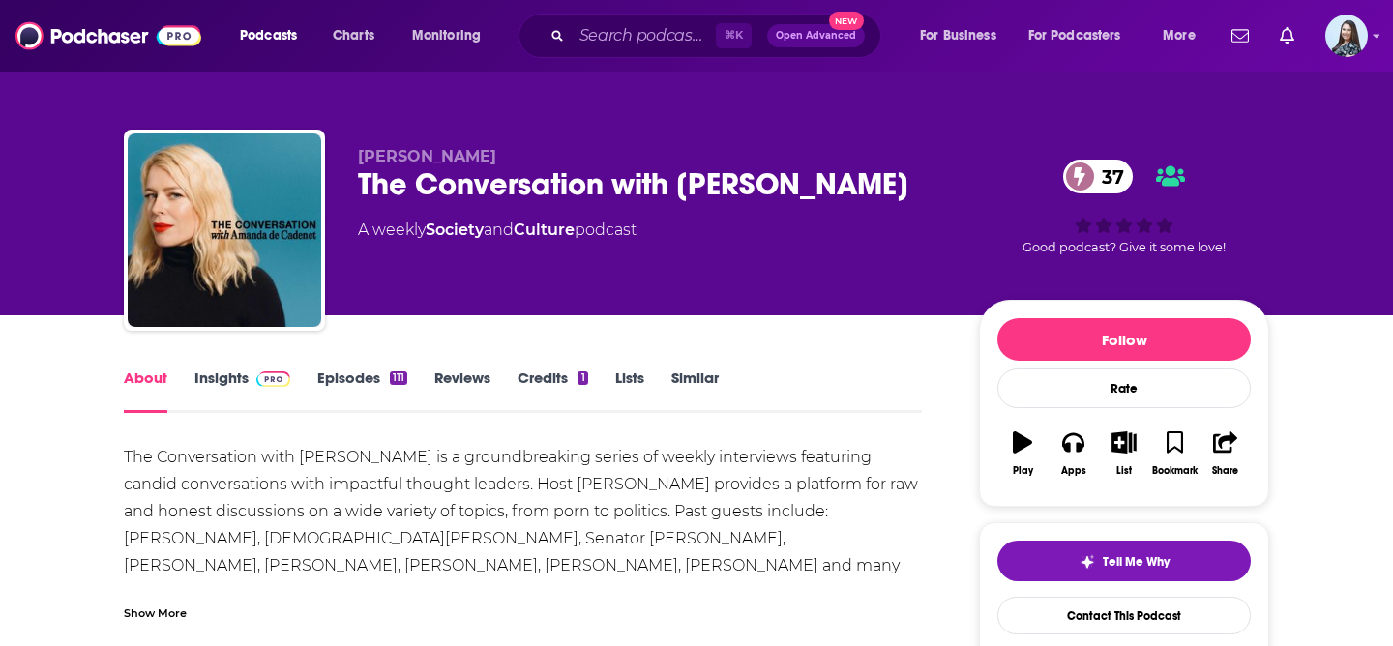
click at [234, 372] on link "Insights" at bounding box center [242, 391] width 96 height 45
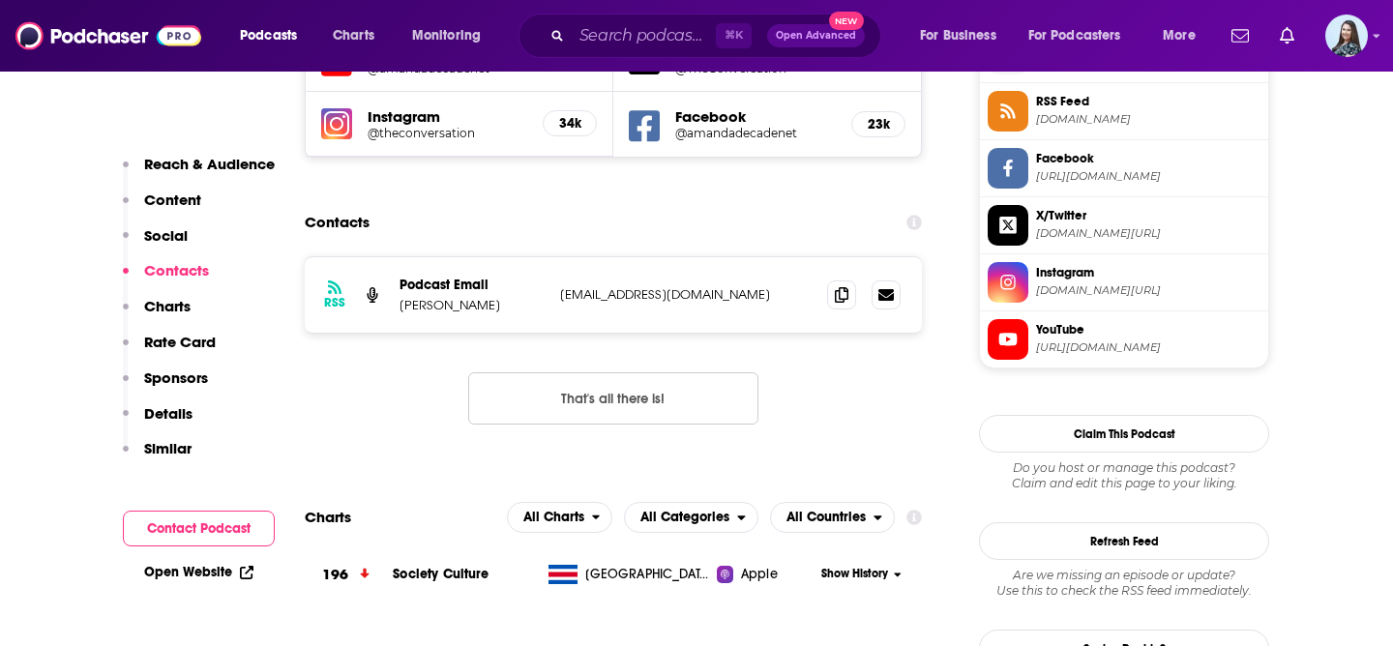
scroll to position [1787, 0]
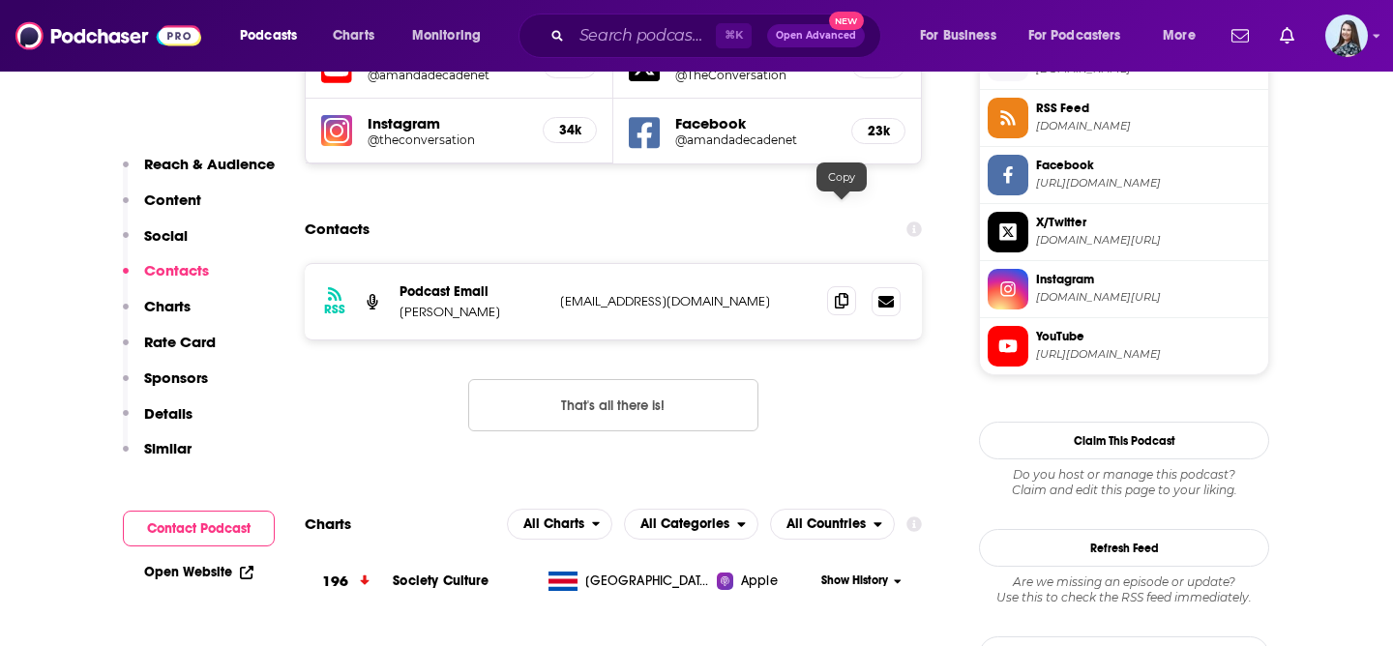
click at [837, 286] on span at bounding box center [841, 300] width 29 height 29
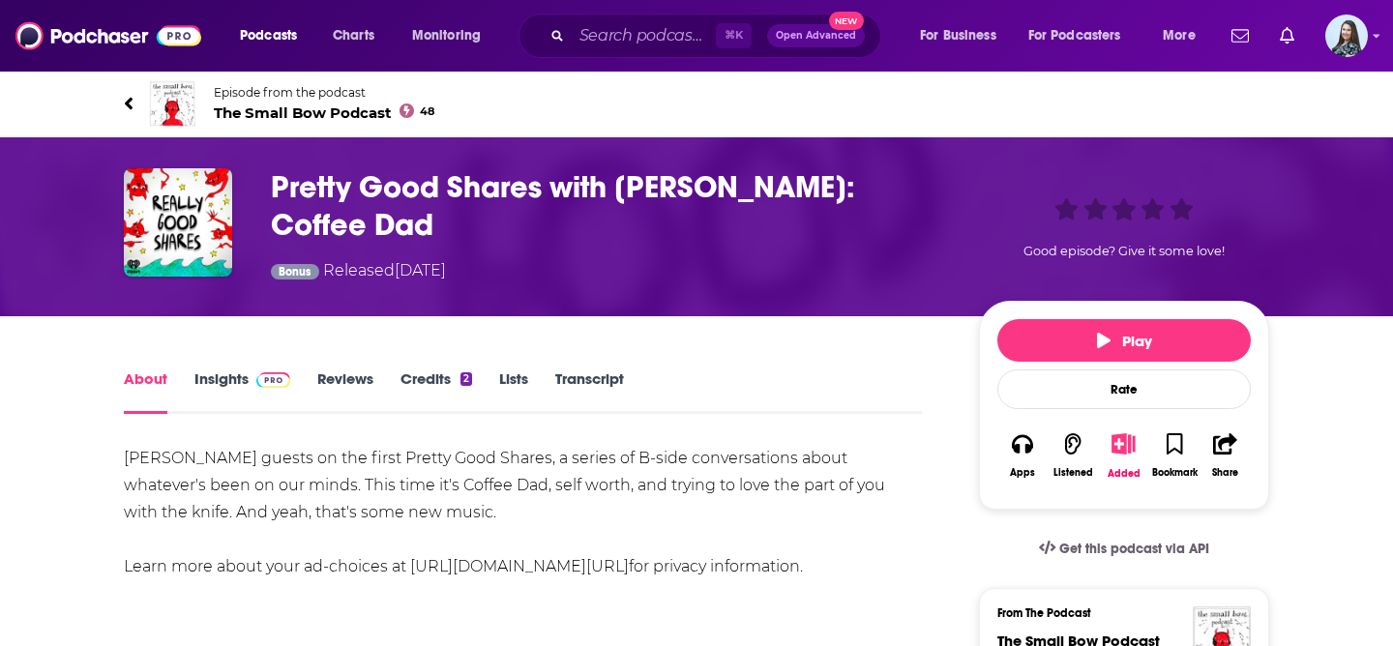
click at [274, 118] on span "The Small Bow Podcast 48" at bounding box center [324, 113] width 221 height 18
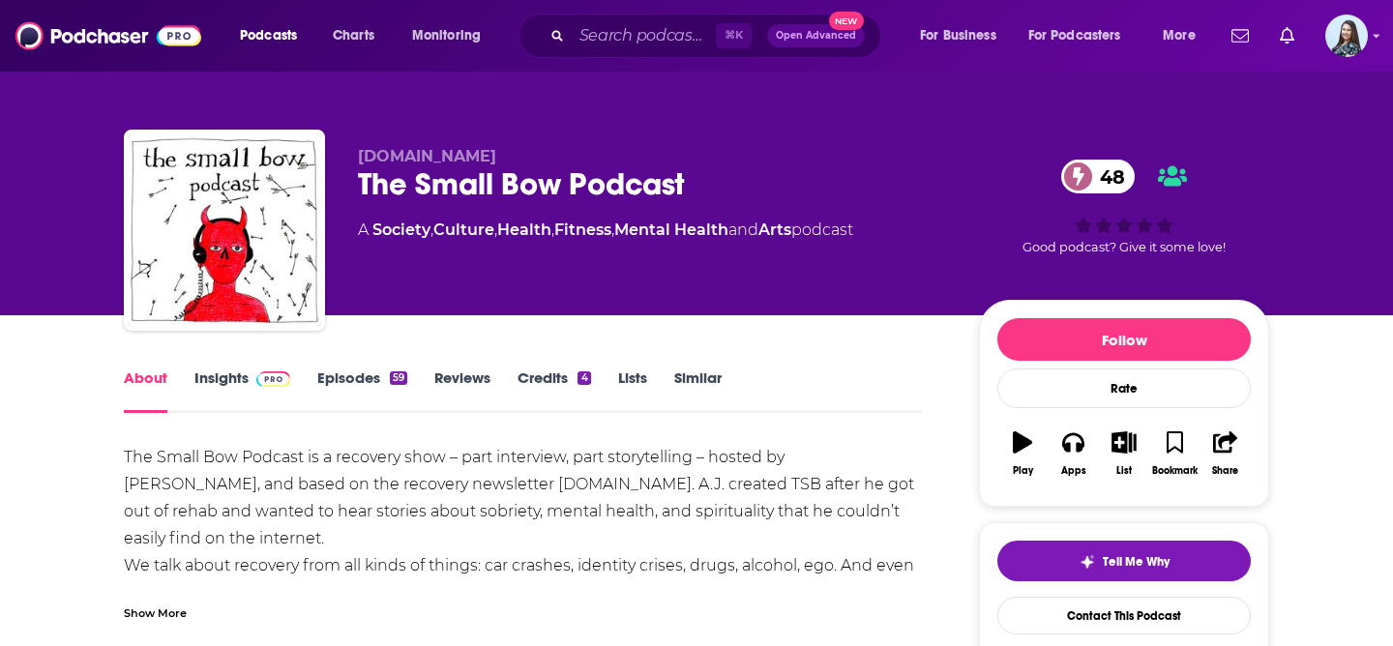
click at [216, 374] on link "Insights" at bounding box center [242, 391] width 96 height 45
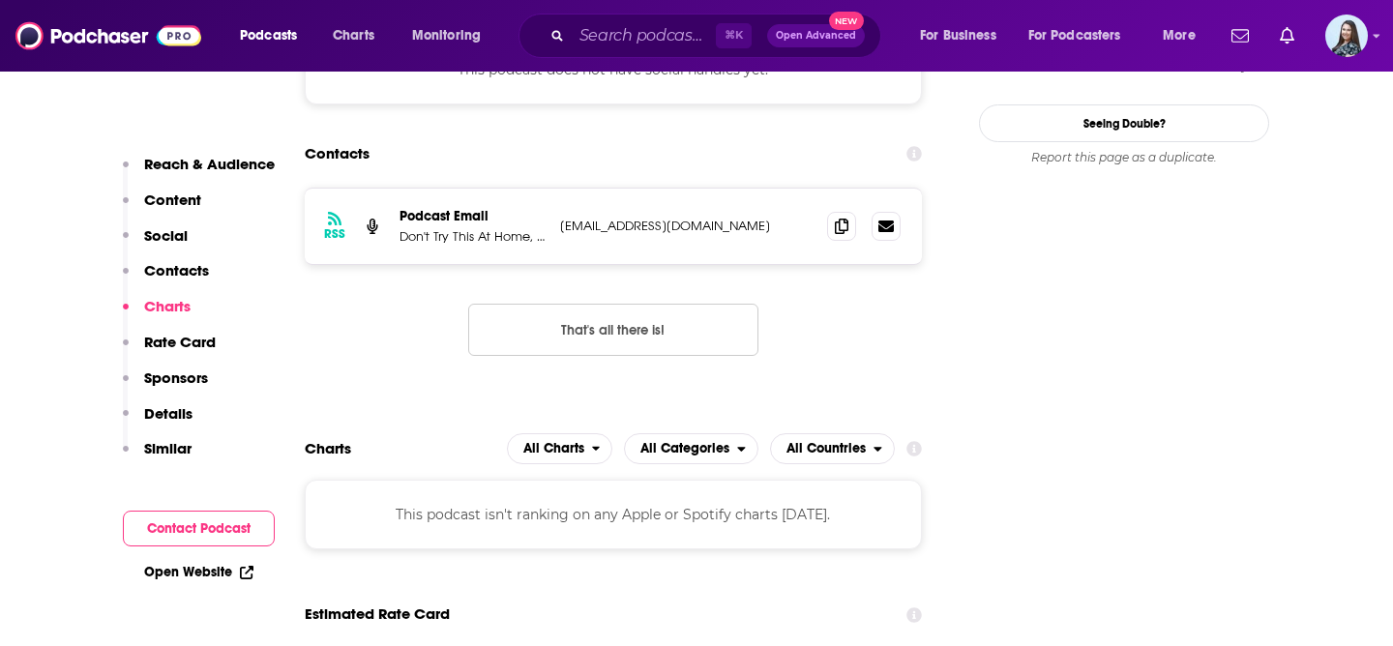
scroll to position [1760, 0]
click at [849, 210] on span at bounding box center [841, 224] width 29 height 29
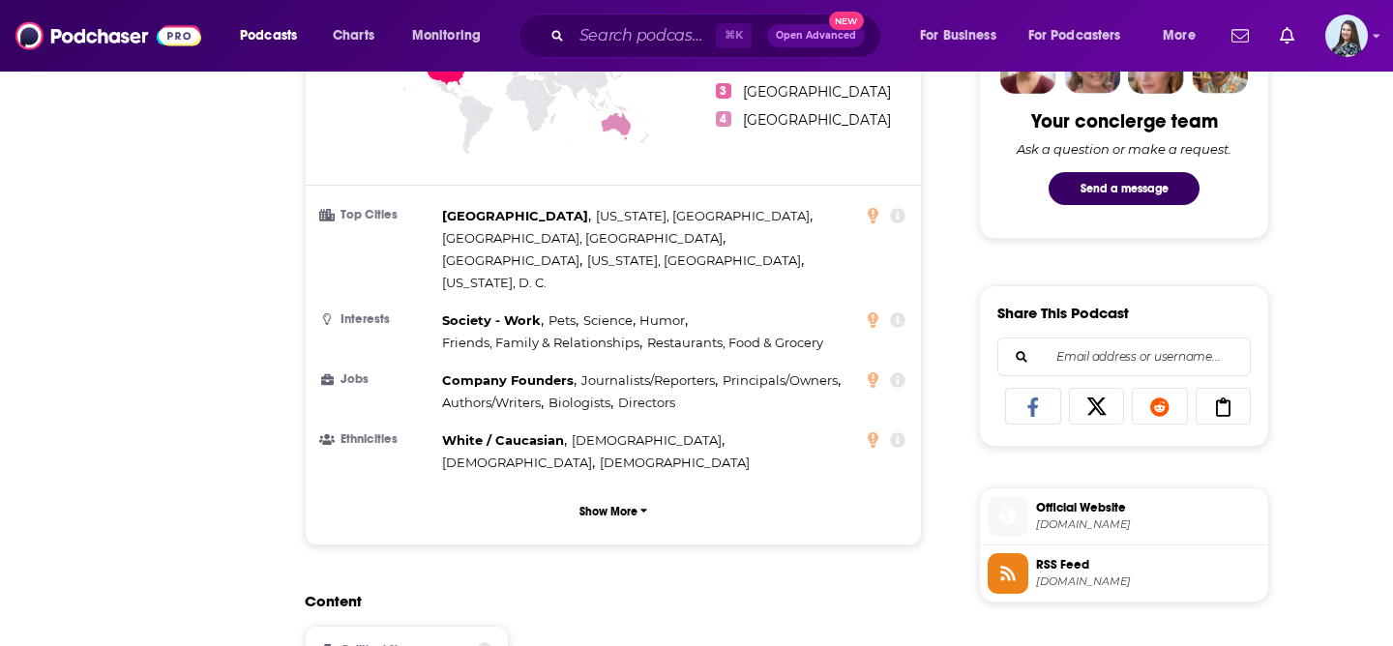
scroll to position [0, 0]
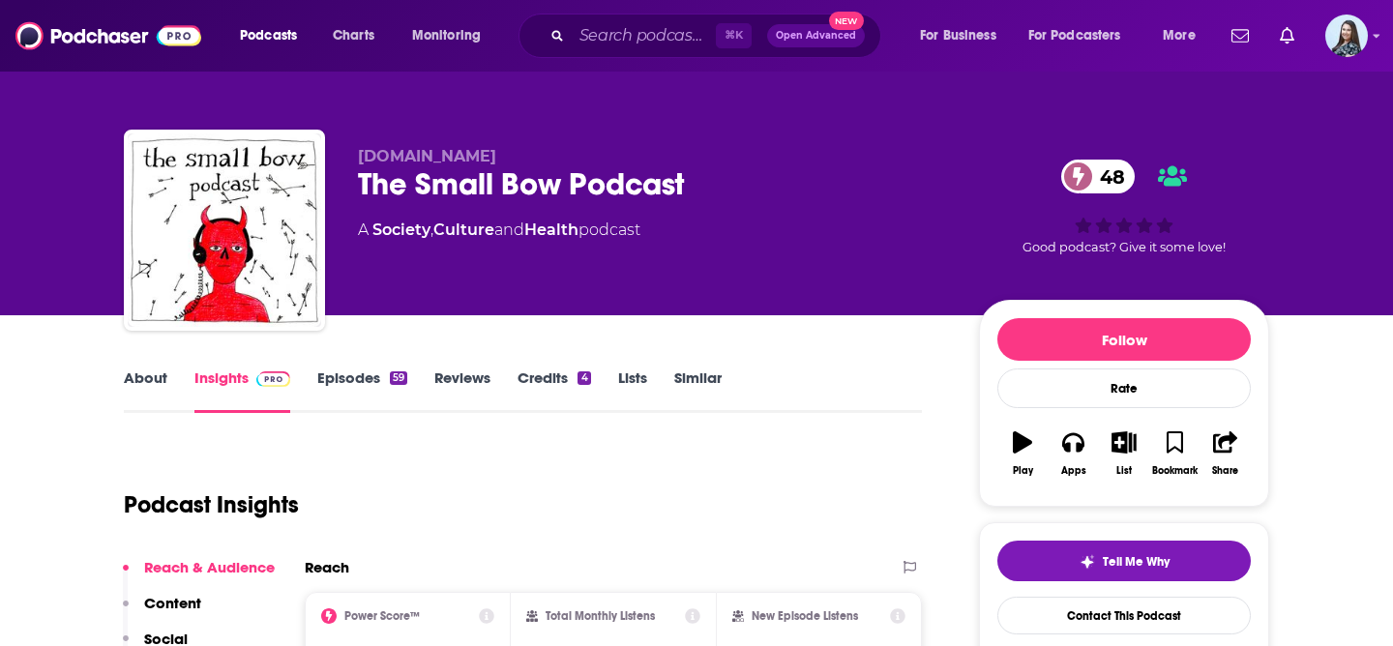
click at [138, 377] on link "About" at bounding box center [146, 391] width 44 height 45
